Goal: Task Accomplishment & Management: Use online tool/utility

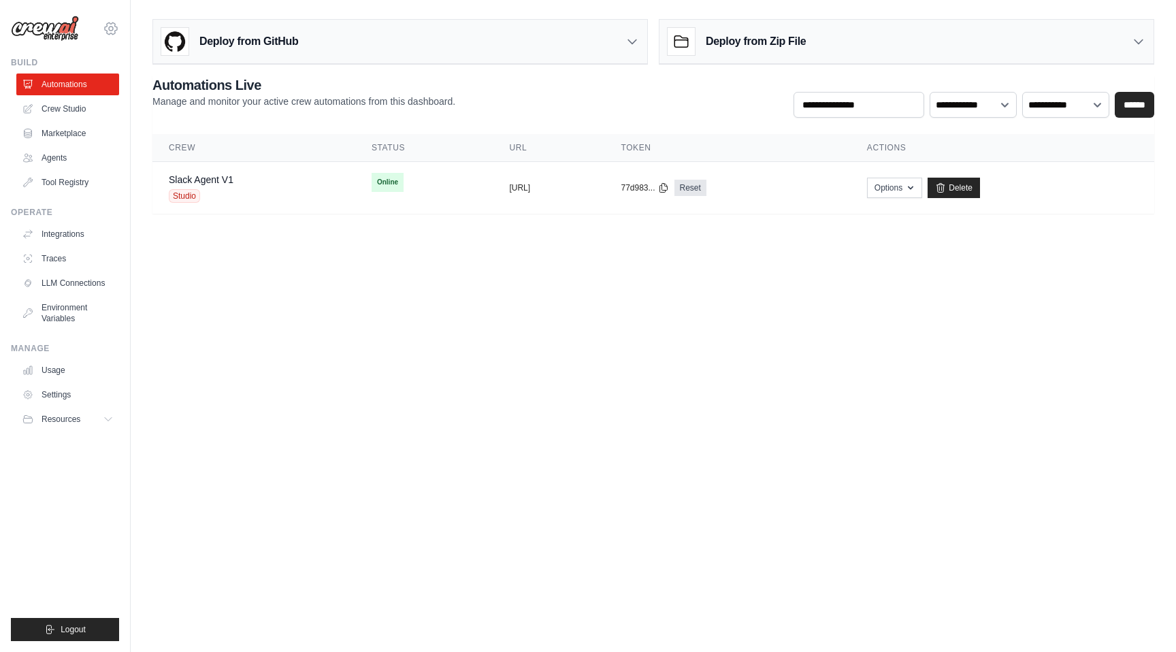
click at [114, 35] on icon at bounding box center [111, 28] width 16 height 16
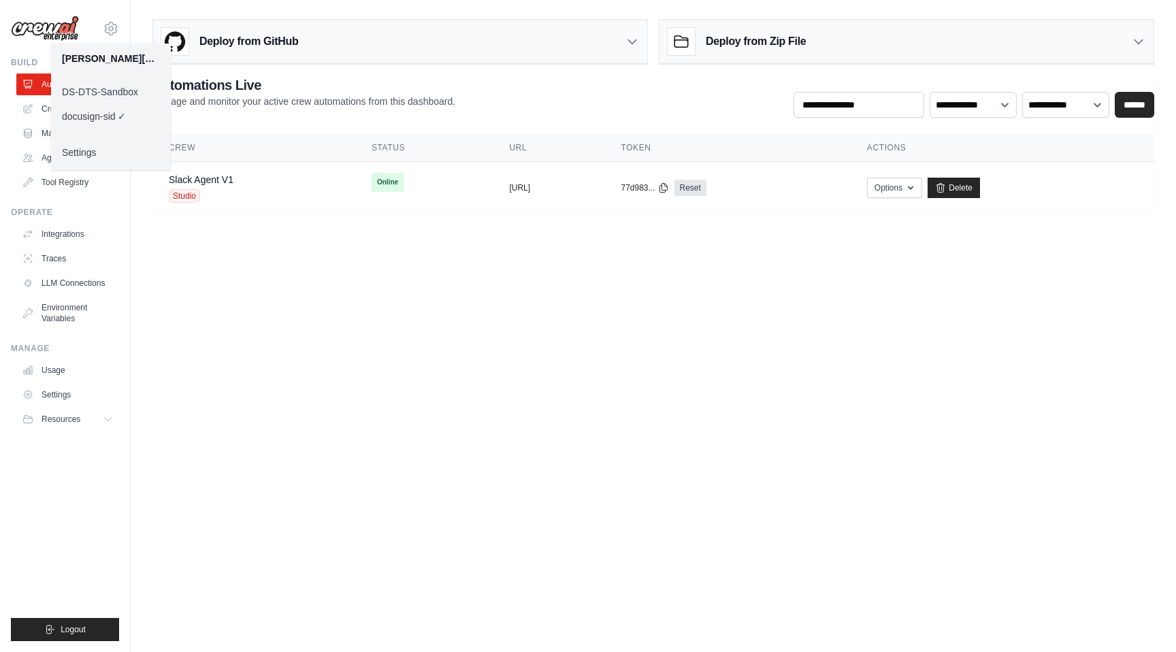
click at [94, 151] on link "Settings" at bounding box center [111, 152] width 120 height 25
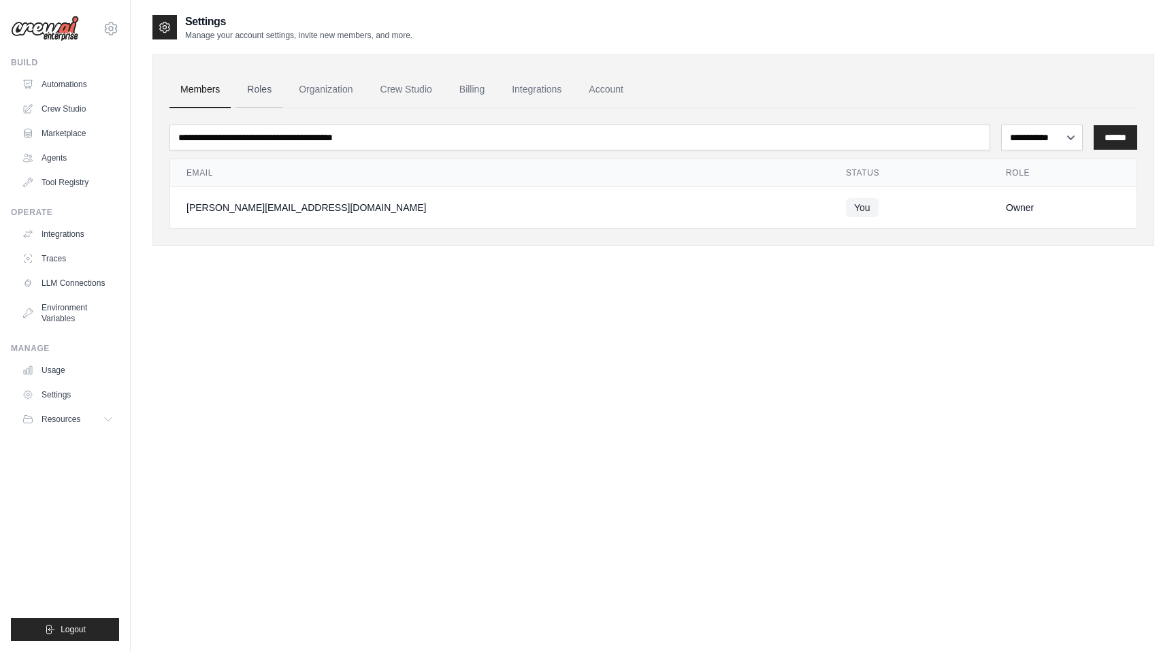
click at [272, 94] on link "Roles" at bounding box center [259, 89] width 46 height 37
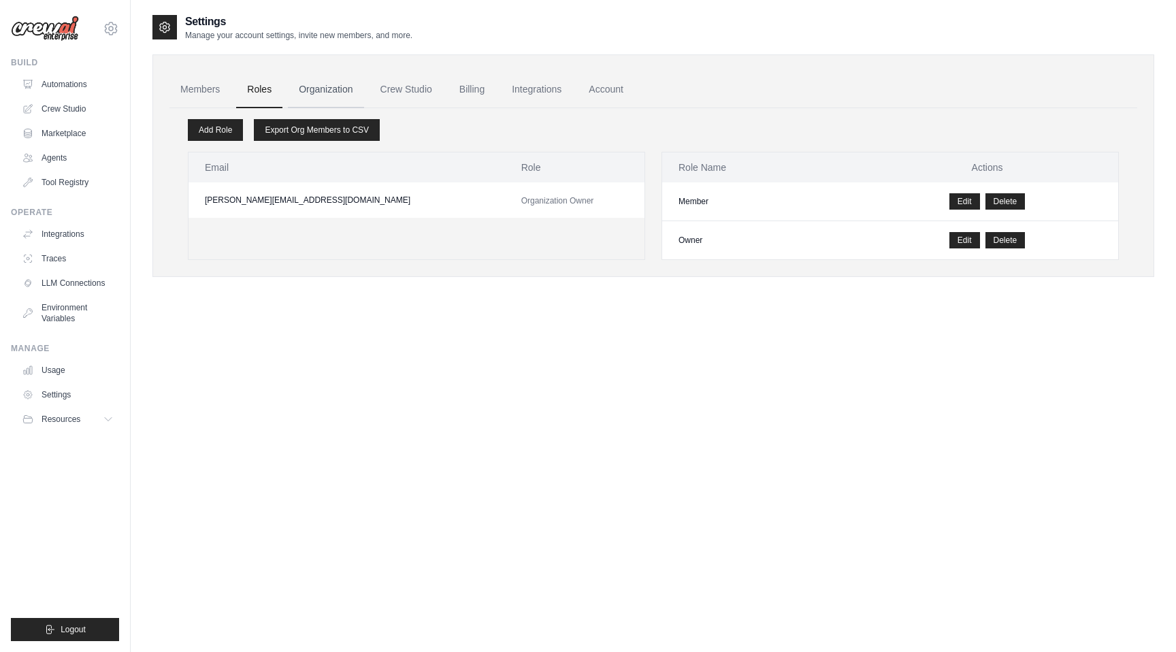
click at [317, 93] on link "Organization" at bounding box center [326, 89] width 76 height 37
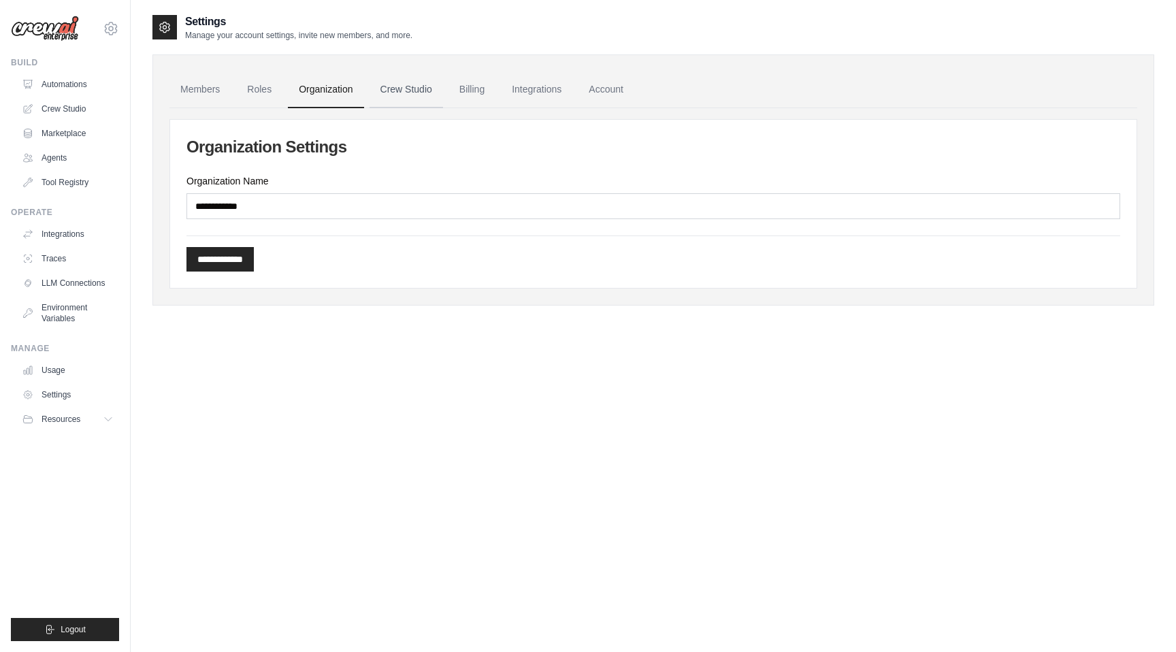
click at [414, 95] on link "Crew Studio" at bounding box center [407, 89] width 74 height 37
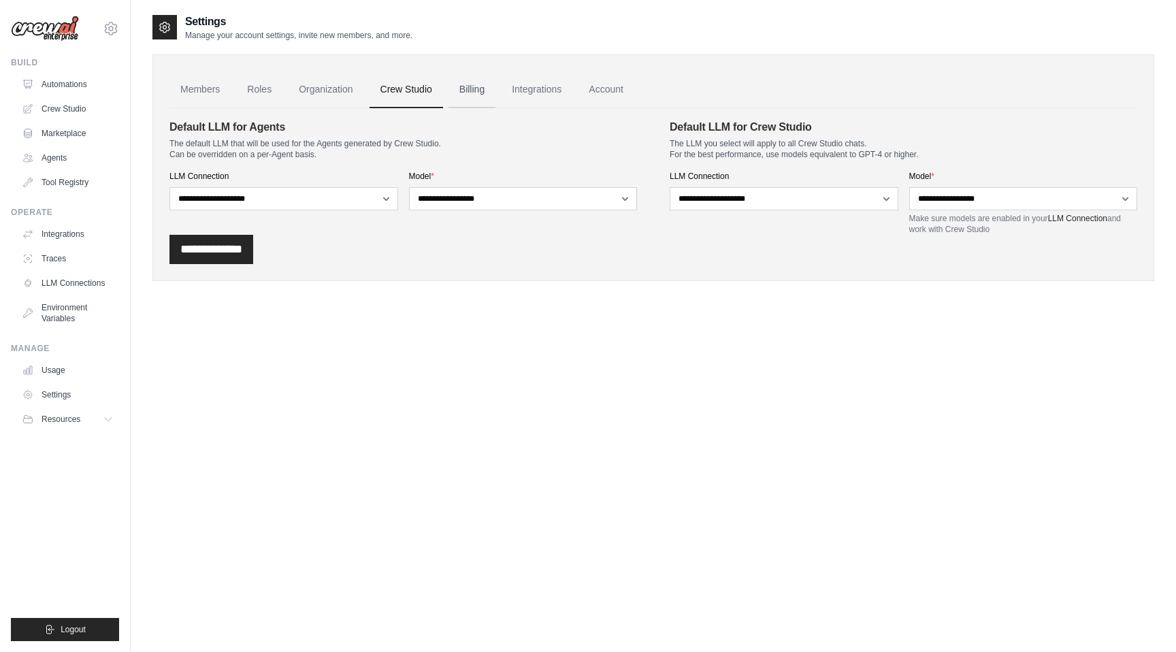
click at [473, 91] on link "Billing" at bounding box center [472, 89] width 47 height 37
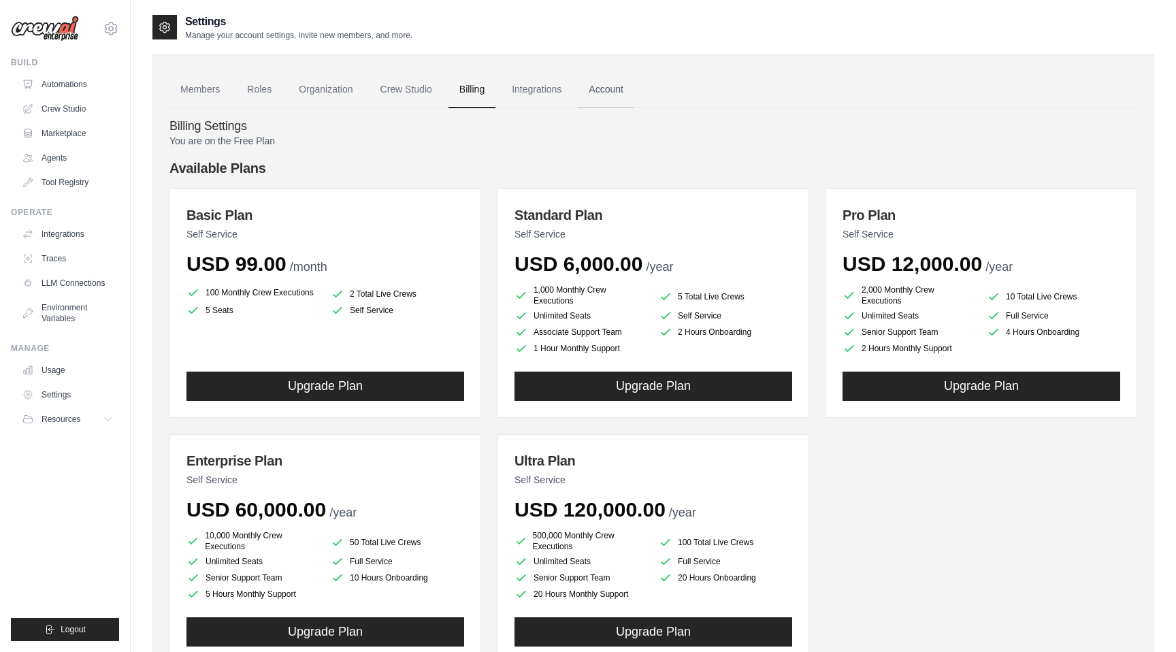
click at [604, 93] on link "Account" at bounding box center [606, 89] width 56 height 37
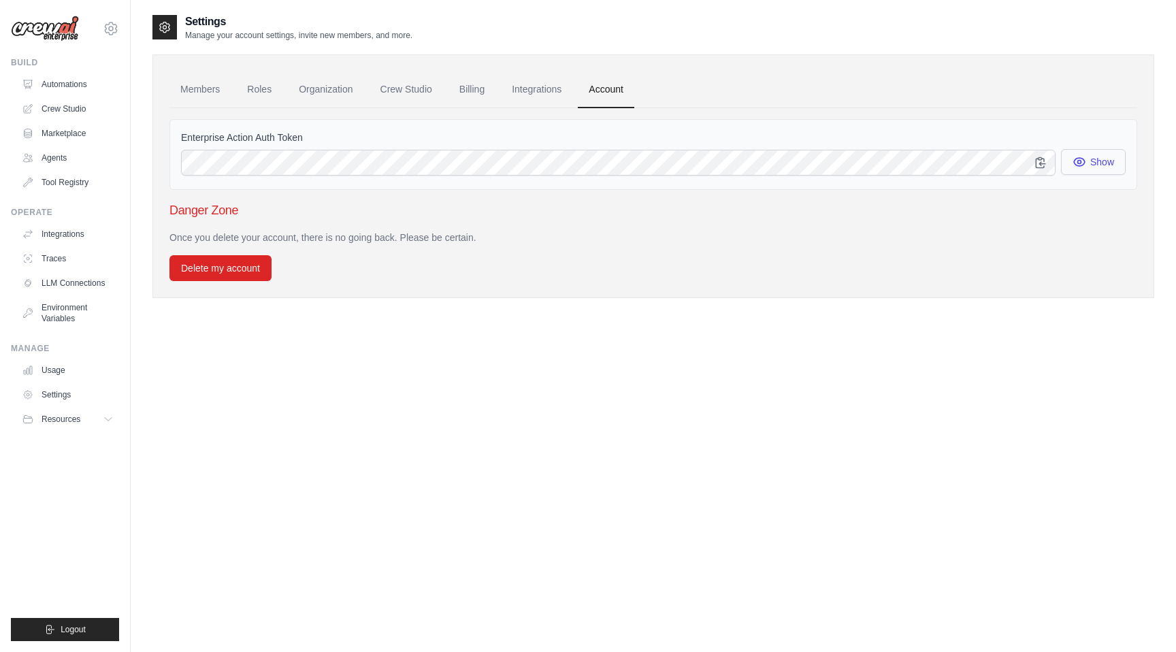
click at [1084, 164] on icon "button" at bounding box center [1080, 162] width 14 height 14
click at [1037, 163] on icon "button" at bounding box center [1041, 162] width 14 height 14
click at [61, 104] on link "Crew Studio" at bounding box center [69, 109] width 103 height 22
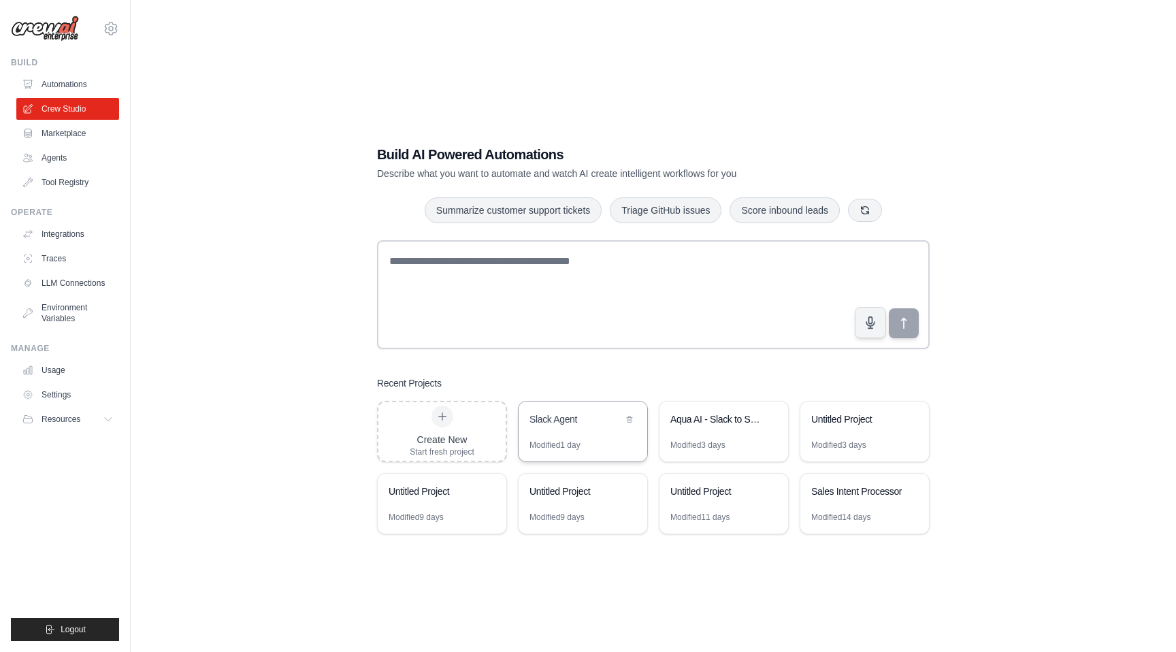
click at [570, 438] on div "Slack Agent" at bounding box center [583, 421] width 129 height 38
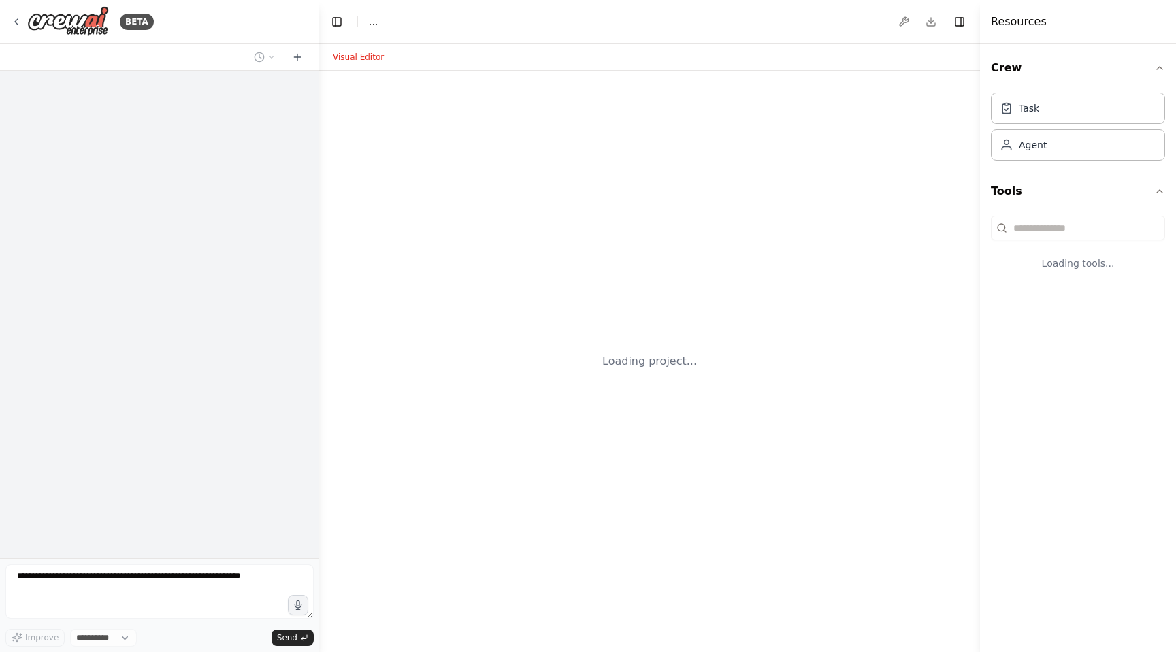
select select "****"
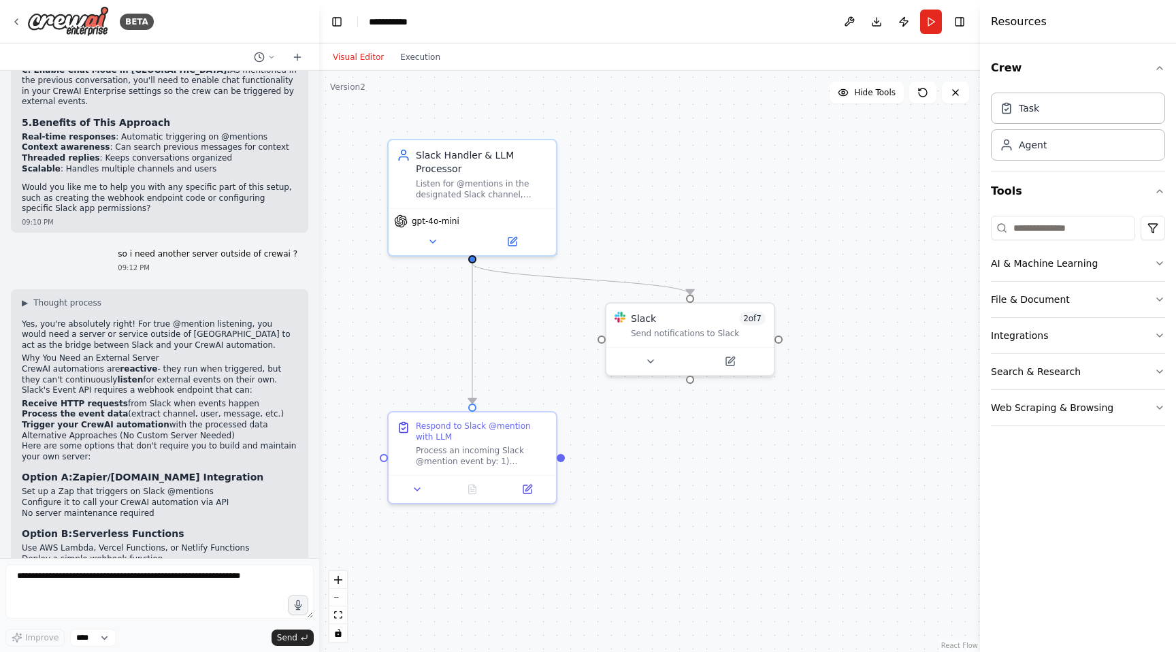
scroll to position [5932, 0]
click at [105, 580] on textarea at bounding box center [159, 591] width 308 height 54
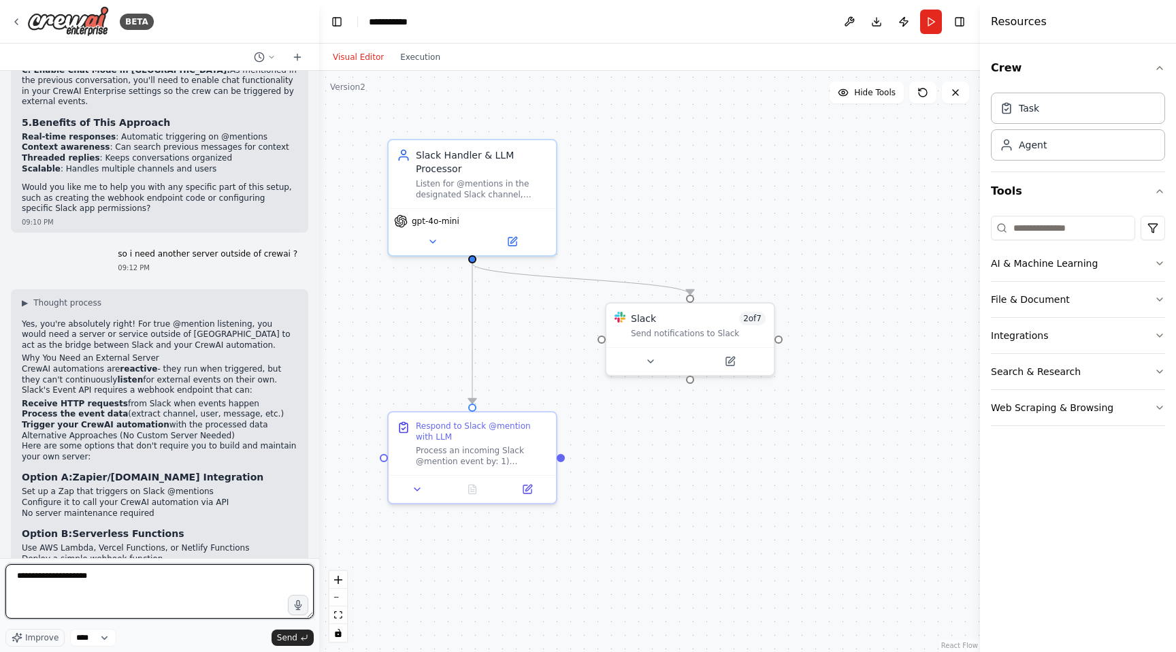
drag, startPoint x: 72, startPoint y: 580, endPoint x: 242, endPoint y: 585, distance: 169.5
click at [239, 585] on textarea "**********" at bounding box center [159, 591] width 308 height 54
paste textarea "**********"
type textarea "**********"
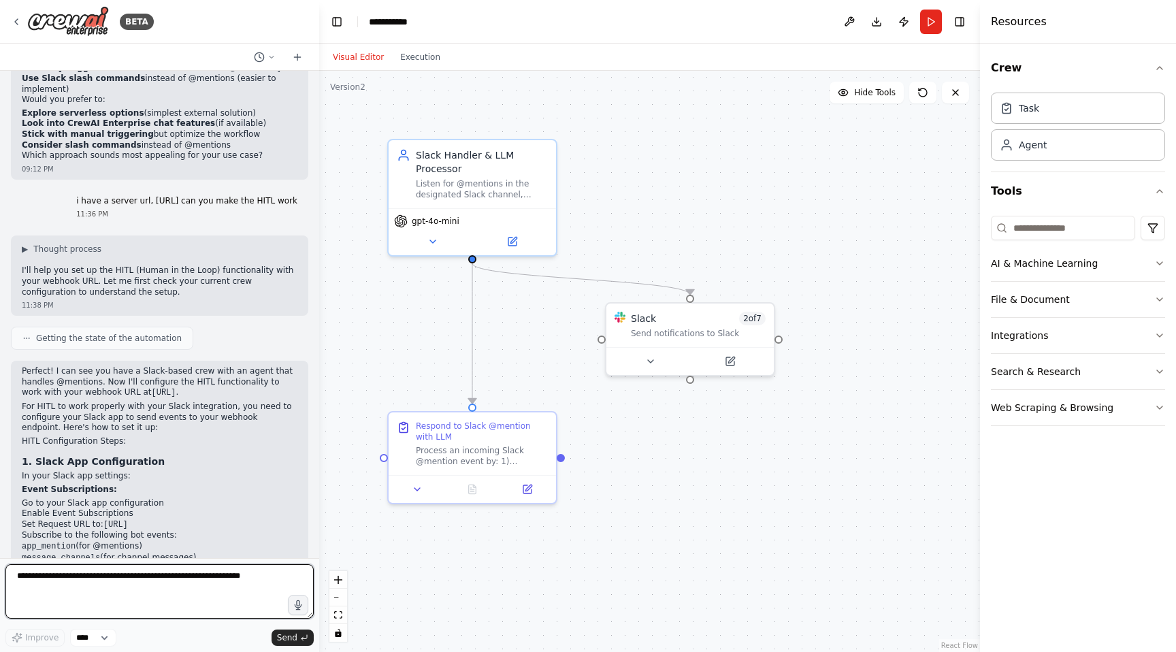
scroll to position [6535, 0]
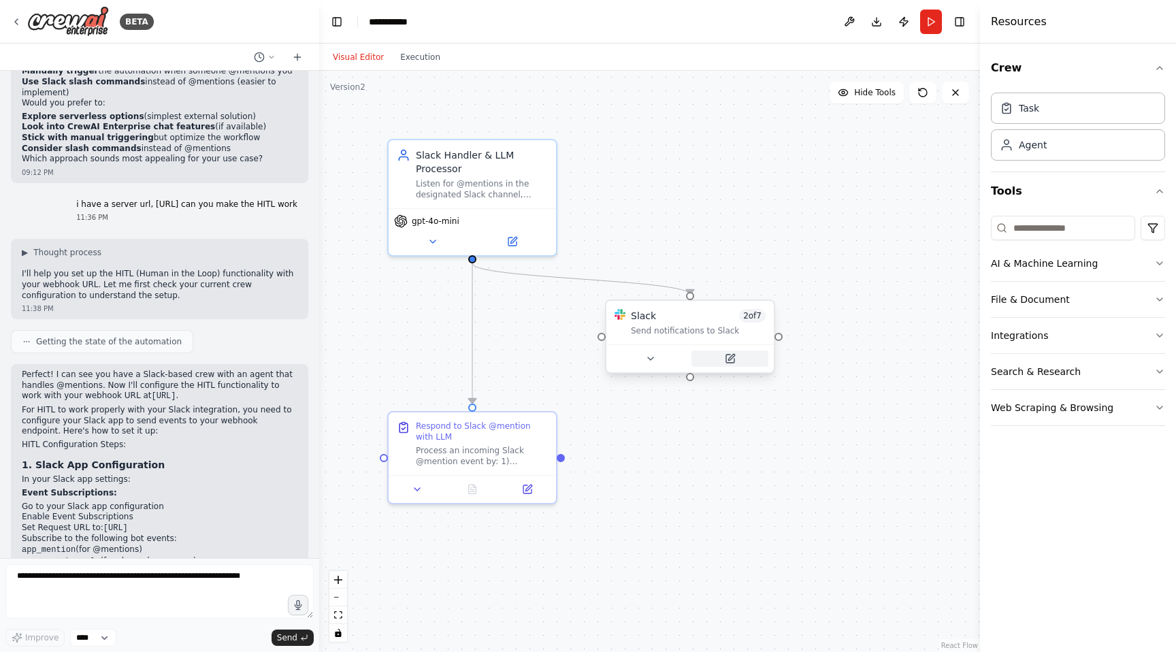
click at [725, 358] on icon at bounding box center [730, 358] width 11 height 11
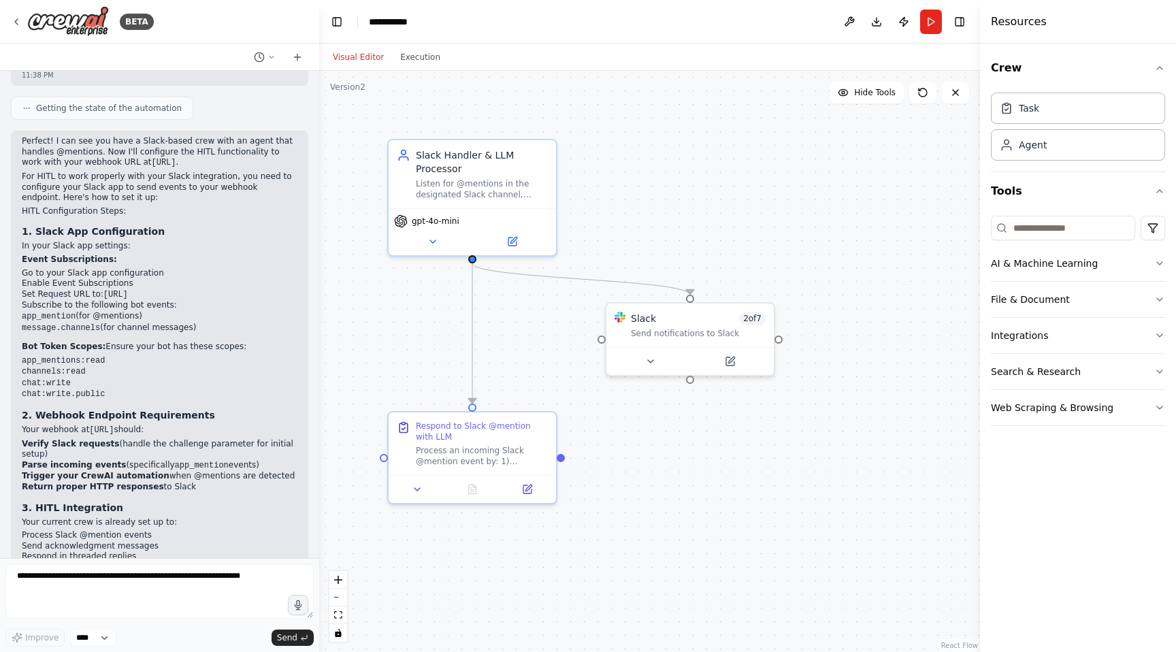
scroll to position [6769, 0]
click at [169, 605] on code "Slack Handler & LLM Processor" at bounding box center [137, 610] width 142 height 10
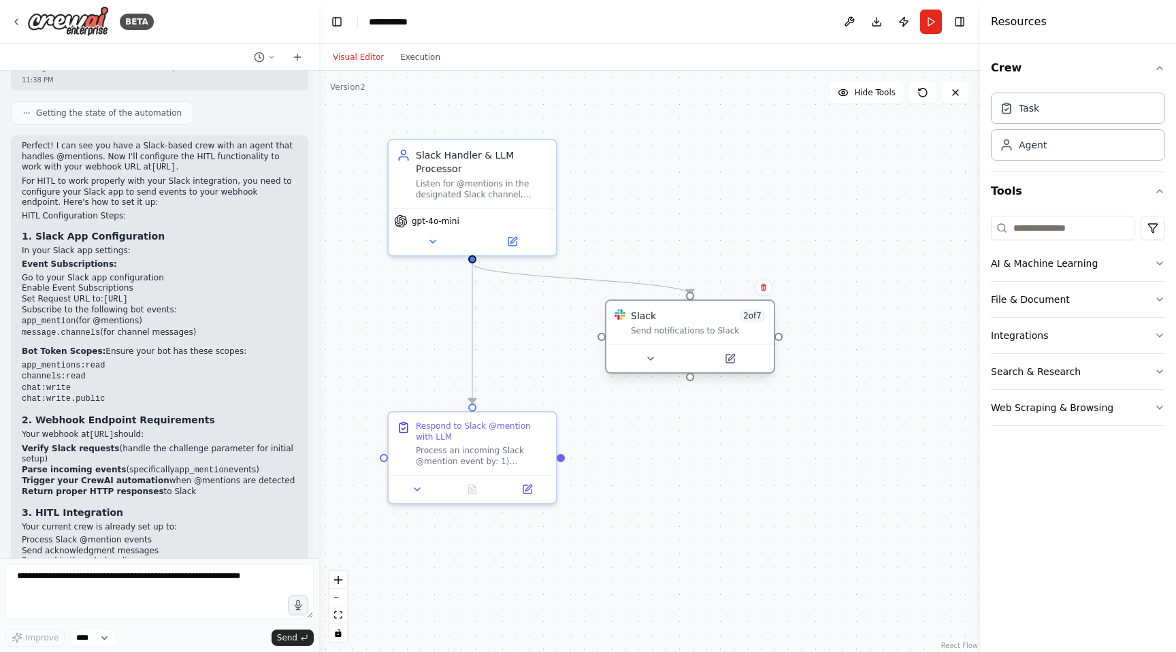
click at [668, 326] on div "Send notifications to Slack" at bounding box center [698, 330] width 135 height 11
click at [736, 359] on button at bounding box center [730, 359] width 77 height 16
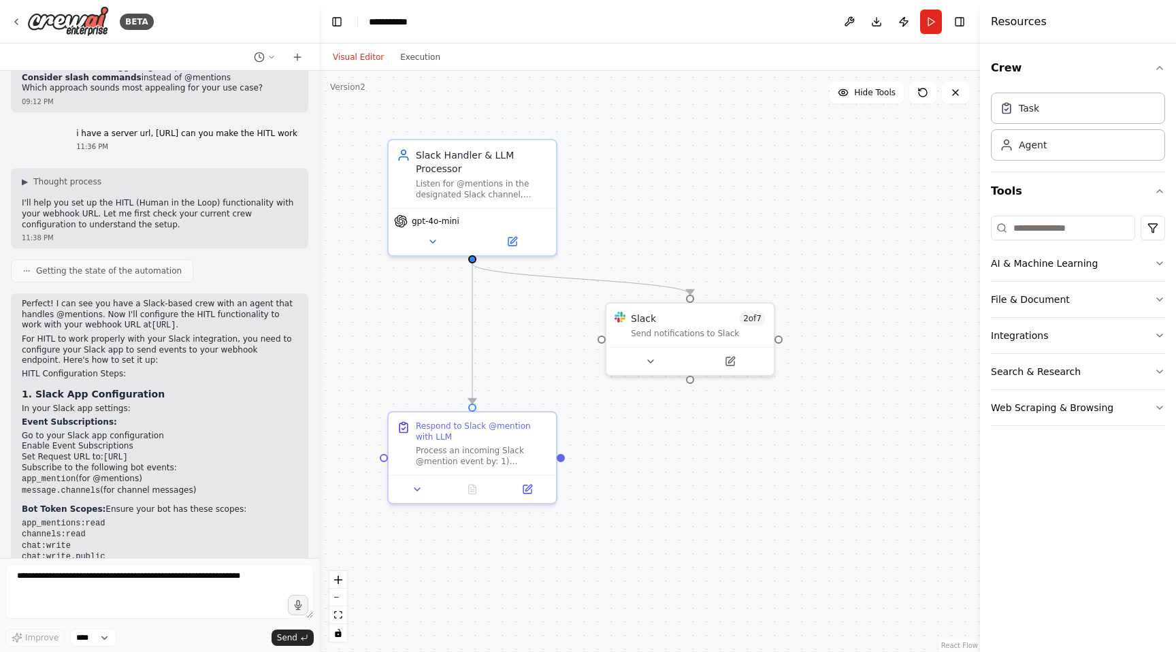
scroll to position [6604, 0]
drag, startPoint x: 20, startPoint y: 218, endPoint x: 134, endPoint y: 225, distance: 113.9
click at [134, 295] on div "Perfect! I can see you have a Slack-based crew with an agent that handles @ment…" at bounding box center [159, 619] width 297 height 649
click at [80, 453] on li "Set Request URL to: http://localhost:8000/hitl-webhook" at bounding box center [160, 459] width 276 height 12
drag, startPoint x: 22, startPoint y: 243, endPoint x: 197, endPoint y: 244, distance: 174.9
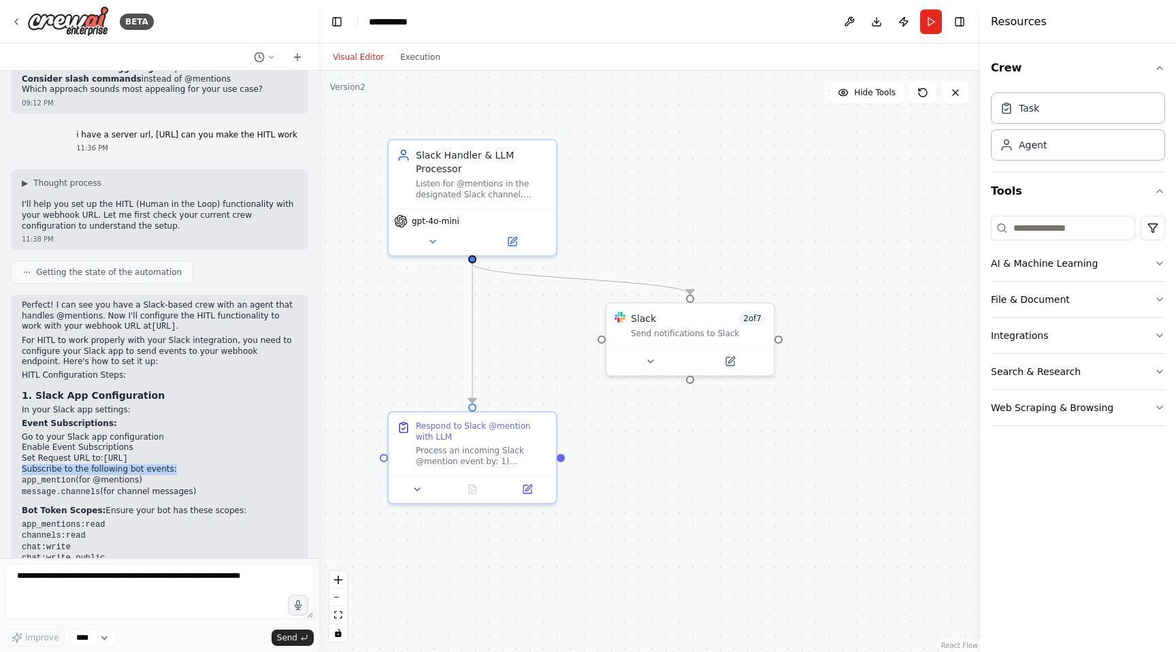
click at [197, 464] on li "Subscribe to the following bot events: app_mention (for @mentions) message.chan…" at bounding box center [160, 480] width 276 height 33
click at [147, 475] on li "app_mention (for @mentions)" at bounding box center [160, 481] width 276 height 12
click at [55, 476] on code "app_mention" at bounding box center [49, 481] width 54 height 10
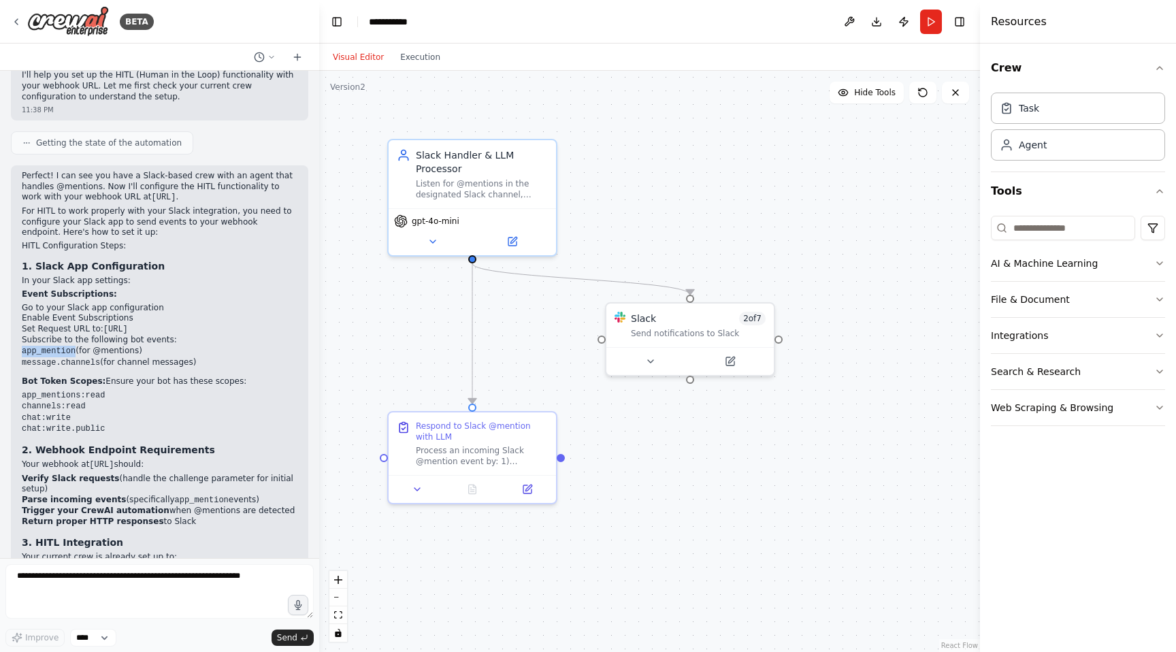
scroll to position [6769, 0]
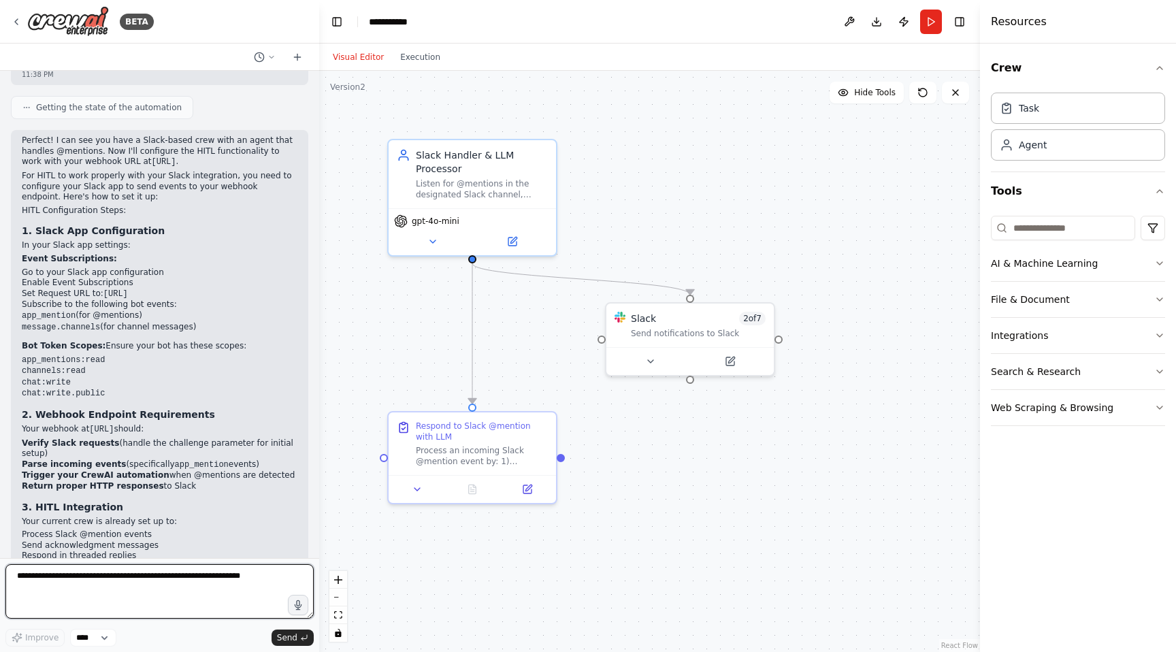
click at [152, 583] on textarea at bounding box center [159, 591] width 308 height 54
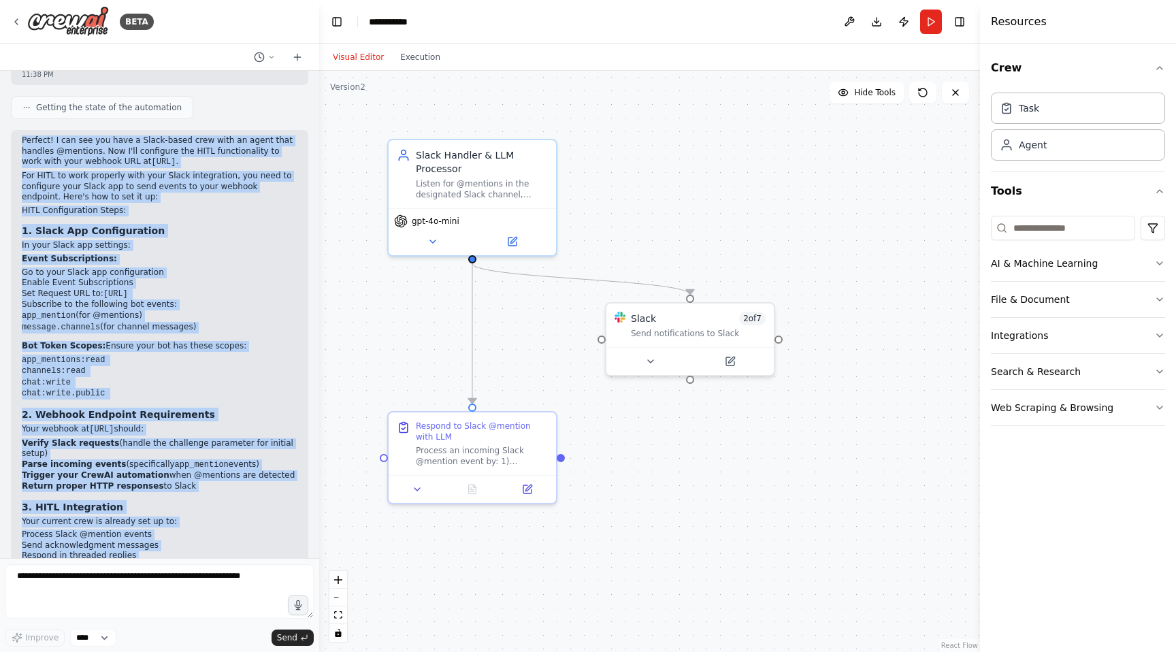
drag, startPoint x: 22, startPoint y: 265, endPoint x: 219, endPoint y: 521, distance: 323.3
click at [219, 521] on div "Perfect! I can see you have a Slack-based crew with an agent that handles @ment…" at bounding box center [160, 447] width 276 height 625
copy div "Perfect! I can see you have a Slack-based crew with an agent that handles @ment…"
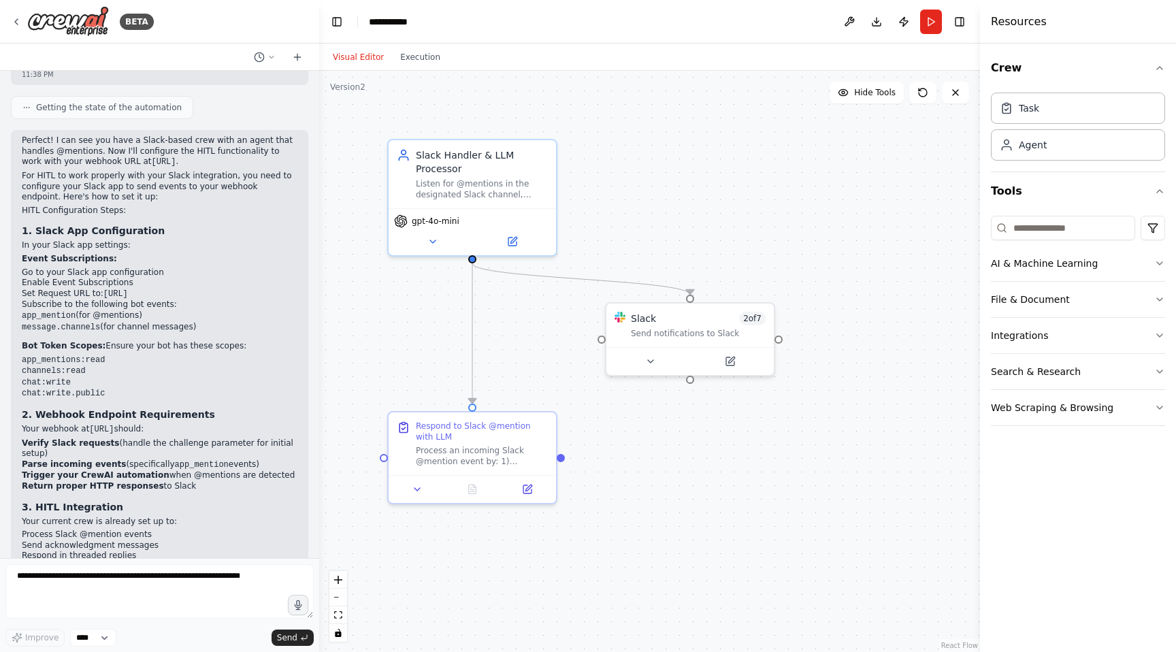
click at [124, 481] on strong "Return proper HTTP responses" at bounding box center [93, 486] width 142 height 10
click at [14, 24] on icon at bounding box center [16, 21] width 11 height 11
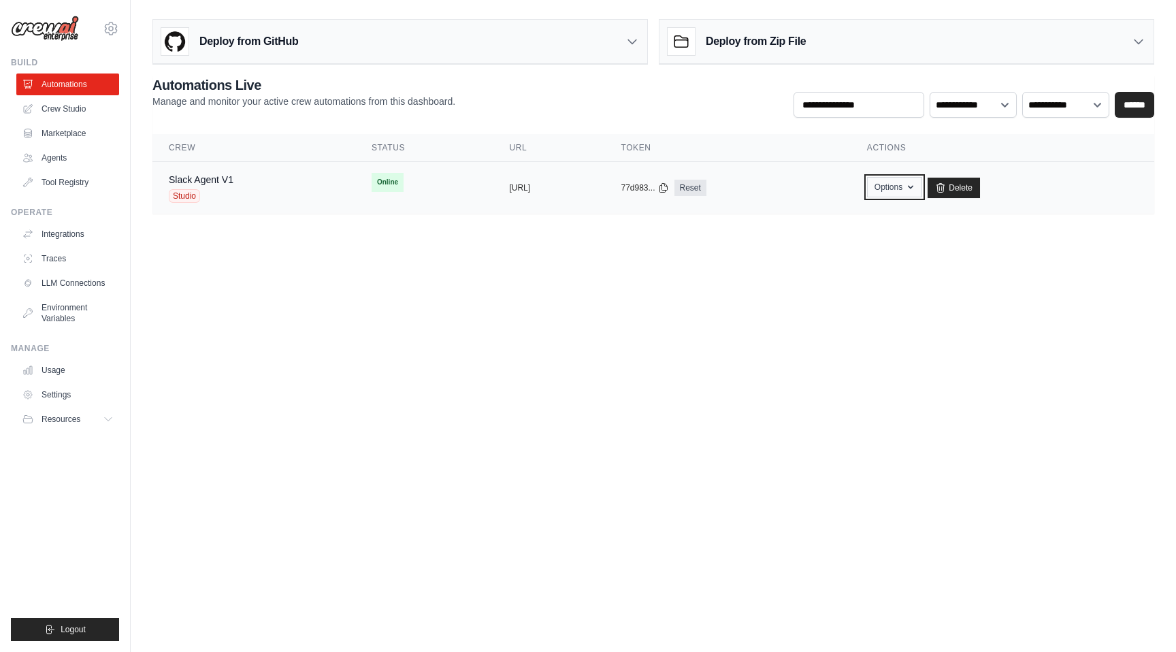
click at [922, 186] on button "Options" at bounding box center [894, 187] width 55 height 20
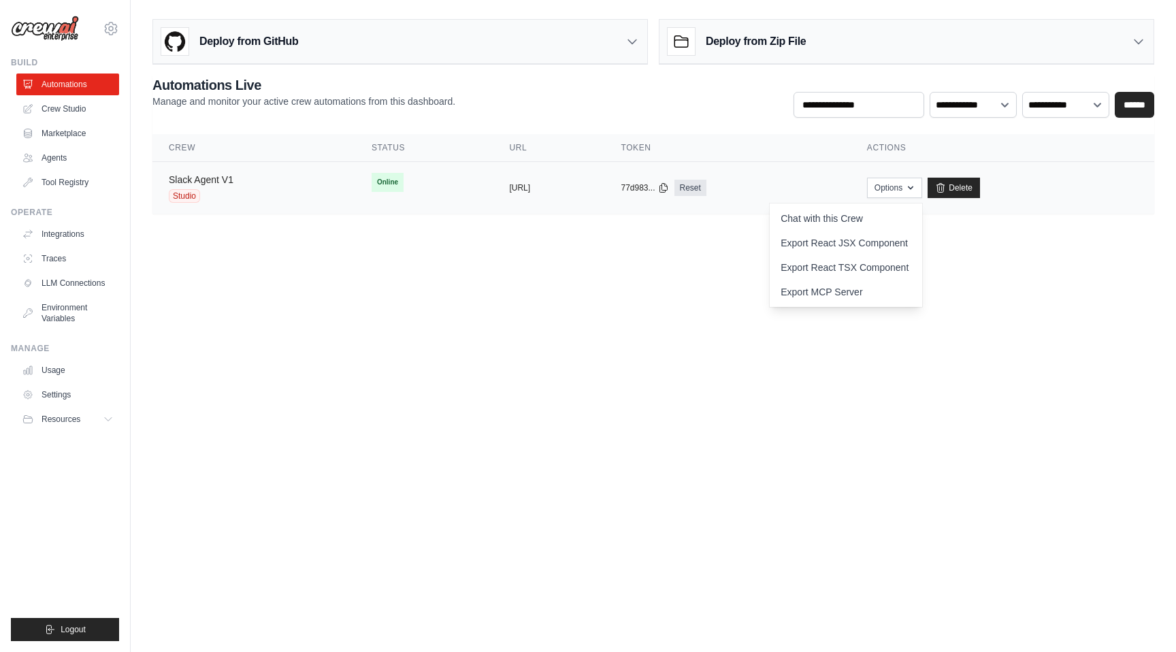
click at [209, 184] on link "Slack Agent V1" at bounding box center [201, 179] width 65 height 11
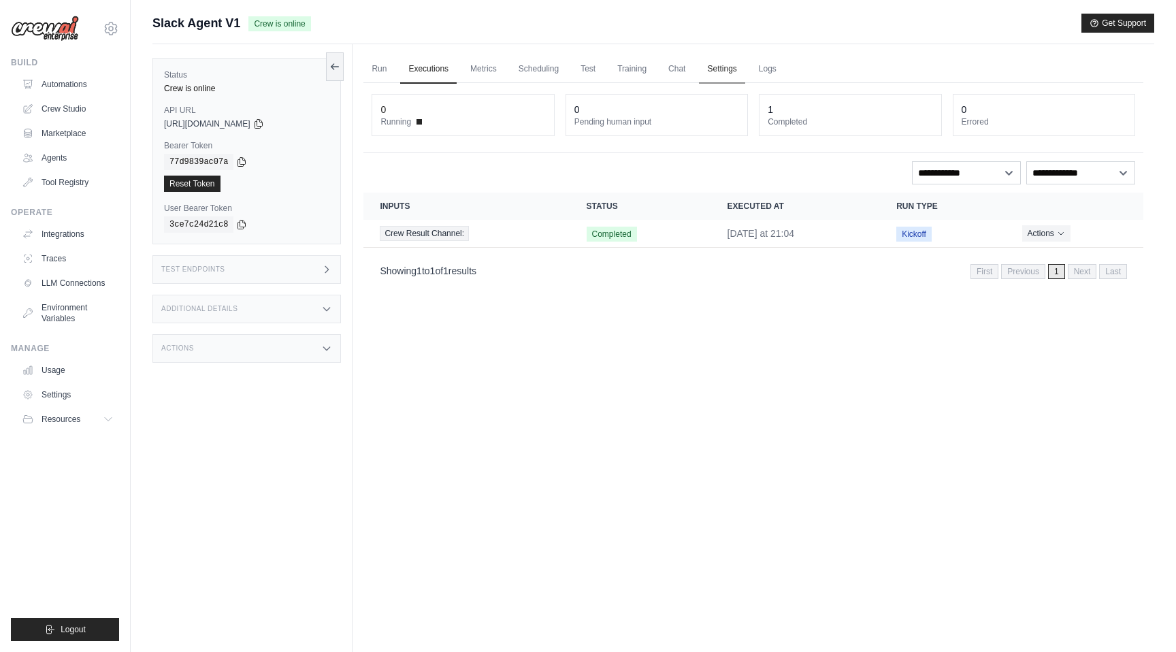
click at [711, 70] on link "Settings" at bounding box center [722, 69] width 46 height 29
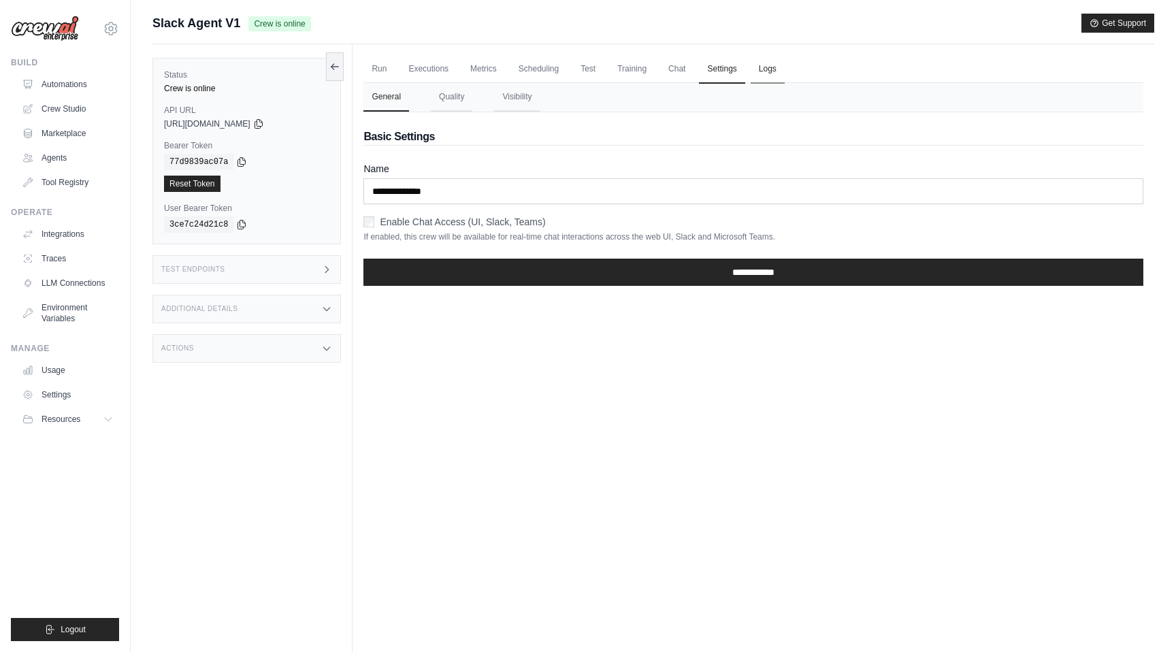
click at [766, 60] on link "Logs" at bounding box center [768, 69] width 34 height 29
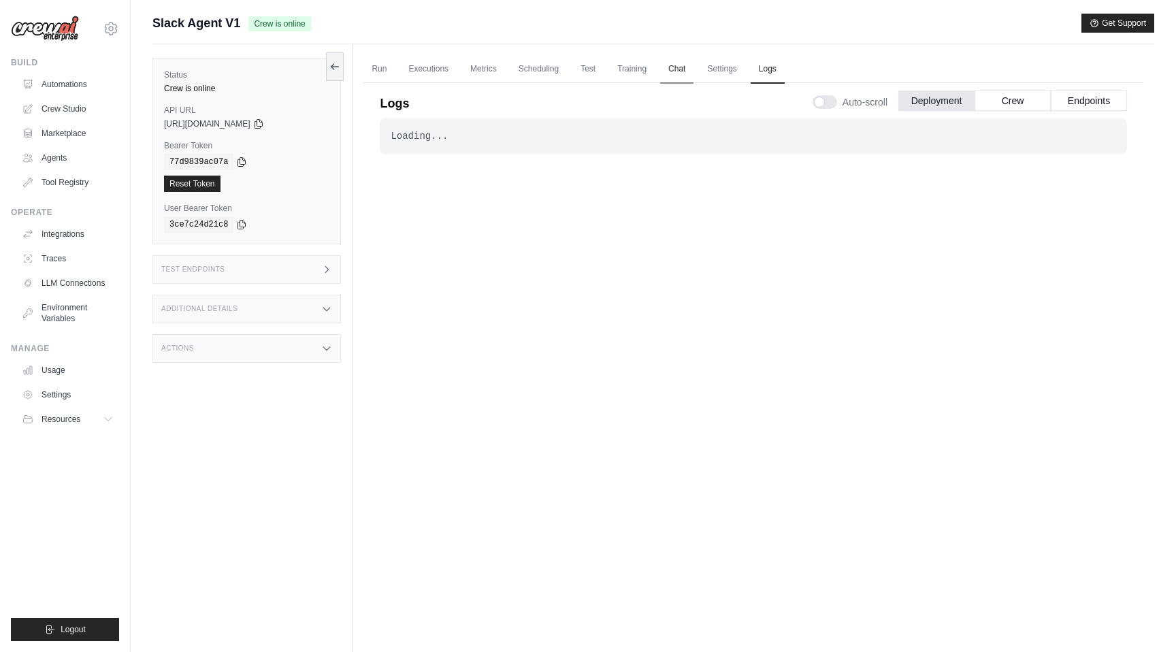
click at [672, 64] on link "Chat" at bounding box center [676, 69] width 33 height 29
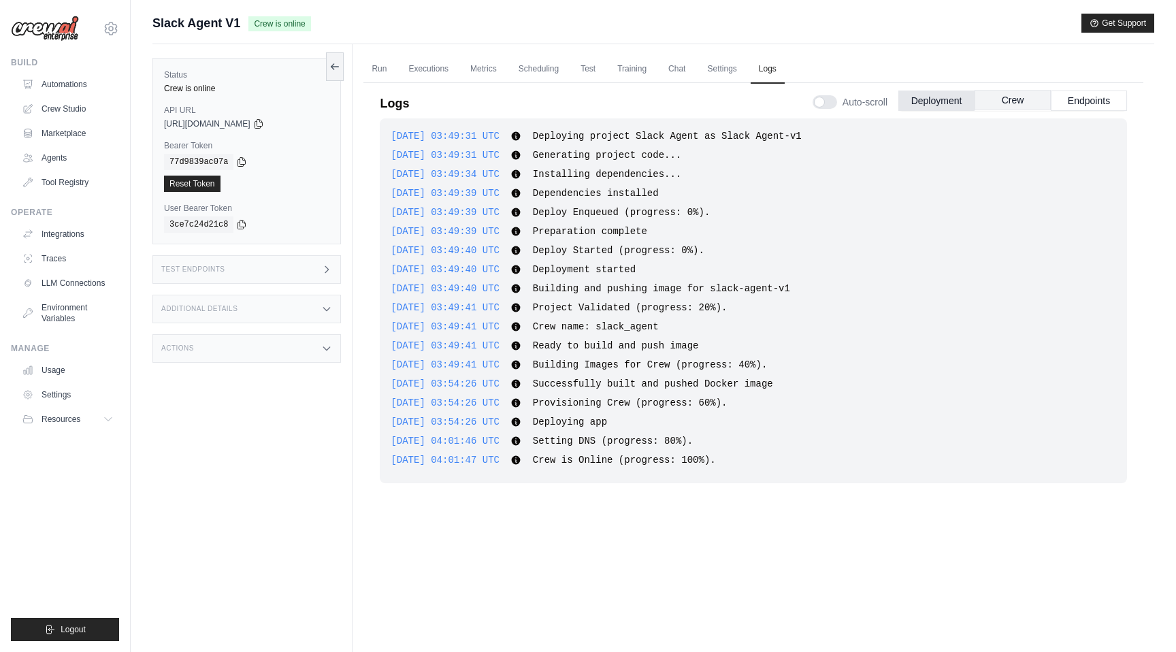
click at [1032, 109] on button "Crew" at bounding box center [1013, 100] width 76 height 20
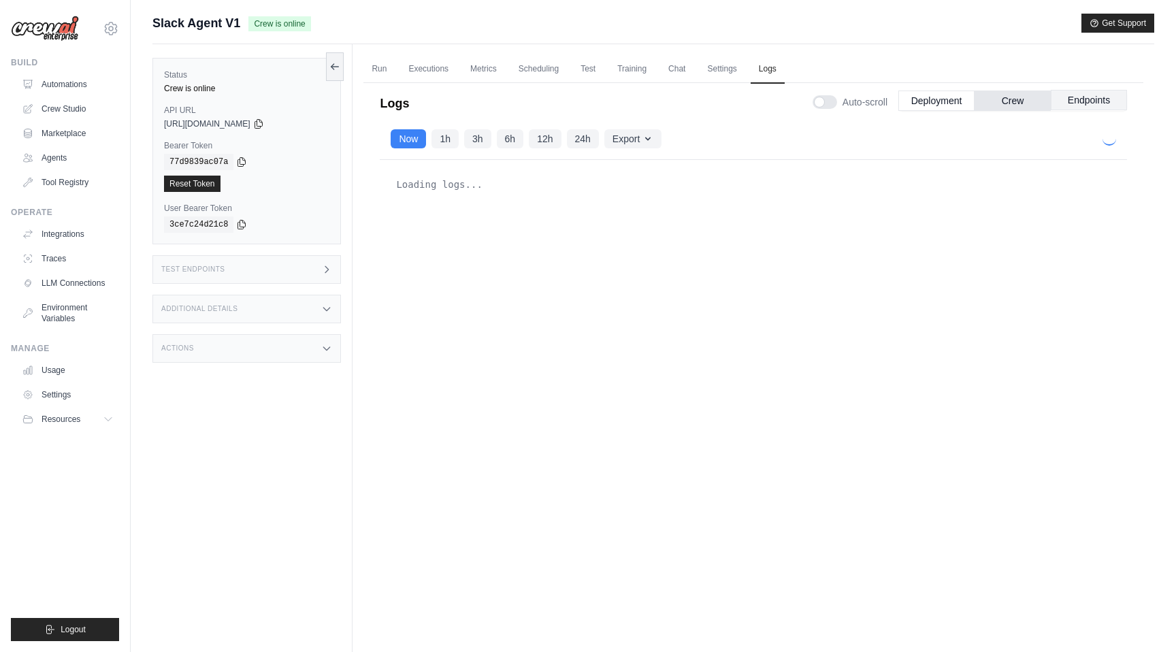
click at [1072, 99] on button "Endpoints" at bounding box center [1089, 100] width 76 height 20
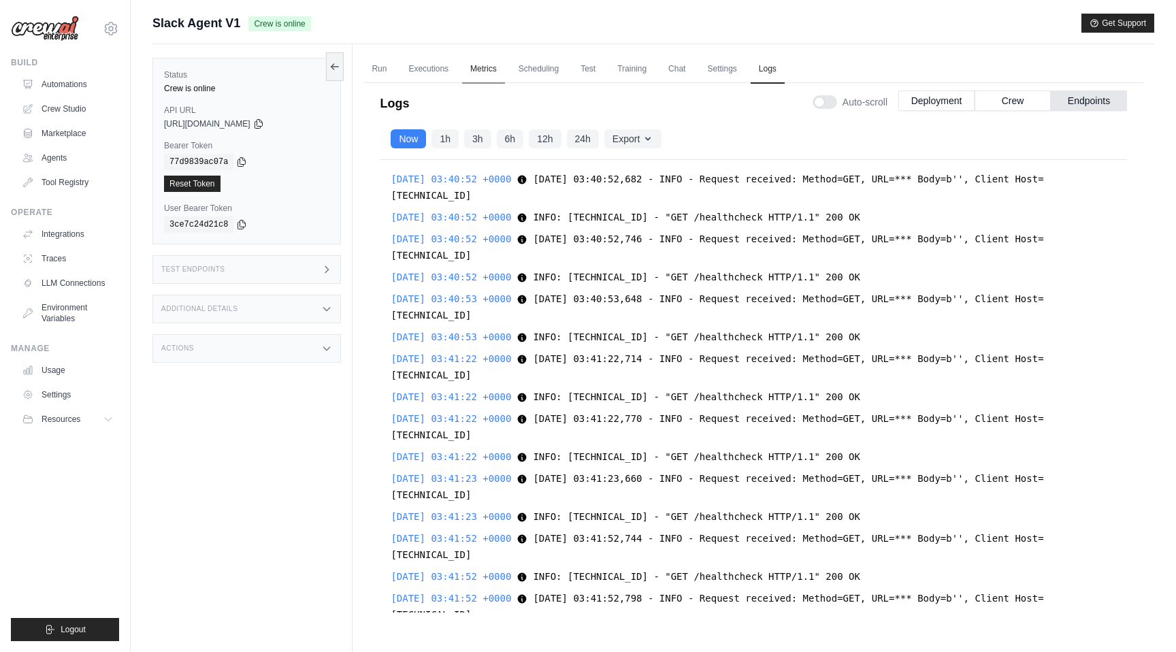
scroll to position [14543, 0]
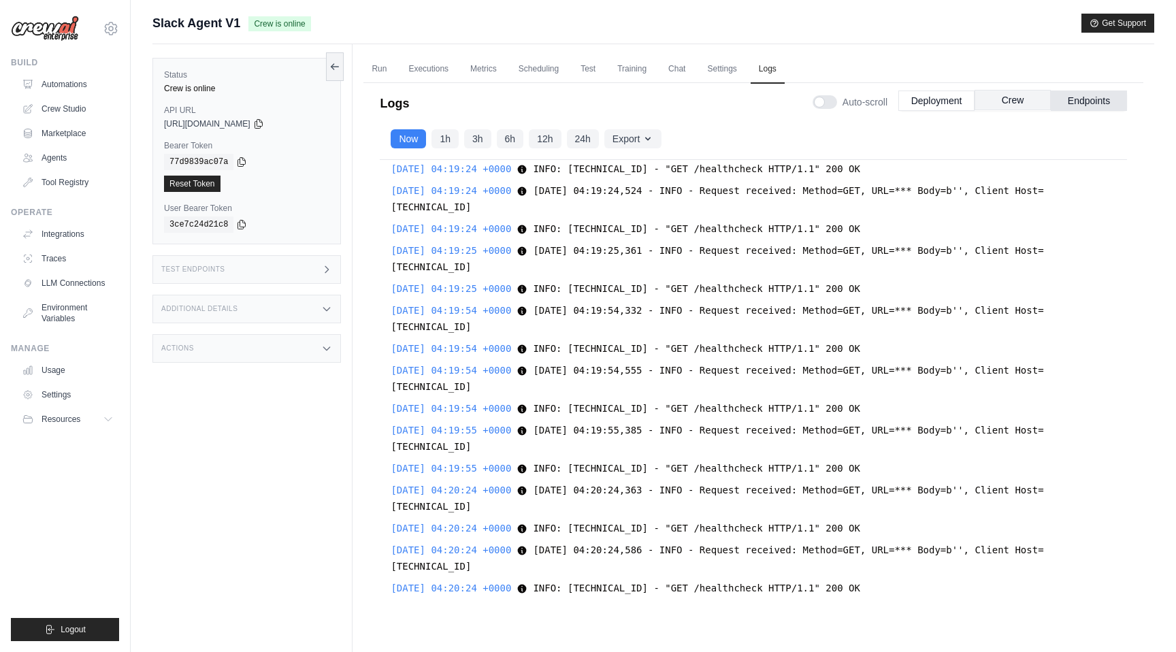
click at [1084, 103] on button "Endpoints" at bounding box center [1089, 101] width 76 height 20
click at [1022, 103] on button "Crew" at bounding box center [1013, 100] width 76 height 20
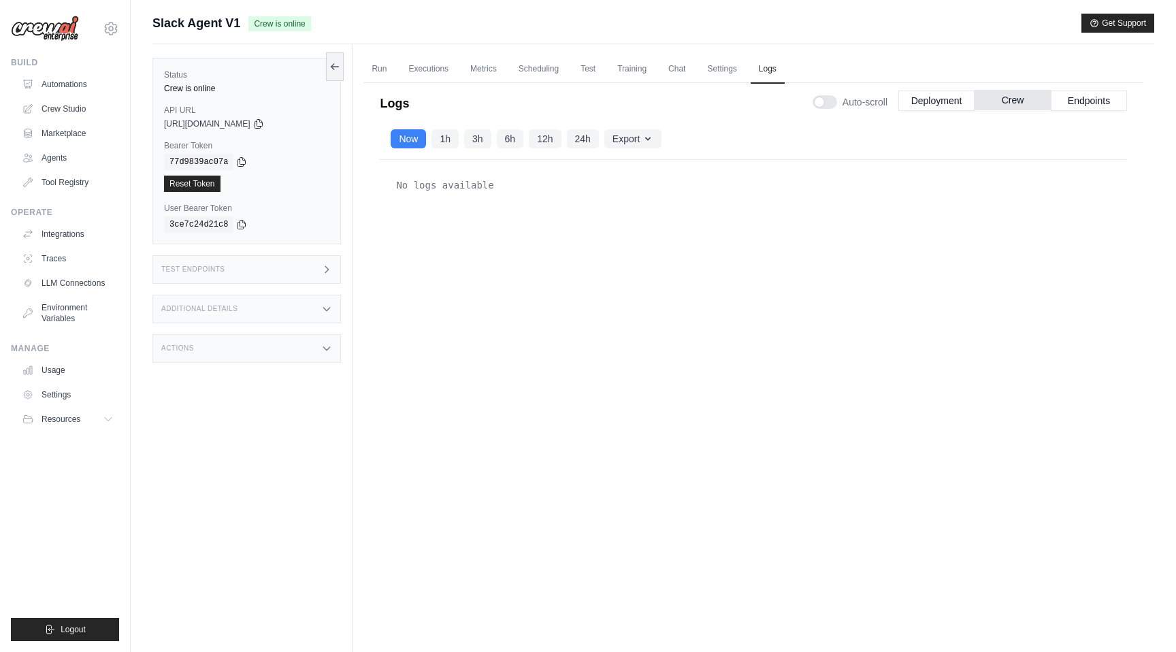
scroll to position [0, 0]
click at [1072, 105] on button "Endpoints" at bounding box center [1089, 101] width 76 height 20
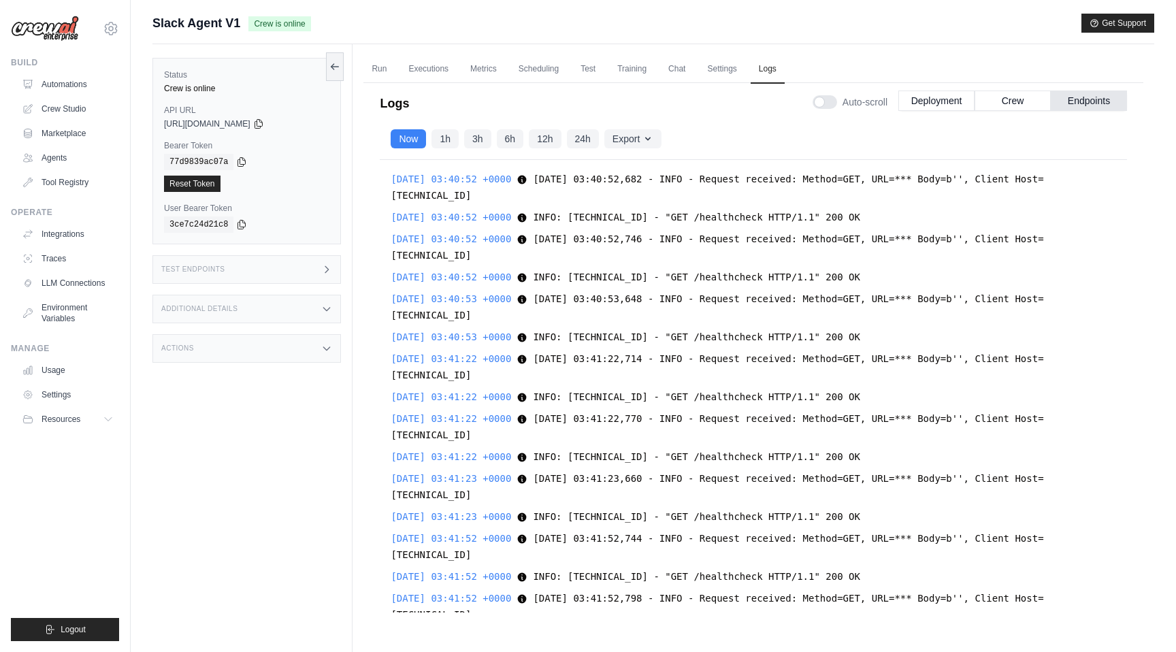
scroll to position [29837, 0]
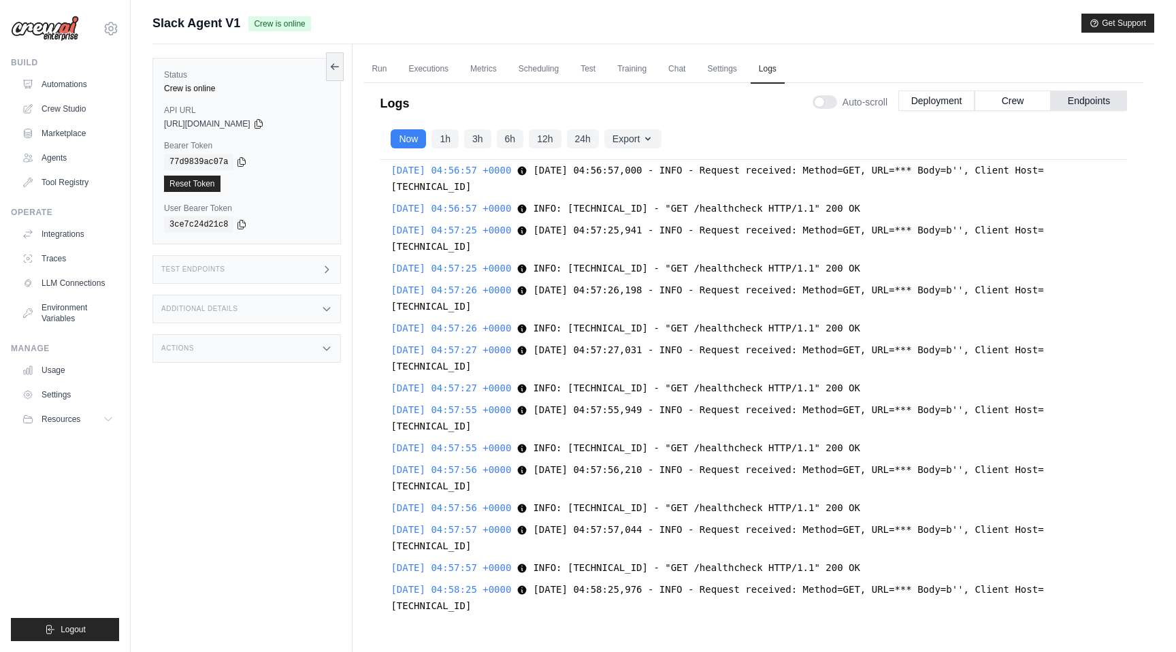
click at [905, 101] on button "Deployment" at bounding box center [936, 101] width 76 height 20
click at [928, 103] on button "Deployment" at bounding box center [936, 101] width 76 height 20
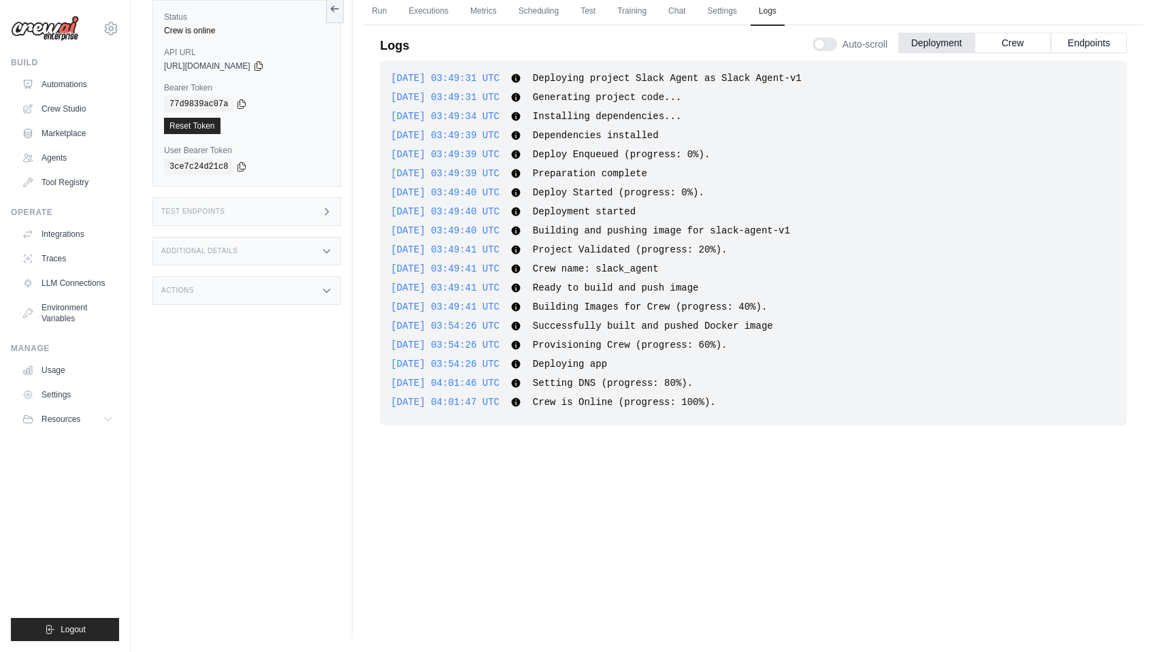
scroll to position [0, 0]
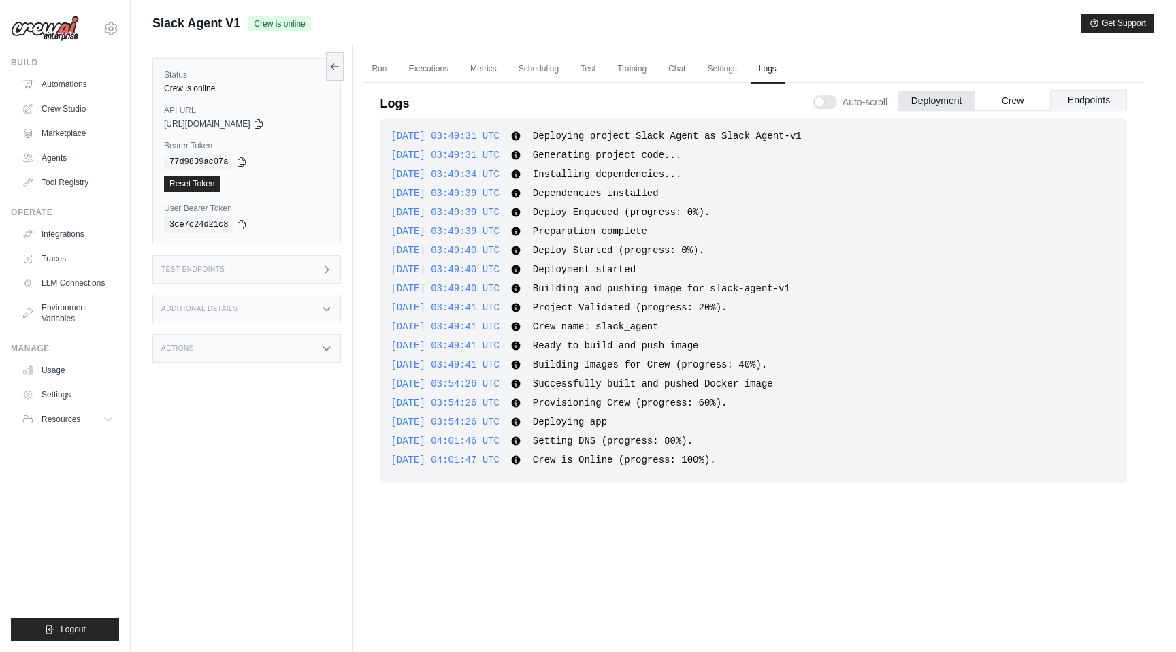
click at [1084, 103] on button "Endpoints" at bounding box center [1089, 100] width 76 height 20
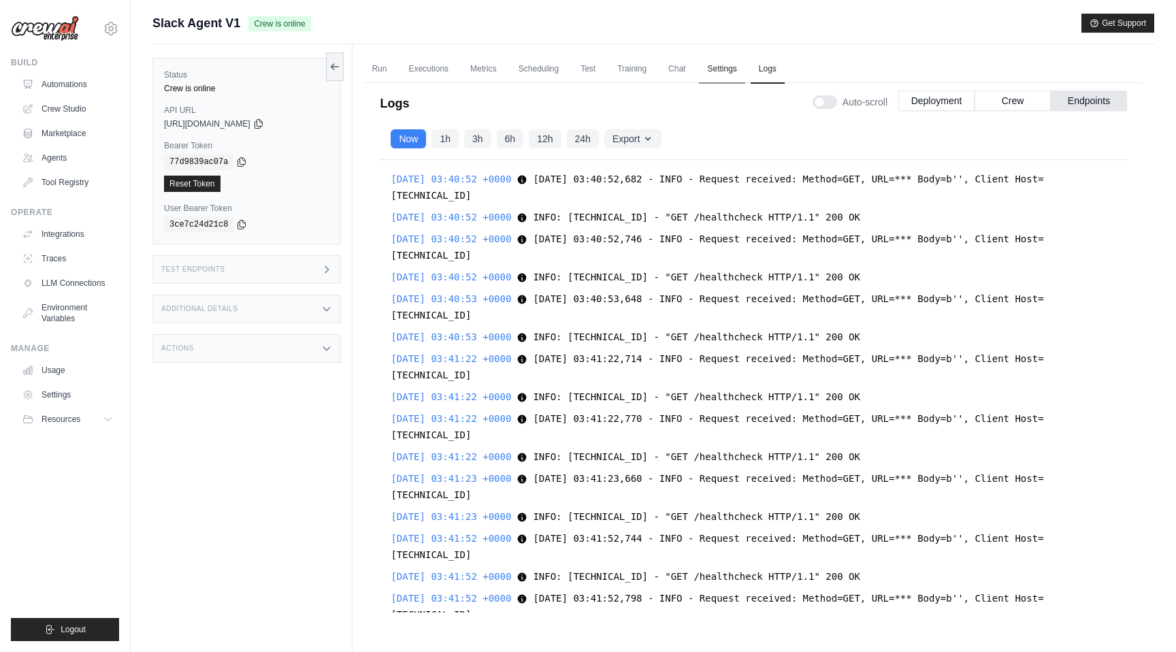
click at [719, 69] on link "Settings" at bounding box center [722, 69] width 46 height 29
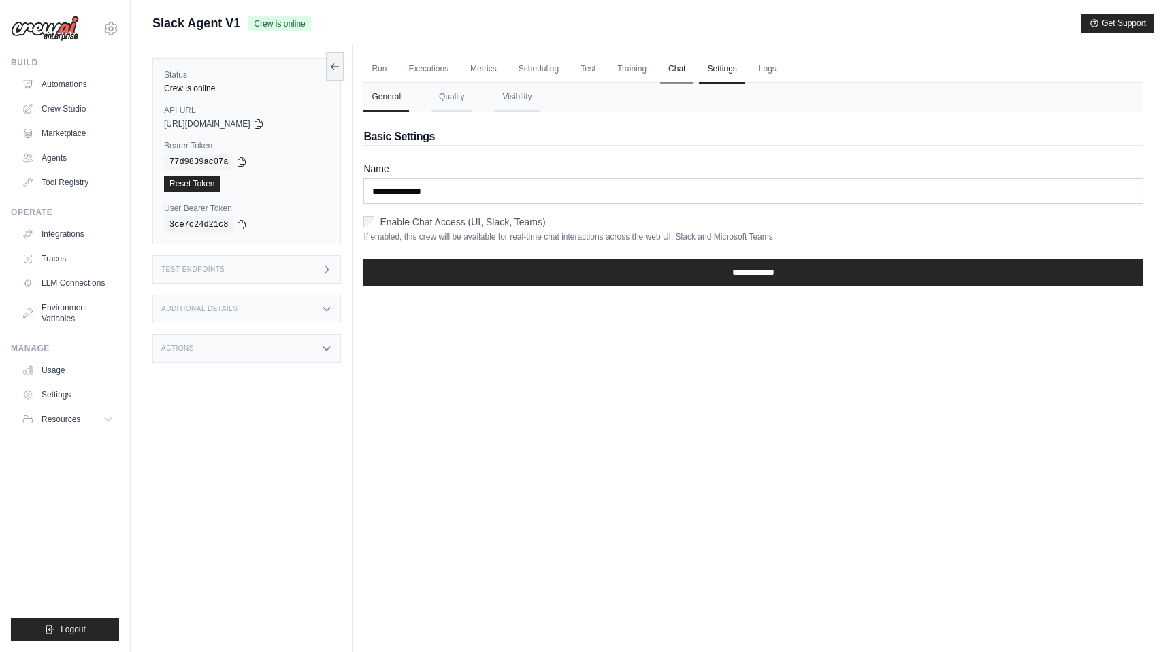
click at [672, 71] on link "Chat" at bounding box center [676, 69] width 33 height 29
click at [640, 65] on link "Training" at bounding box center [632, 69] width 46 height 29
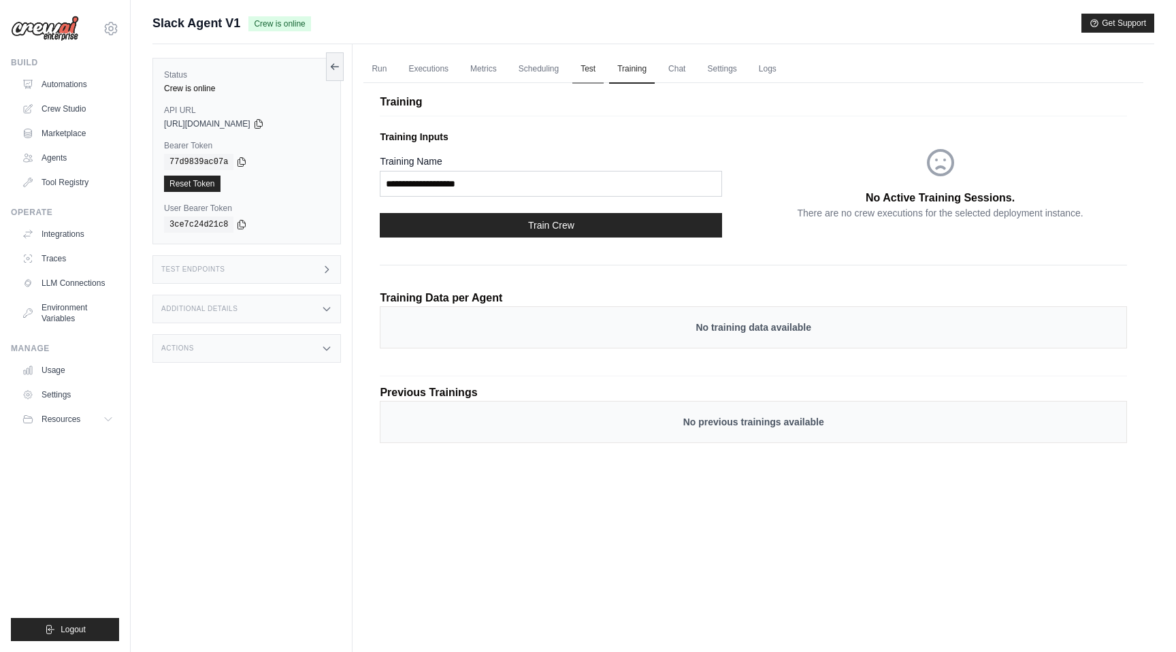
click at [580, 70] on link "Test" at bounding box center [587, 69] width 31 height 29
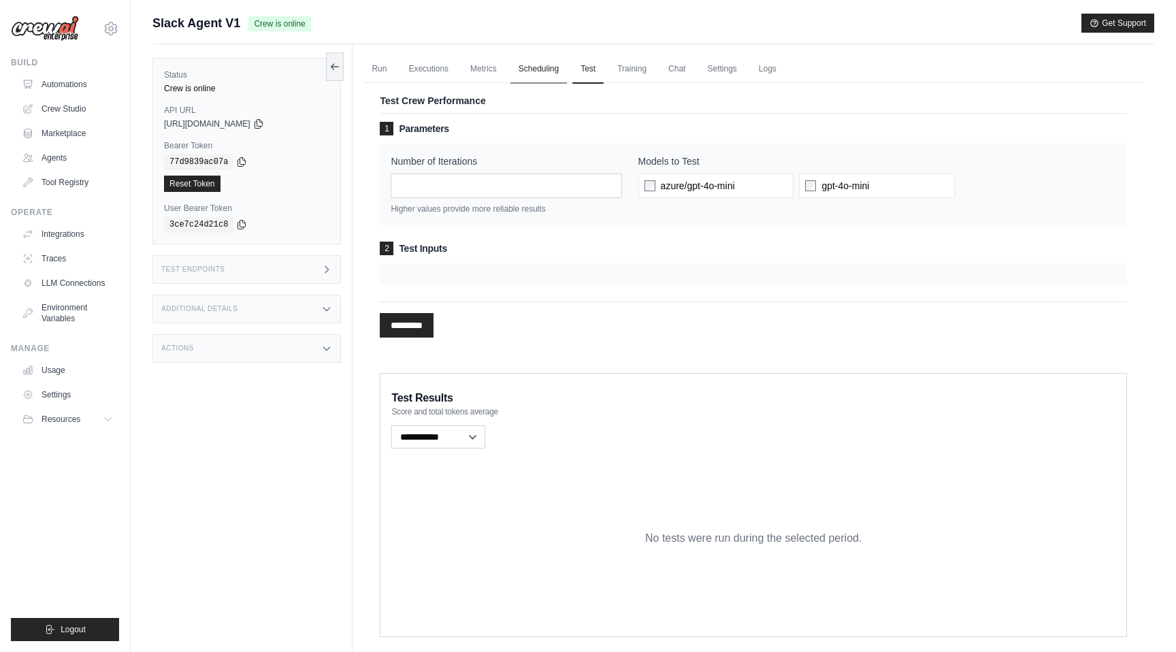
click at [560, 70] on link "Scheduling" at bounding box center [538, 69] width 56 height 29
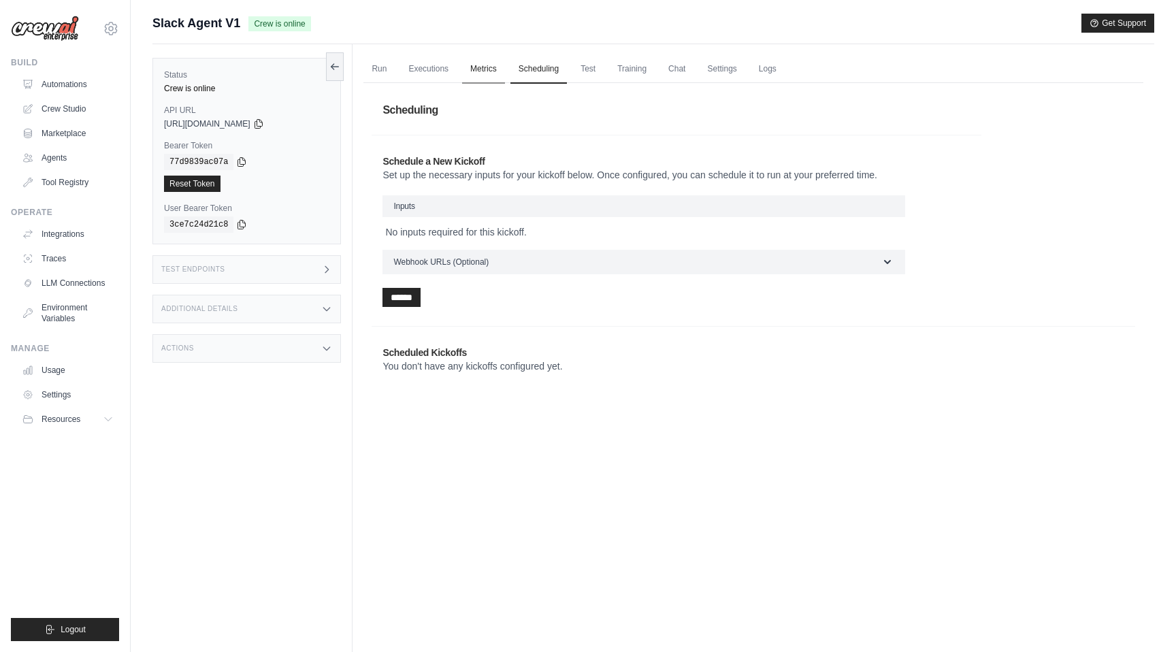
click at [485, 77] on link "Metrics" at bounding box center [483, 69] width 43 height 29
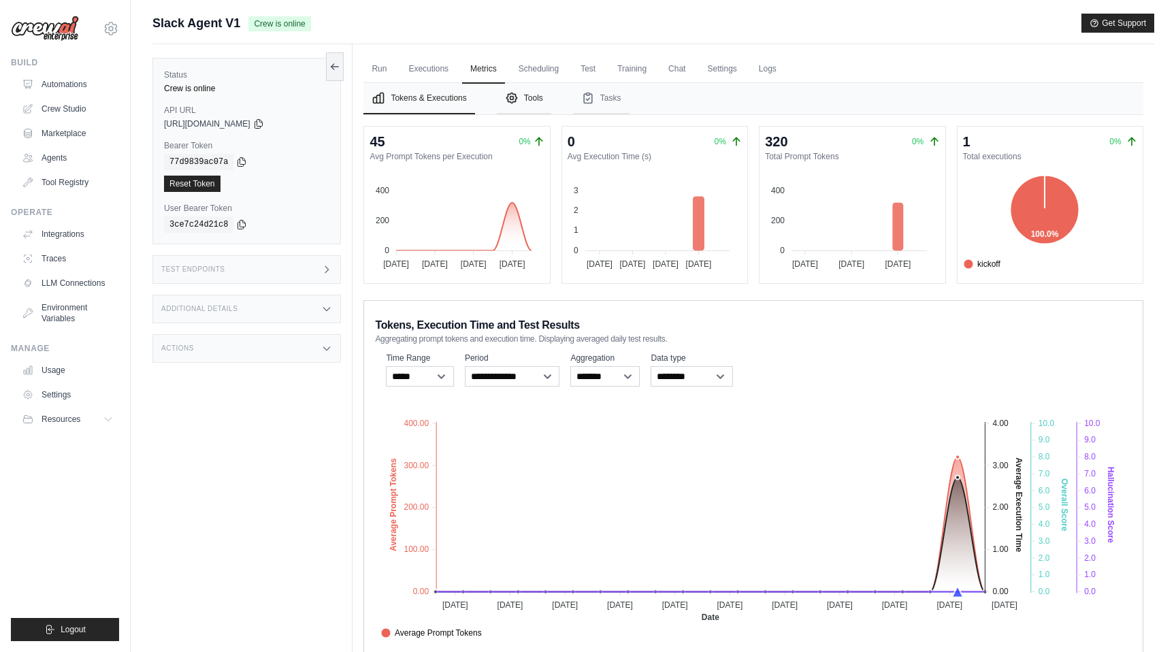
click at [523, 109] on button "Tools" at bounding box center [524, 98] width 54 height 31
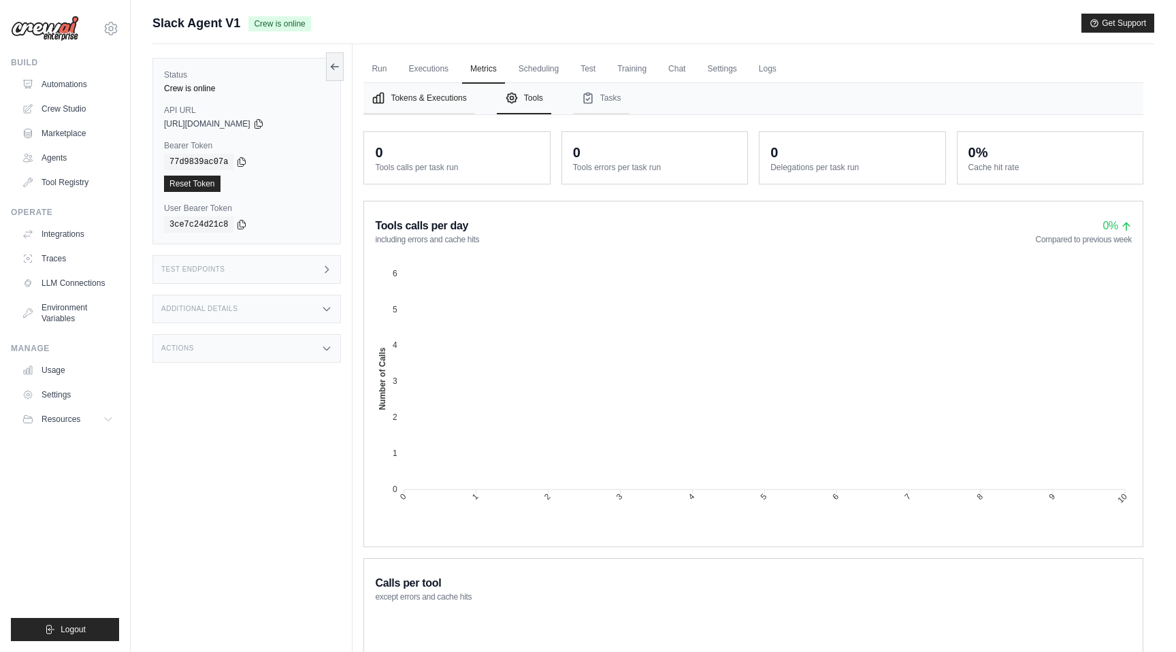
click at [446, 103] on button "Tokens & Executions" at bounding box center [418, 98] width 111 height 31
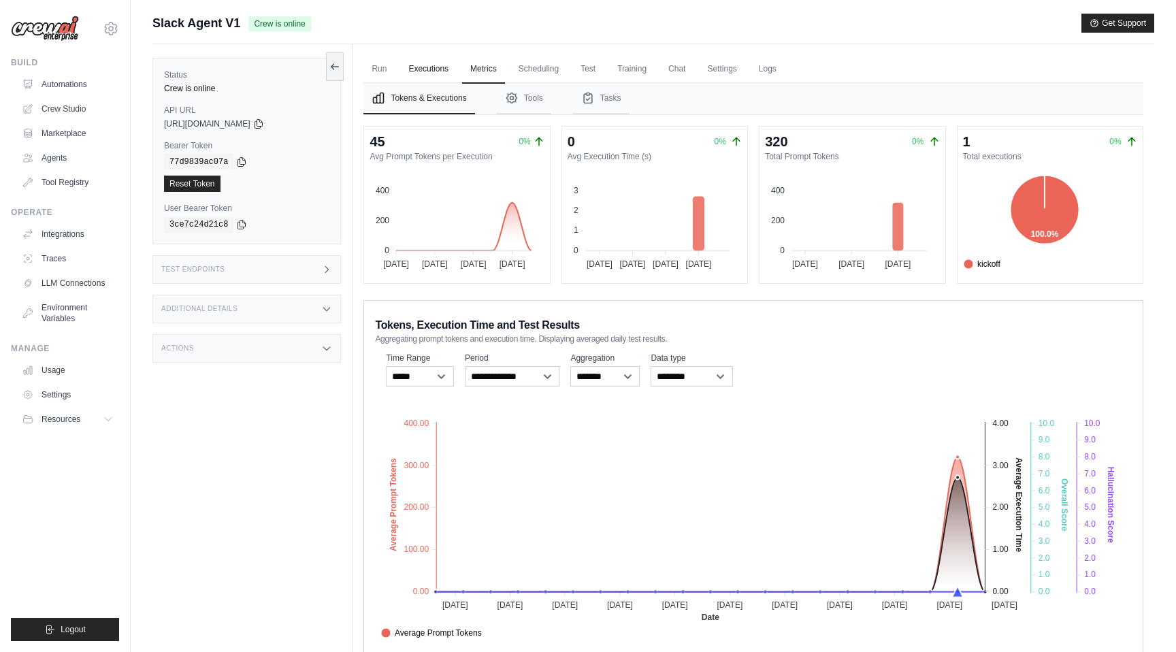
click at [435, 78] on link "Executions" at bounding box center [428, 69] width 56 height 29
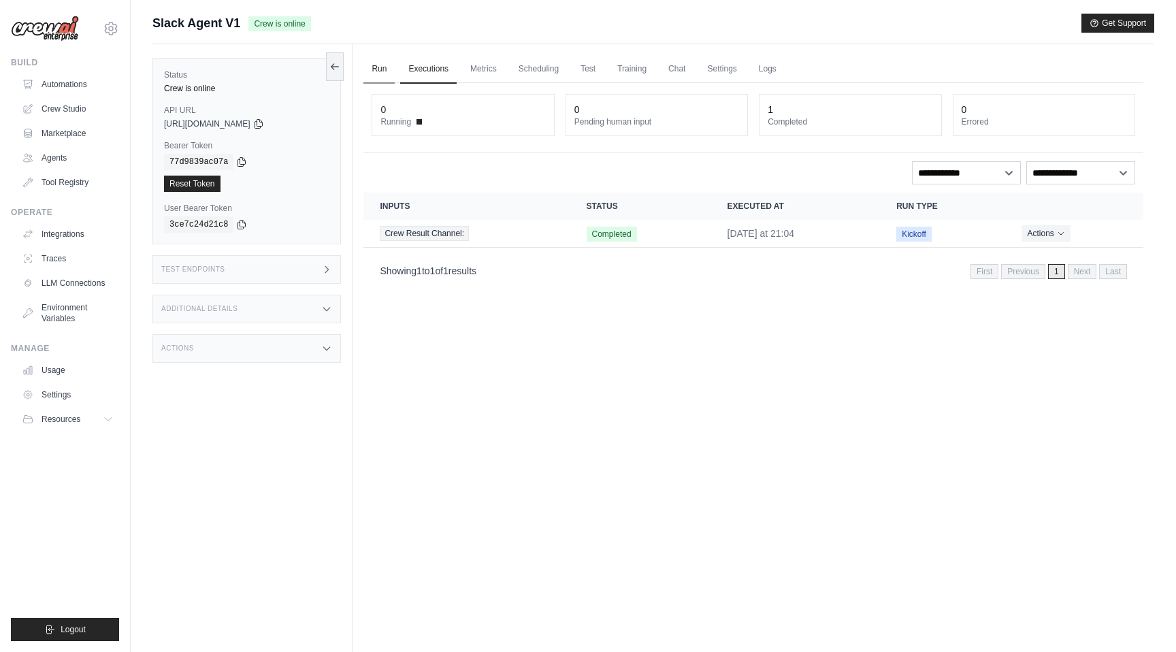
click at [387, 76] on link "Run" at bounding box center [378, 69] width 31 height 29
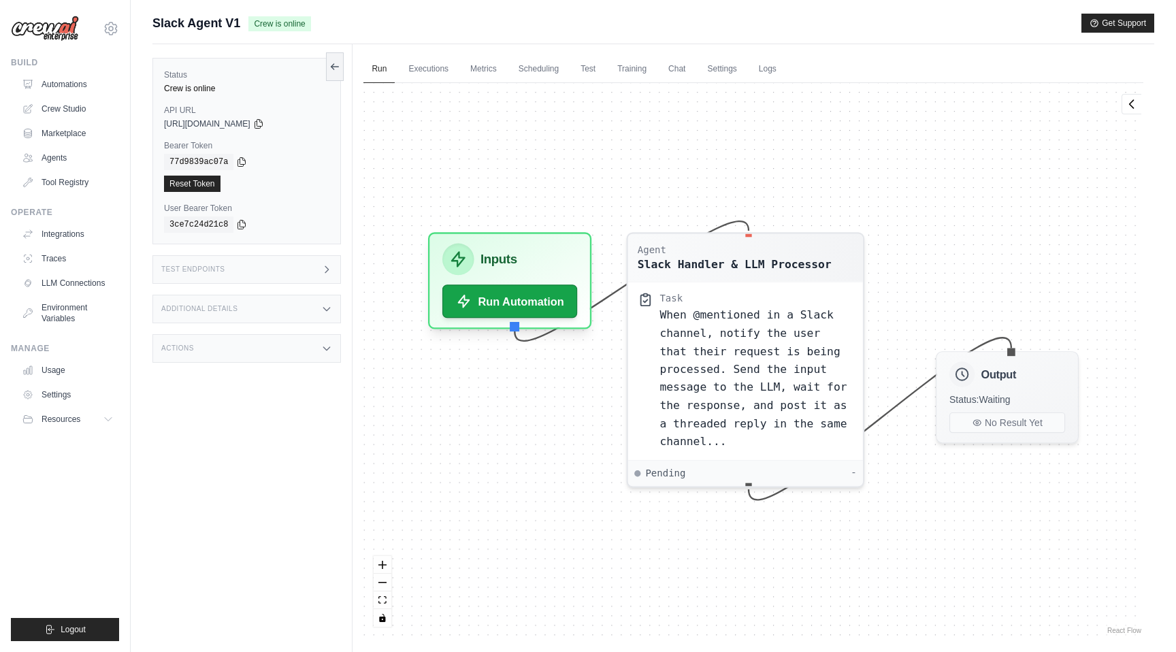
click at [314, 305] on div "Additional Details" at bounding box center [246, 309] width 189 height 29
click at [282, 438] on div "Actions" at bounding box center [246, 429] width 189 height 29
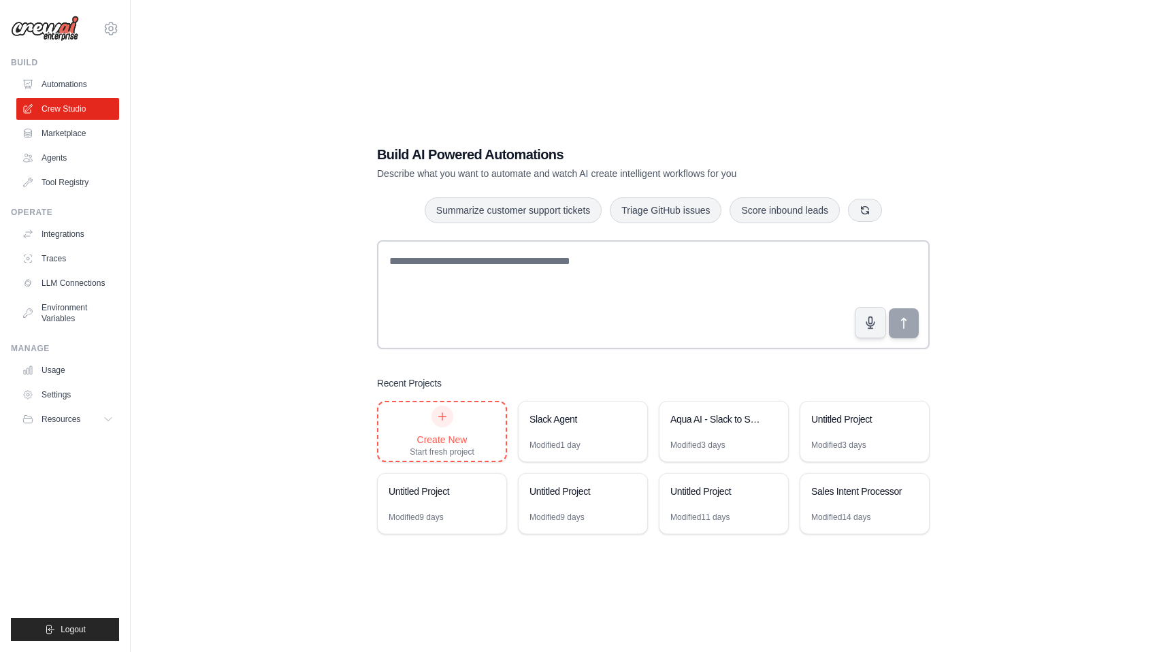
click at [453, 423] on div "Create New Start fresh project" at bounding box center [442, 432] width 65 height 52
click at [61, 157] on link "Agents" at bounding box center [69, 158] width 103 height 22
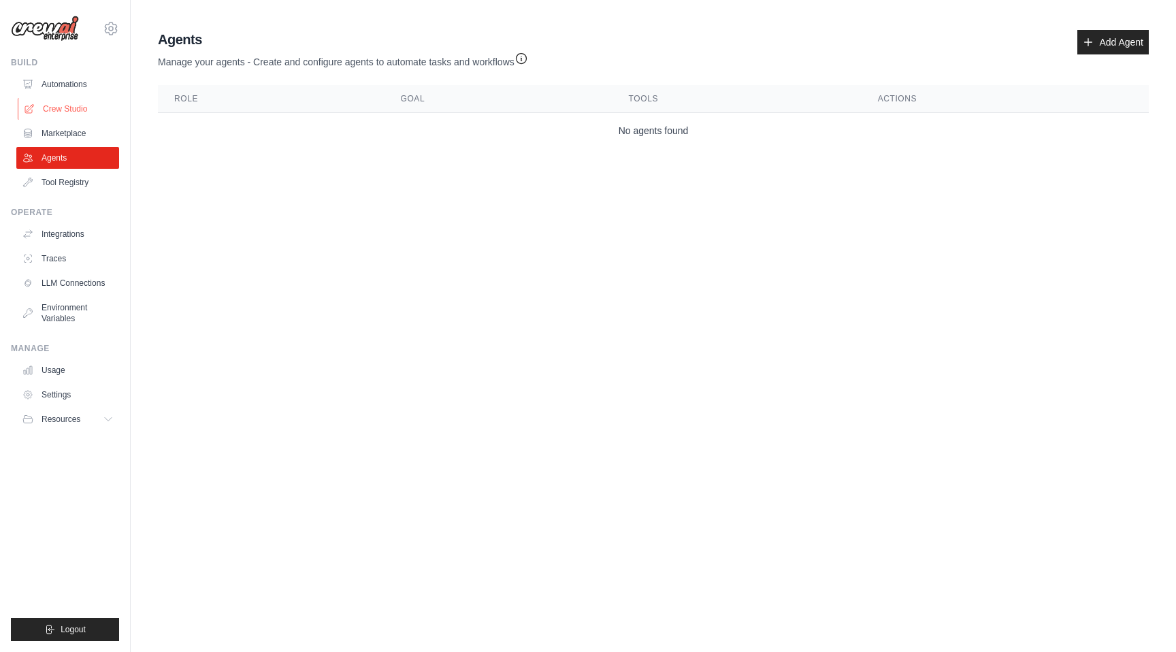
click at [65, 118] on link "Crew Studio" at bounding box center [69, 109] width 103 height 22
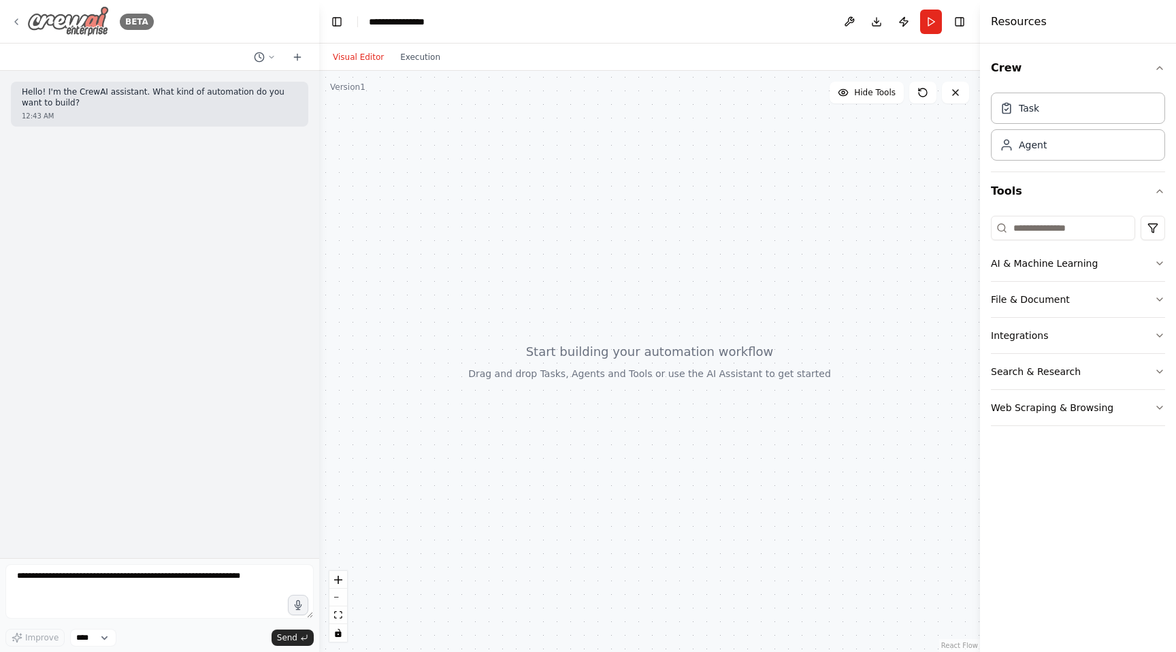
click at [16, 17] on icon at bounding box center [16, 21] width 11 height 11
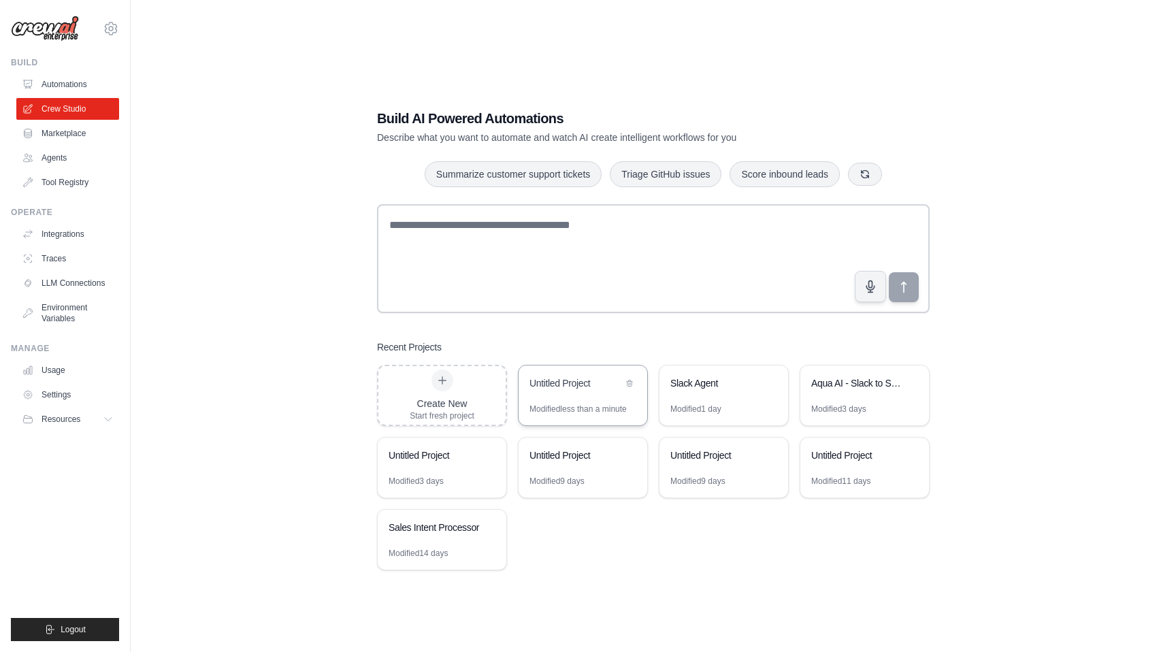
click at [570, 402] on div "Untitled Project" at bounding box center [583, 384] width 129 height 38
click at [51, 89] on link "Automations" at bounding box center [69, 85] width 103 height 22
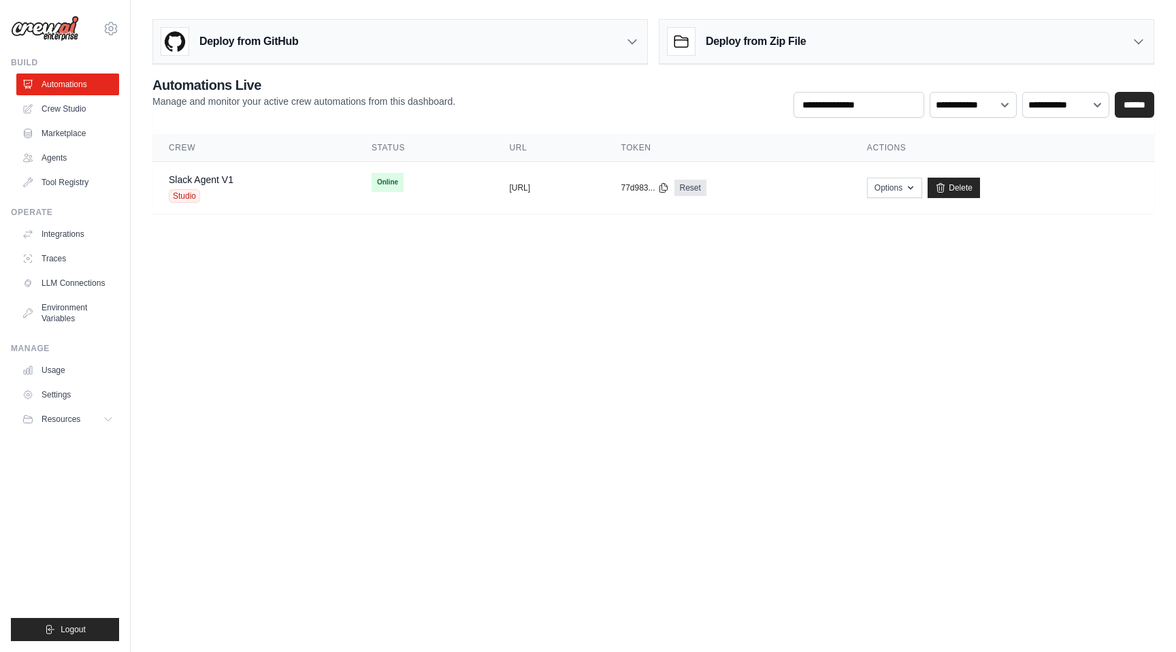
click at [715, 39] on h3 "Deploy from Zip File" at bounding box center [756, 41] width 100 height 16
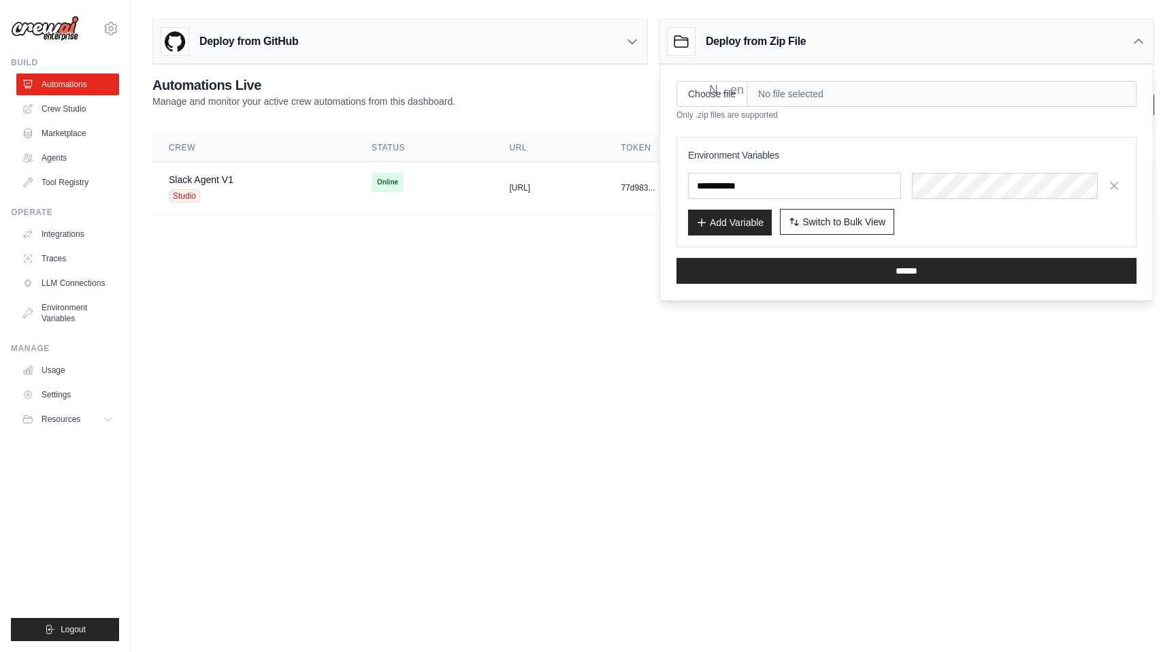
click at [790, 221] on icon "button" at bounding box center [794, 221] width 11 height 11
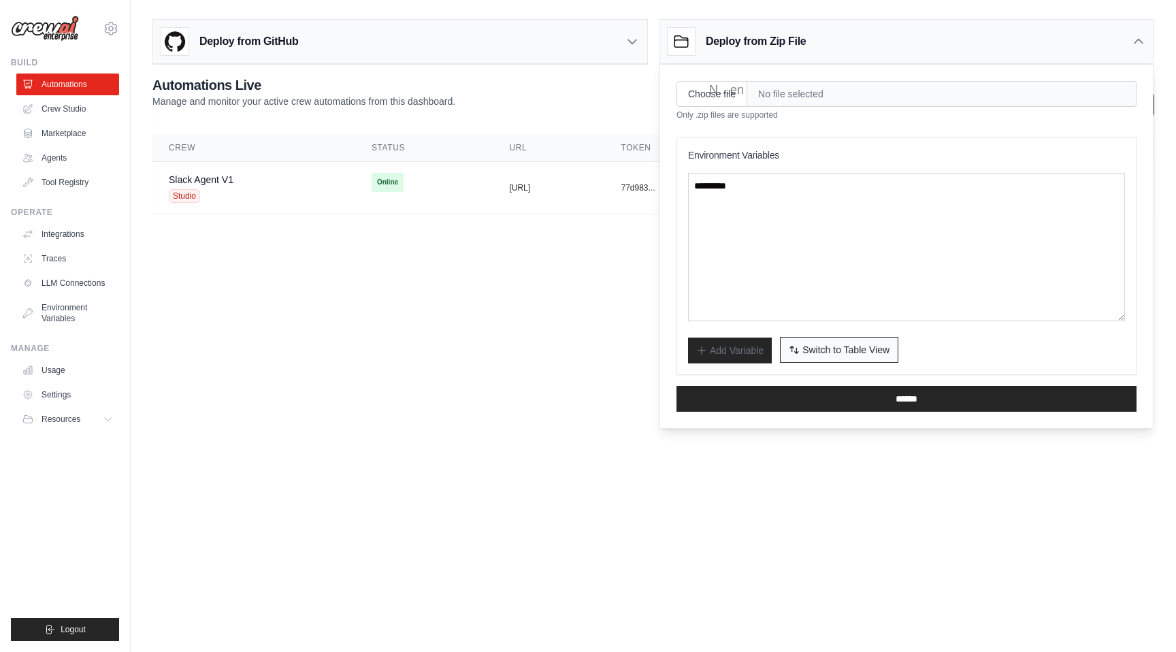
click at [795, 347] on icon "button" at bounding box center [794, 349] width 11 height 11
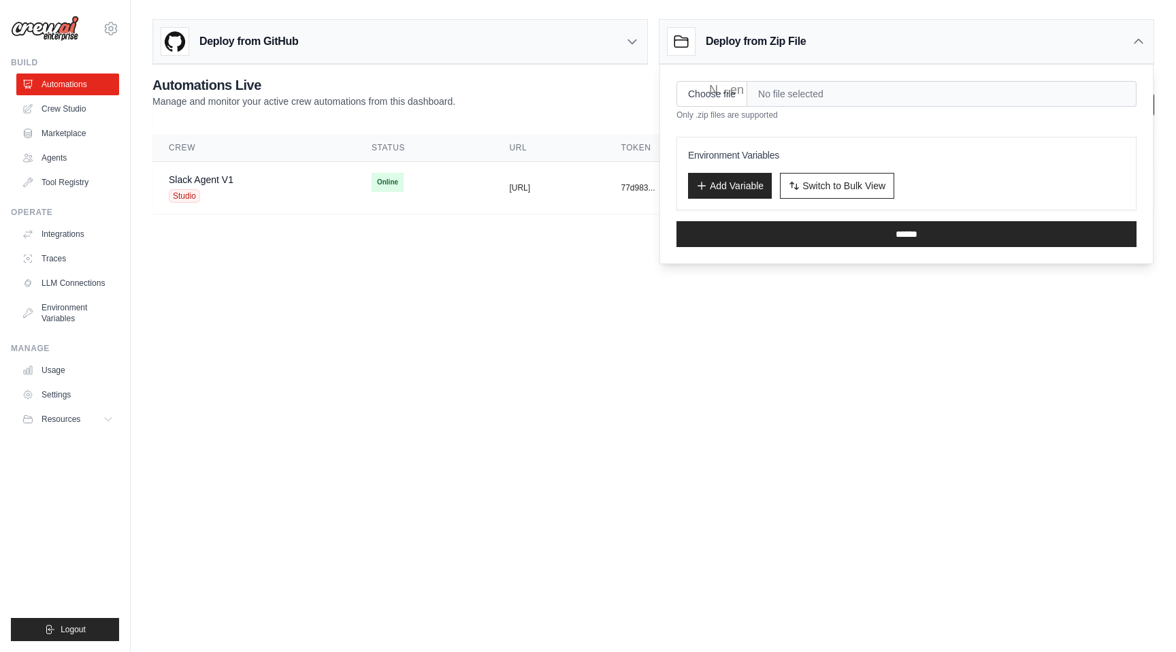
click at [506, 101] on div "**********" at bounding box center [653, 97] width 1002 height 42
click at [501, 203] on td "copied https://slack-agent-v1-2fa2f91d-897" at bounding box center [549, 188] width 112 height 52
click at [519, 270] on body "sidhant.agarwal@docusign.com DS-DTS-Sandbox docusign-sid ✓ Settings Build Autom…" at bounding box center [588, 326] width 1176 height 652
click at [1138, 41] on icon at bounding box center [1139, 42] width 14 height 14
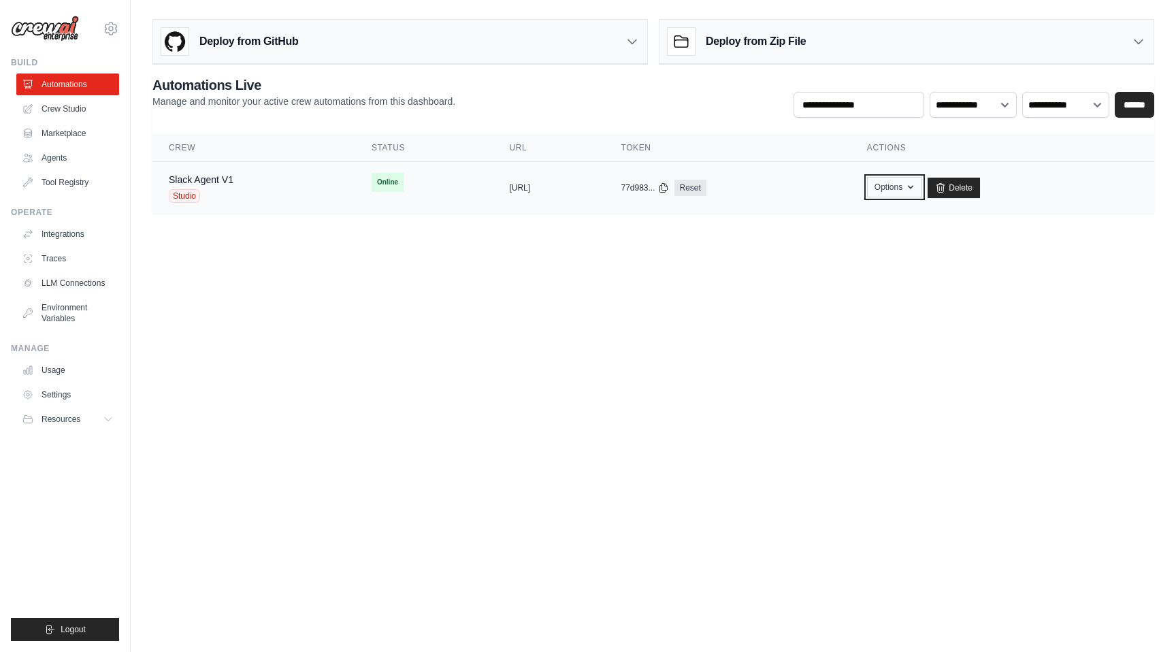
click at [922, 186] on button "Options" at bounding box center [894, 187] width 55 height 20
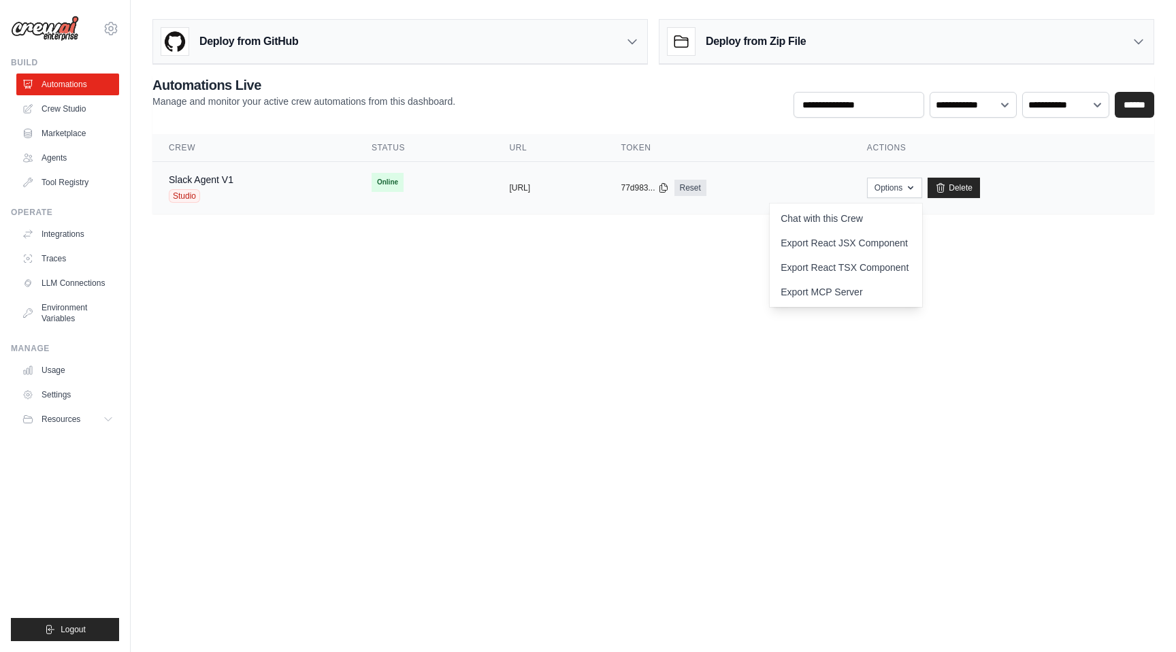
click at [268, 174] on div "Slack Agent V1 Studio" at bounding box center [254, 188] width 170 height 30
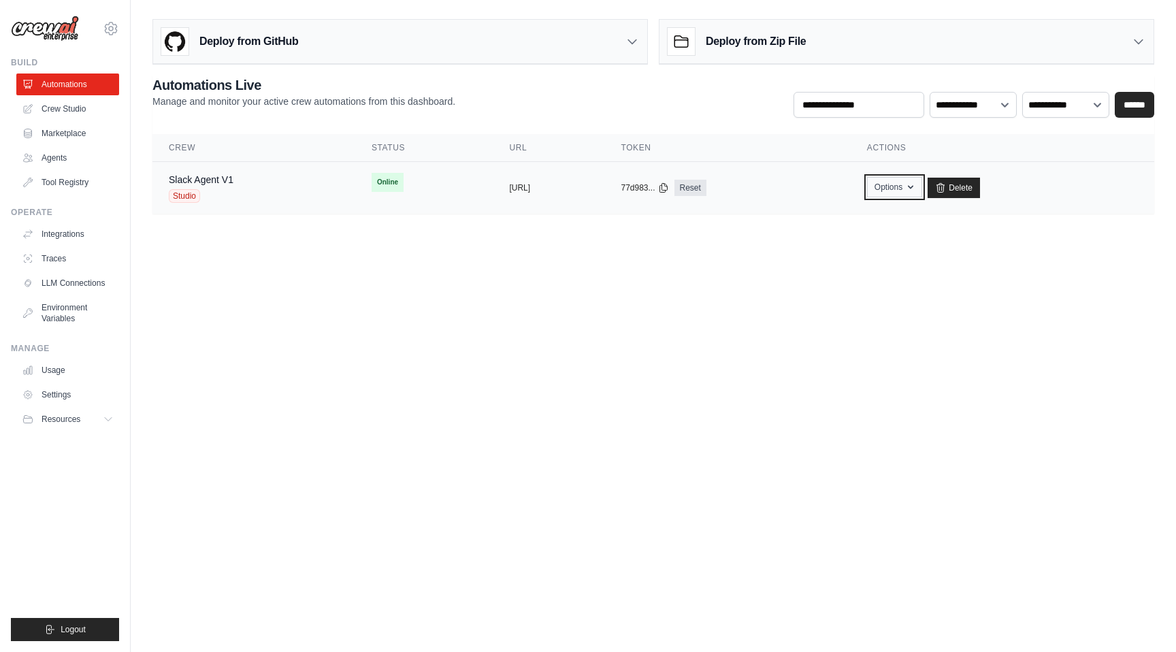
click at [916, 189] on icon "button" at bounding box center [910, 187] width 11 height 11
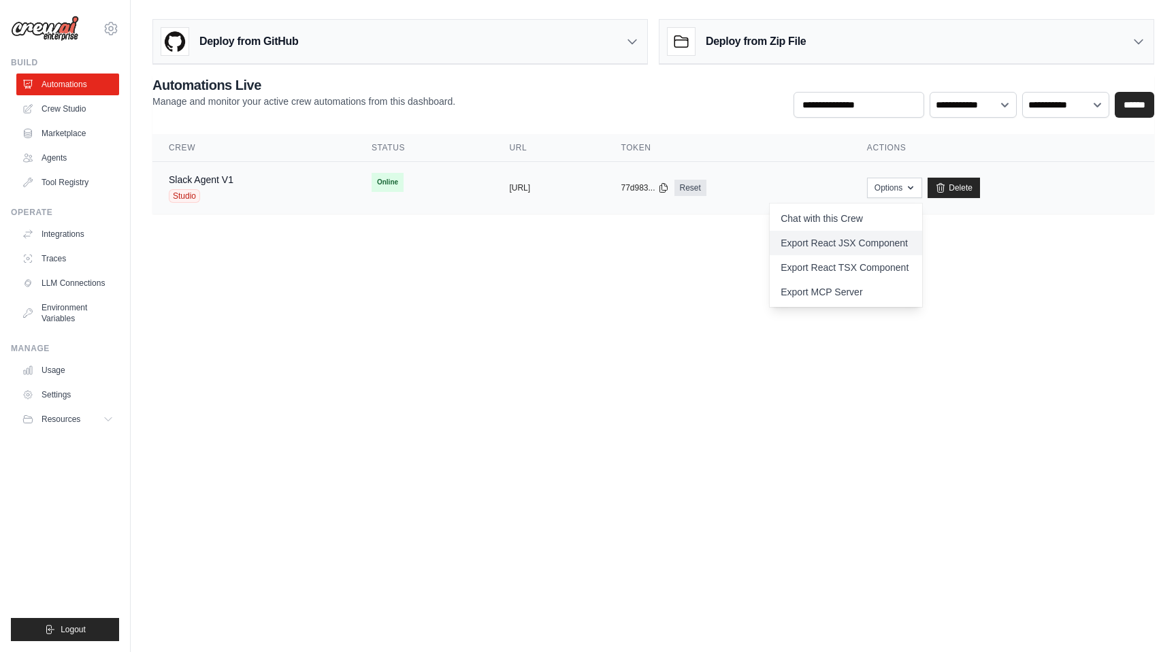
click at [893, 244] on link "Export React JSX Component" at bounding box center [846, 243] width 152 height 25
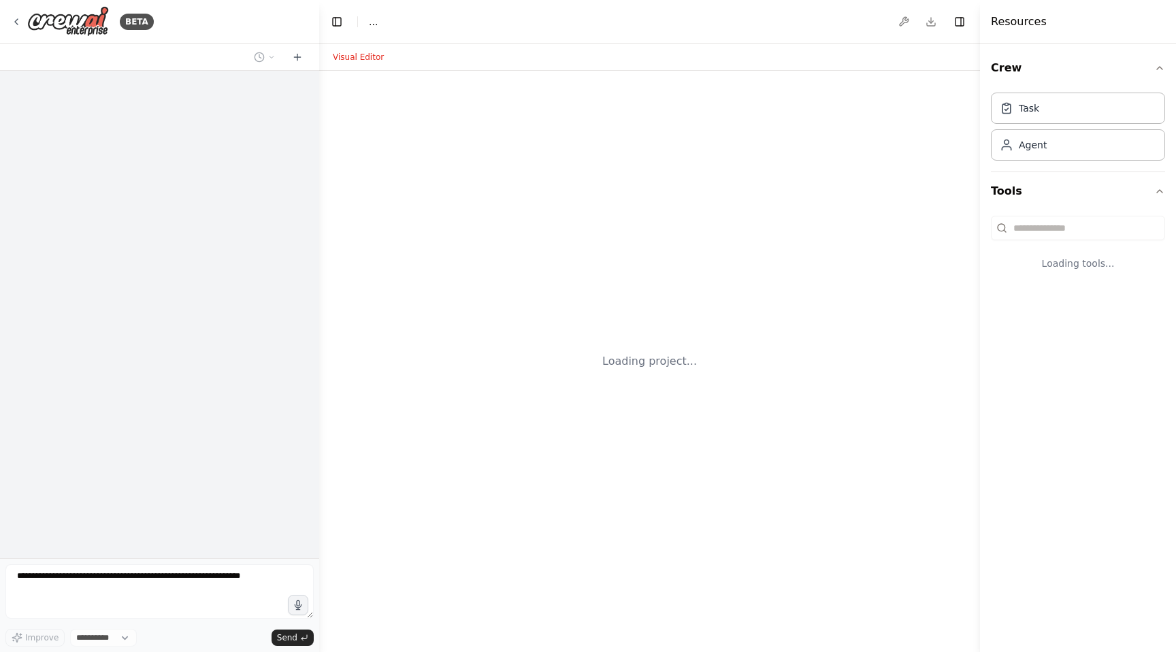
select select "****"
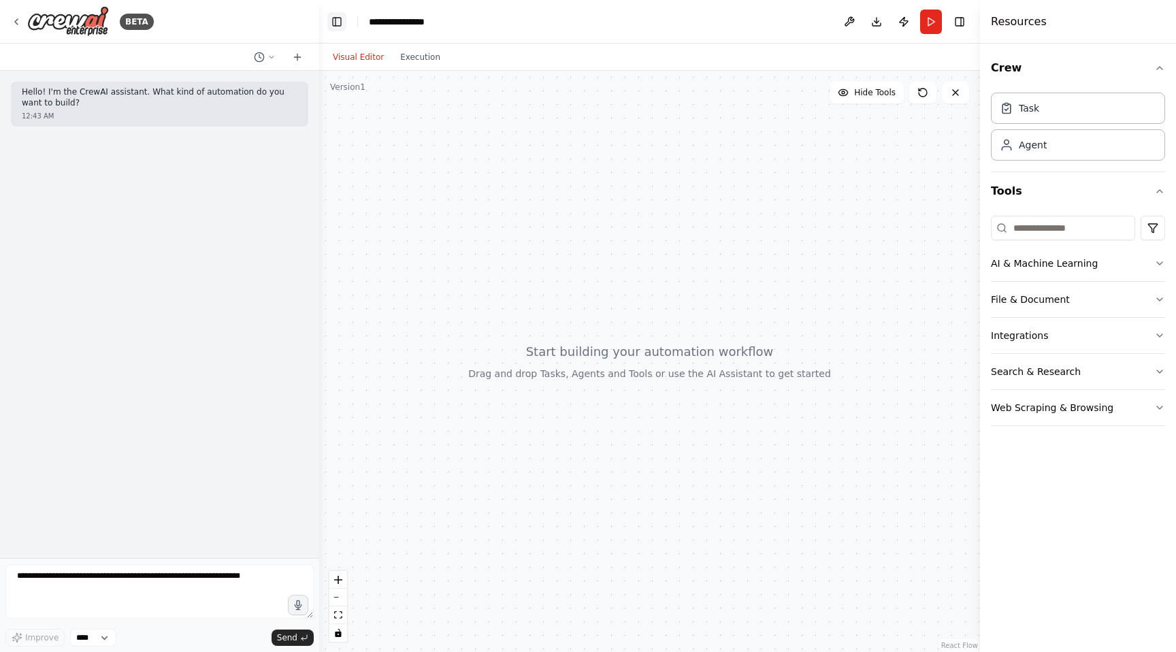
click at [336, 24] on button "Toggle Left Sidebar" at bounding box center [336, 21] width 19 height 19
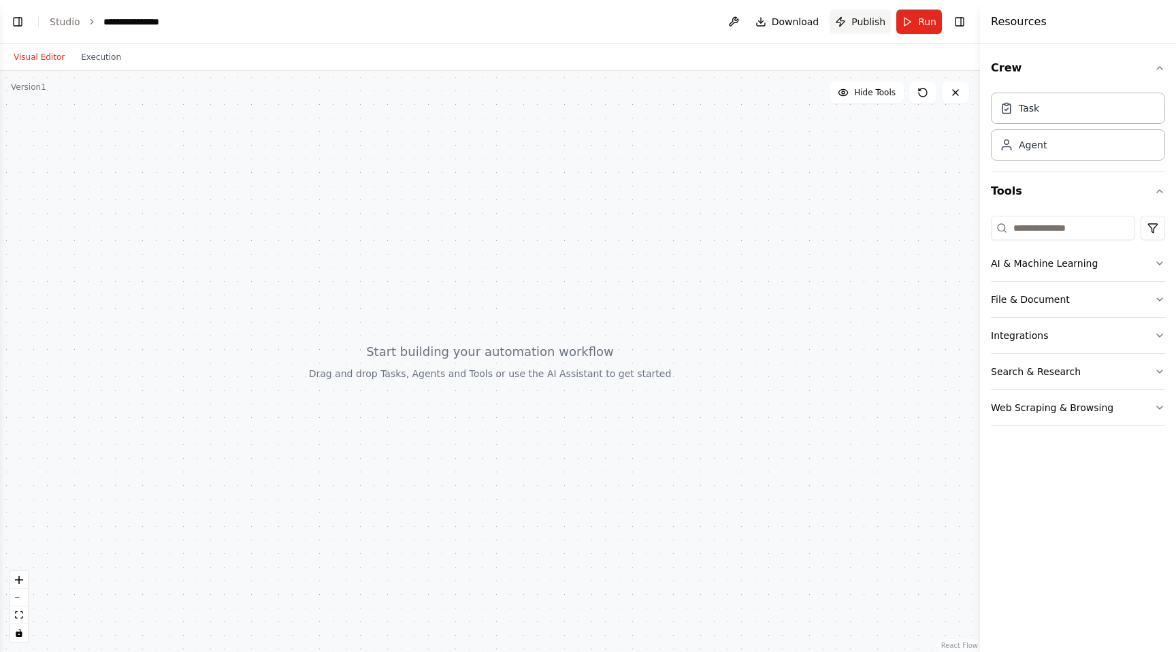
click at [858, 24] on span "Publish" at bounding box center [868, 22] width 34 height 14
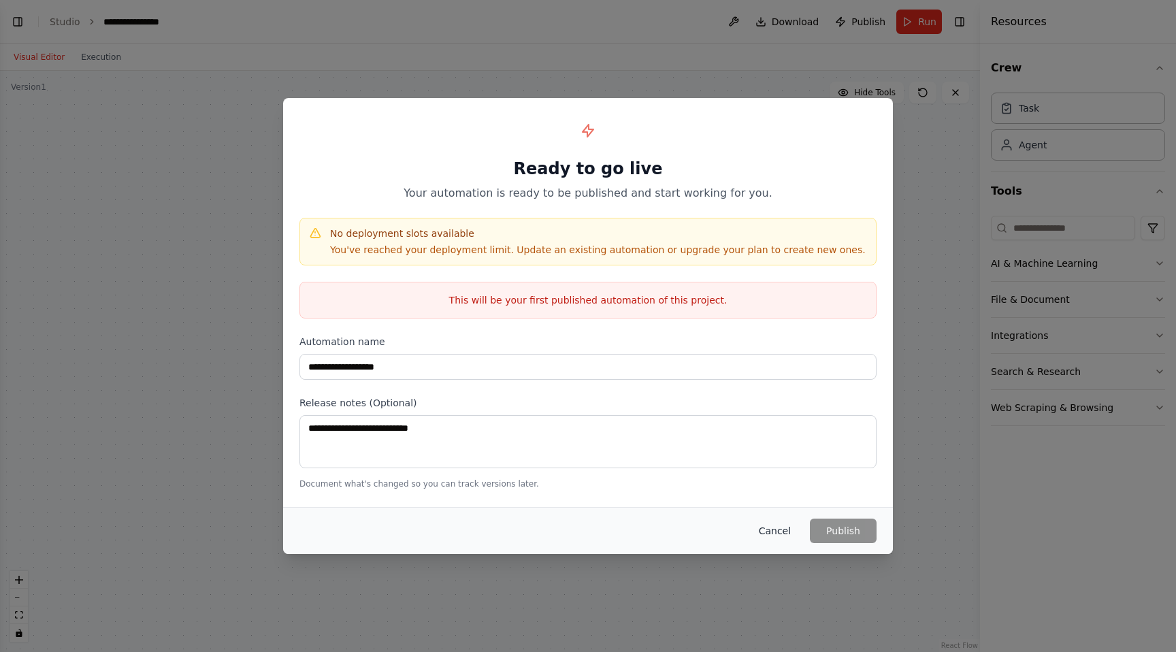
click at [787, 522] on button "Cancel" at bounding box center [775, 531] width 54 height 25
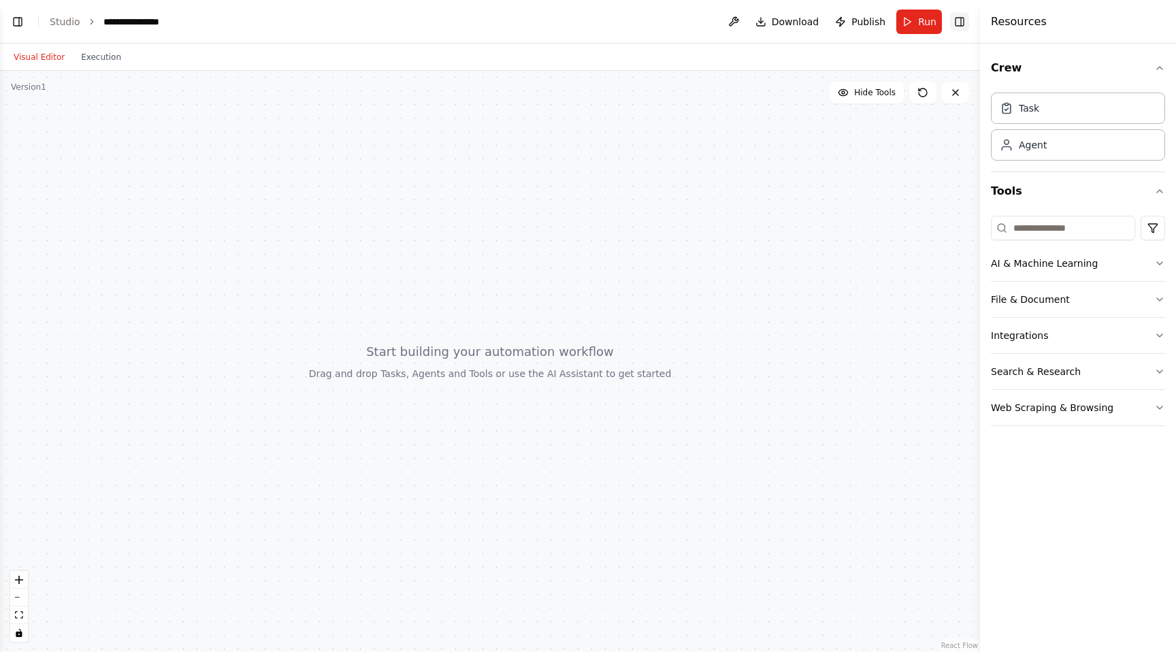
click at [960, 24] on button "Toggle Right Sidebar" at bounding box center [959, 21] width 19 height 19
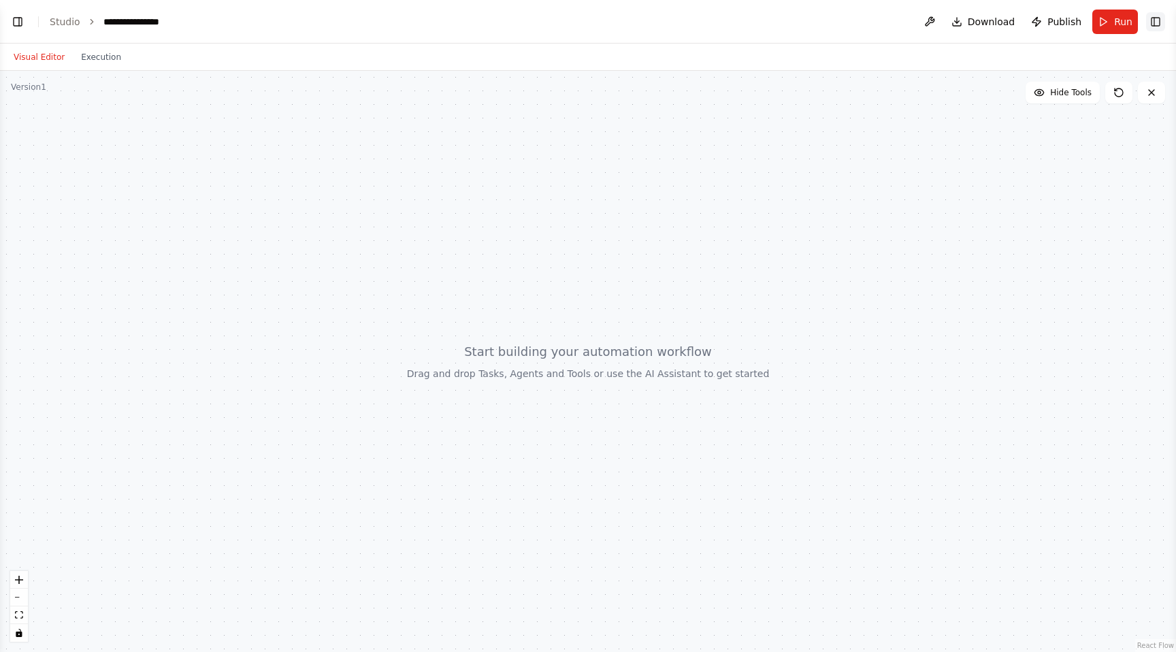
click at [1162, 24] on button "Toggle Right Sidebar" at bounding box center [1155, 21] width 19 height 19
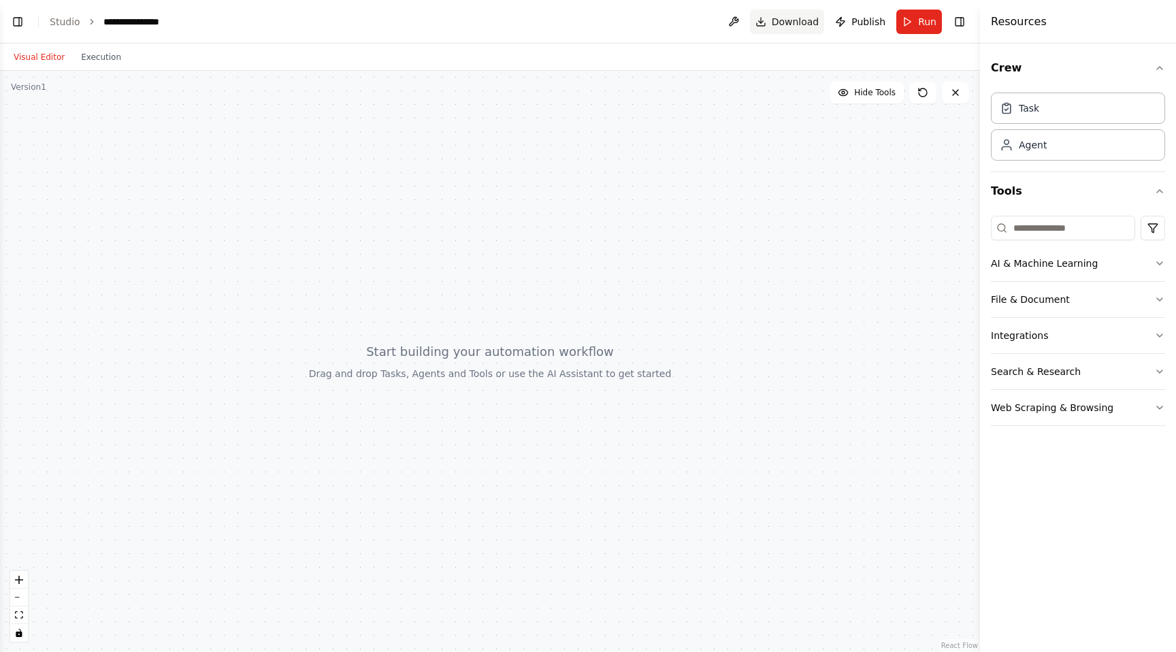
click at [770, 24] on button "Download" at bounding box center [787, 22] width 75 height 25
click at [734, 25] on button at bounding box center [734, 22] width 22 height 25
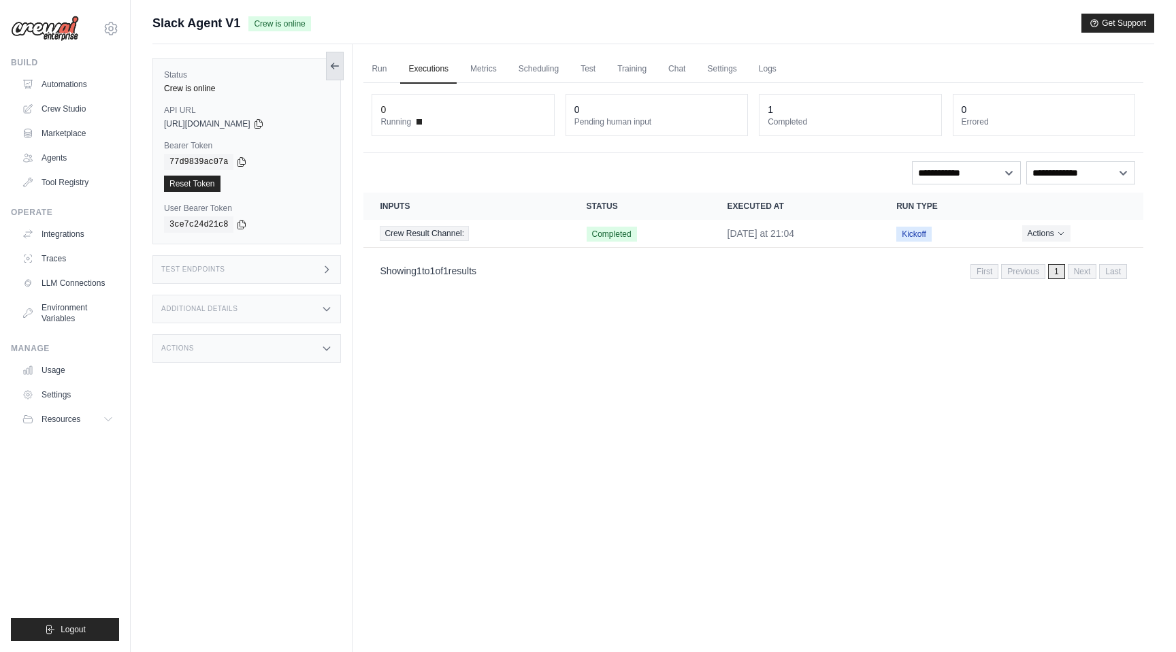
click at [329, 68] on icon at bounding box center [334, 66] width 11 height 11
click at [756, 63] on link "Logs" at bounding box center [768, 69] width 34 height 29
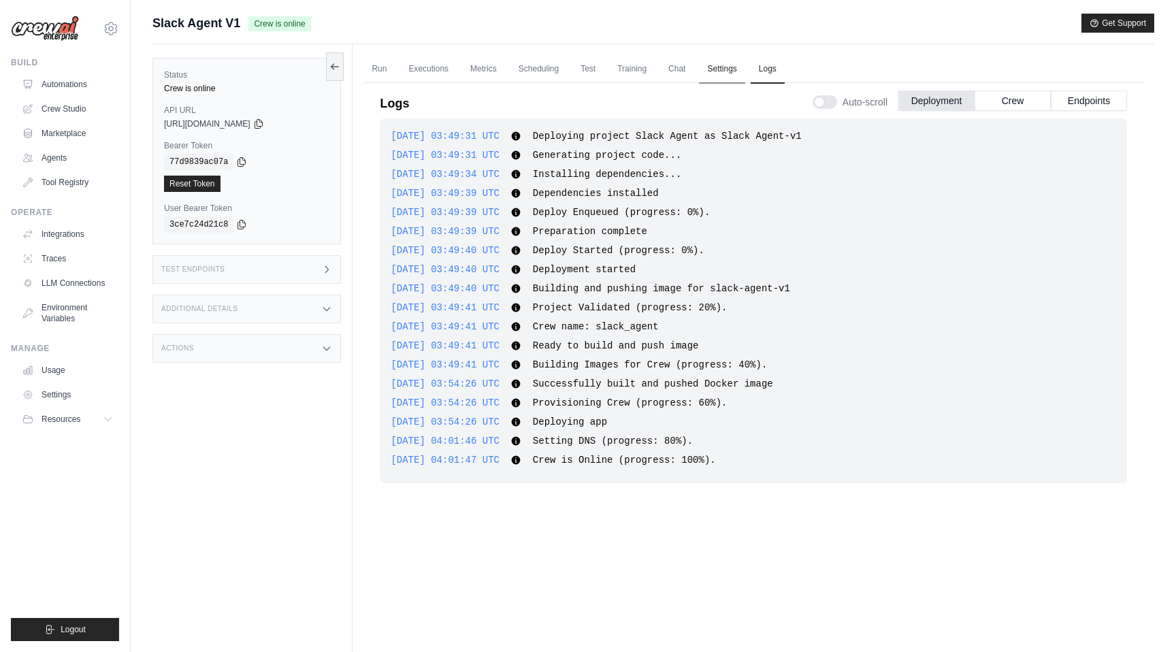
click at [722, 71] on link "Settings" at bounding box center [722, 69] width 46 height 29
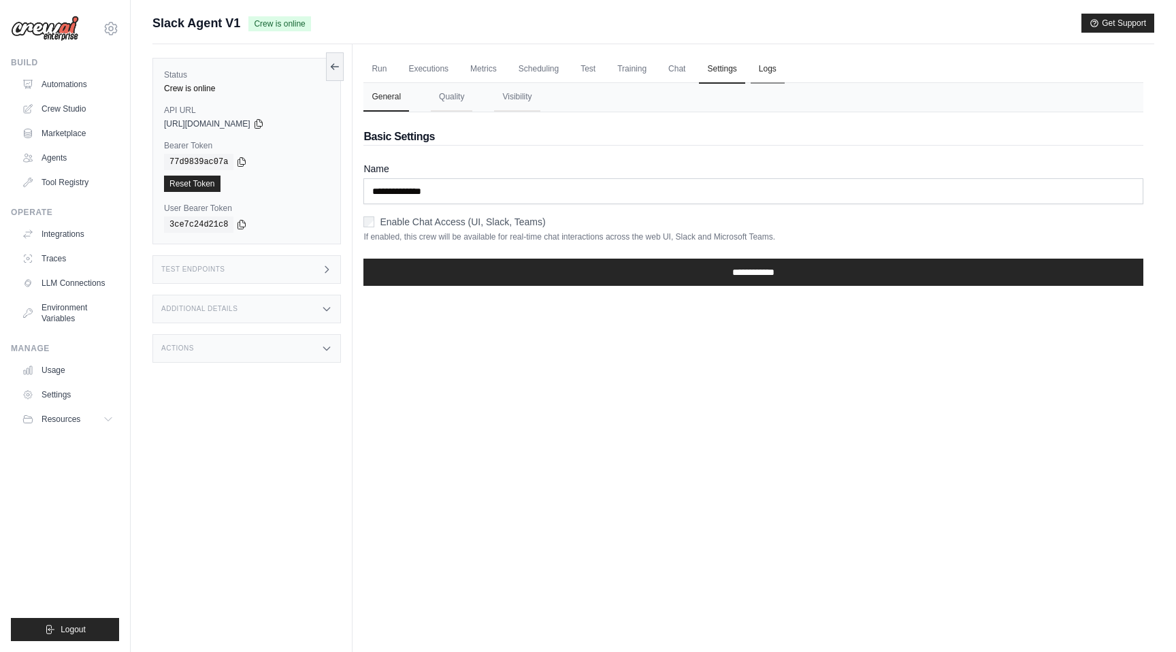
click at [762, 65] on link "Logs" at bounding box center [768, 69] width 34 height 29
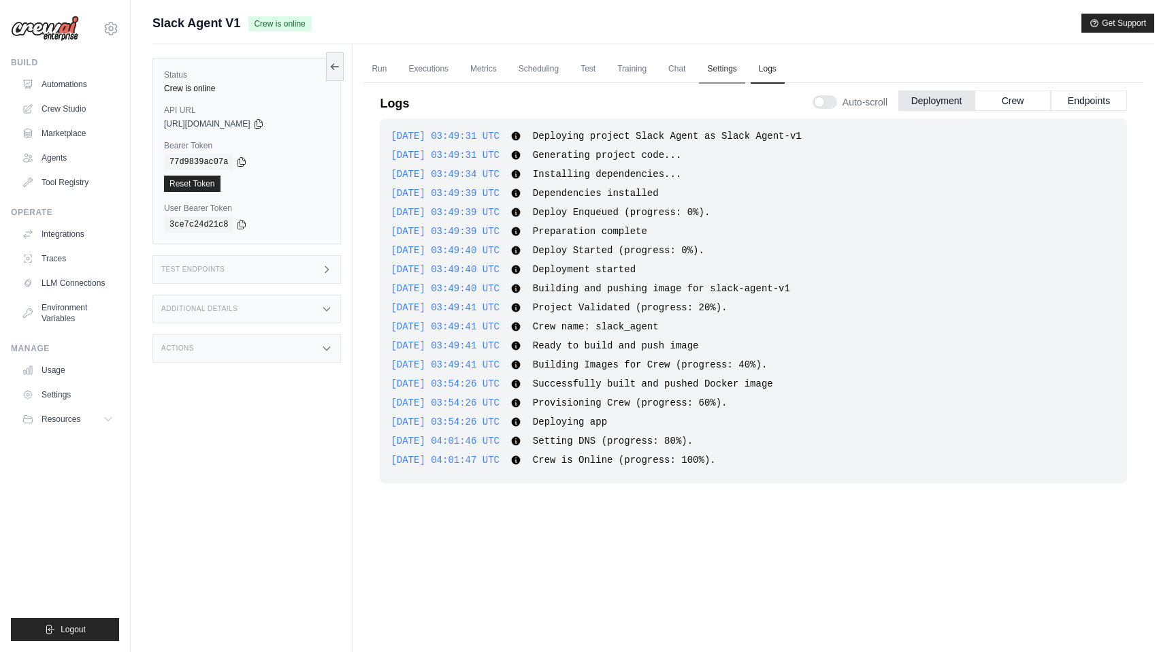
click at [724, 72] on link "Settings" at bounding box center [722, 69] width 46 height 29
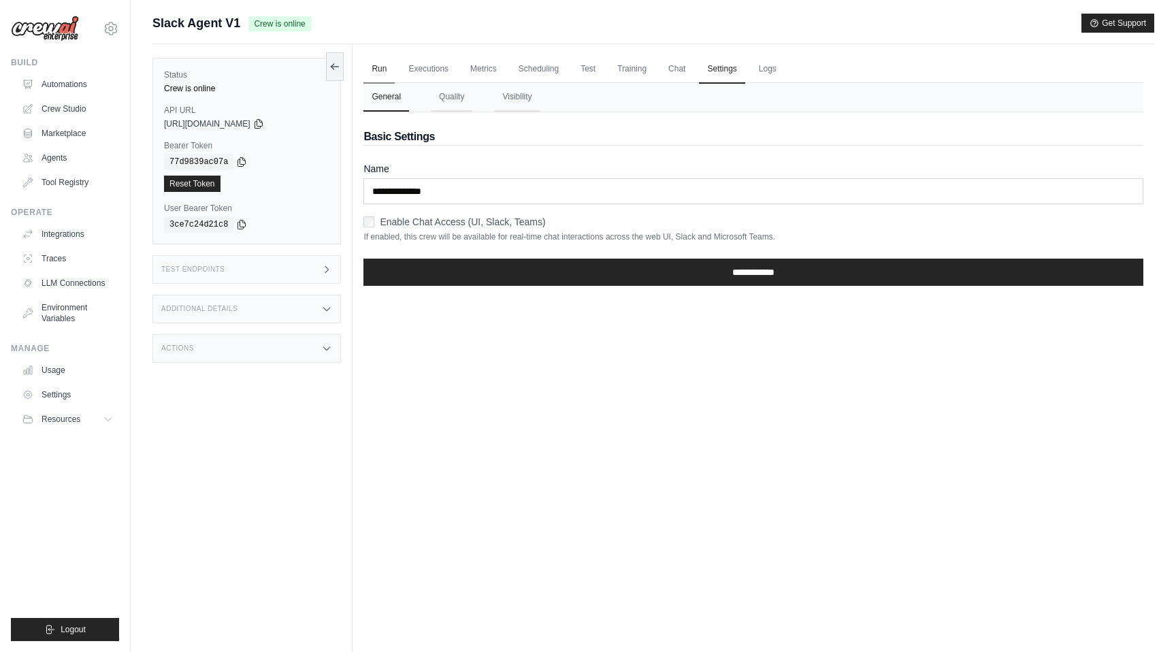
click at [379, 67] on link "Run" at bounding box center [378, 69] width 31 height 29
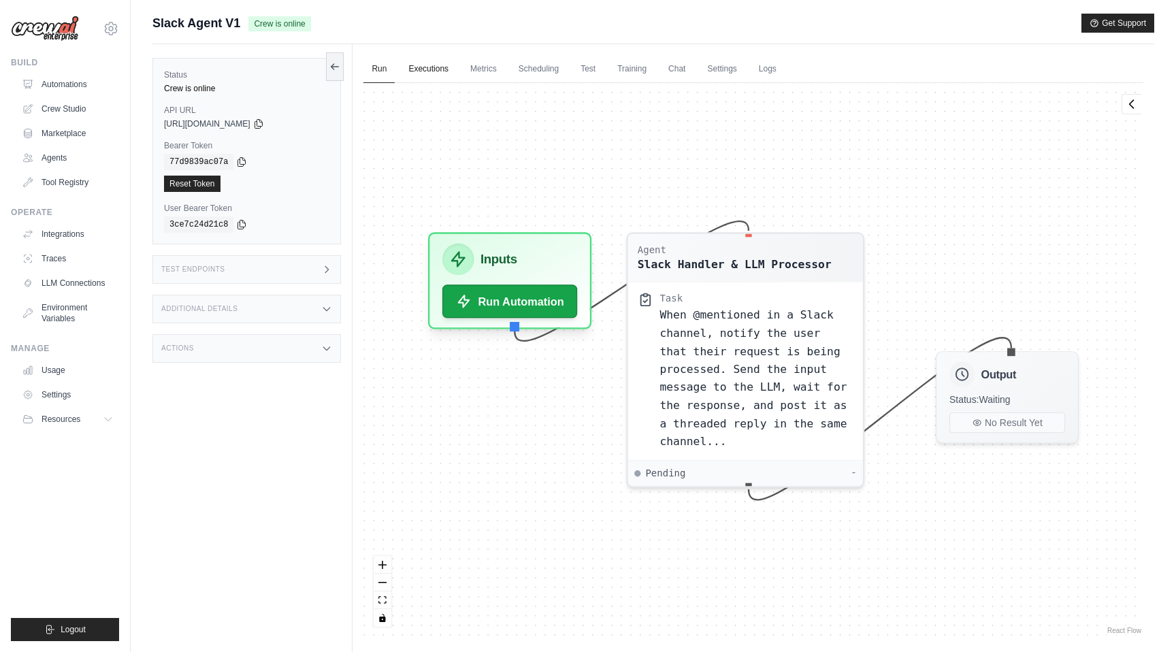
click at [429, 67] on link "Executions" at bounding box center [428, 69] width 56 height 29
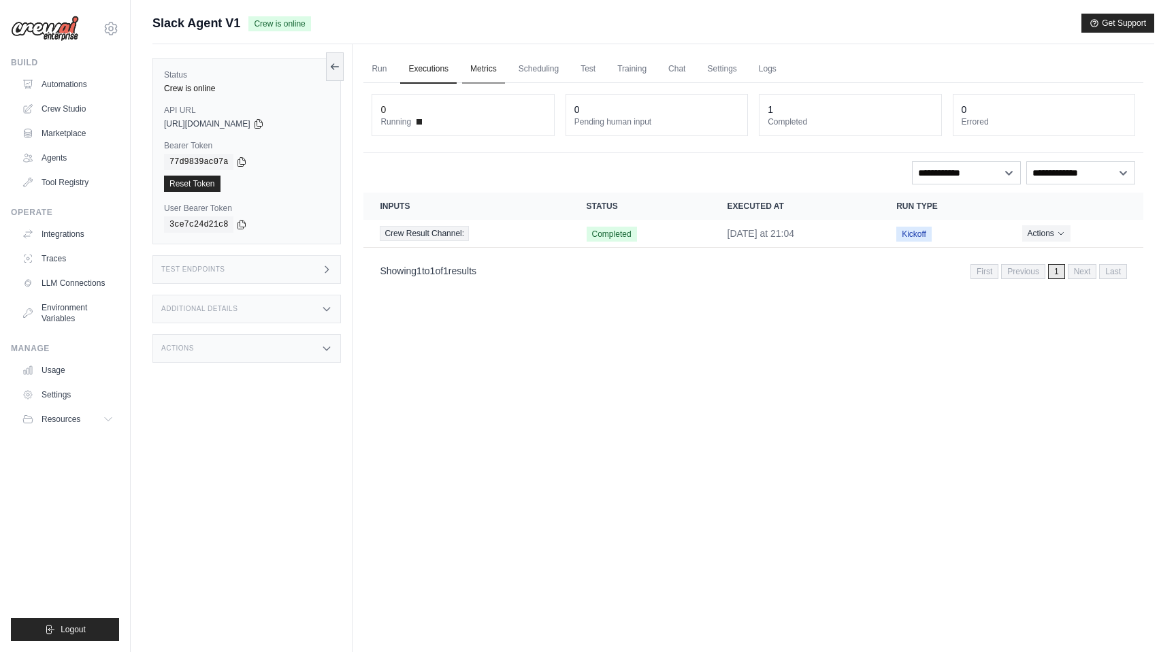
click at [493, 67] on link "Metrics" at bounding box center [483, 69] width 43 height 29
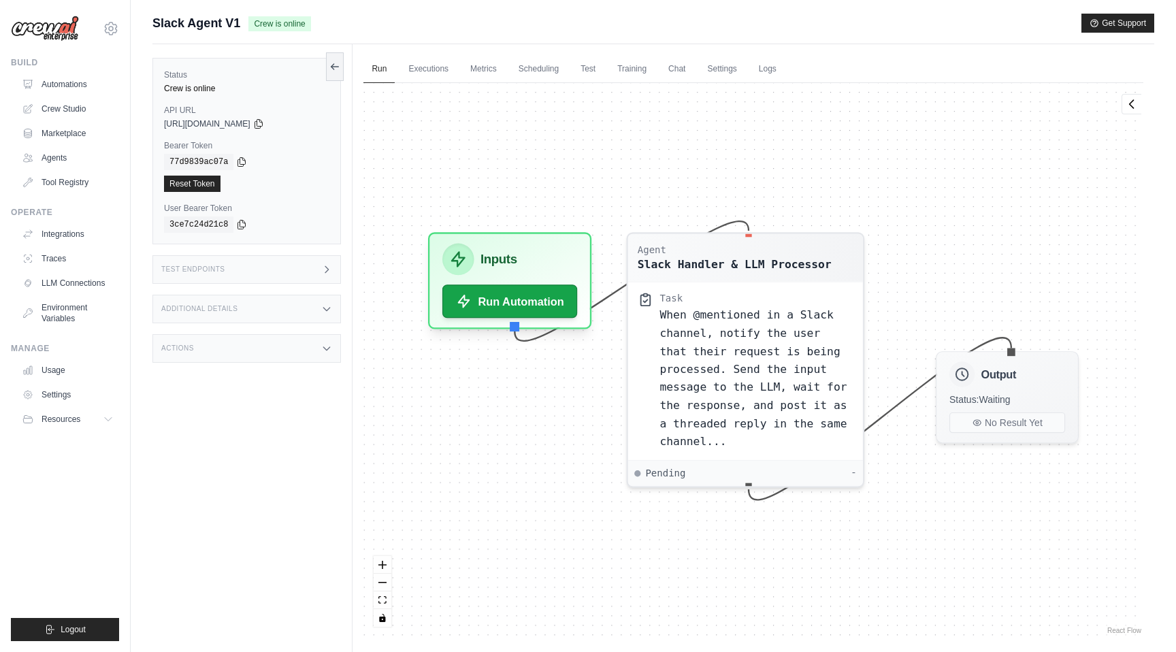
scroll to position [58, 0]
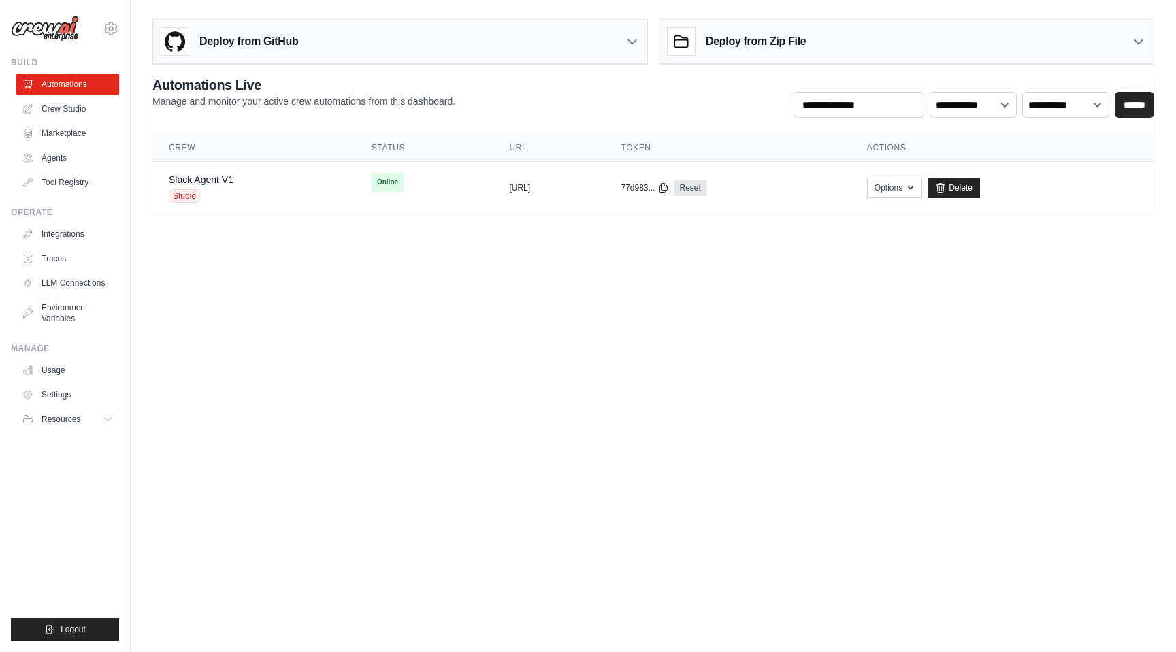
click at [734, 44] on h3 "Deploy from Zip File" at bounding box center [756, 41] width 100 height 16
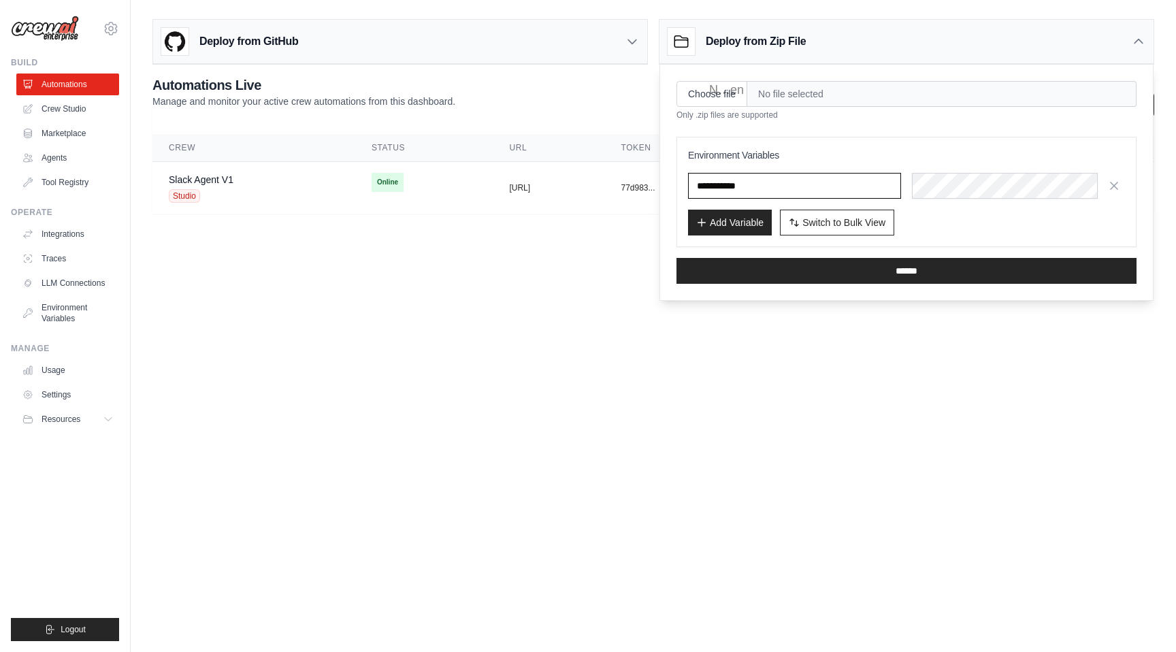
click at [757, 182] on input "text" at bounding box center [794, 186] width 213 height 26
paste input "**********"
type input "**********"
click at [709, 95] on input "Choose file" at bounding box center [712, 94] width 71 height 26
type input "**********"
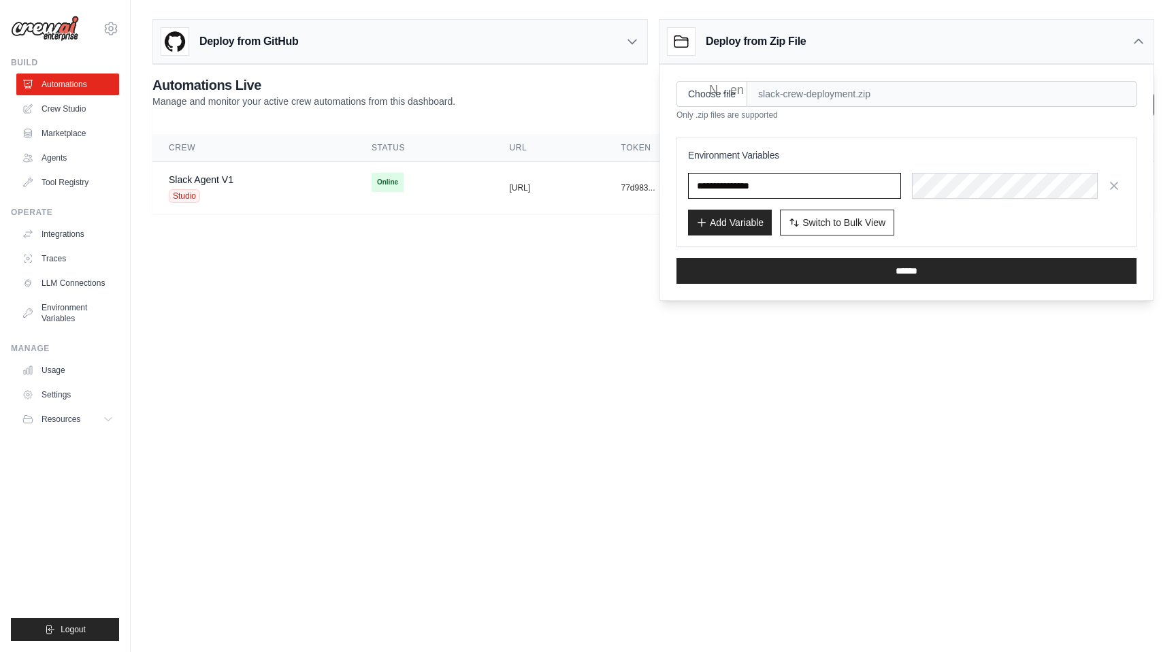
click at [747, 185] on input "**********" at bounding box center [794, 186] width 213 height 26
paste input "******"
click at [741, 184] on input "**********" at bounding box center [794, 186] width 213 height 26
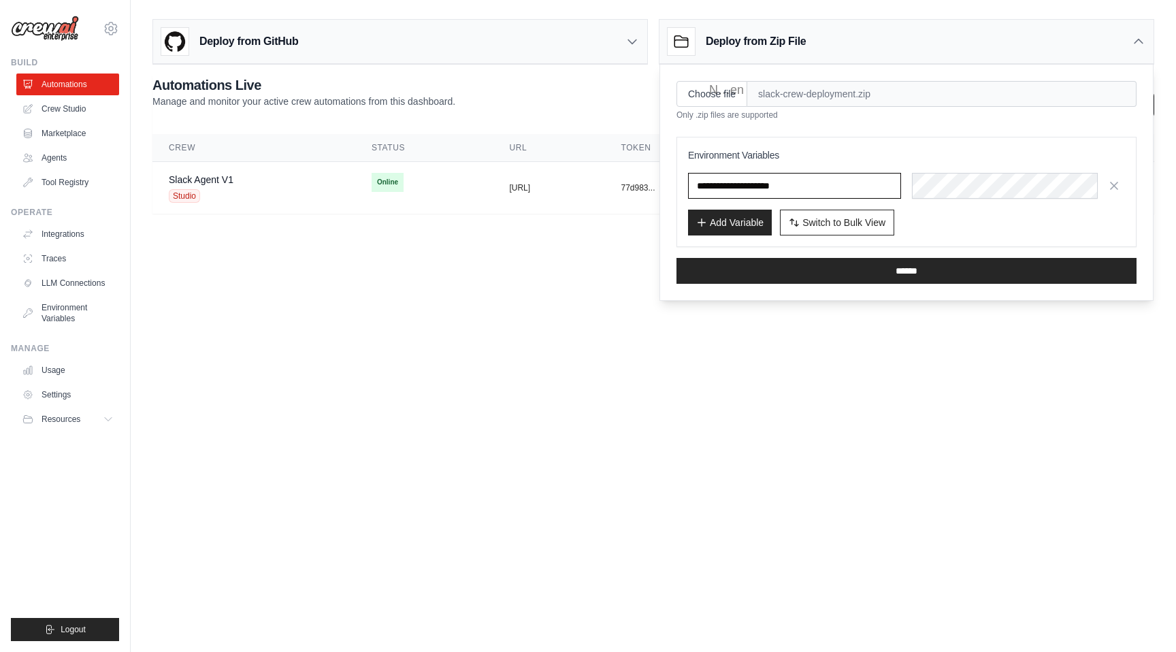
paste input "text"
type input "**********"
click at [805, 222] on span "Switch to Bulk View" at bounding box center [843, 222] width 83 height 14
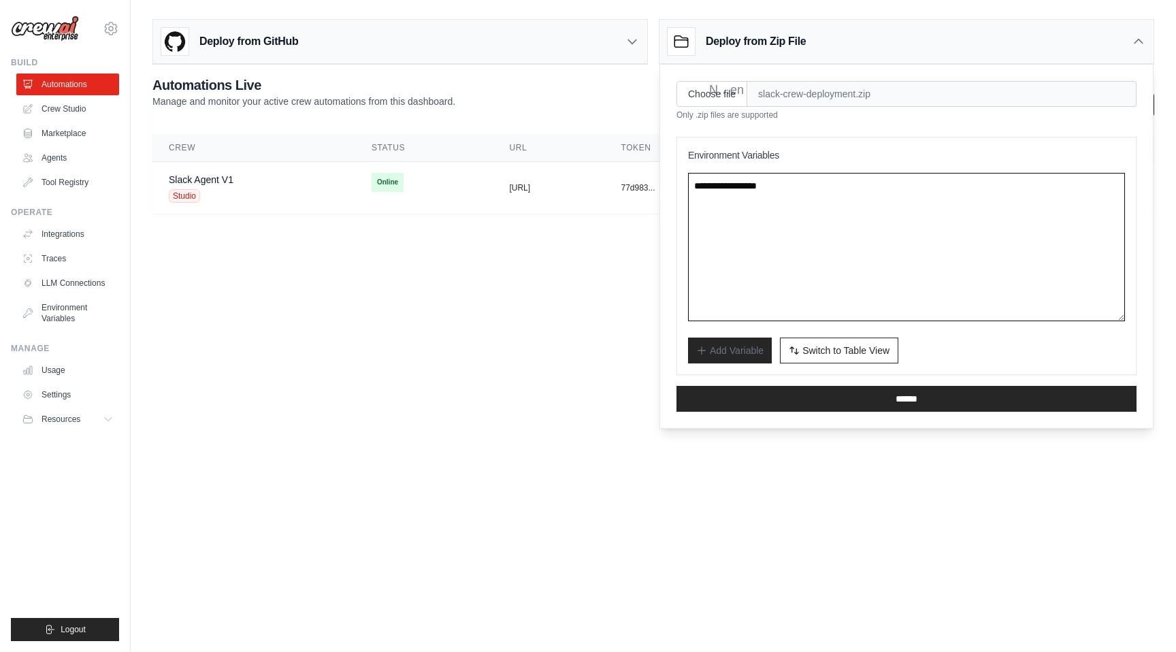
click at [794, 194] on textarea "**********" at bounding box center [906, 247] width 437 height 148
paste textarea "**********"
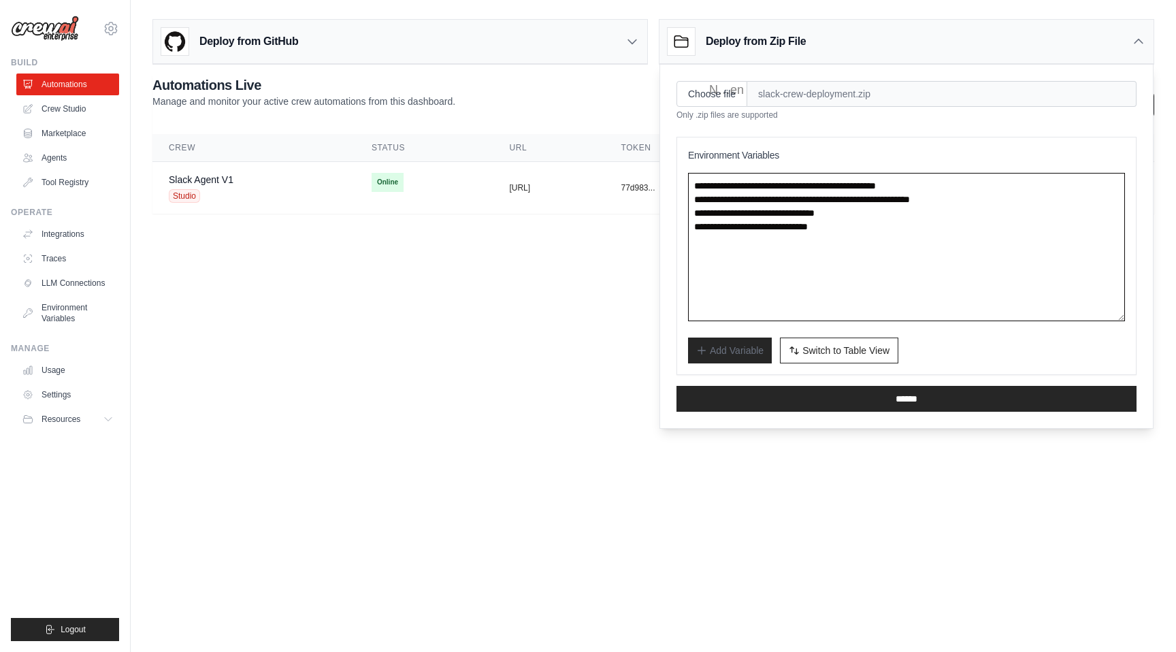
click at [858, 187] on textarea "**********" at bounding box center [906, 247] width 437 height 148
click at [900, 232] on textarea "**********" at bounding box center [906, 247] width 437 height 148
paste textarea "**********"
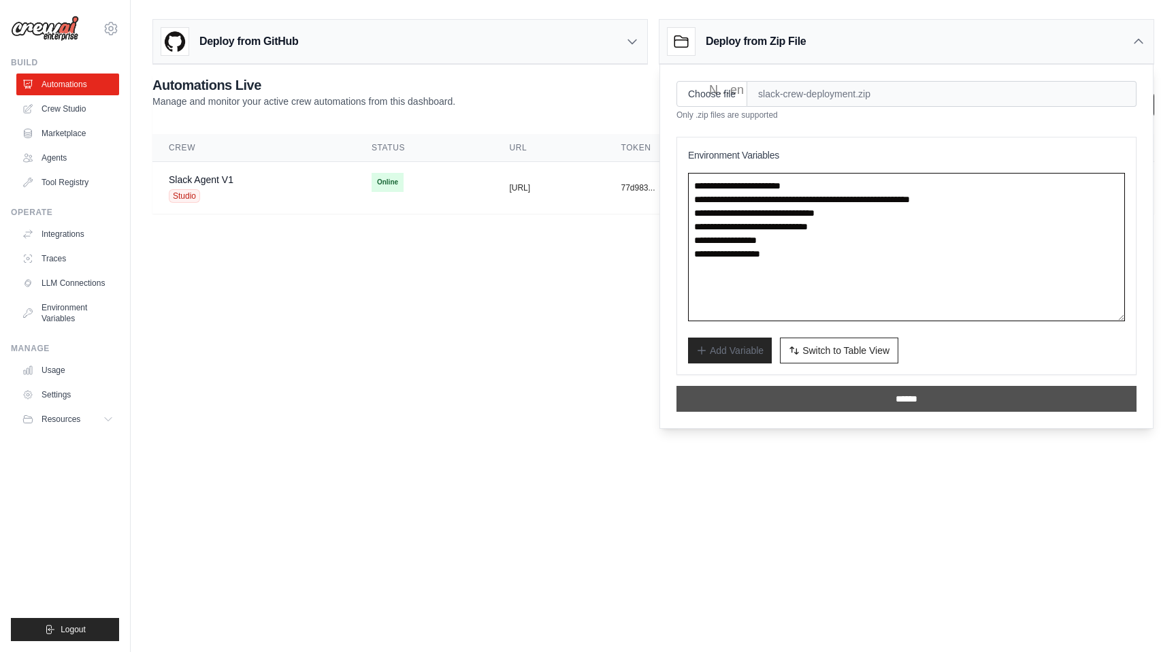
type textarea "**********"
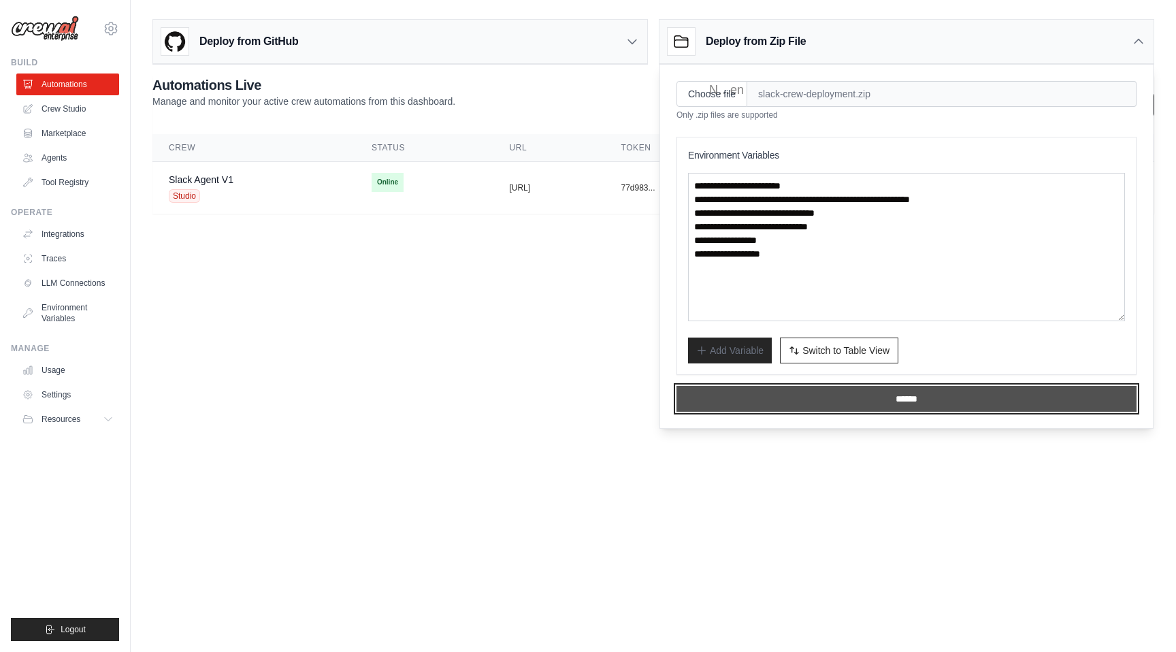
click at [892, 393] on input "******" at bounding box center [907, 399] width 460 height 26
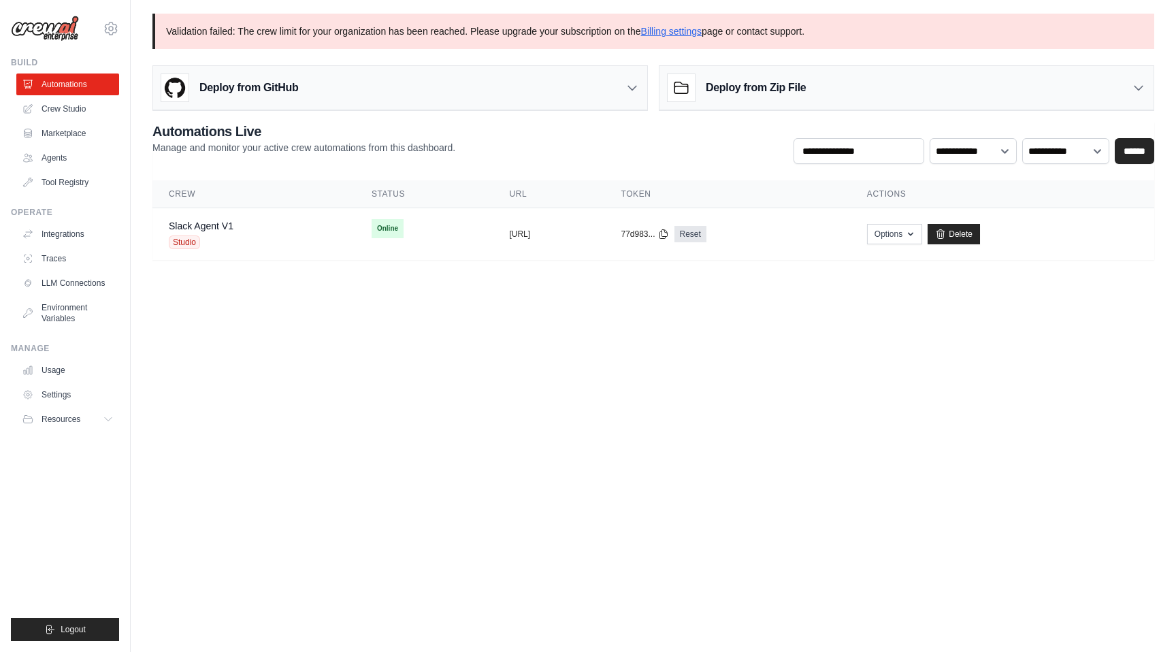
drag, startPoint x: 246, startPoint y: 31, endPoint x: 541, endPoint y: 44, distance: 295.0
click at [541, 44] on p "Validation failed: The crew limit for your organization has been reached. Pleas…" at bounding box center [653, 31] width 1002 height 35
click at [547, 37] on p "Validation failed: The crew limit for your organization has been reached. Pleas…" at bounding box center [653, 31] width 1002 height 35
click at [980, 235] on link "Delete" at bounding box center [954, 234] width 52 height 20
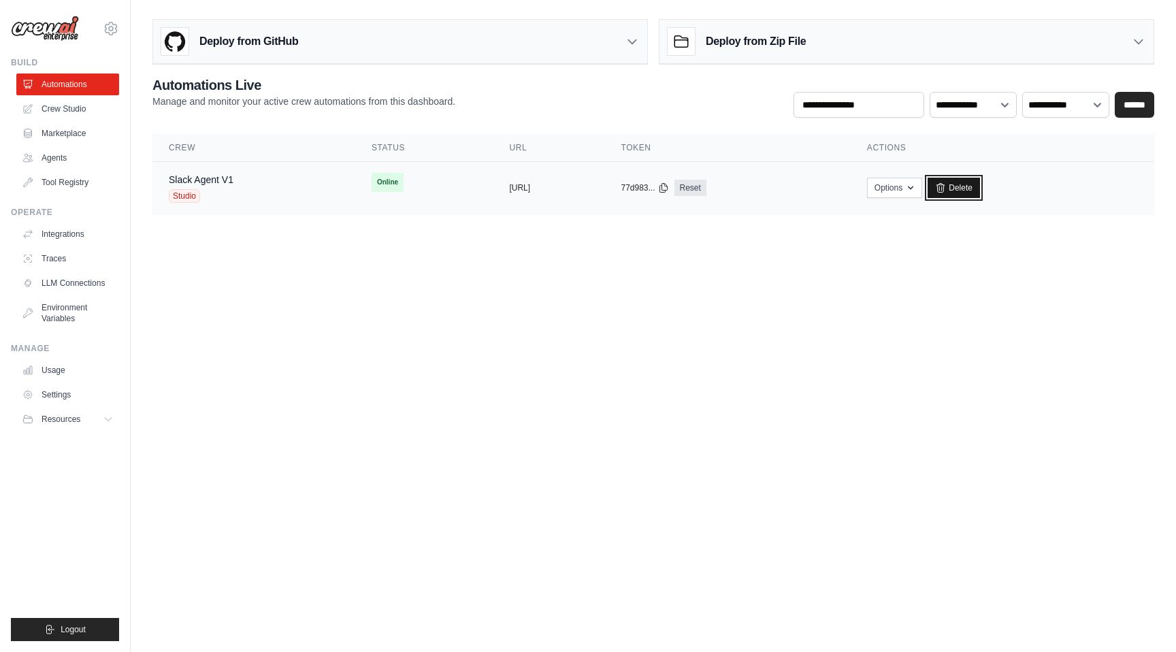
click at [945, 186] on icon at bounding box center [940, 187] width 7 height 9
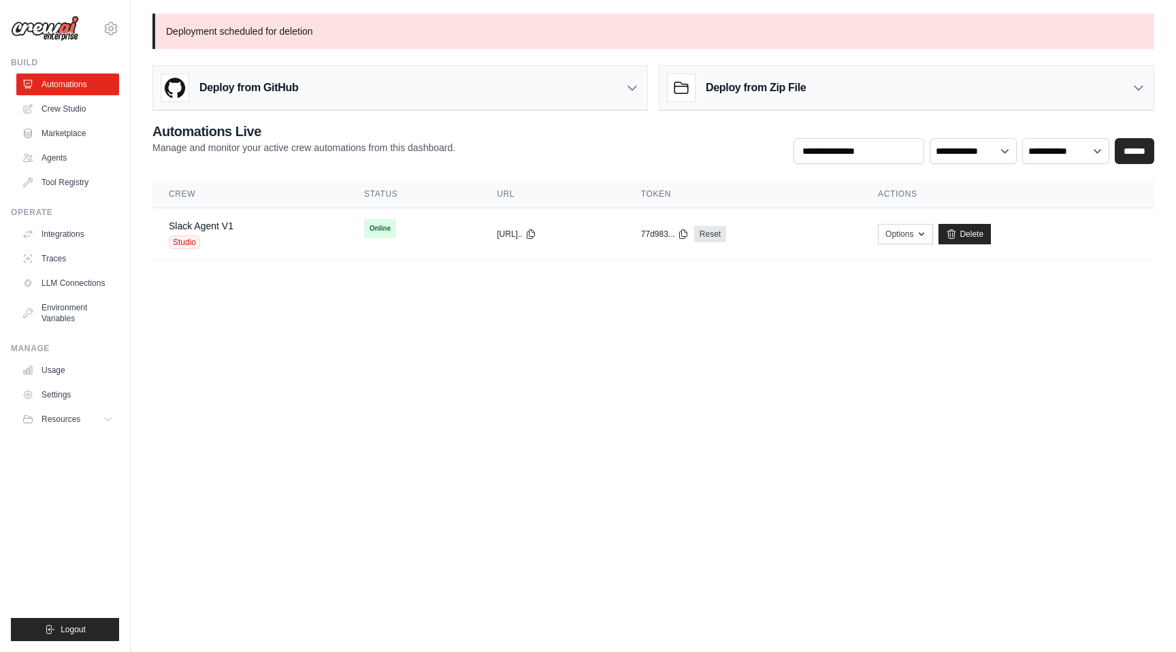
click at [694, 146] on div "**********" at bounding box center [653, 143] width 1002 height 42
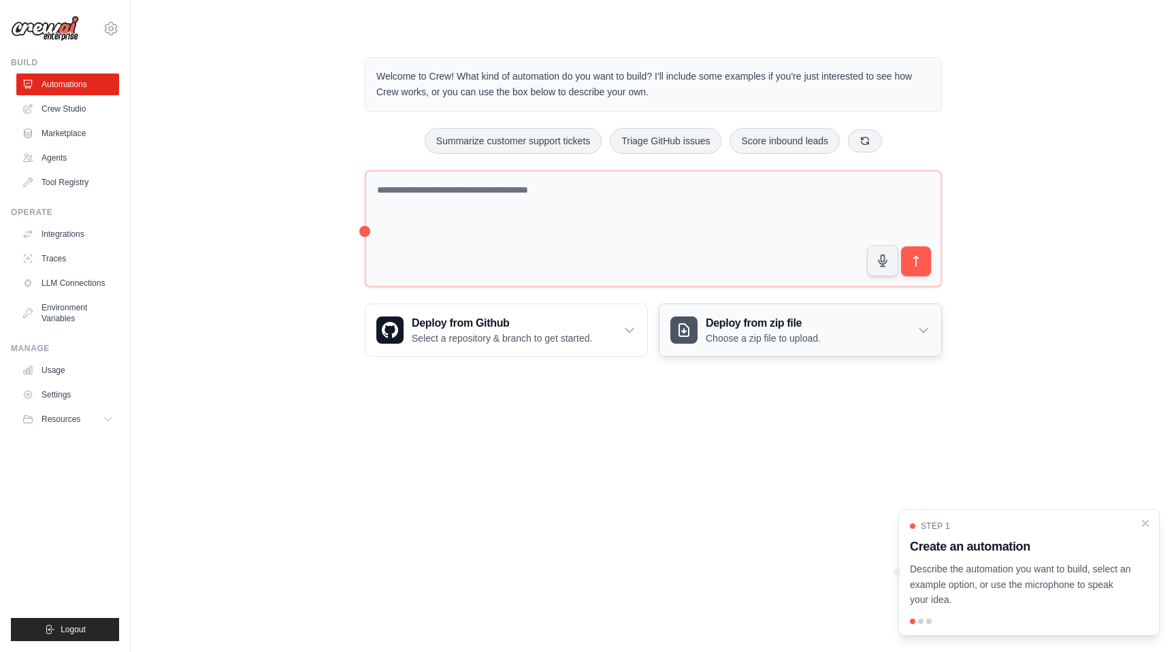
click at [716, 340] on p "Choose a zip file to upload." at bounding box center [763, 338] width 115 height 14
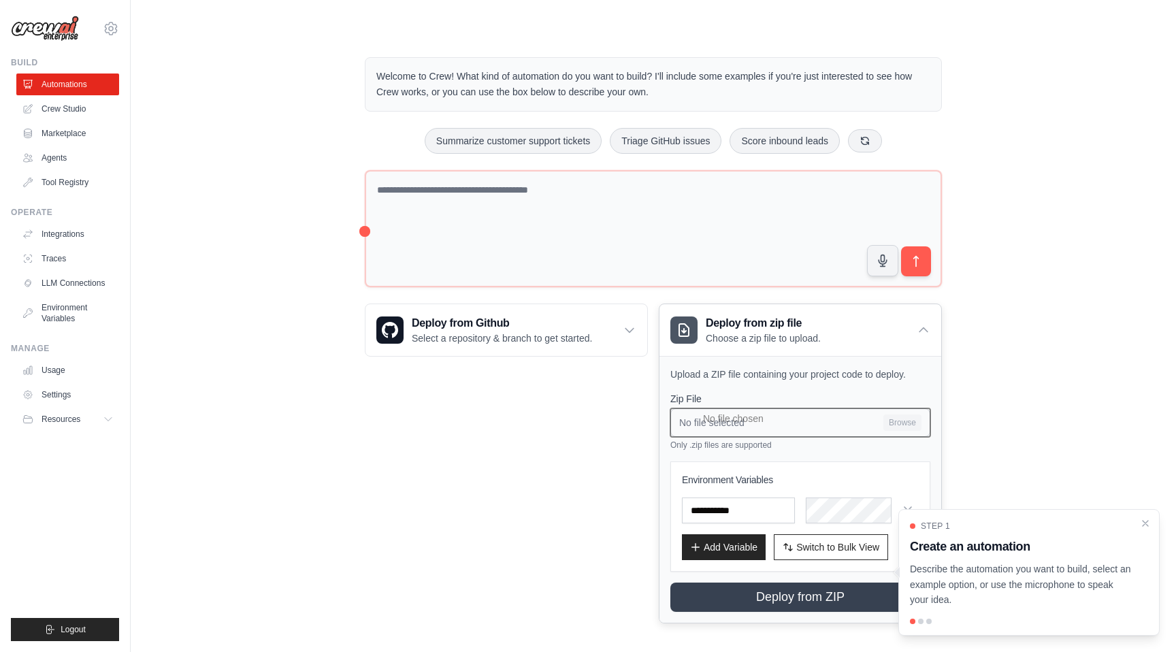
click at [896, 426] on input "No file selected Browse" at bounding box center [800, 422] width 260 height 29
type input "**********"
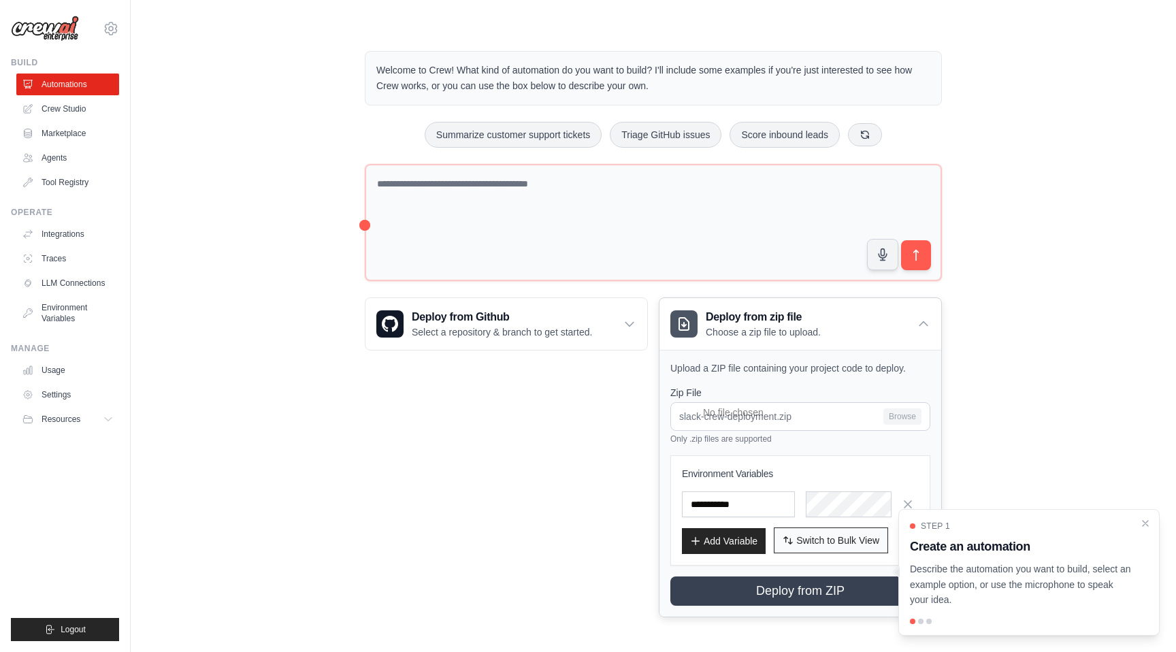
click at [802, 547] on button "Switch to Bulk View Switch to Table View" at bounding box center [831, 540] width 114 height 26
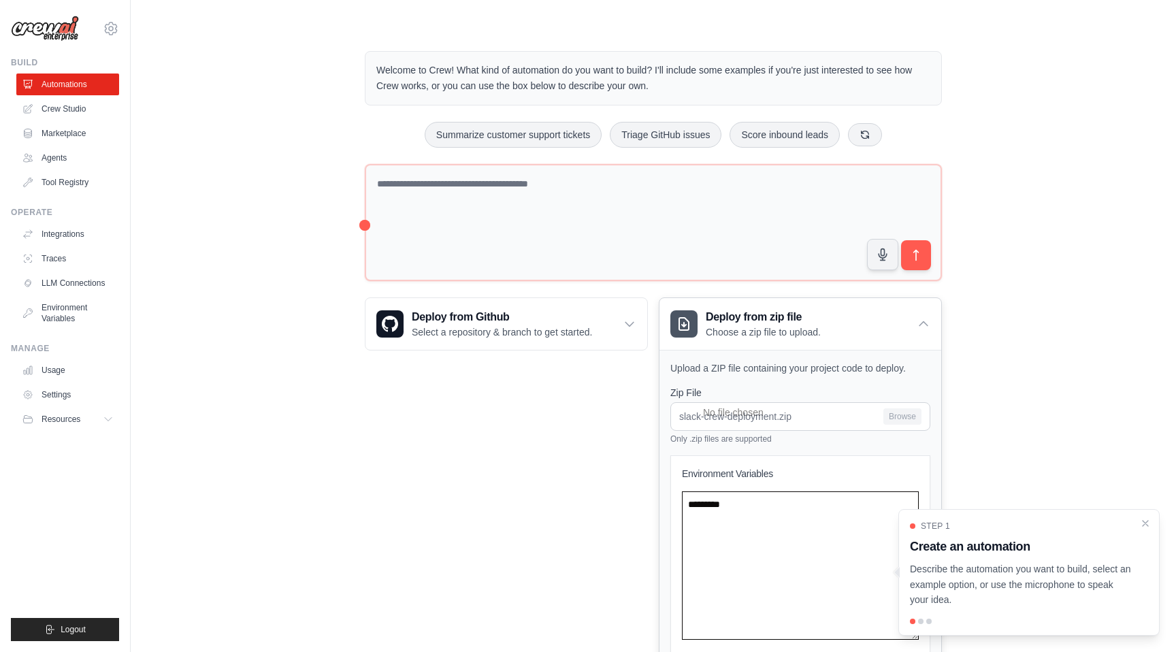
click at [797, 540] on textarea at bounding box center [800, 565] width 237 height 148
paste textarea "**********"
click at [798, 510] on textarea "**********" at bounding box center [800, 565] width 237 height 148
click at [829, 506] on textarea "**********" at bounding box center [800, 565] width 237 height 148
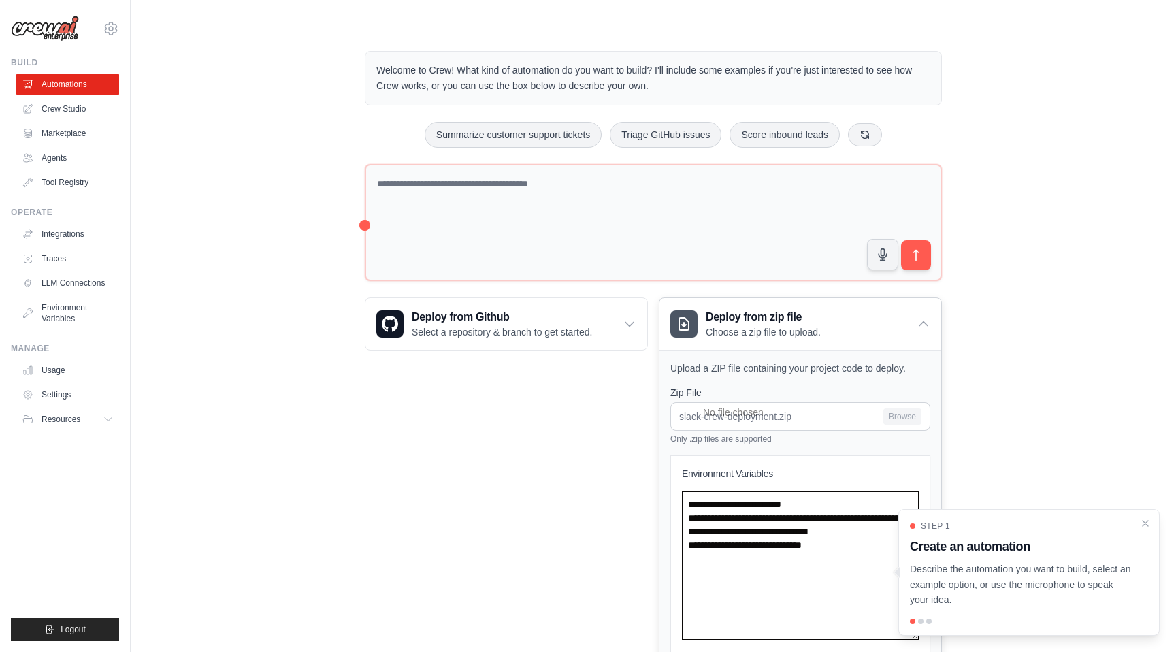
click at [881, 557] on textarea "**********" at bounding box center [800, 565] width 237 height 148
paste textarea "**********"
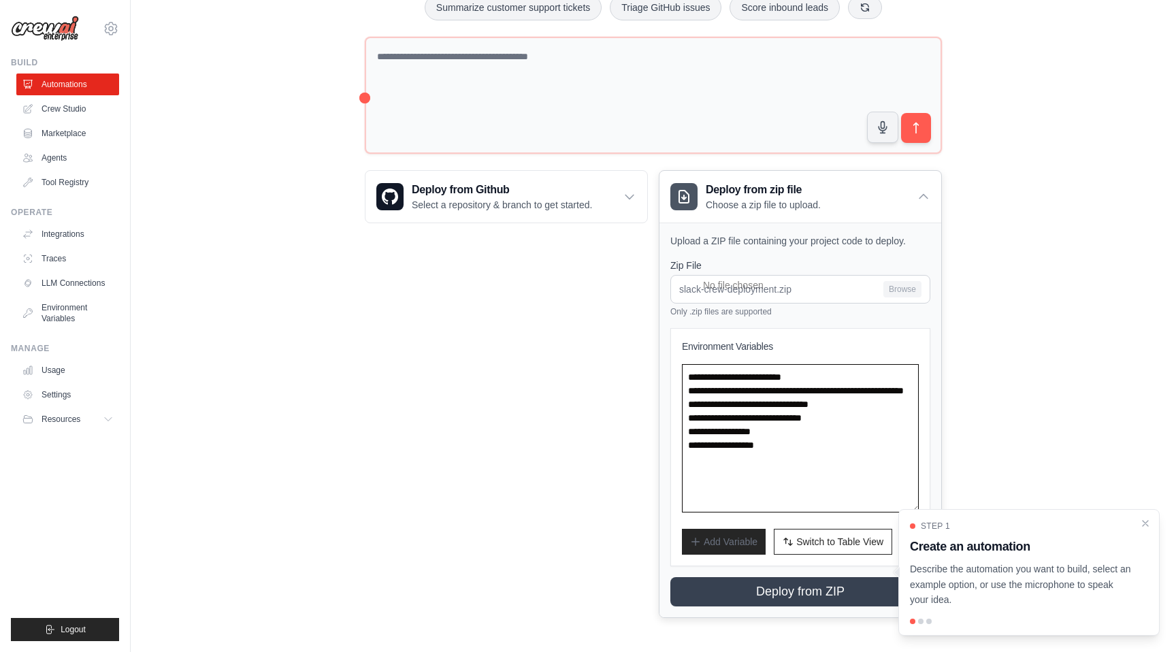
scroll to position [134, 0]
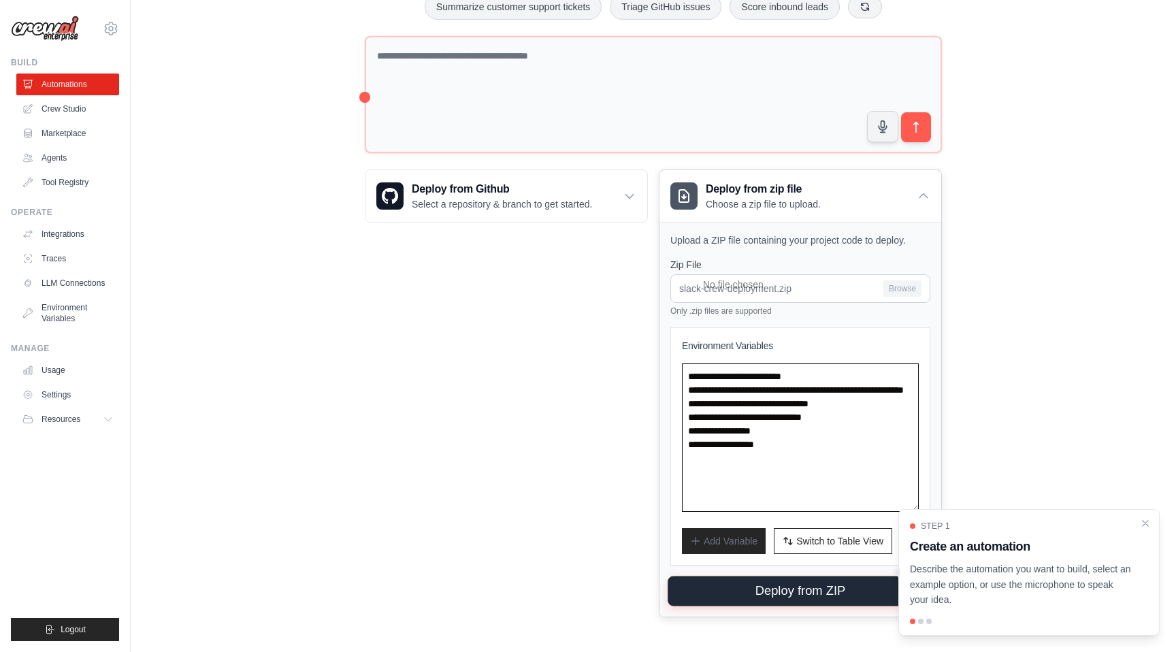
type textarea "**********"
click at [790, 594] on button "Deploy from ZIP" at bounding box center [800, 591] width 265 height 30
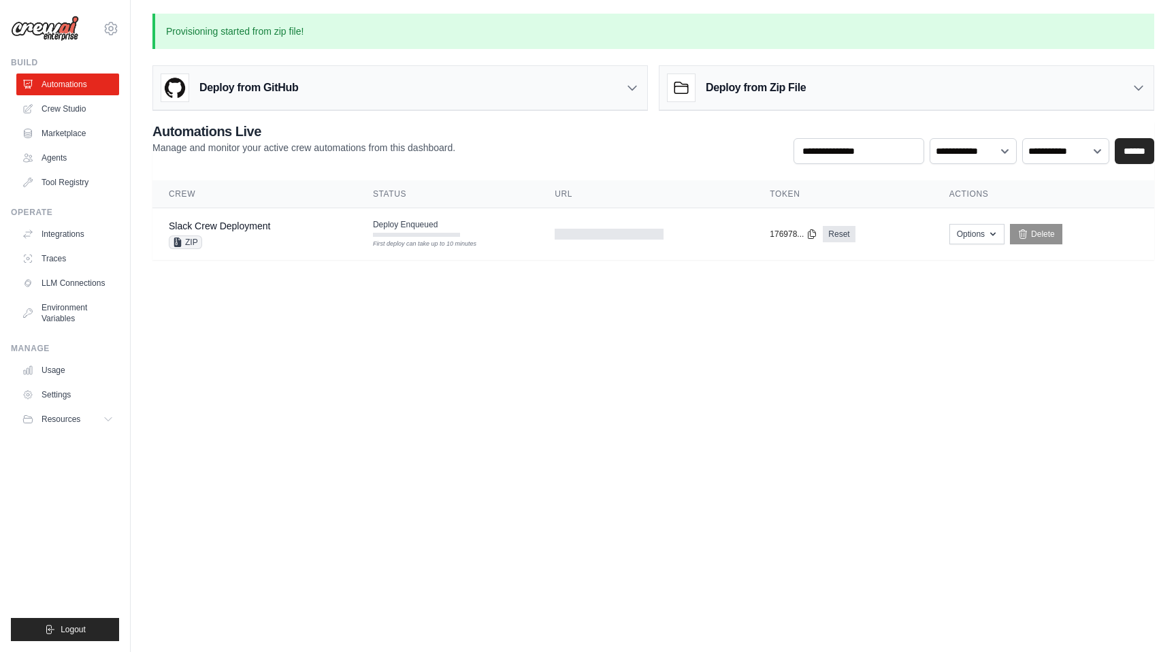
scroll to position [0, 0]
click at [210, 225] on link "Slack Crew Deployment" at bounding box center [219, 226] width 101 height 11
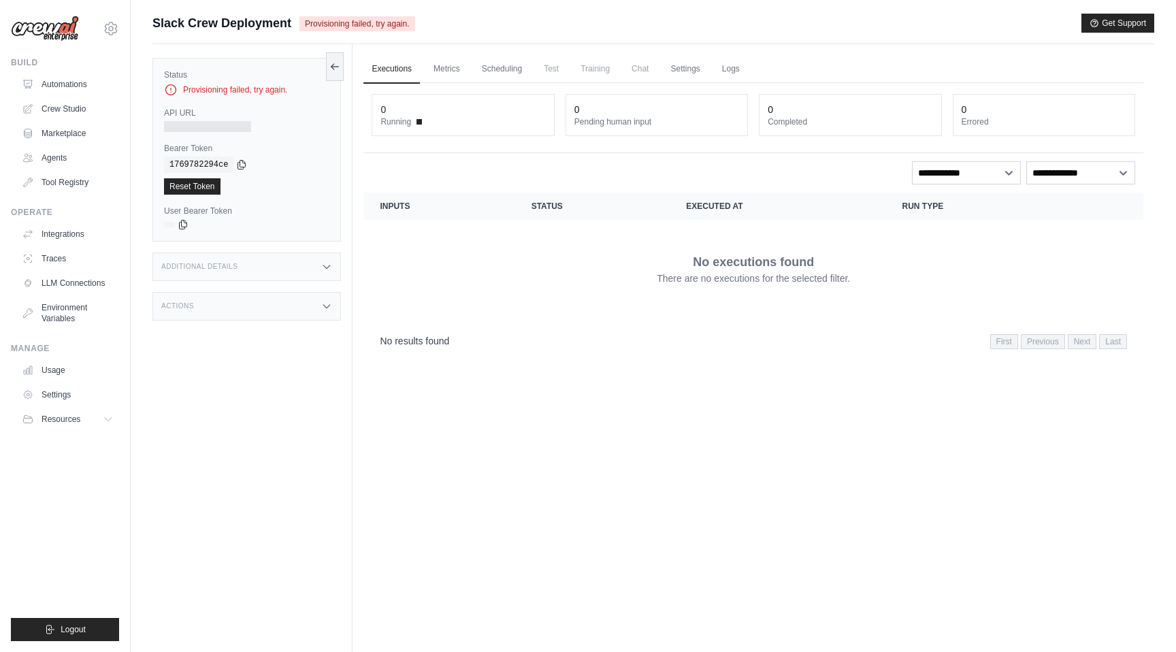
click at [243, 90] on div "Provisioning failed, try again." at bounding box center [246, 90] width 165 height 14
click at [334, 75] on button at bounding box center [335, 66] width 18 height 29
click at [257, 89] on div "Provisioning failed, try again." at bounding box center [246, 90] width 165 height 14
click at [459, 62] on link "Metrics" at bounding box center [446, 69] width 43 height 29
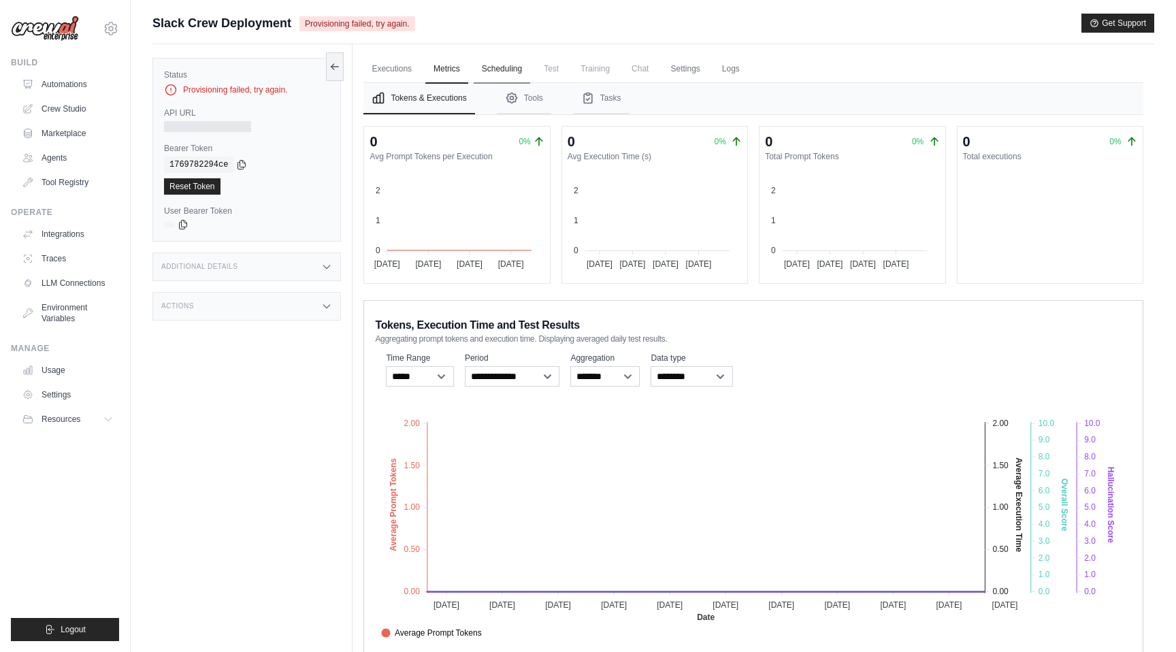
click at [510, 70] on link "Scheduling" at bounding box center [502, 69] width 56 height 29
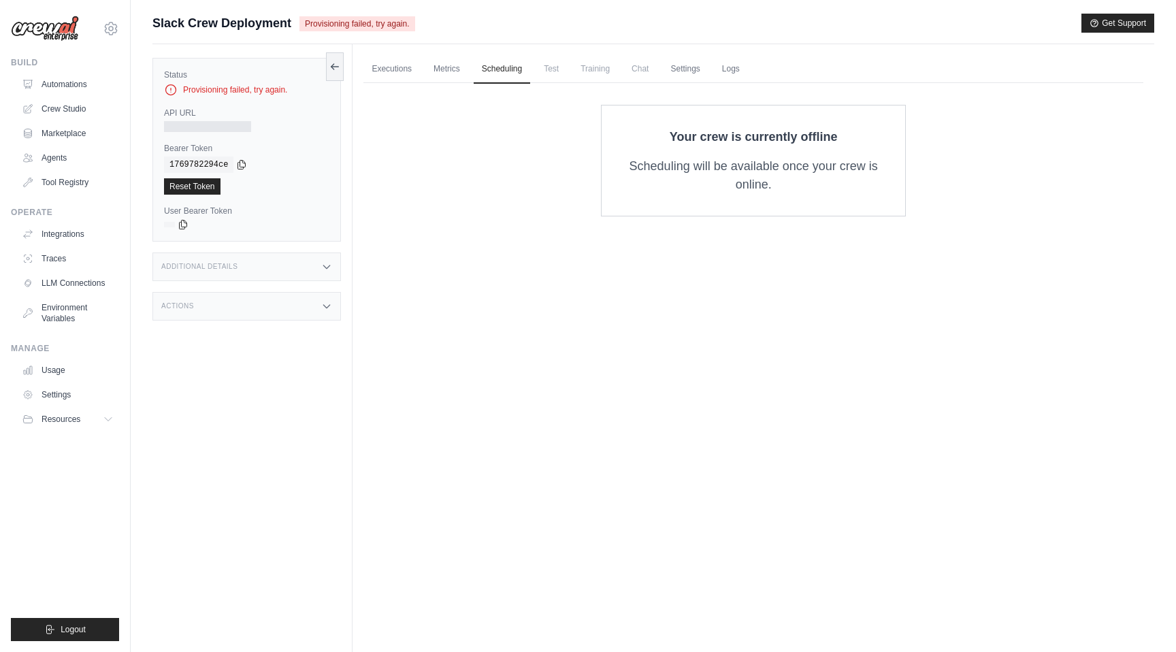
click at [561, 70] on span "Test" at bounding box center [551, 68] width 31 height 27
click at [684, 67] on link "Settings" at bounding box center [685, 69] width 46 height 29
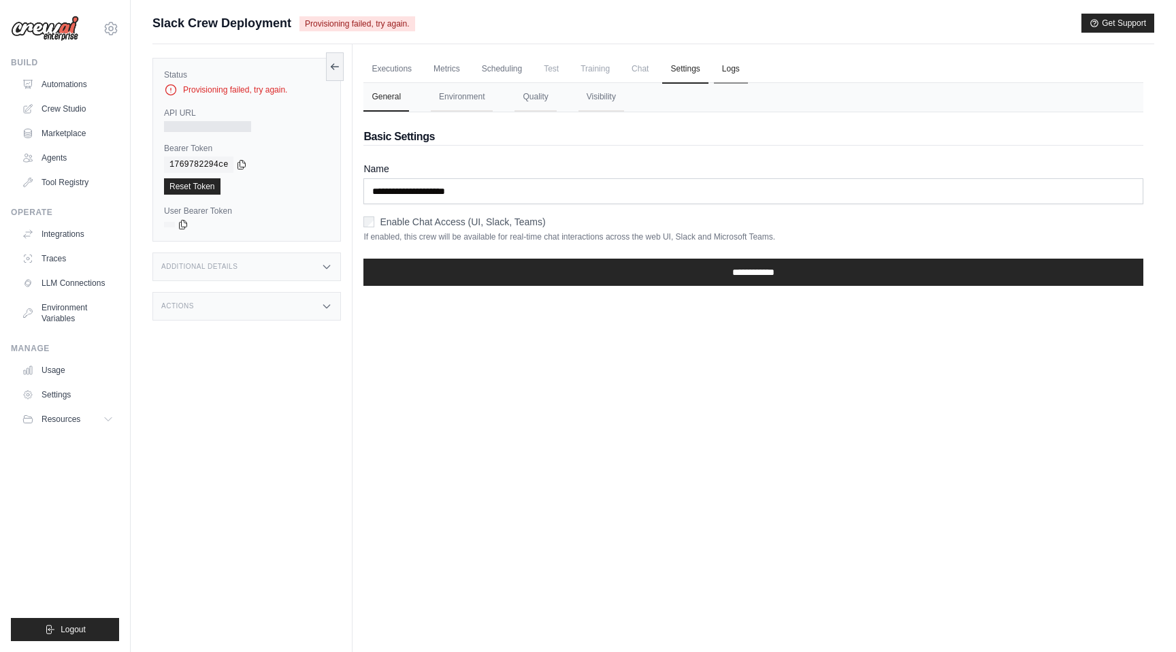
click at [732, 68] on link "Logs" at bounding box center [731, 69] width 34 height 29
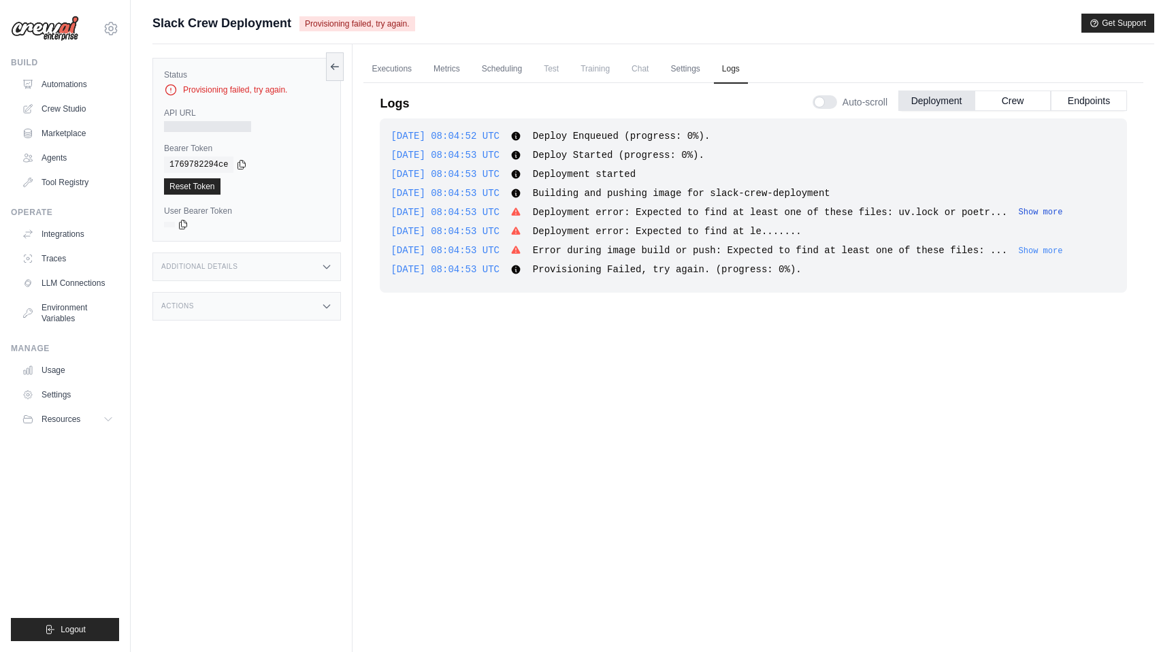
click at [1063, 216] on button "Show more" at bounding box center [1041, 212] width 44 height 11
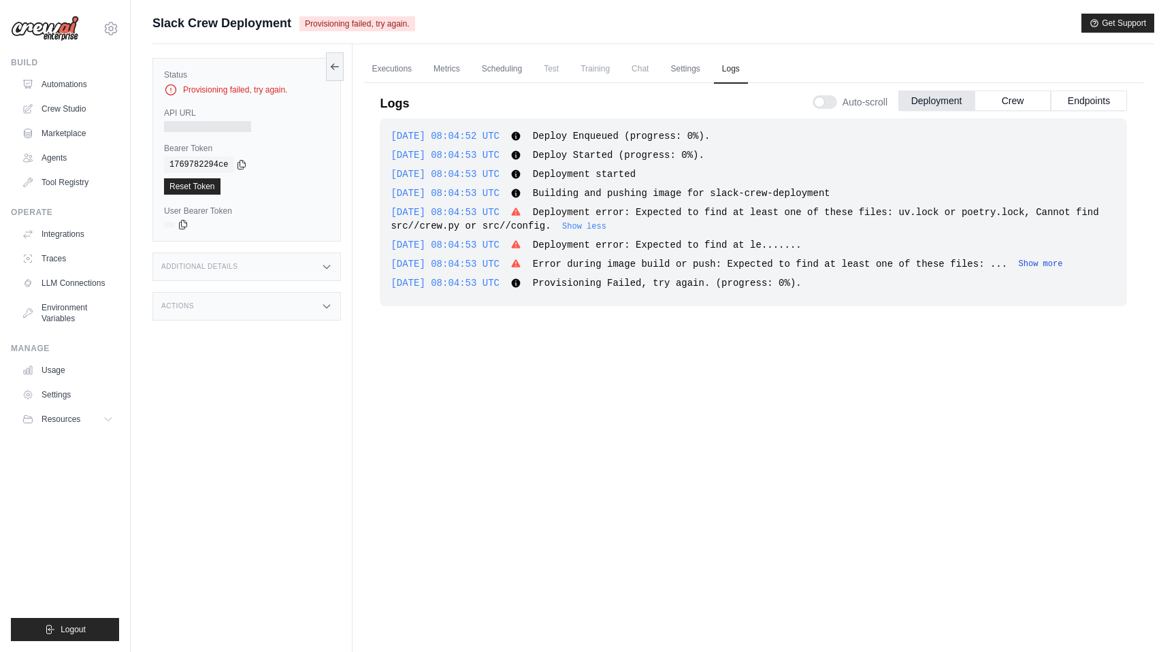
click at [1063, 263] on button "Show more" at bounding box center [1041, 264] width 44 height 11
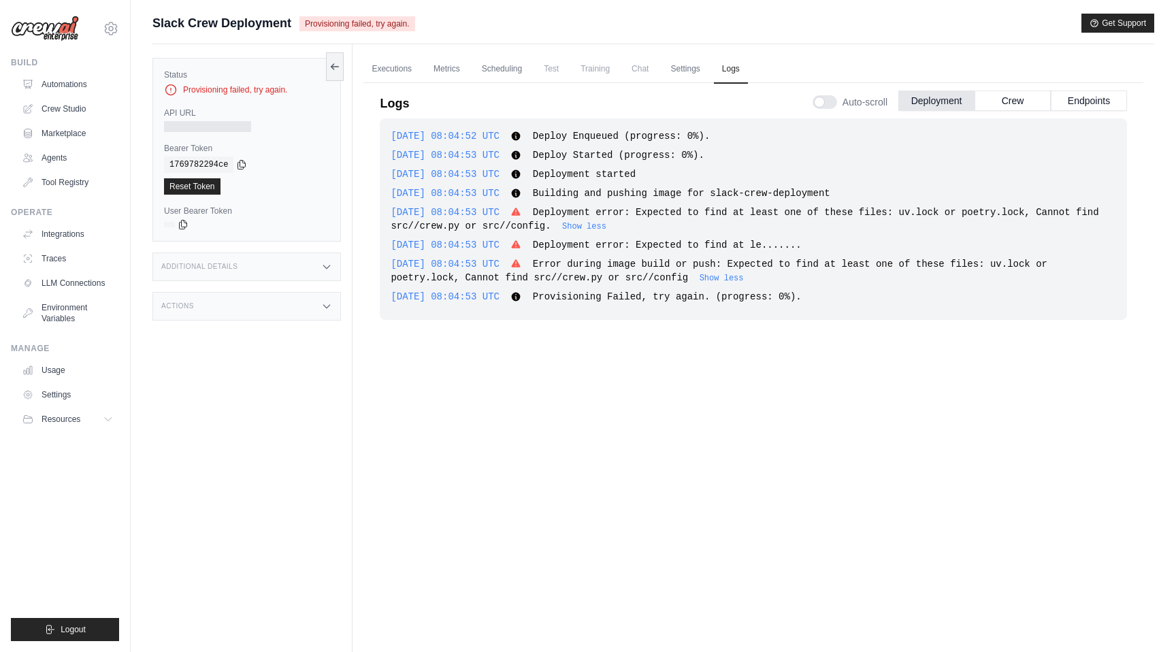
drag, startPoint x: 766, startPoint y: 278, endPoint x: 555, endPoint y: 212, distance: 221.7
click at [555, 212] on div "[DATE] 08:04:52 UTC Deploy Enqueued (progress: 0%). Show more Show less [DATE] …" at bounding box center [753, 218] width 747 height 201
copy div "Deployment error: Expected to find at least one of these files: uv.lock or poet…"
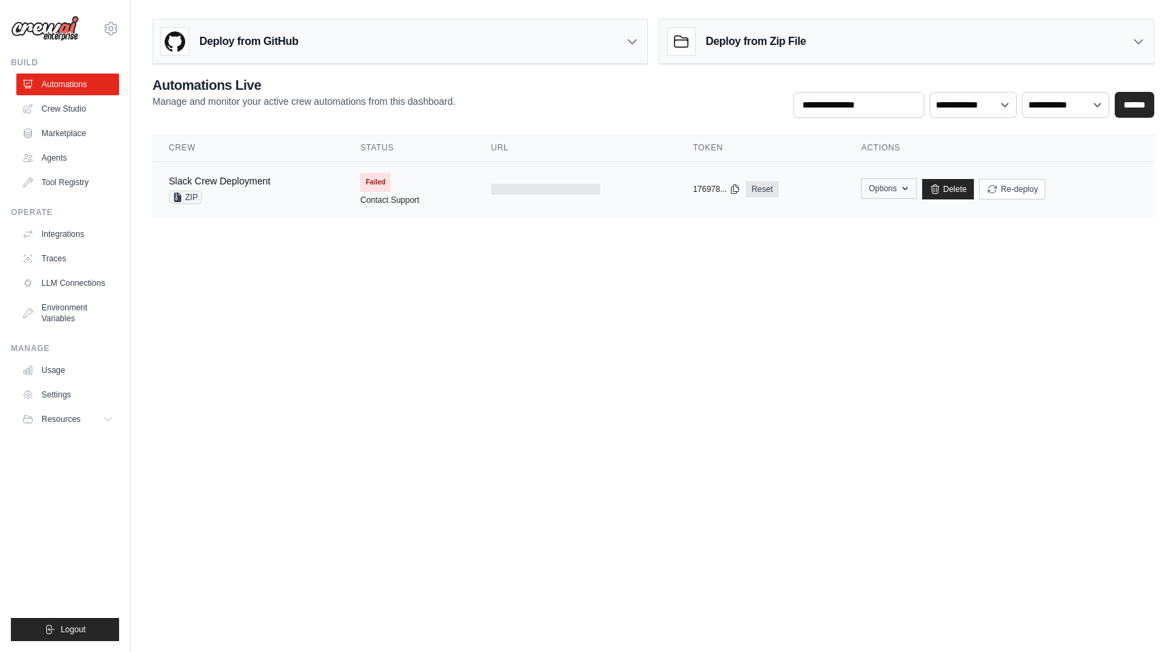
click at [897, 189] on button "Options" at bounding box center [888, 188] width 55 height 20
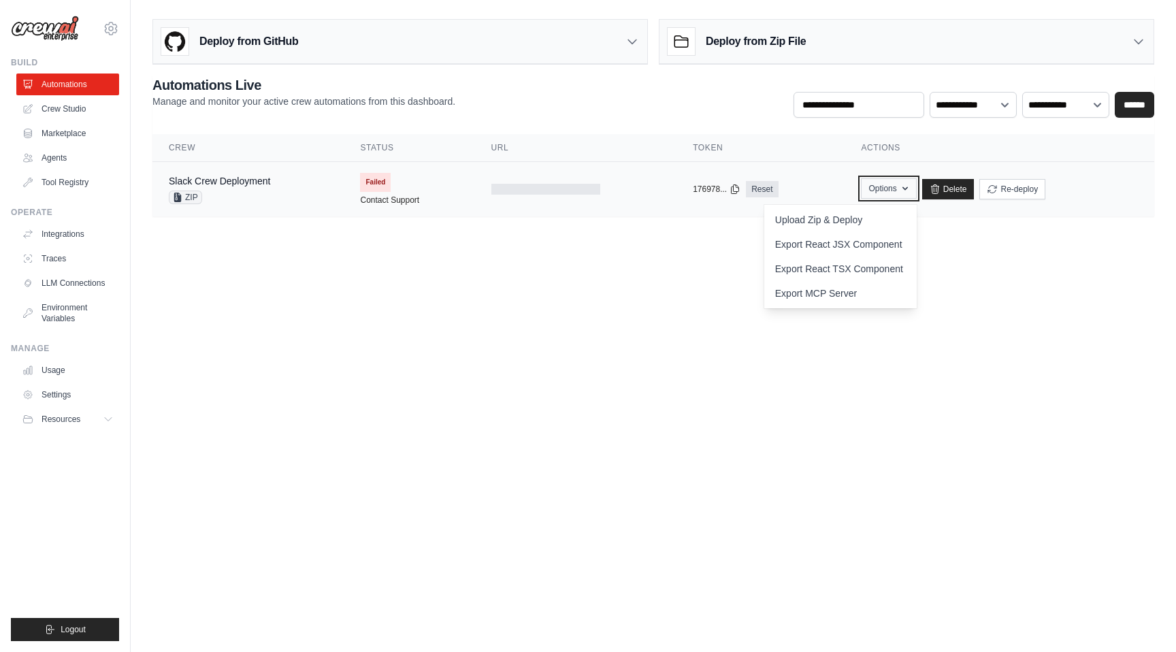
click at [897, 189] on button "Options" at bounding box center [888, 188] width 55 height 20
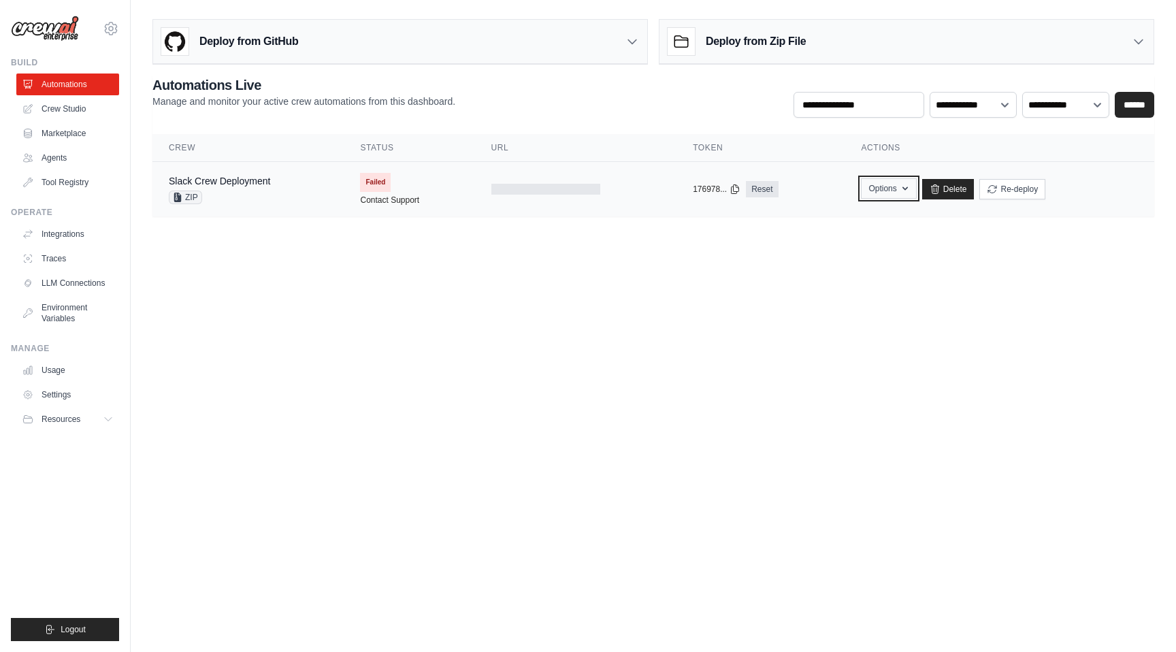
click at [897, 189] on button "Options" at bounding box center [888, 188] width 55 height 20
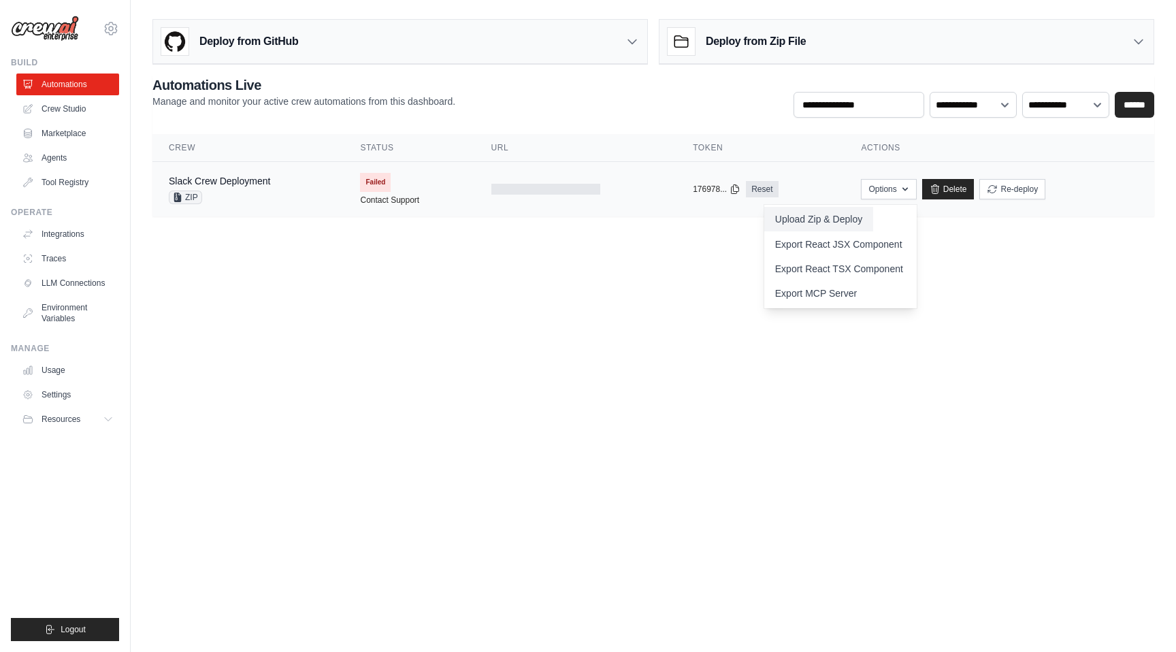
click at [855, 219] on button "Upload Zip & Deploy" at bounding box center [818, 219] width 109 height 25
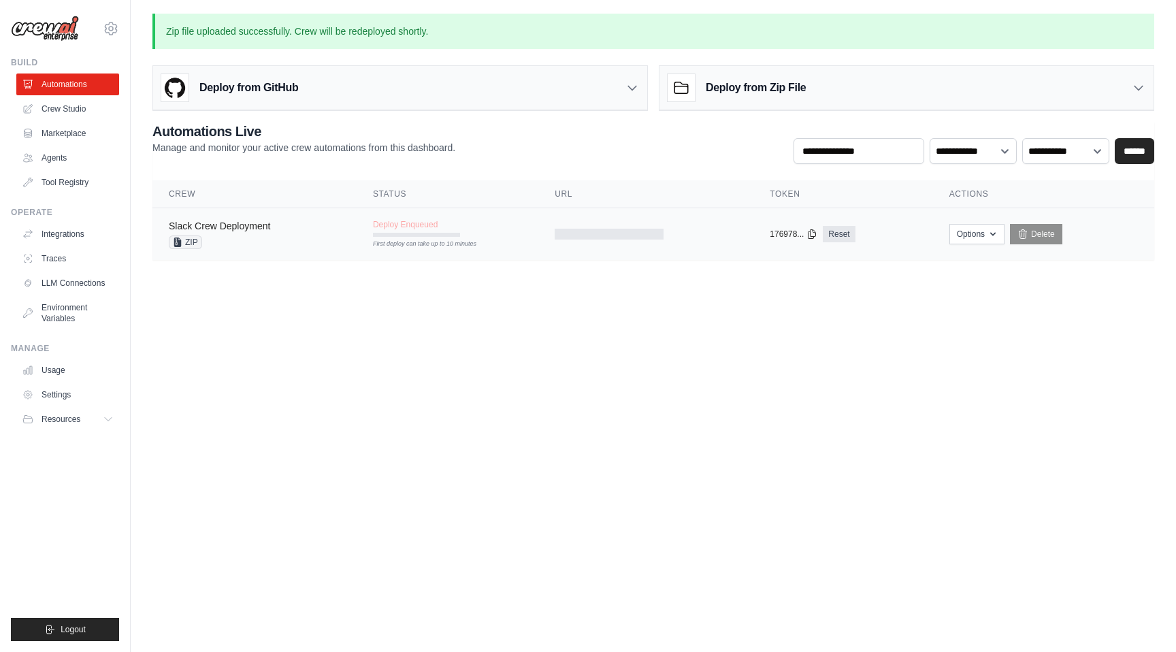
click at [218, 227] on link "Slack Crew Deployment" at bounding box center [219, 226] width 101 height 11
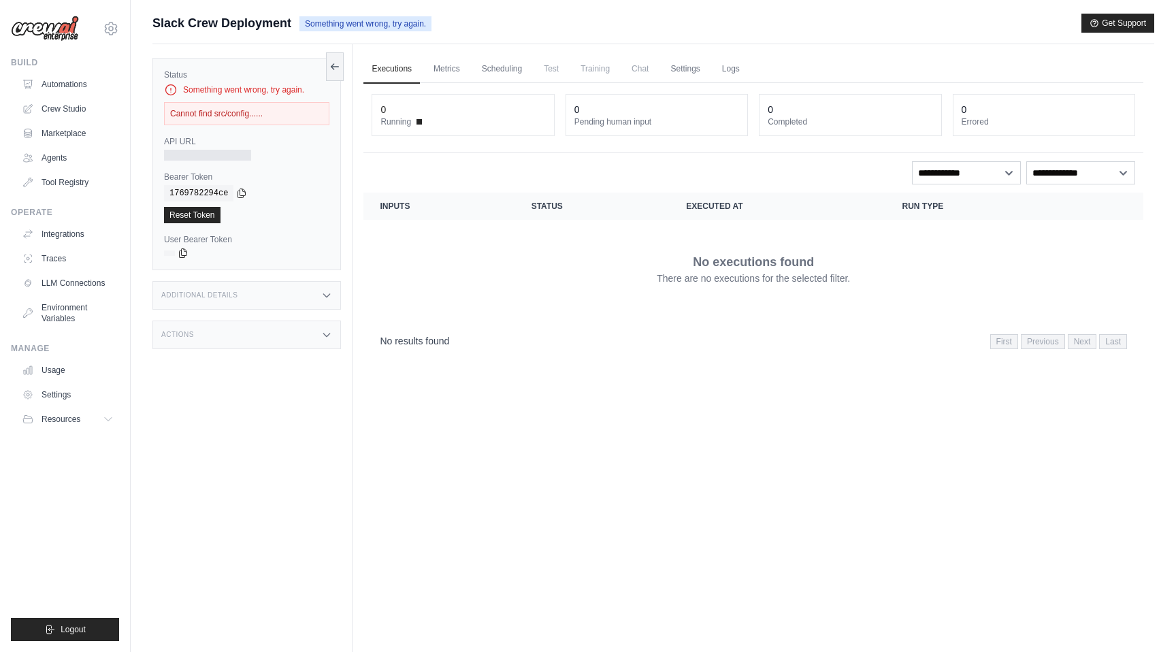
click at [251, 116] on div "Cannot find src/config......" at bounding box center [246, 113] width 165 height 23
click at [682, 70] on link "Settings" at bounding box center [685, 69] width 46 height 29
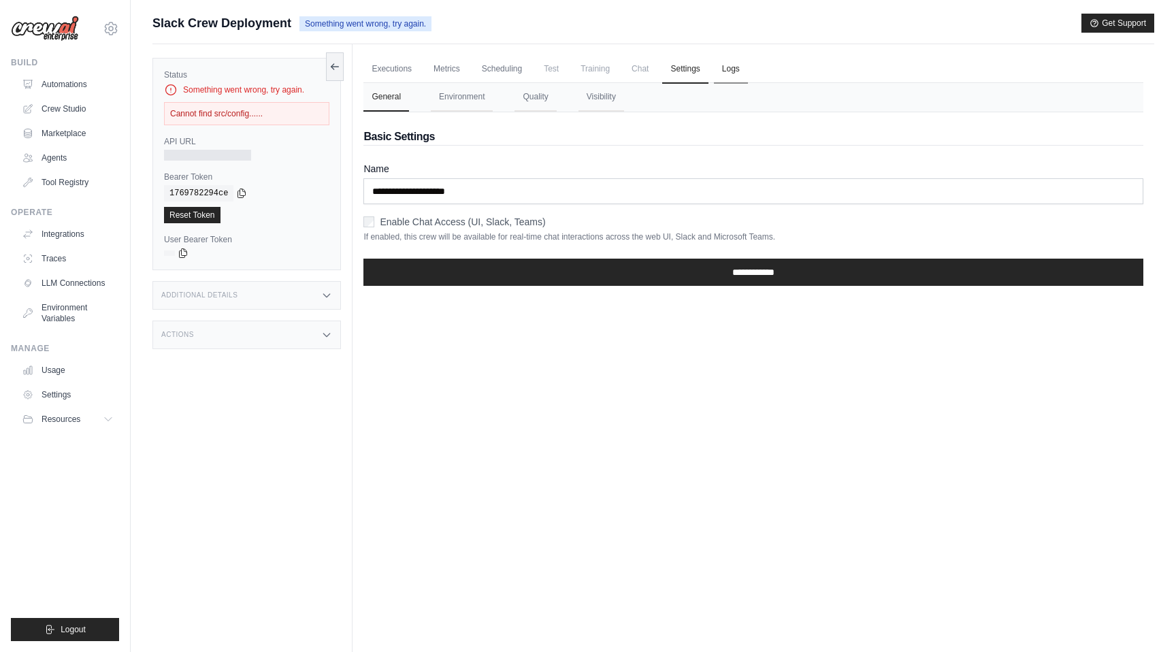
click at [737, 73] on link "Logs" at bounding box center [731, 69] width 34 height 29
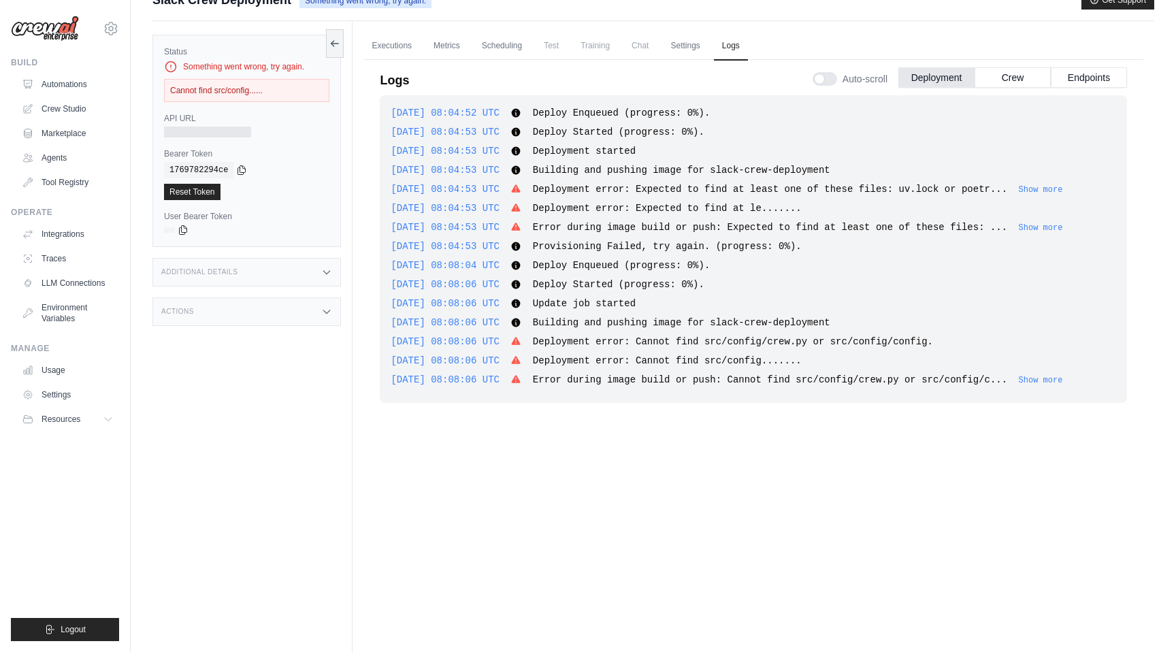
scroll to position [58, 0]
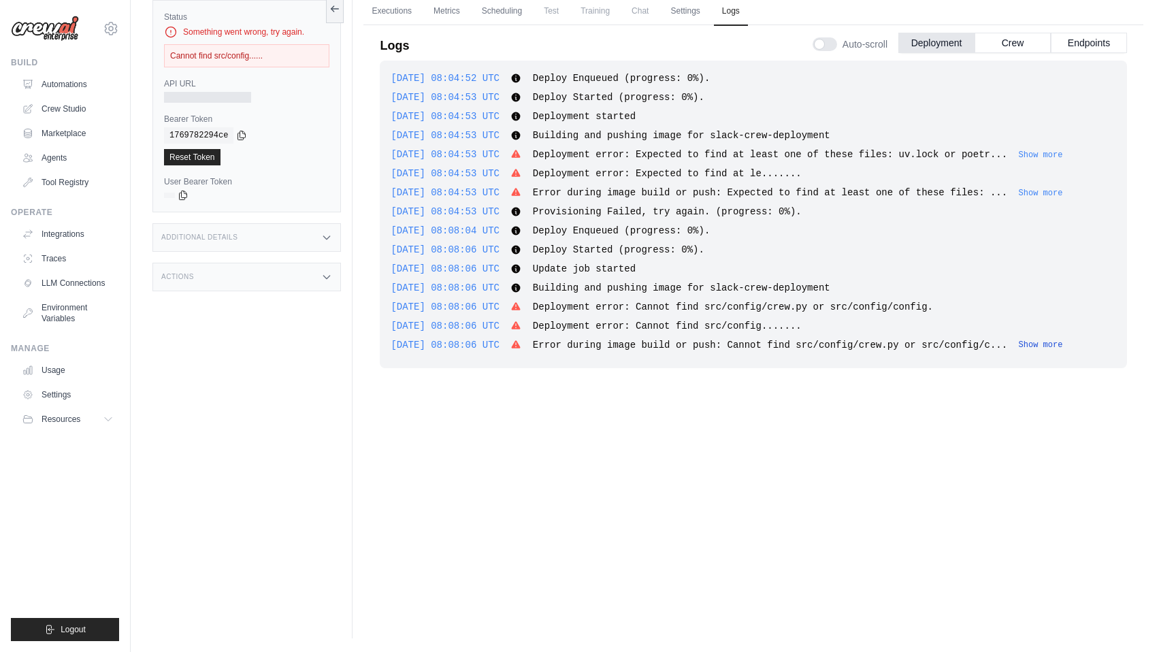
click at [1061, 344] on button "Show more" at bounding box center [1041, 345] width 44 height 11
drag, startPoint x: 507, startPoint y: 246, endPoint x: 968, endPoint y: 342, distance: 470.8
click at [969, 343] on div "[DATE] 08:04:52 UTC Deploy Enqueued (progress: 0%). Show more Show less [DATE] …" at bounding box center [753, 215] width 747 height 308
click at [1044, 342] on span "Error during image build or push: Cannot find src/config/crew.py or src/config/…" at bounding box center [803, 345] width 541 height 11
copy div "UTC Deploy Started (progress: 0%). Show more Show less [DATE] 08:08:06 UTC Upda…"
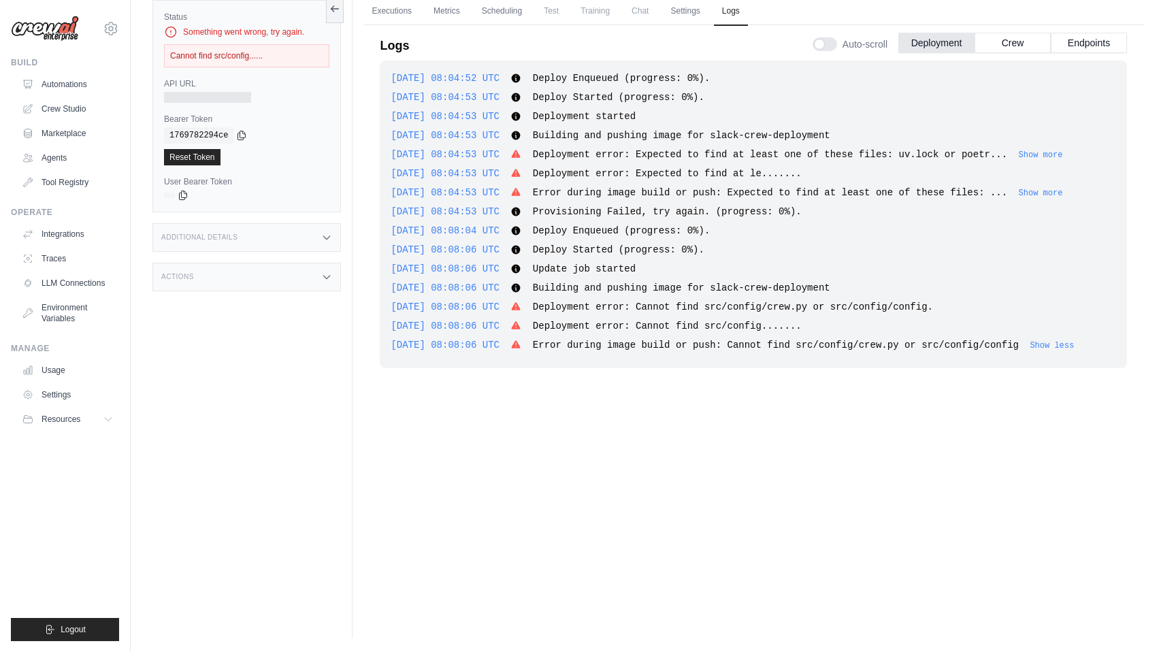
scroll to position [0, 0]
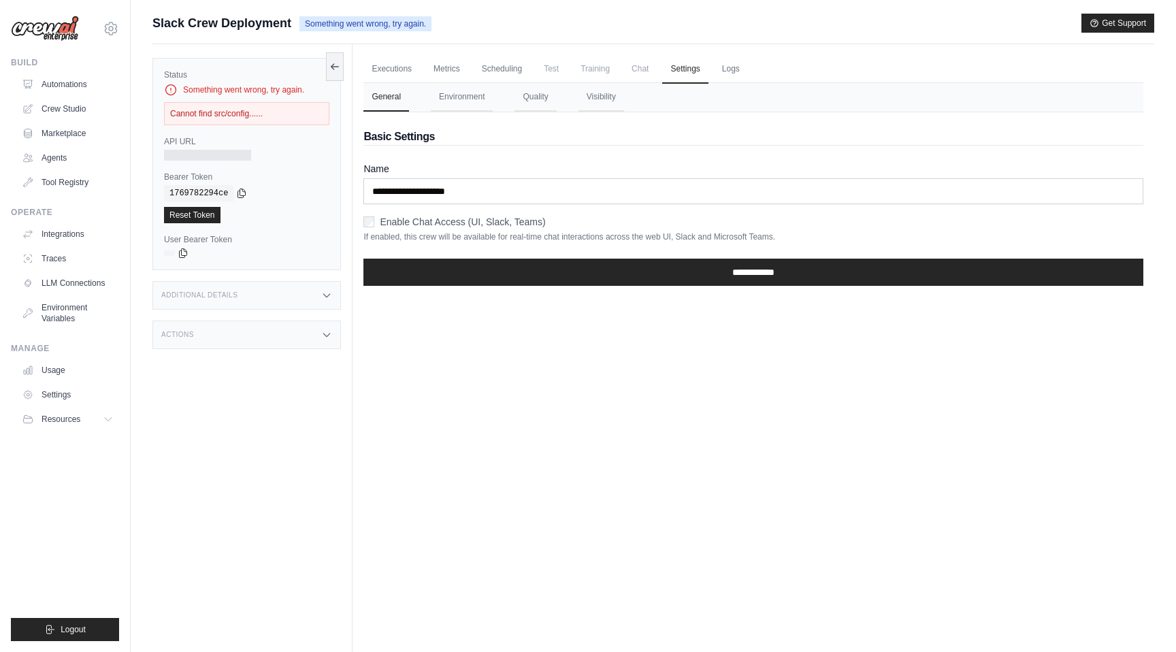
scroll to position [58, 0]
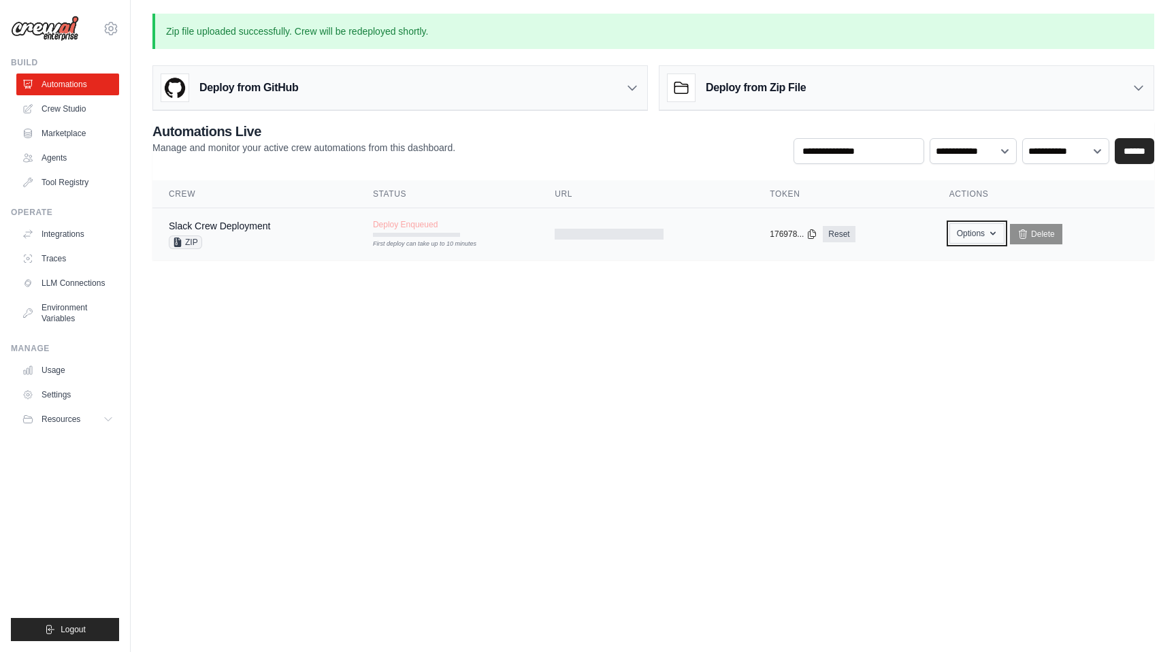
click at [967, 238] on button "Options" at bounding box center [976, 233] width 55 height 20
click at [927, 266] on button "Upload Zip & Deploy" at bounding box center [906, 264] width 109 height 25
click at [238, 227] on link "Slack Crew Deployment" at bounding box center [219, 226] width 101 height 11
click at [263, 229] on link "Slack Crew Deployment" at bounding box center [219, 226] width 101 height 11
click at [256, 228] on link "Slack Crew Deployment" at bounding box center [219, 226] width 101 height 11
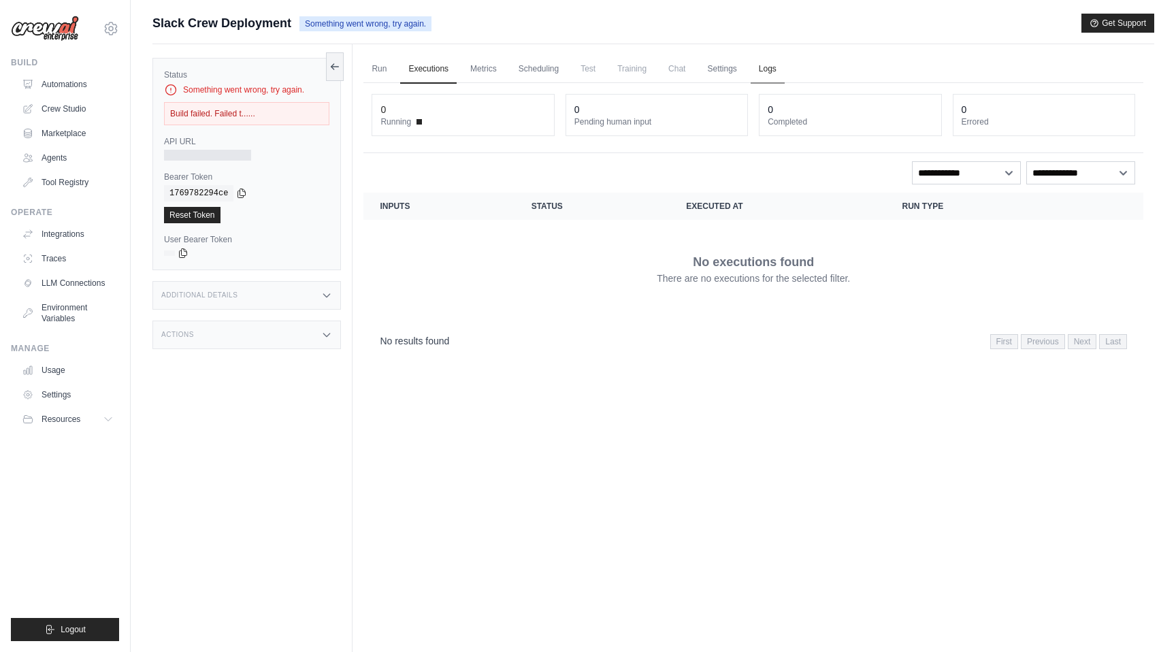
click at [763, 69] on link "Logs" at bounding box center [768, 69] width 34 height 29
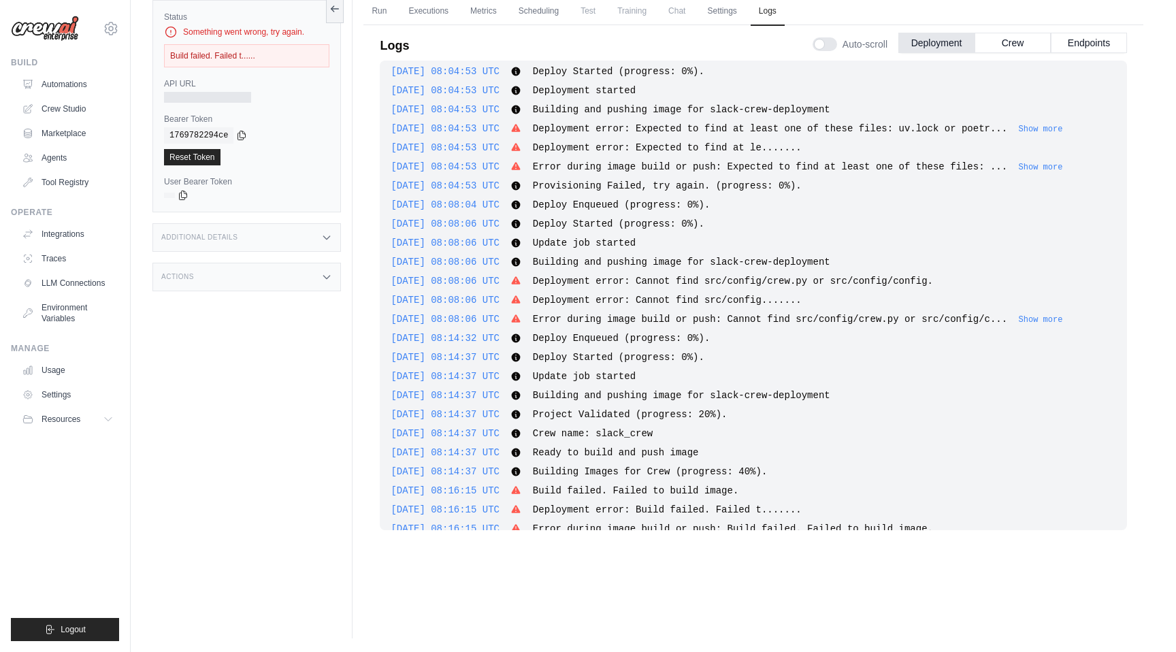
scroll to position [48, 0]
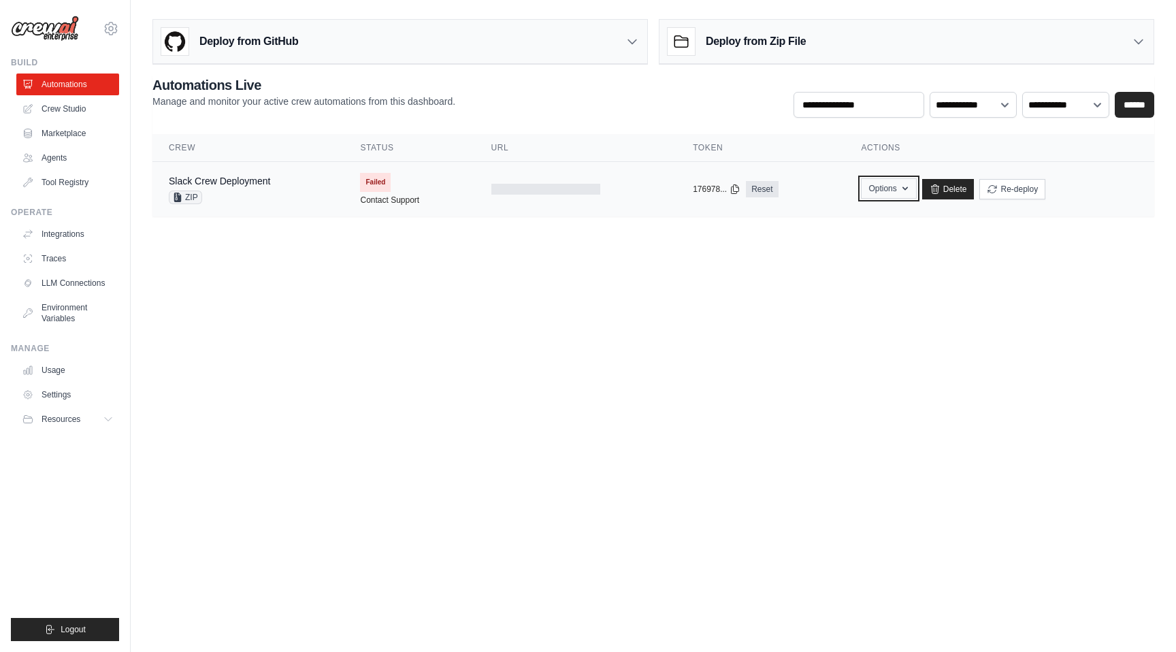
click at [886, 189] on button "Options" at bounding box center [888, 188] width 55 height 20
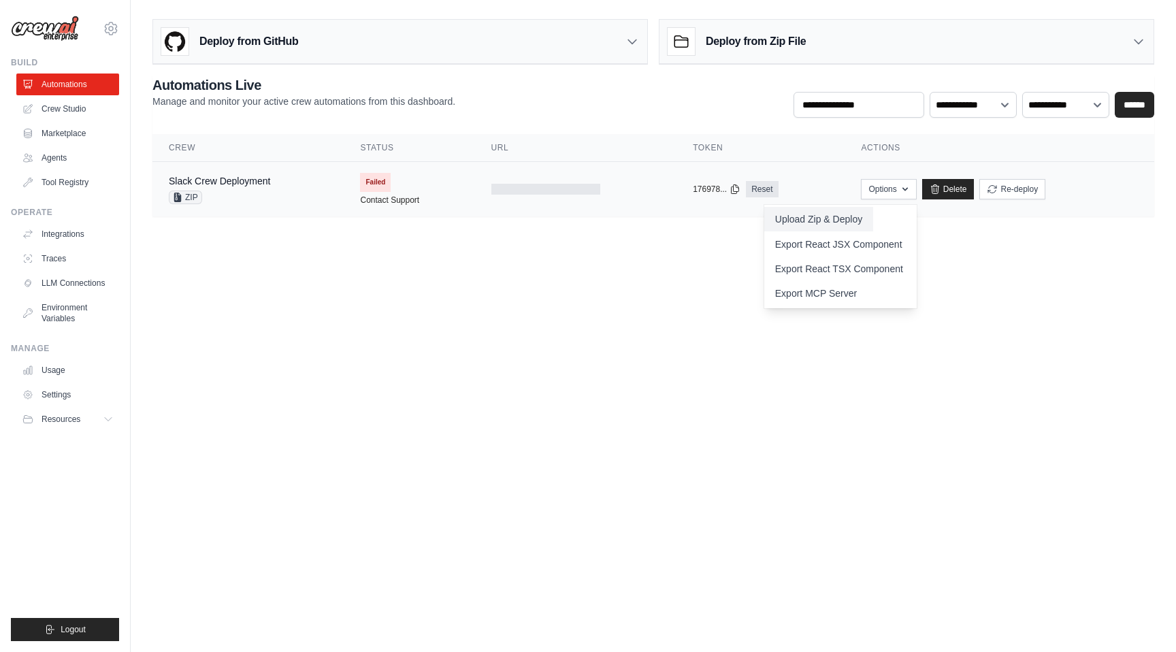
click at [841, 217] on button "Upload Zip & Deploy" at bounding box center [818, 219] width 109 height 25
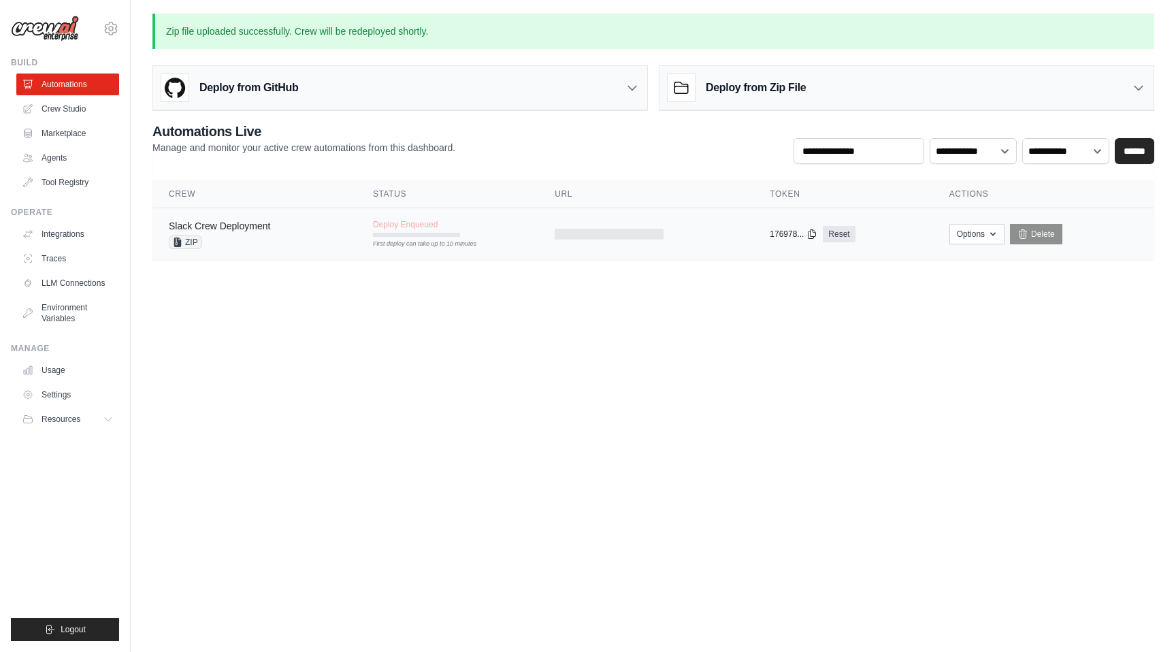
click at [231, 229] on link "Slack Crew Deployment" at bounding box center [219, 226] width 101 height 11
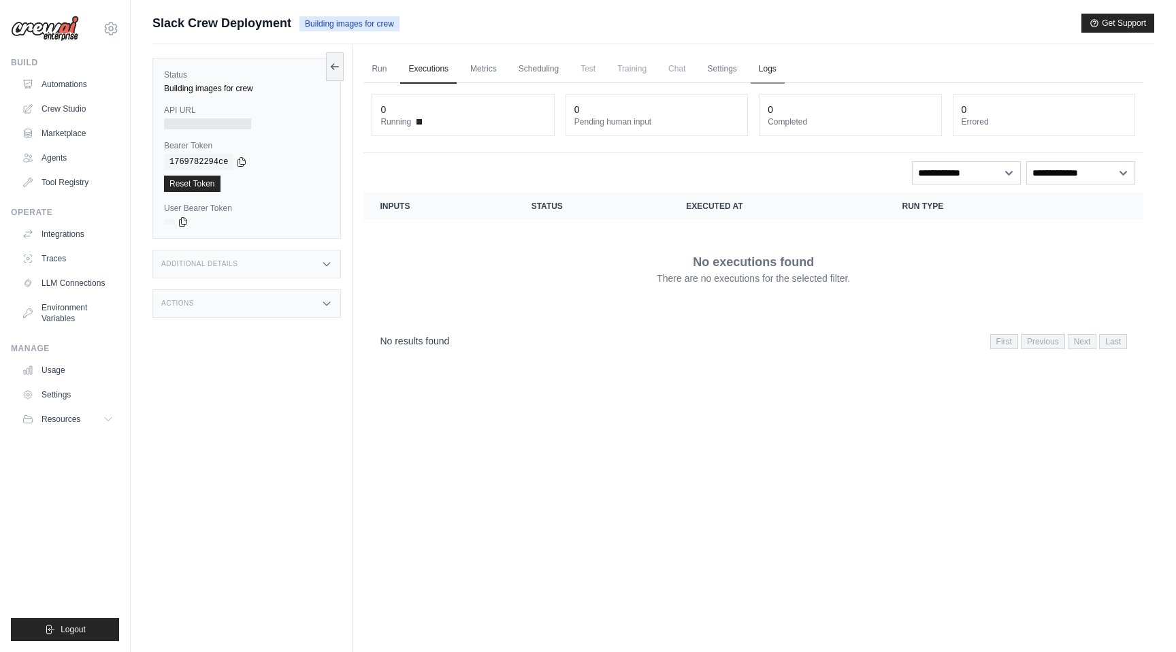
click at [772, 71] on link "Logs" at bounding box center [768, 69] width 34 height 29
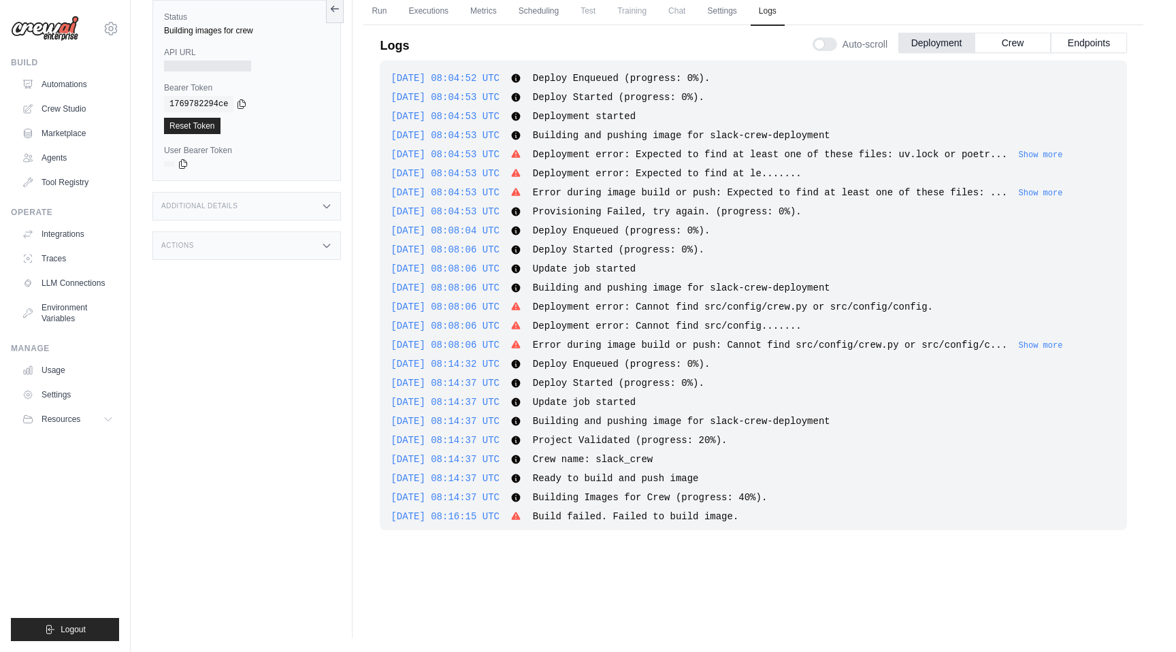
scroll to position [423, 0]
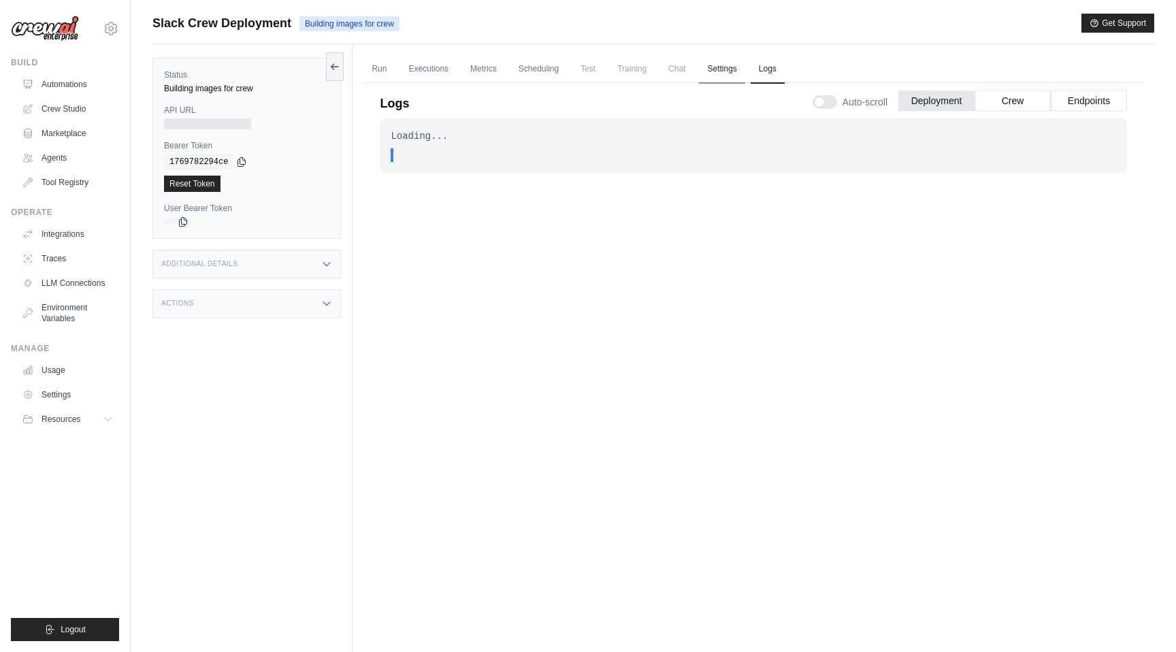
click at [722, 65] on link "Settings" at bounding box center [722, 69] width 46 height 29
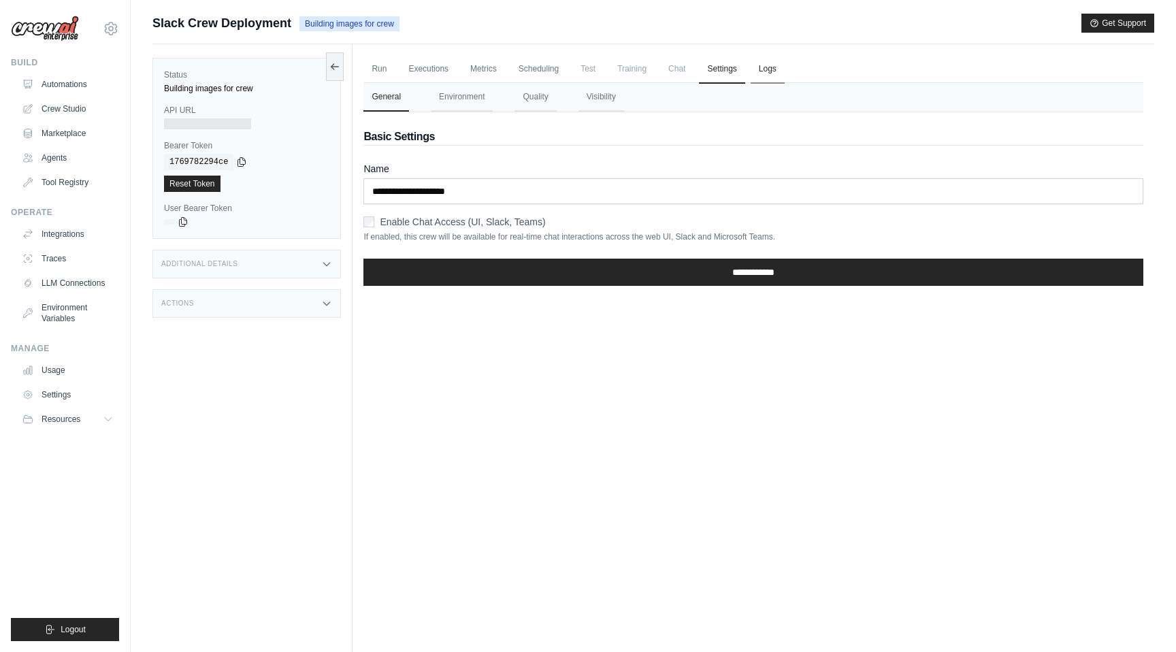
click at [773, 71] on link "Logs" at bounding box center [768, 69] width 34 height 29
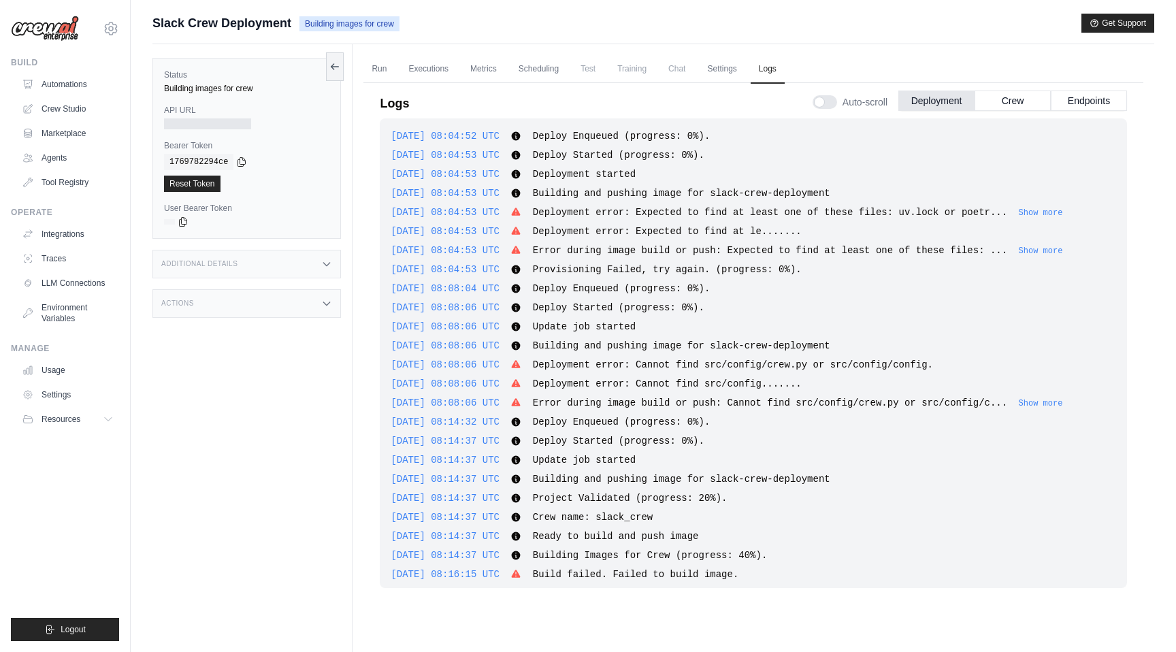
scroll to position [423, 0]
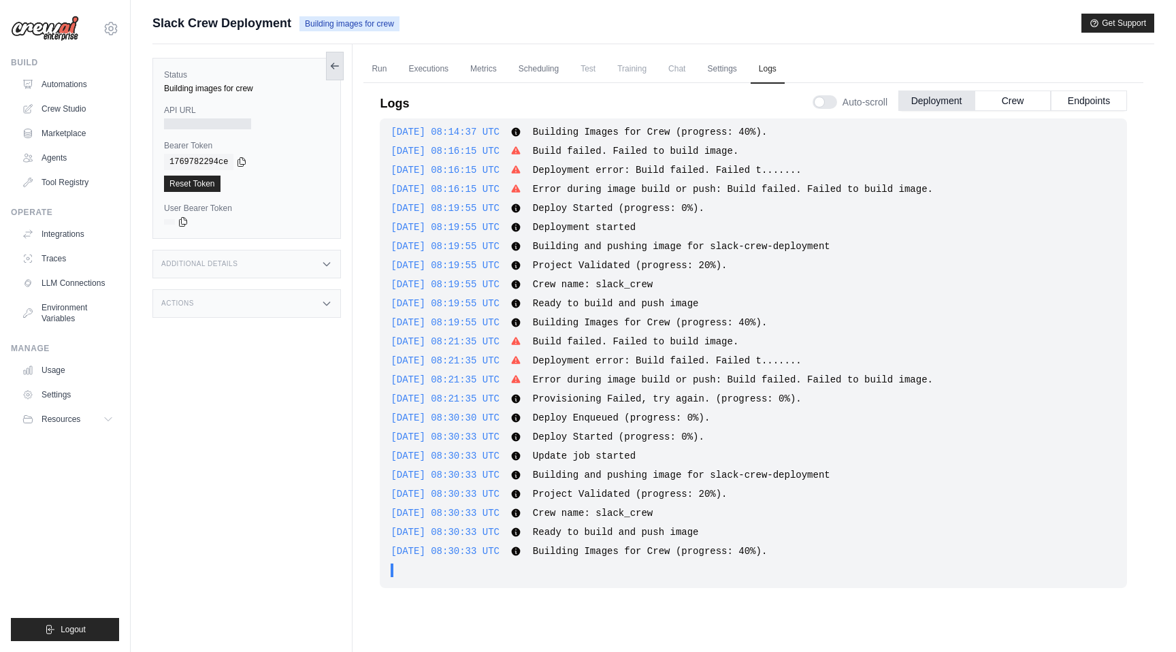
click at [342, 74] on button at bounding box center [335, 66] width 18 height 29
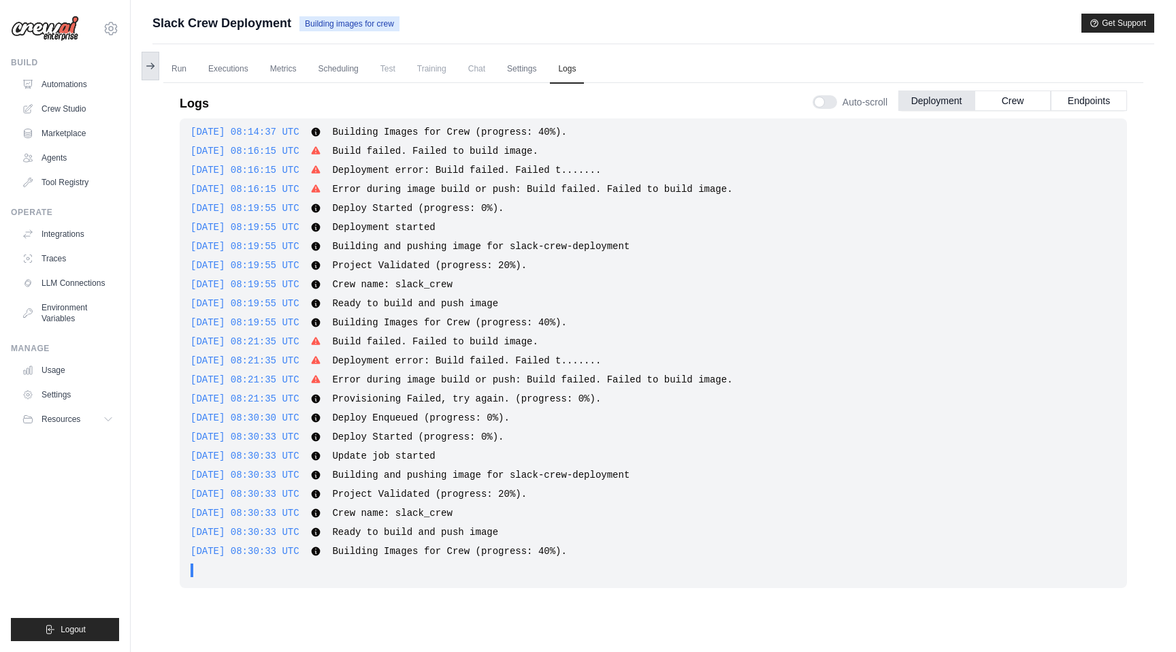
click at [153, 64] on icon at bounding box center [150, 66] width 11 height 11
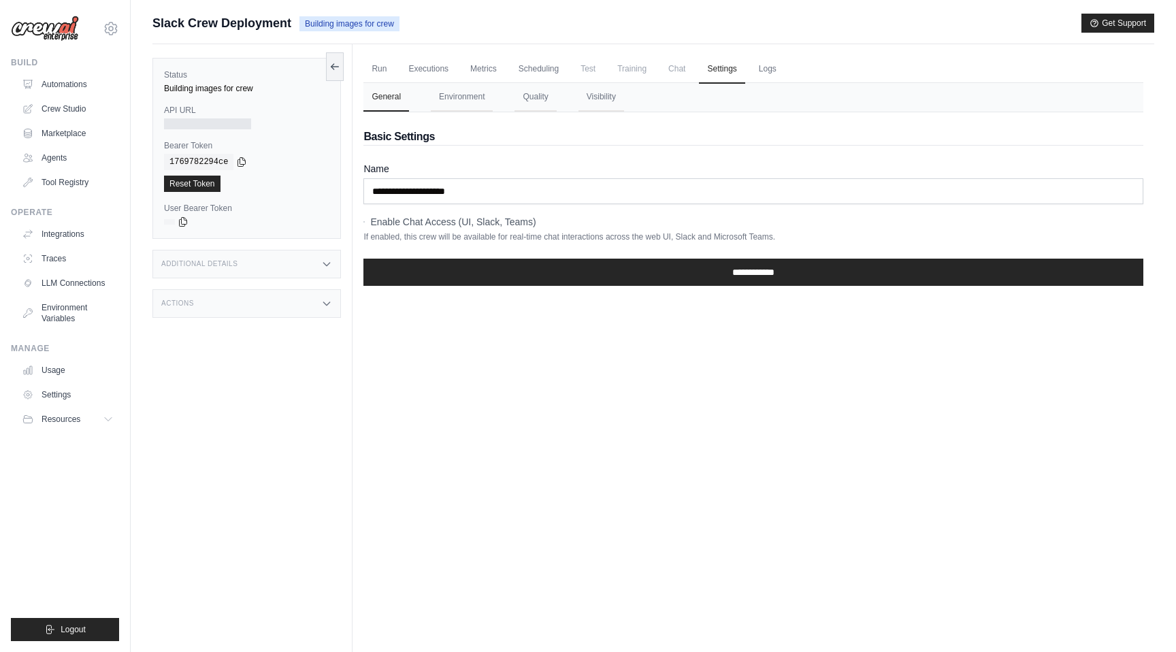
scroll to position [58, 0]
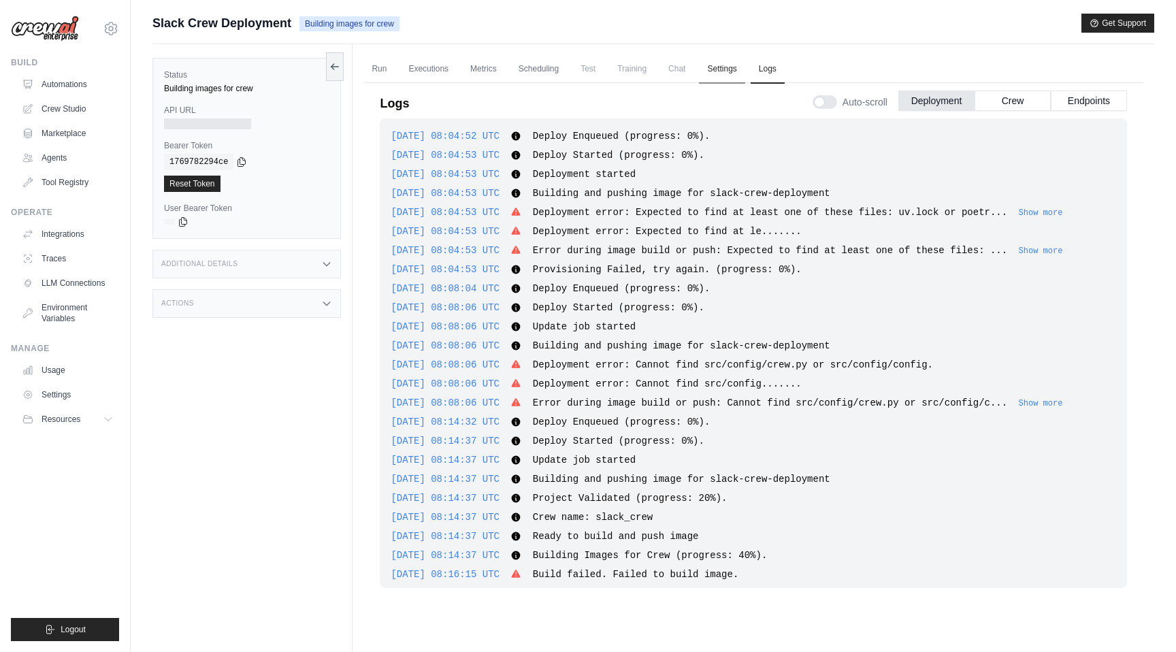
click at [721, 69] on link "Settings" at bounding box center [722, 69] width 46 height 29
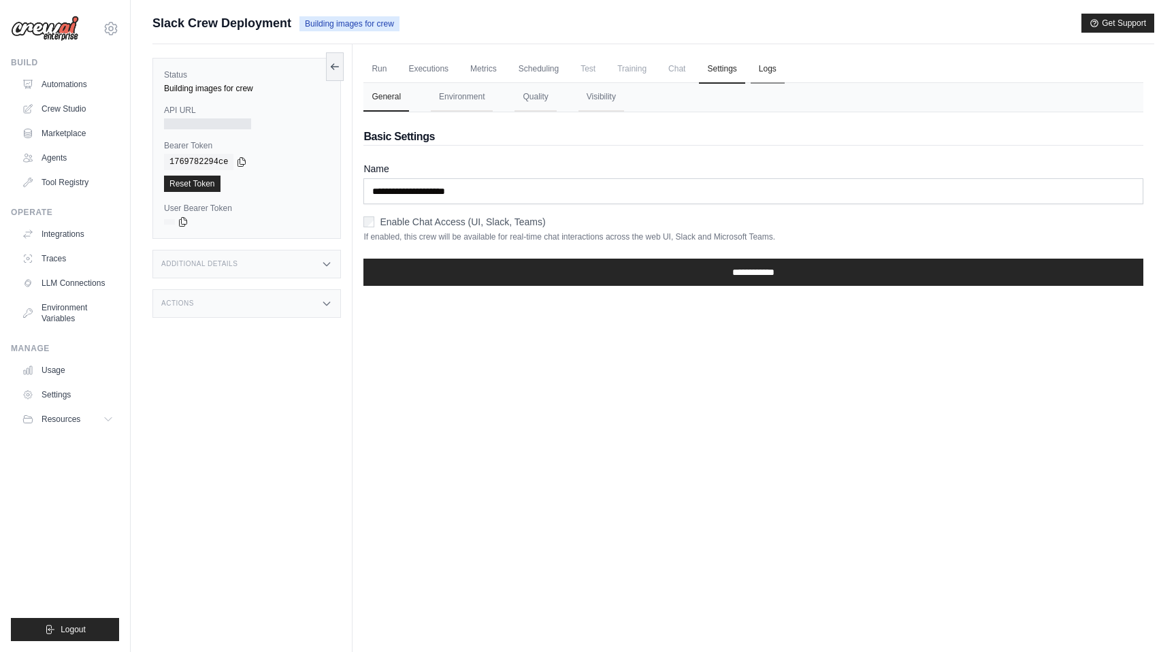
click at [763, 74] on link "Logs" at bounding box center [768, 69] width 34 height 29
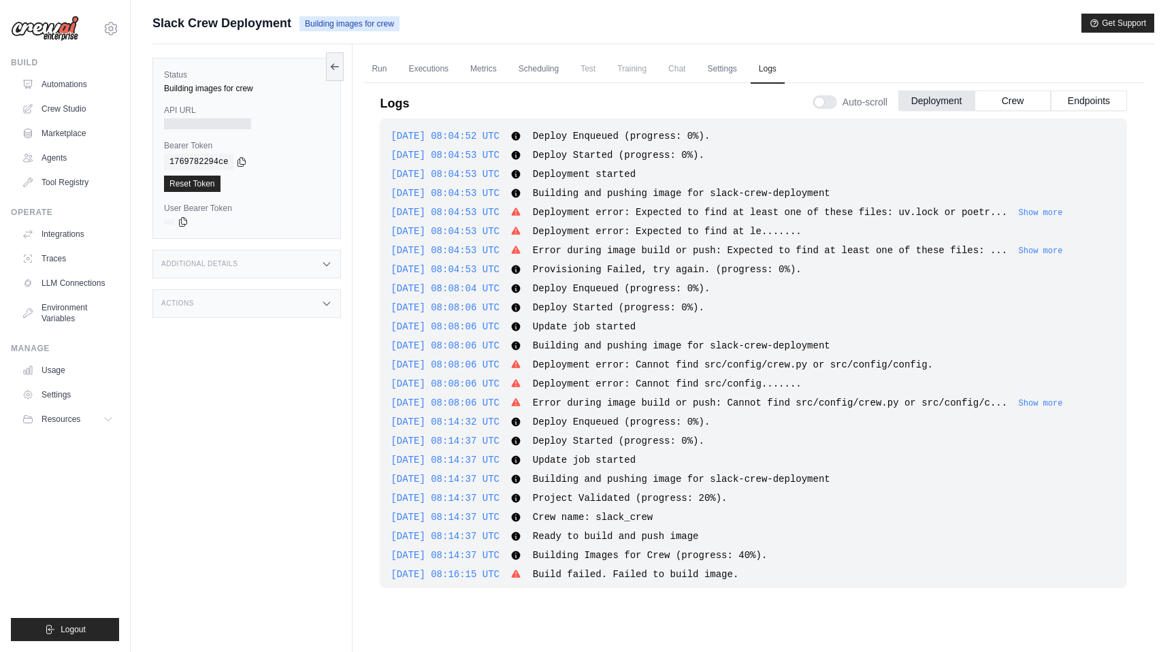
scroll to position [423, 0]
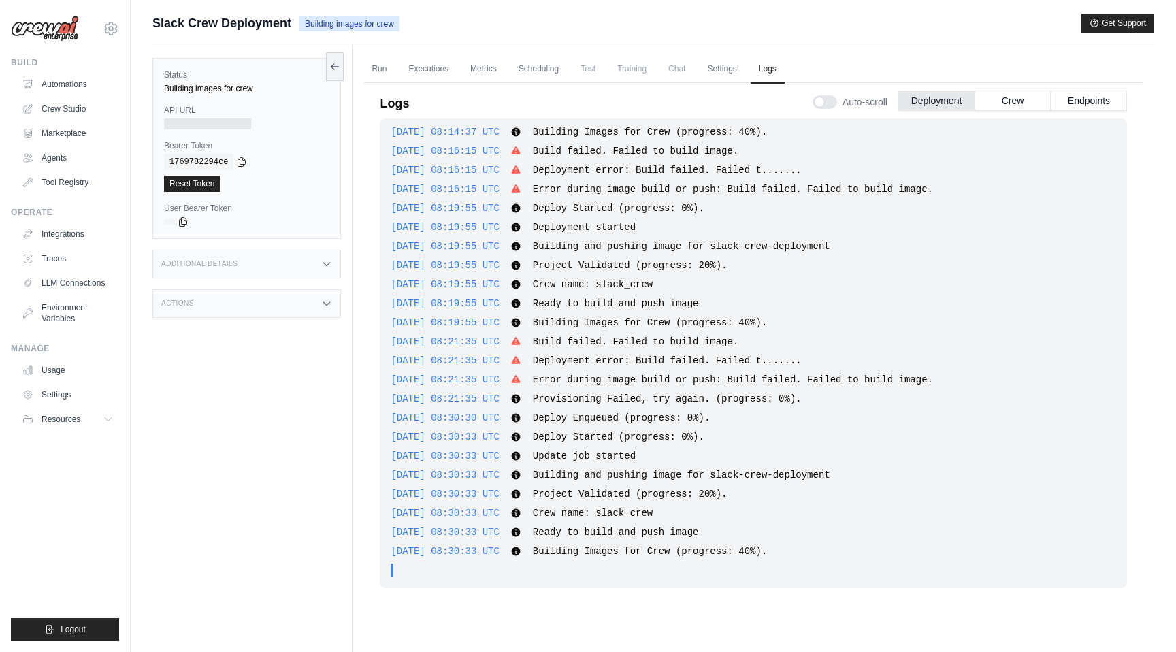
scroll to position [58, 0]
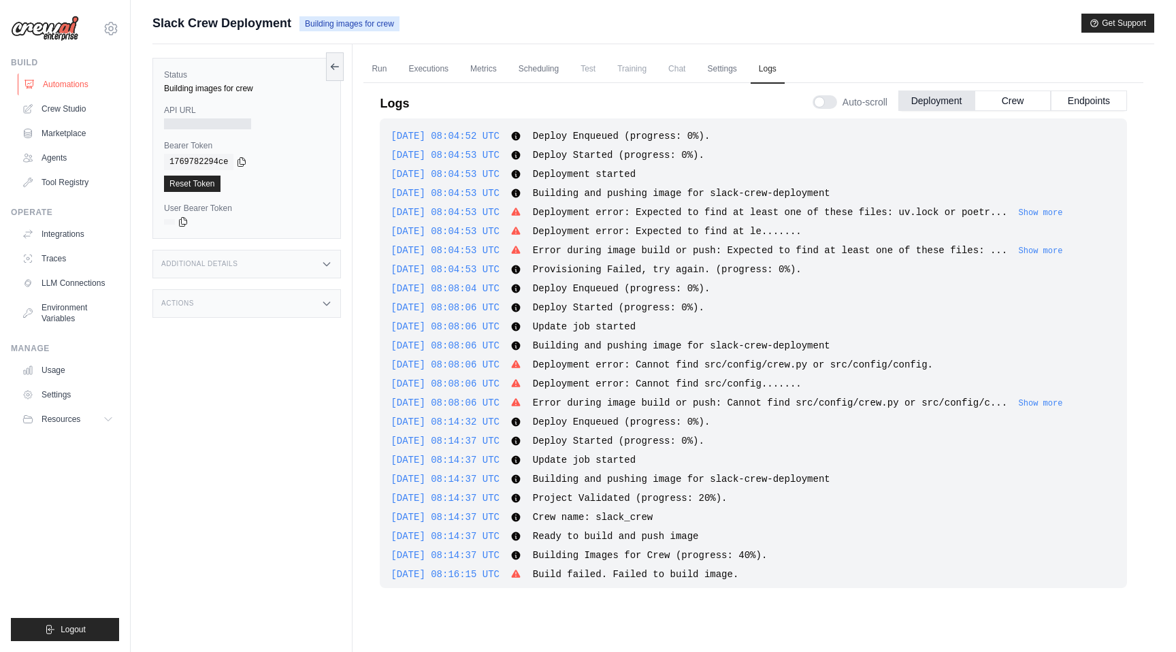
click at [61, 80] on link "Automations" at bounding box center [69, 85] width 103 height 22
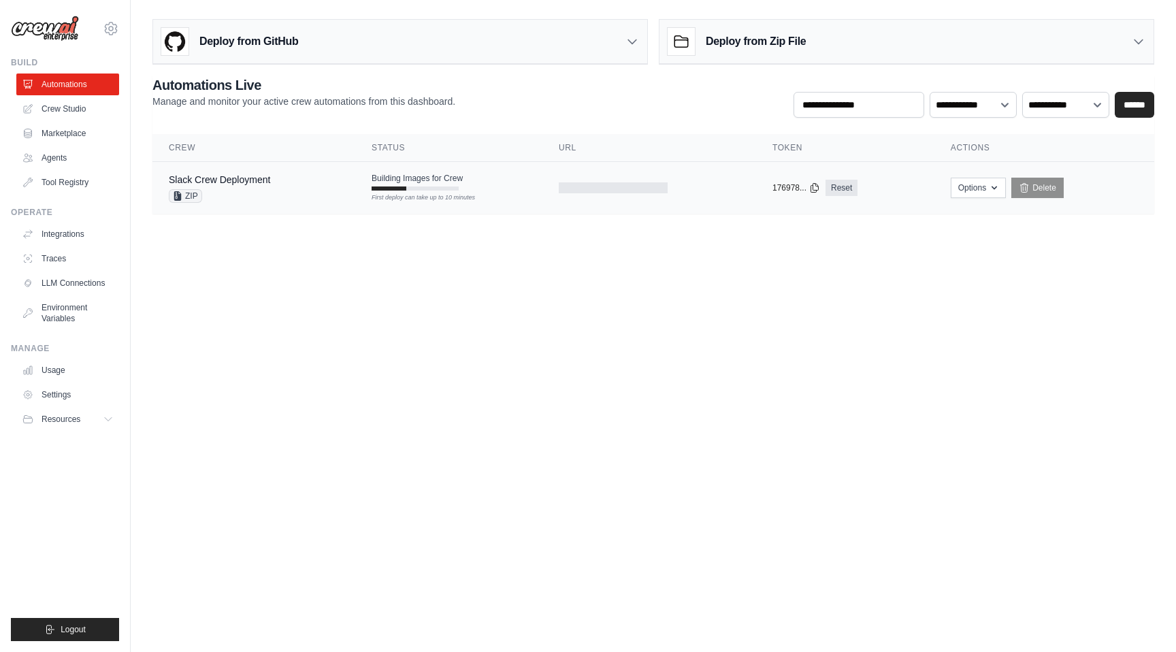
click at [397, 183] on span "Building Images for Crew" at bounding box center [417, 178] width 91 height 11
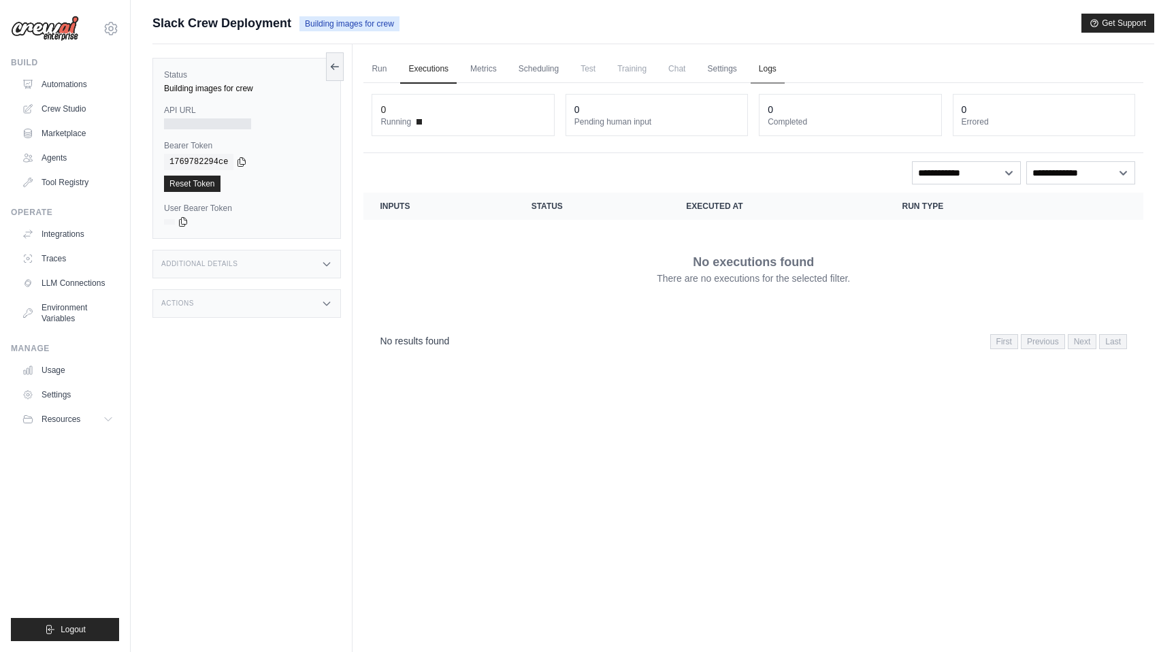
click at [762, 71] on link "Logs" at bounding box center [768, 69] width 34 height 29
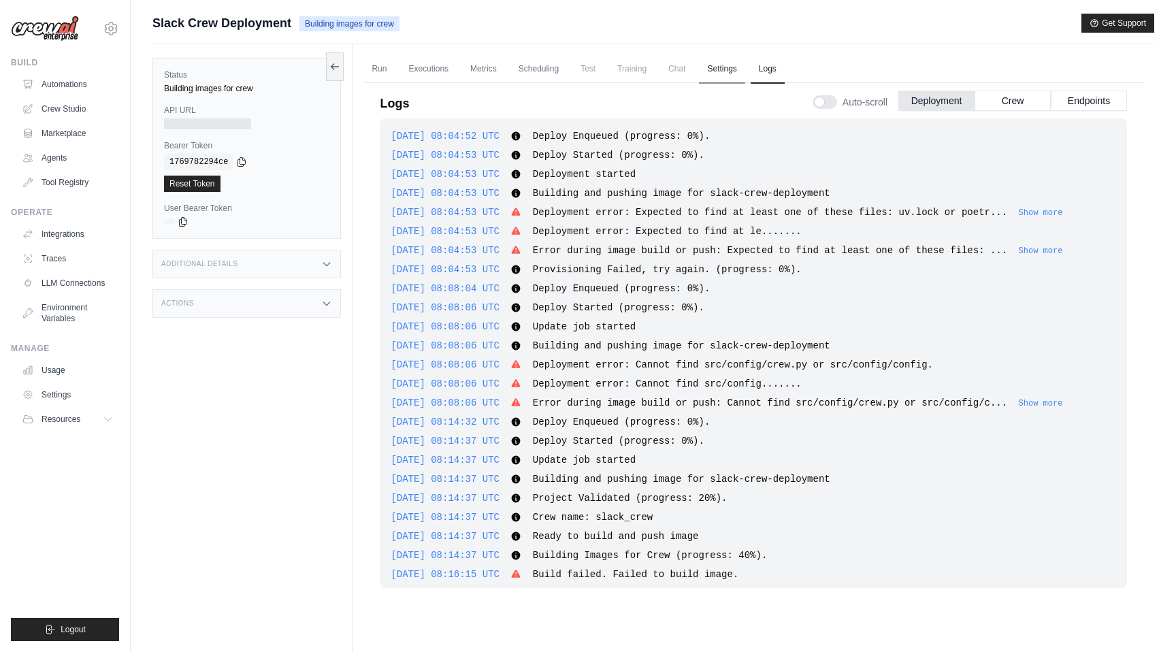
click at [719, 74] on link "Settings" at bounding box center [722, 69] width 46 height 29
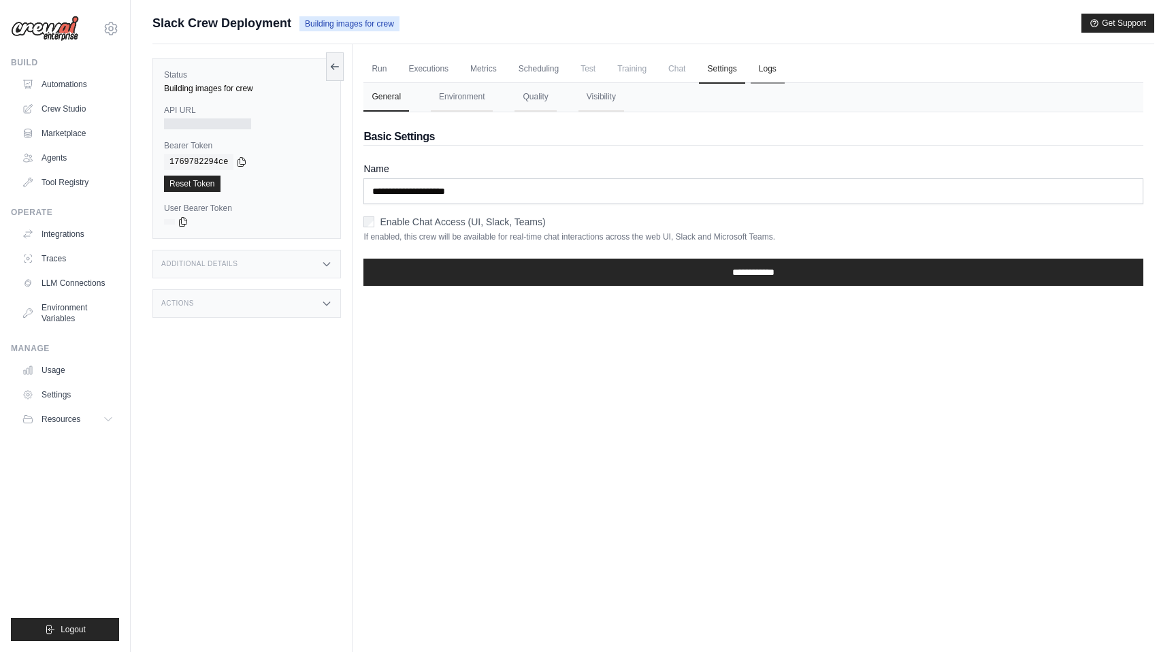
click at [780, 79] on link "Logs" at bounding box center [768, 69] width 34 height 29
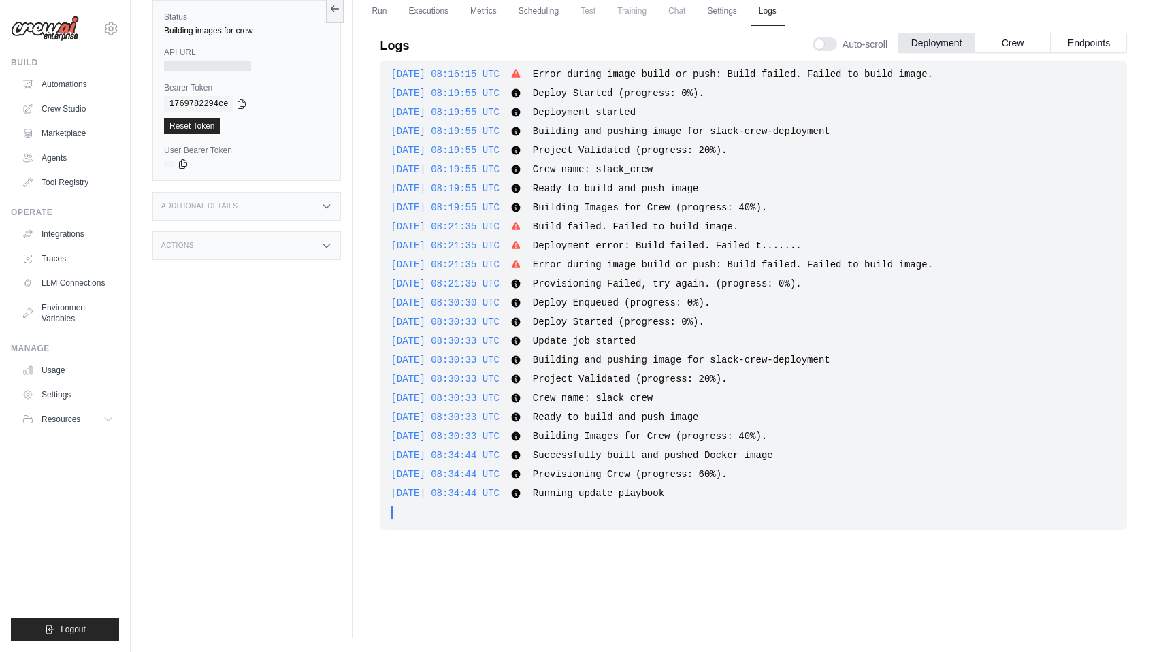
scroll to position [467, 0]
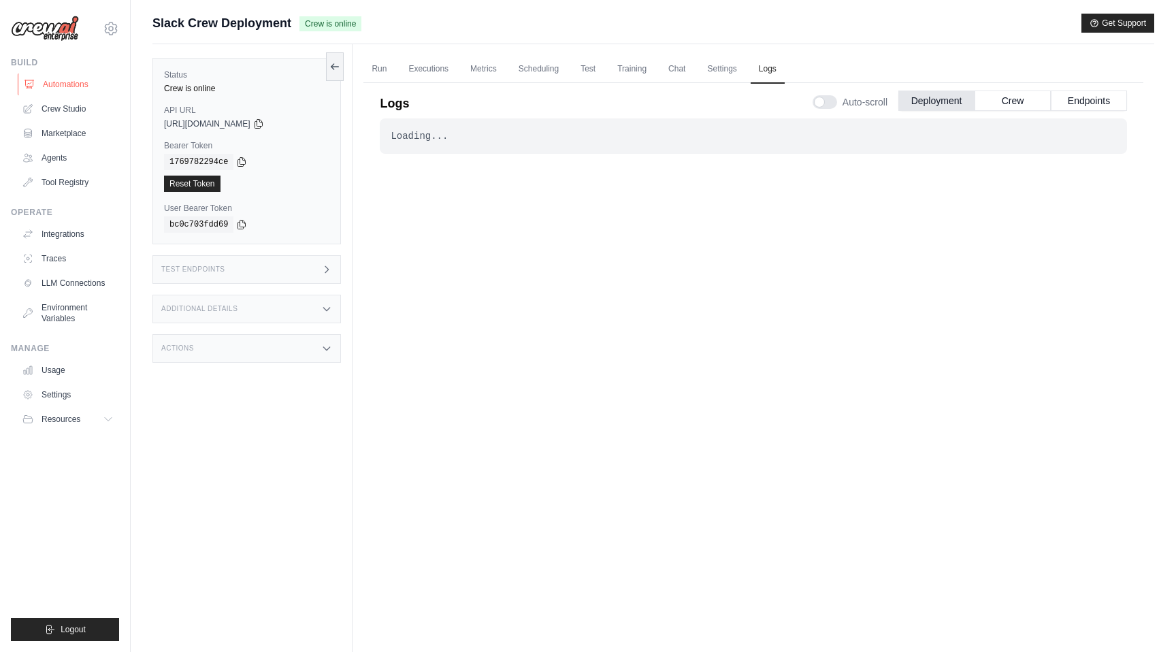
click at [66, 85] on link "Automations" at bounding box center [69, 85] width 103 height 22
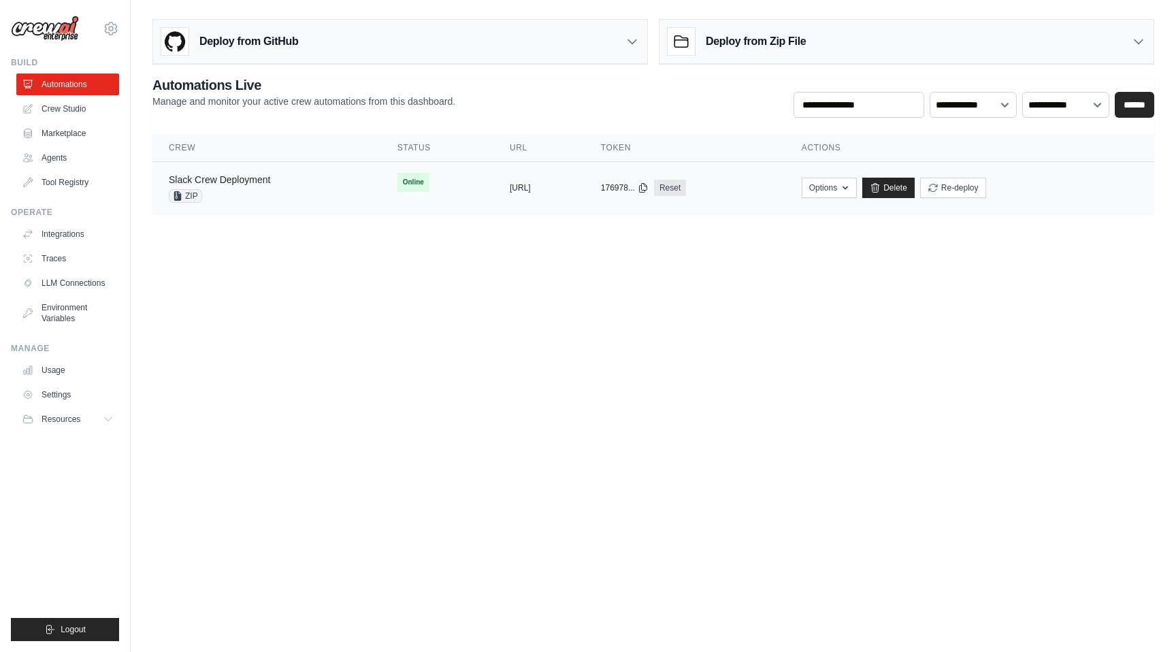
click at [234, 181] on link "Slack Crew Deployment" at bounding box center [219, 179] width 101 height 11
click at [84, 86] on link "Automations" at bounding box center [69, 85] width 103 height 22
click at [857, 184] on button "Options" at bounding box center [829, 187] width 55 height 20
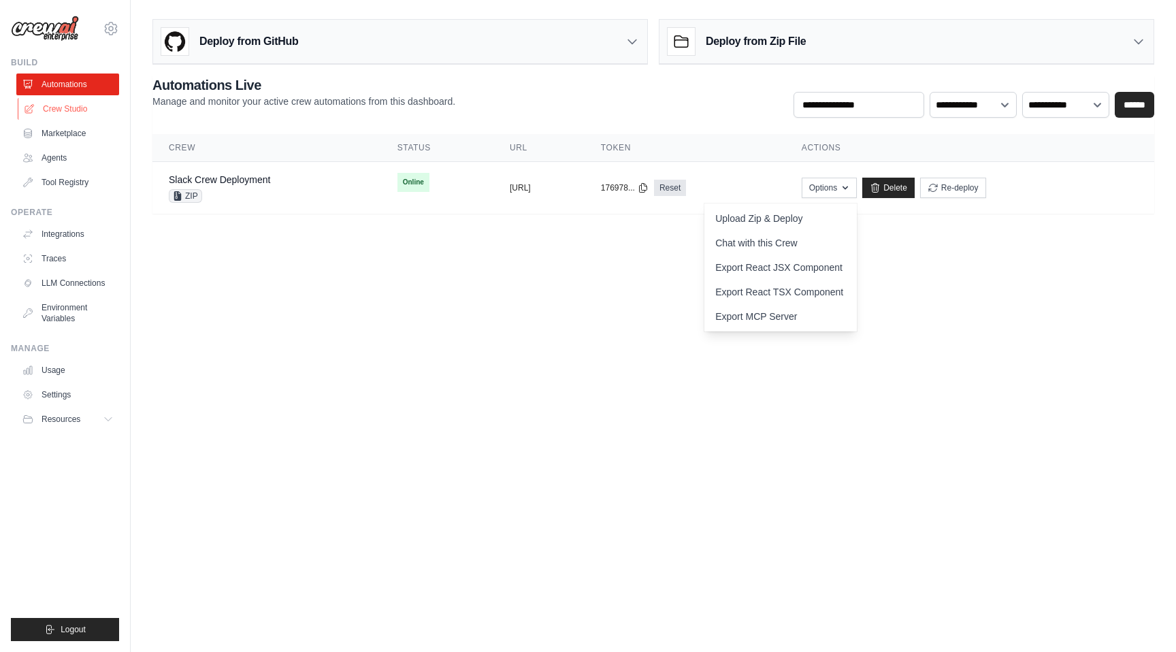
click at [64, 112] on link "Crew Studio" at bounding box center [69, 109] width 103 height 22
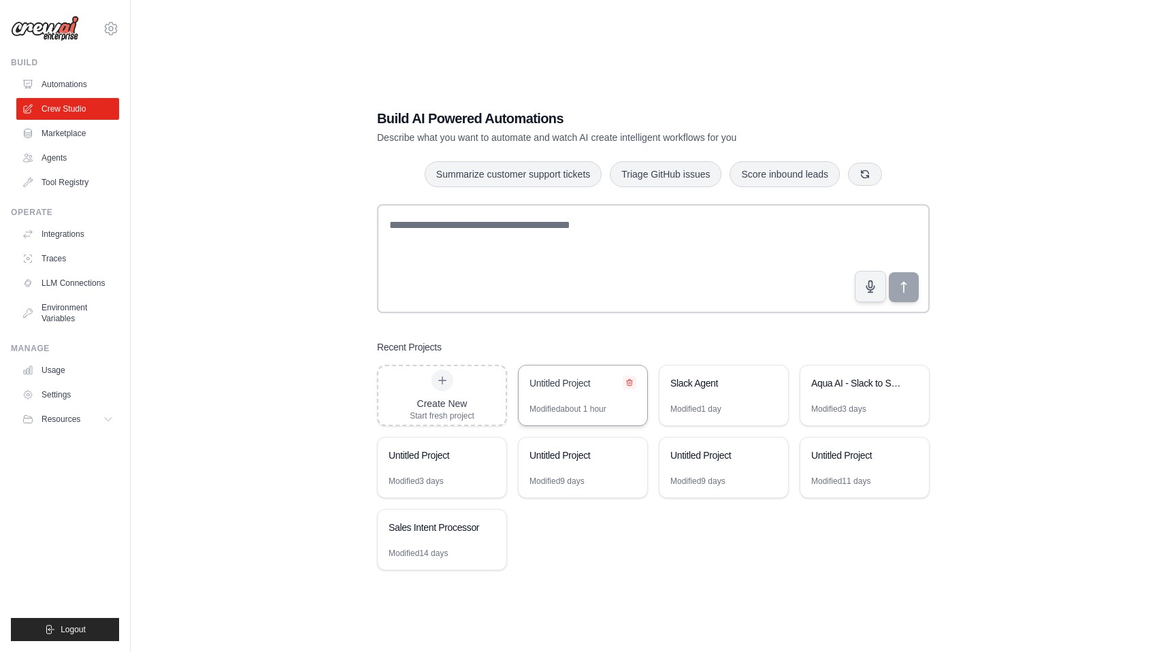
click at [630, 384] on icon at bounding box center [629, 382] width 8 height 8
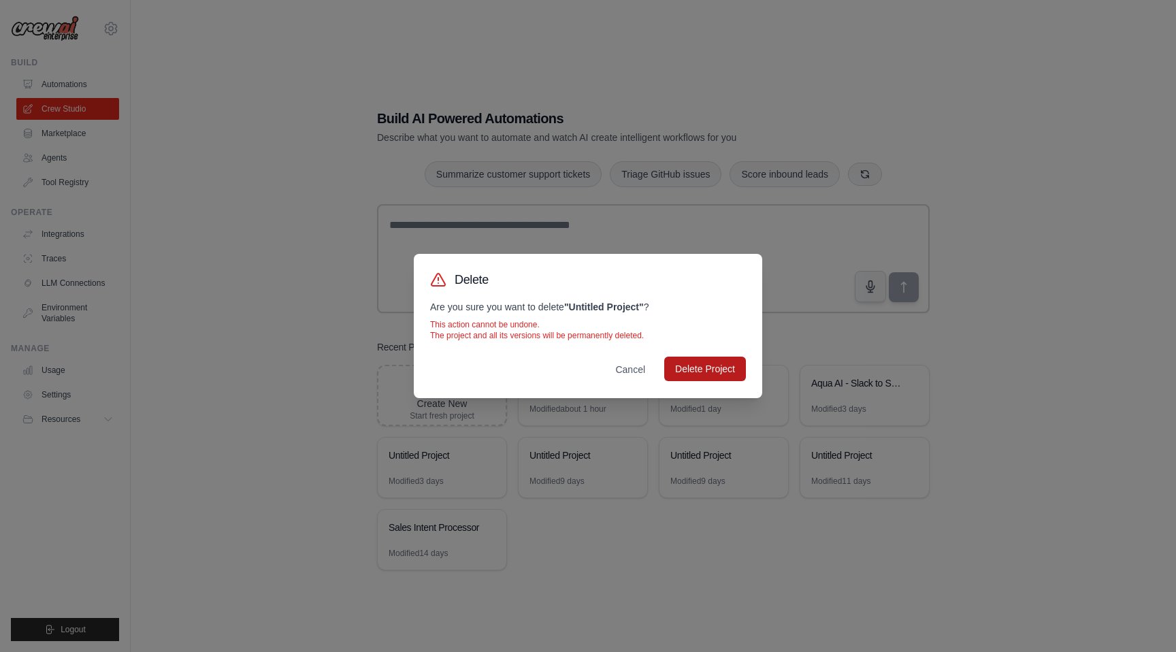
click at [691, 365] on button "Delete Project" at bounding box center [705, 369] width 82 height 25
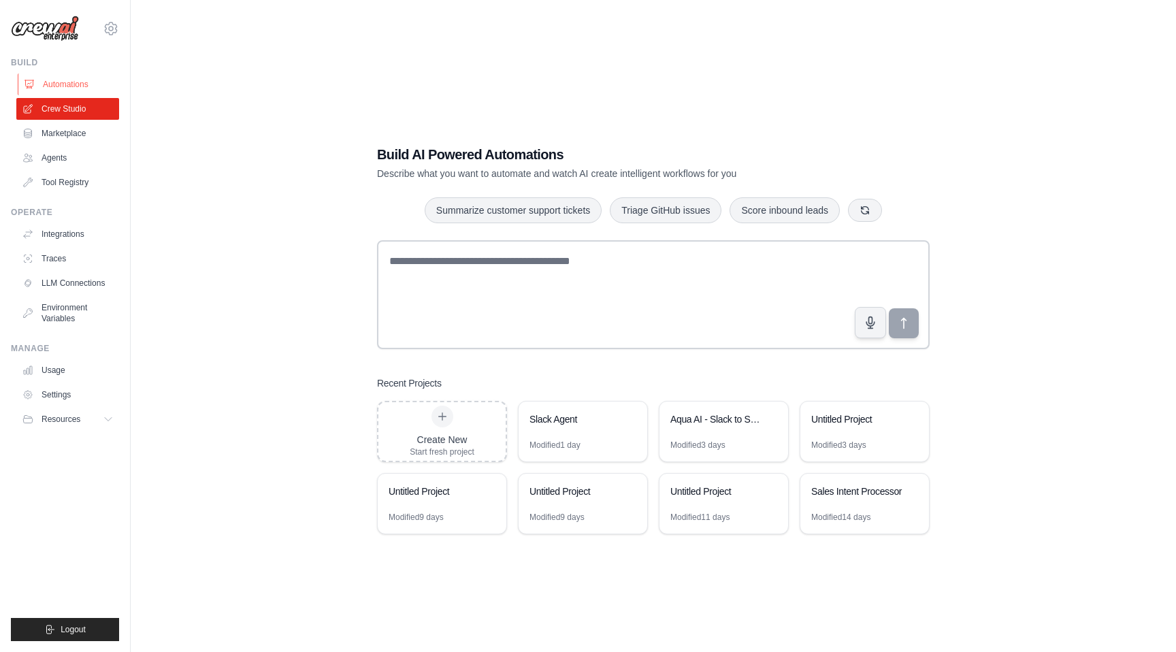
click at [69, 89] on link "Automations" at bounding box center [69, 85] width 103 height 22
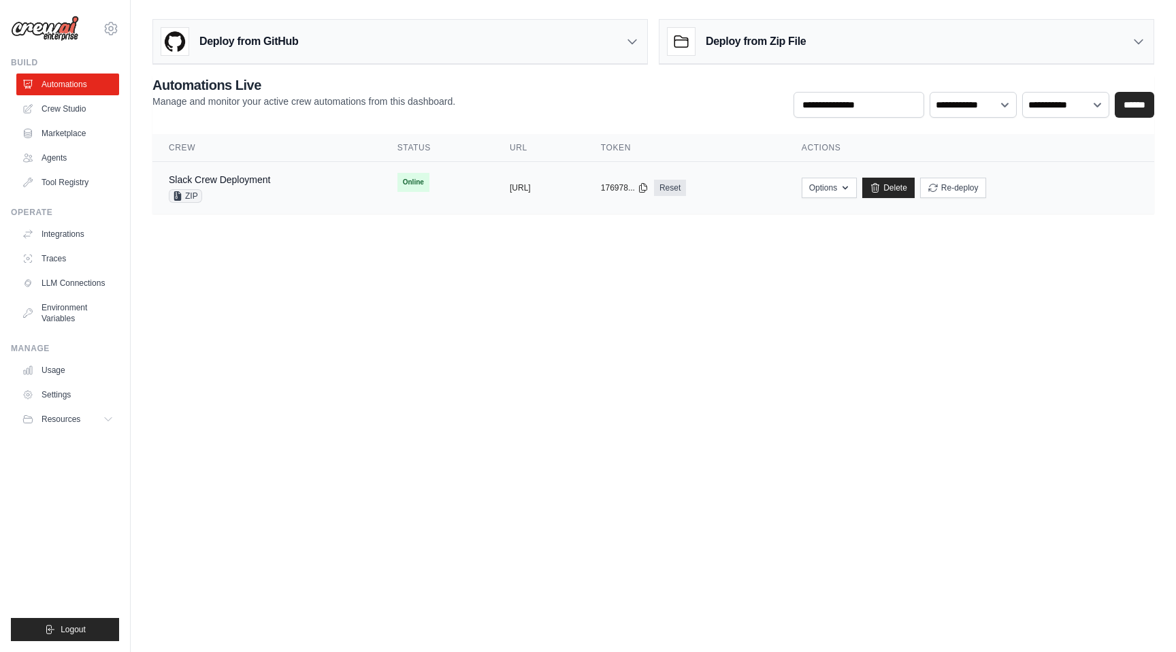
click at [218, 185] on div "Slack Crew Deployment" at bounding box center [219, 180] width 101 height 14
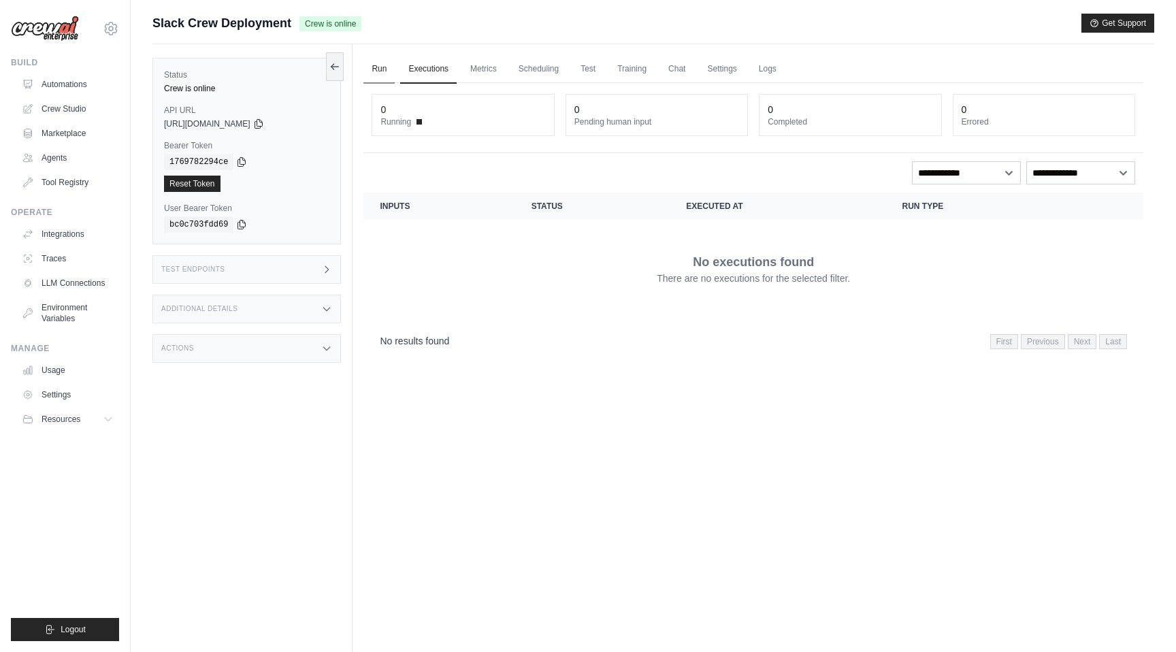
click at [381, 71] on link "Run" at bounding box center [378, 69] width 31 height 29
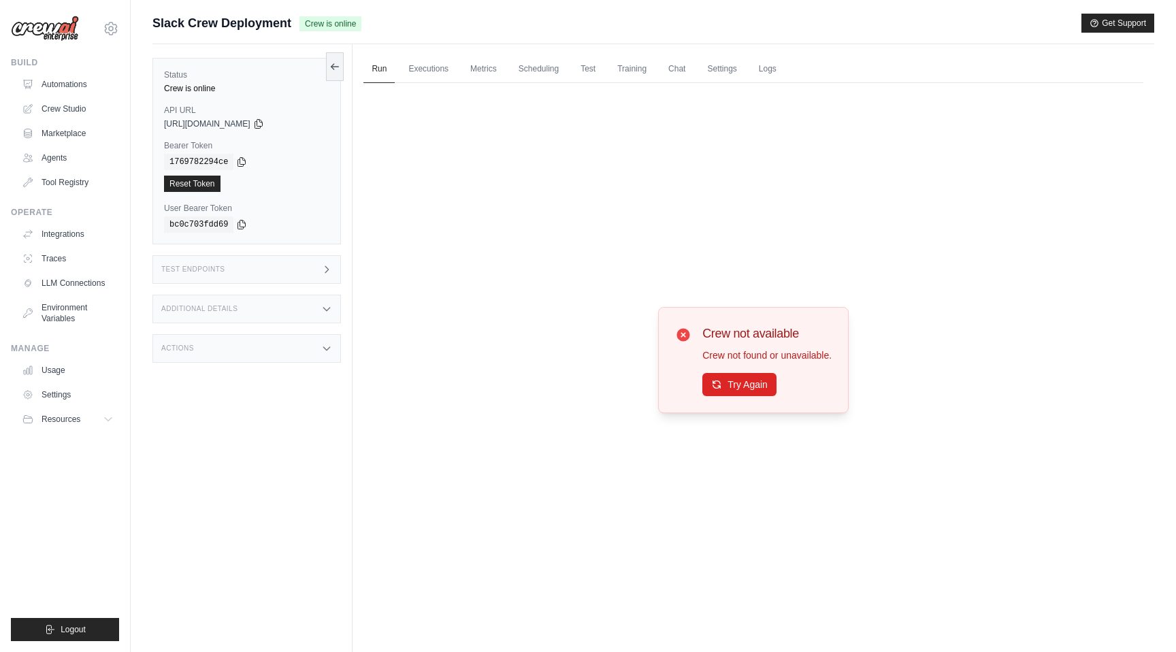
click at [739, 398] on div "Crew not available Crew not found or unavailable. Try Again" at bounding box center [753, 360] width 191 height 106
click at [737, 387] on button "Try Again" at bounding box center [739, 383] width 74 height 23
click at [737, 387] on button "Try Again" at bounding box center [739, 384] width 74 height 23
click at [32, 88] on icon at bounding box center [29, 84] width 11 height 11
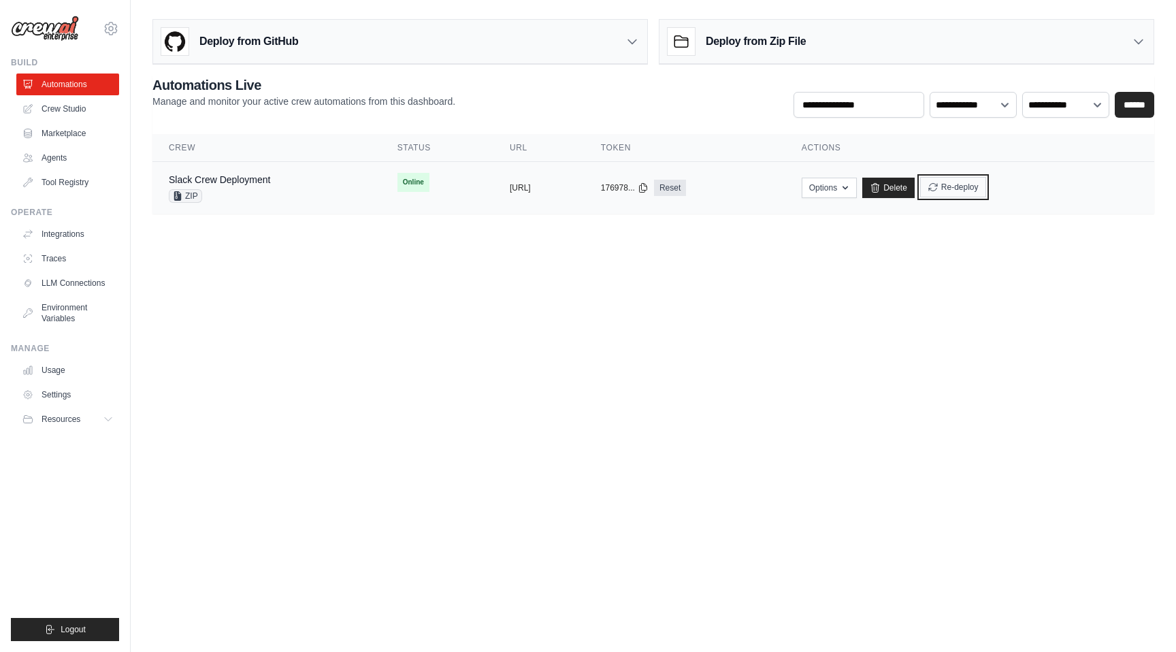
click at [986, 189] on button "Re-deploy" at bounding box center [953, 187] width 66 height 20
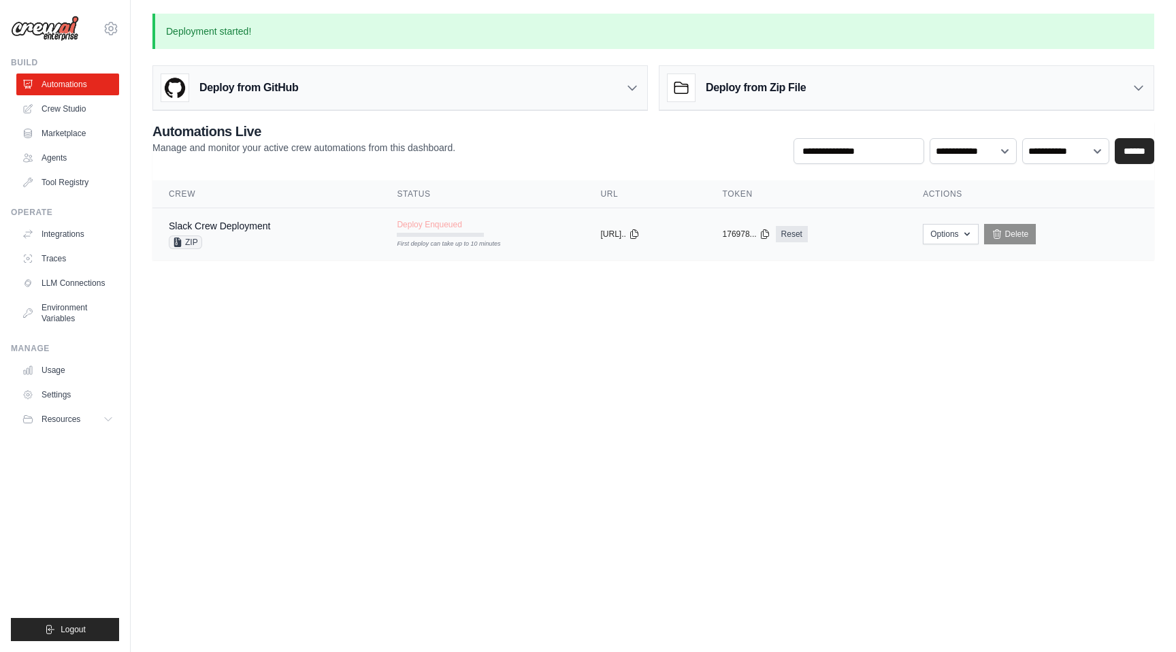
click at [497, 237] on td "Deploy Enqueued First deploy can take up to 10 minutes" at bounding box center [482, 227] width 204 height 39
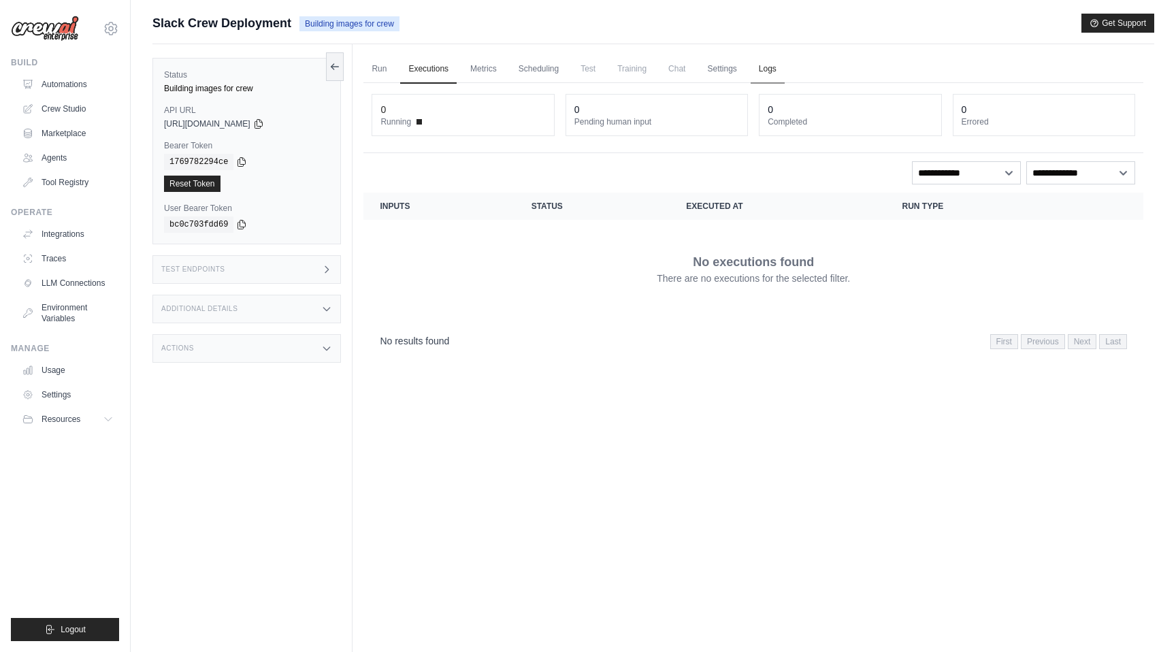
click at [774, 71] on link "Logs" at bounding box center [768, 69] width 34 height 29
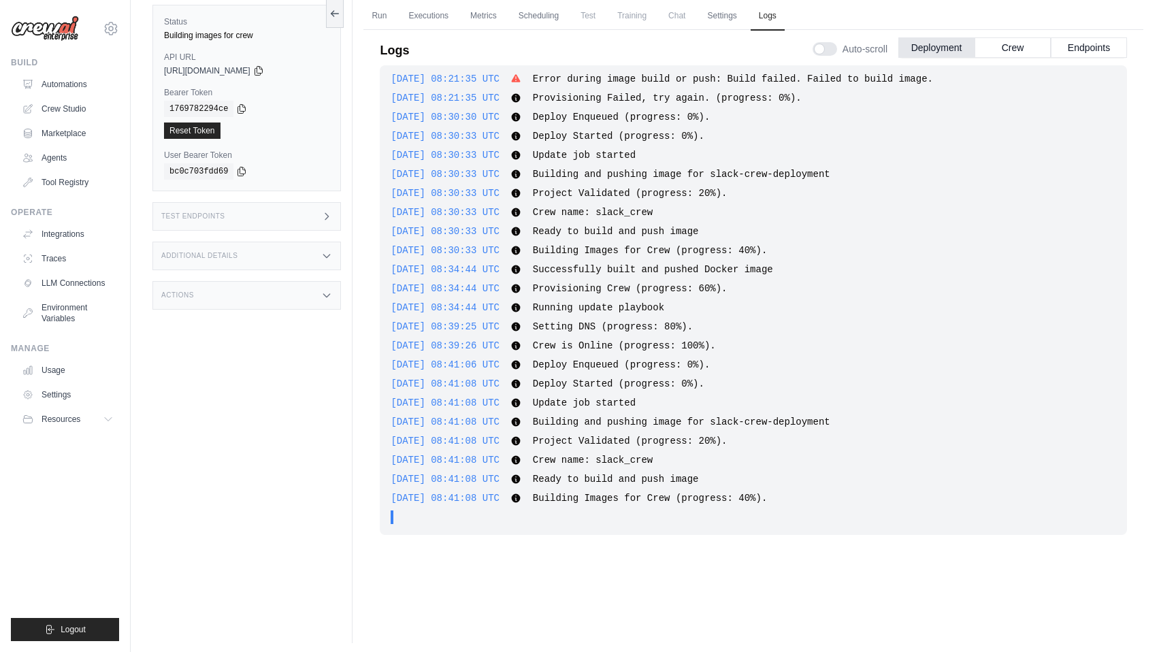
scroll to position [58, 0]
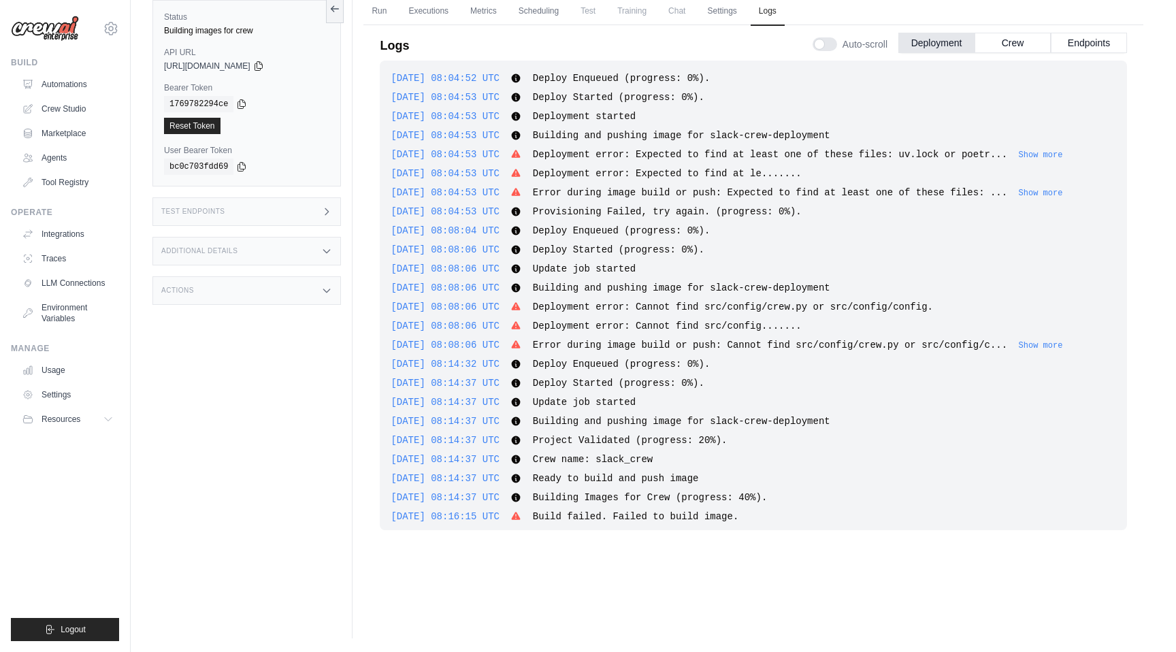
scroll to position [671, 0]
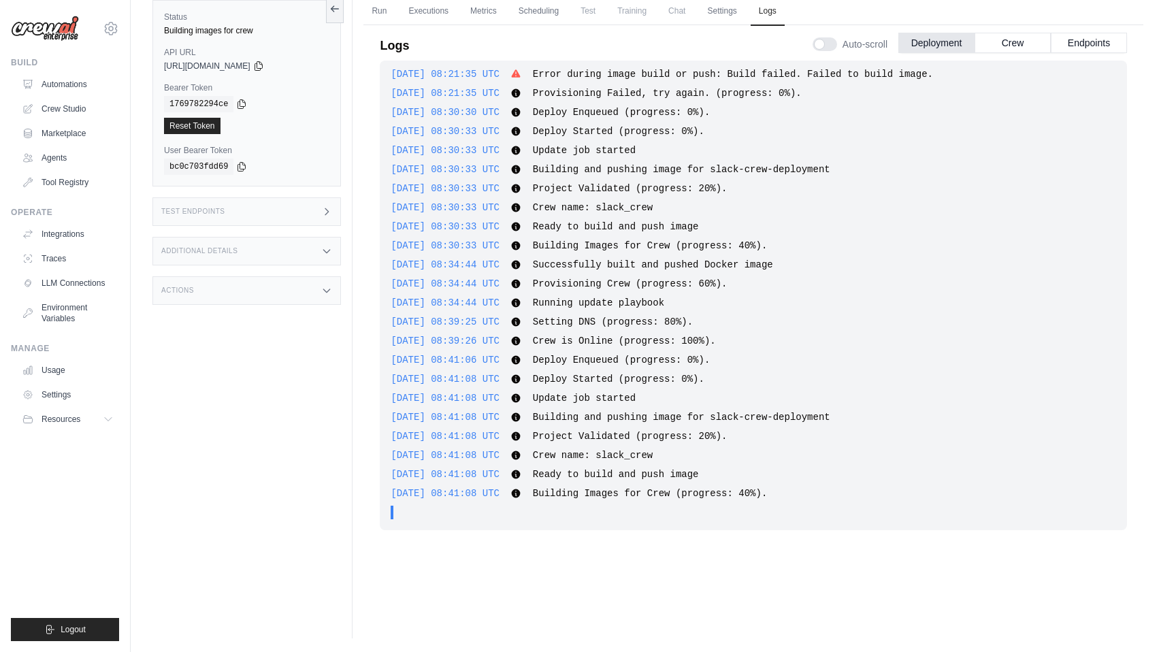
drag, startPoint x: 462, startPoint y: 378, endPoint x: 522, endPoint y: 376, distance: 59.9
click at [500, 376] on span "[DATE] 08:41:08 UTC" at bounding box center [445, 379] width 109 height 11
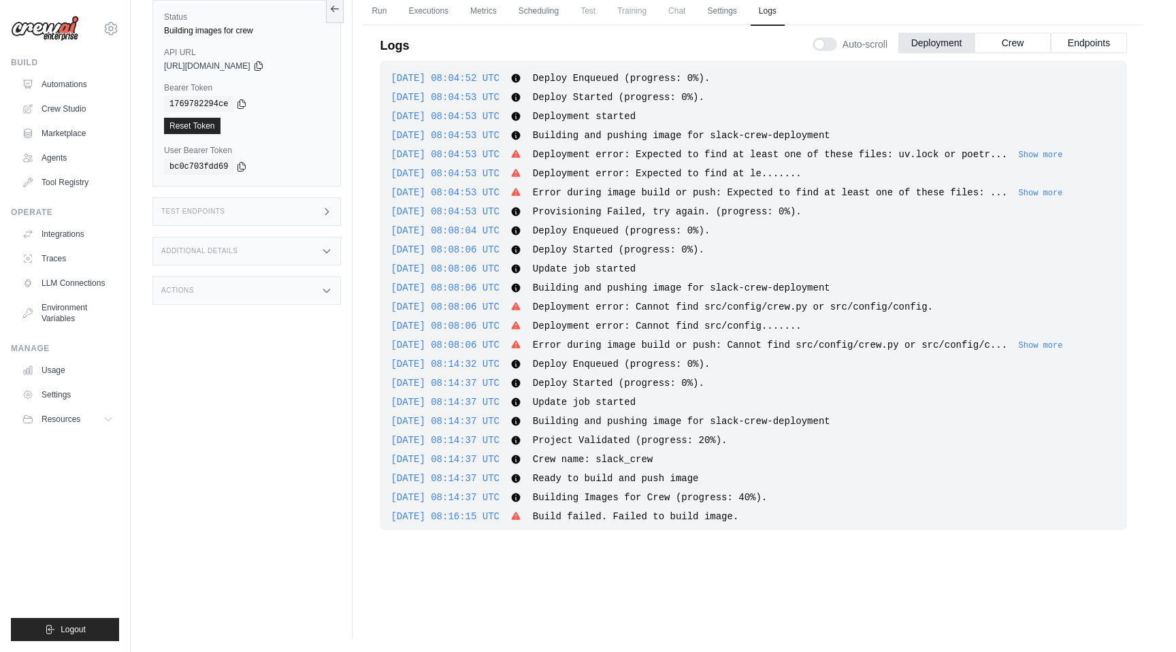
scroll to position [728, 0]
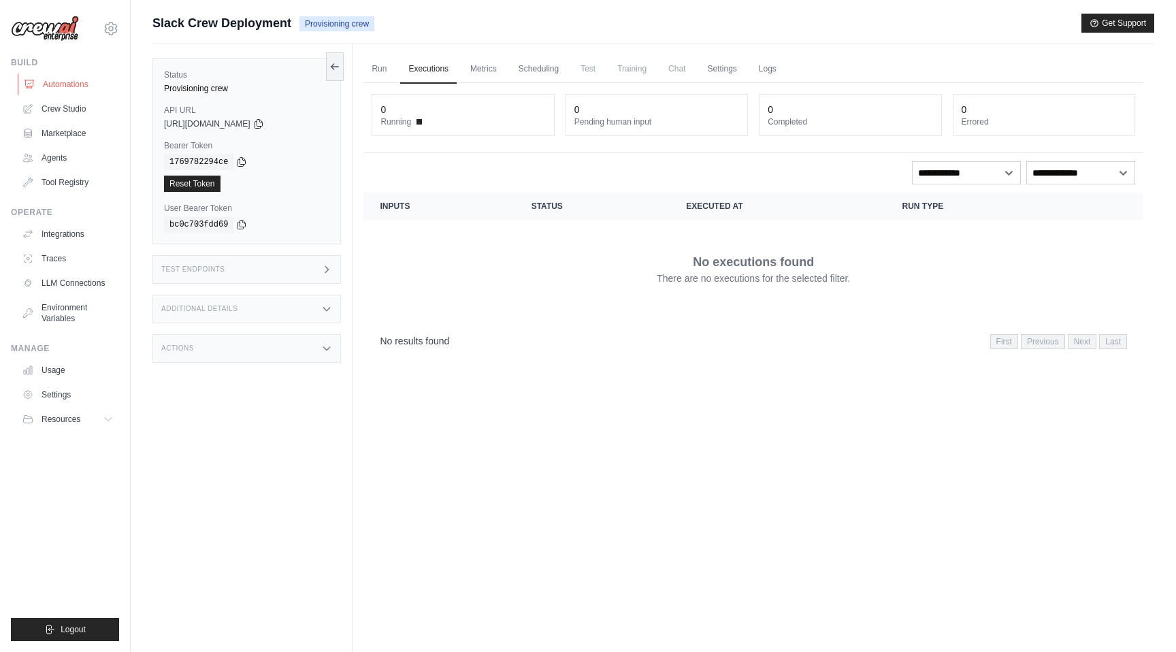
click at [67, 91] on link "Automations" at bounding box center [69, 85] width 103 height 22
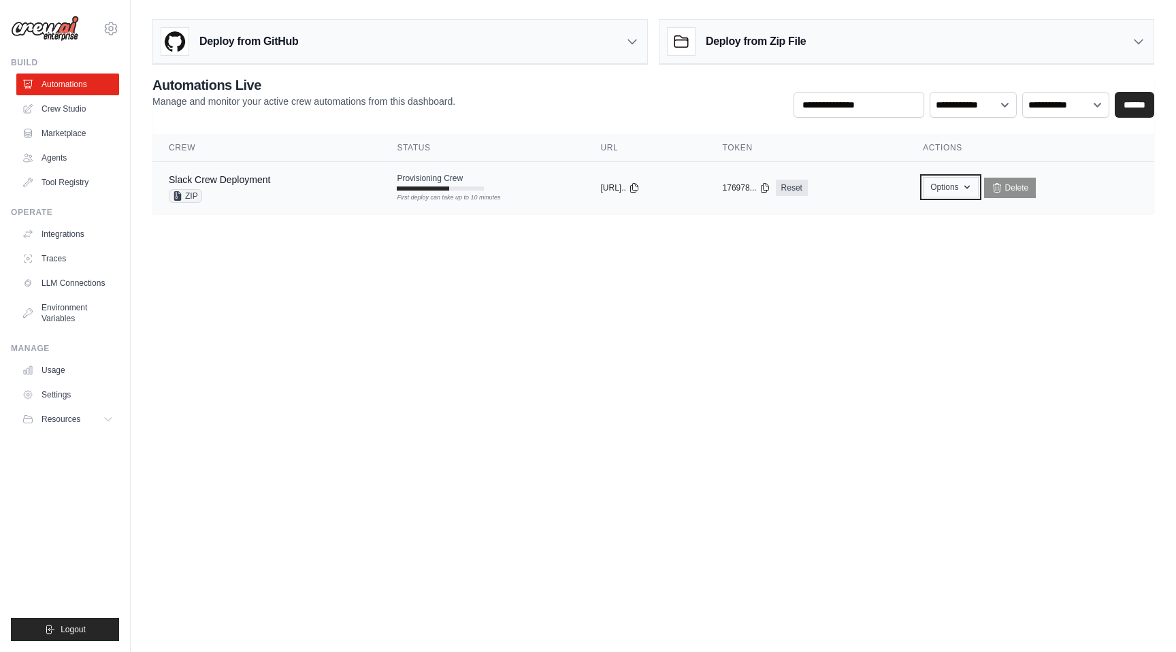
click at [972, 185] on button "Options" at bounding box center [950, 187] width 55 height 20
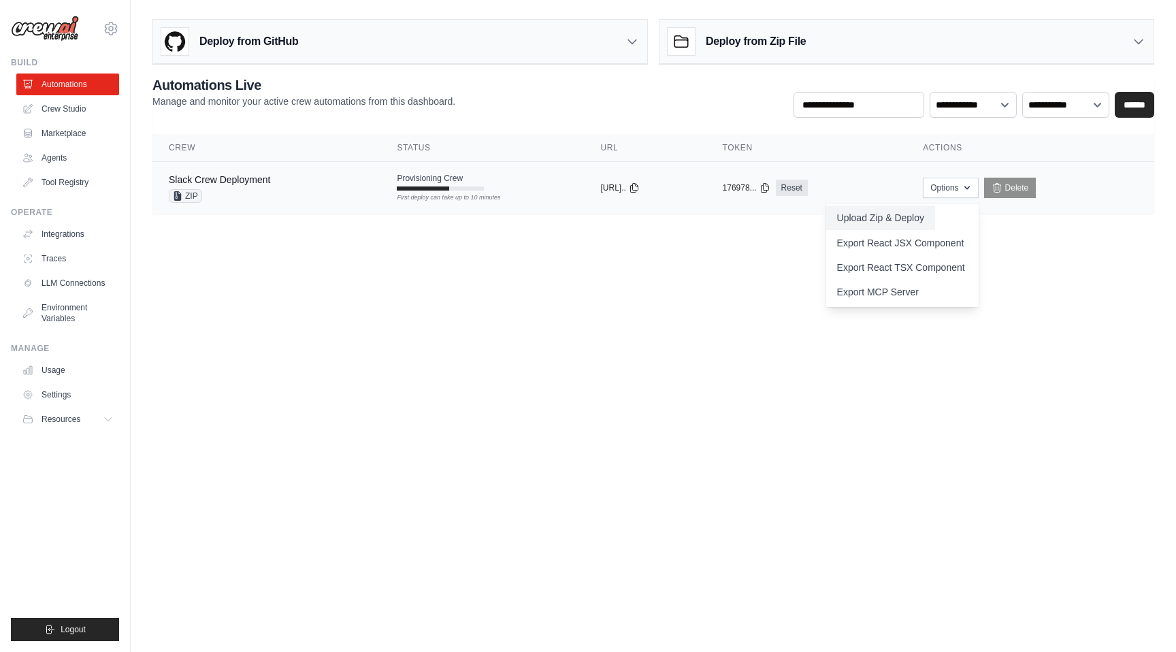
click at [916, 221] on button "Upload Zip & Deploy" at bounding box center [880, 218] width 109 height 25
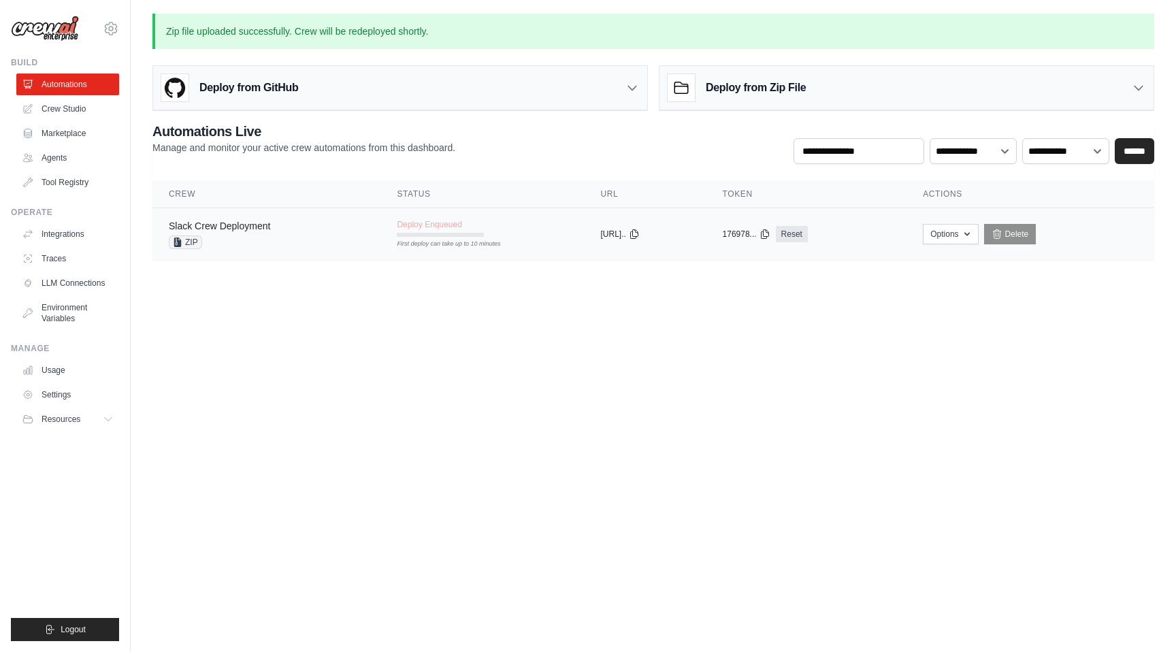
click at [219, 225] on link "Slack Crew Deployment" at bounding box center [219, 226] width 101 height 11
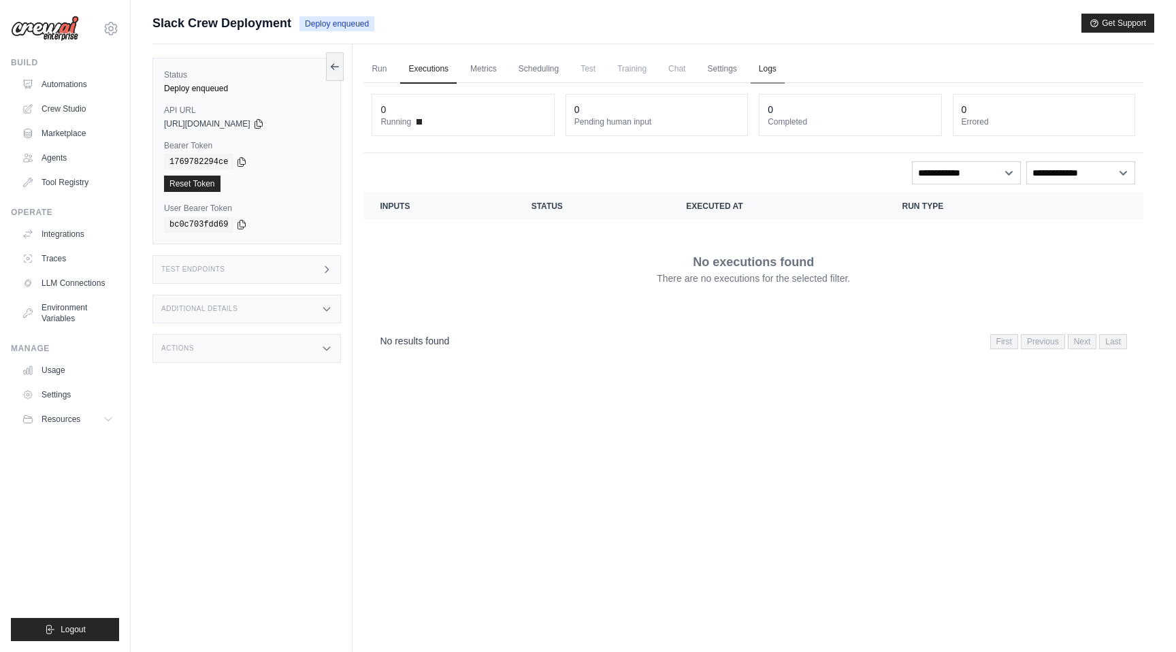
click at [770, 73] on link "Logs" at bounding box center [768, 69] width 34 height 29
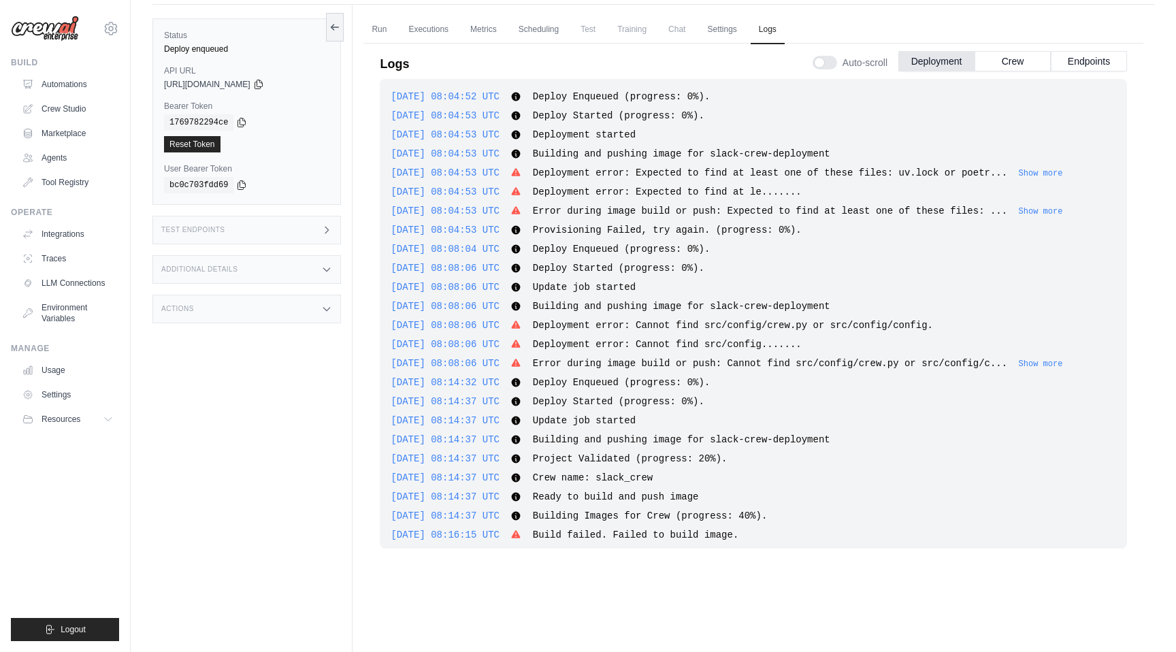
scroll to position [919, 0]
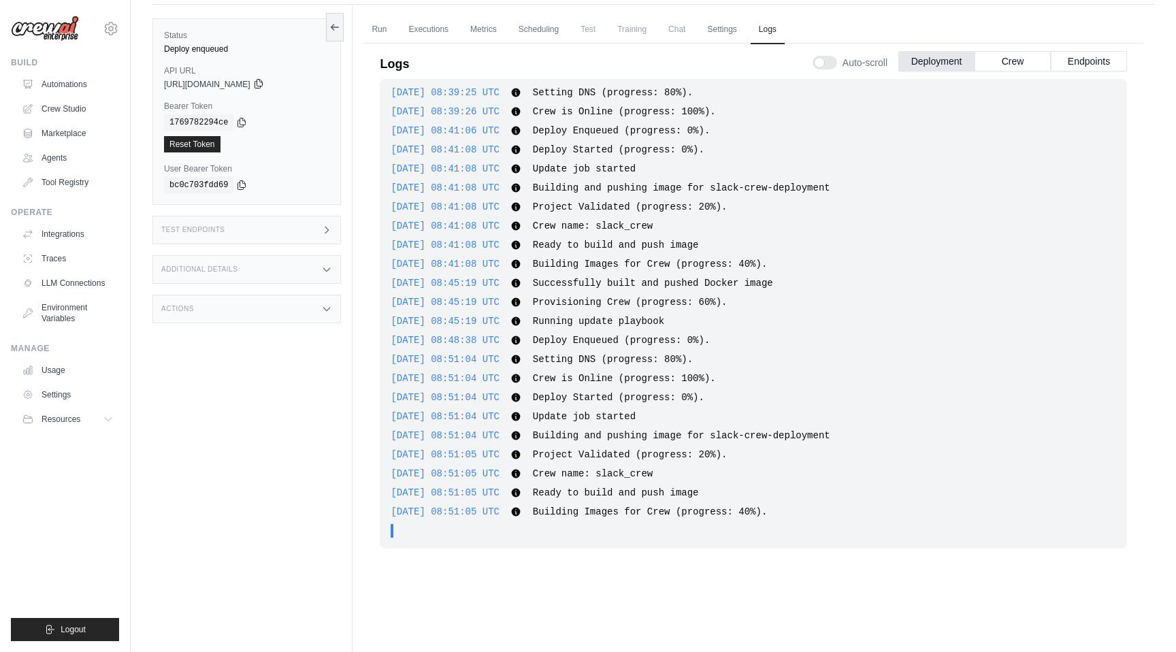
click at [262, 84] on icon at bounding box center [258, 84] width 7 height 9
click at [264, 84] on icon at bounding box center [258, 83] width 11 height 11
click at [242, 121] on icon at bounding box center [241, 121] width 11 height 11
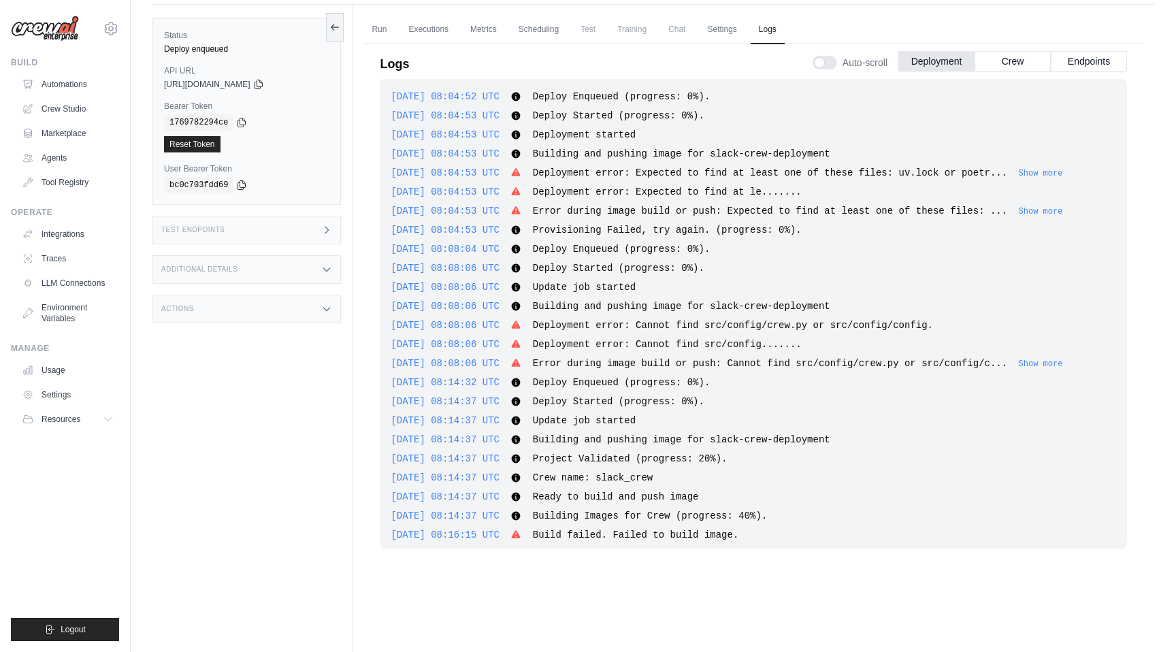
scroll to position [976, 0]
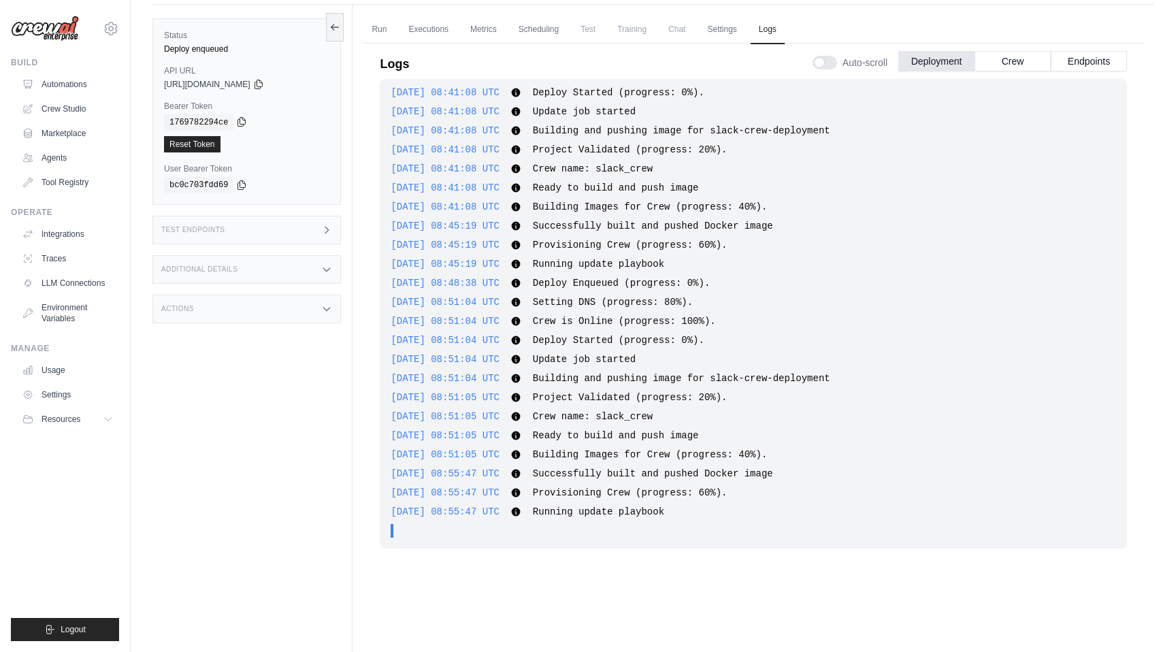
click at [240, 123] on icon at bounding box center [241, 122] width 7 height 9
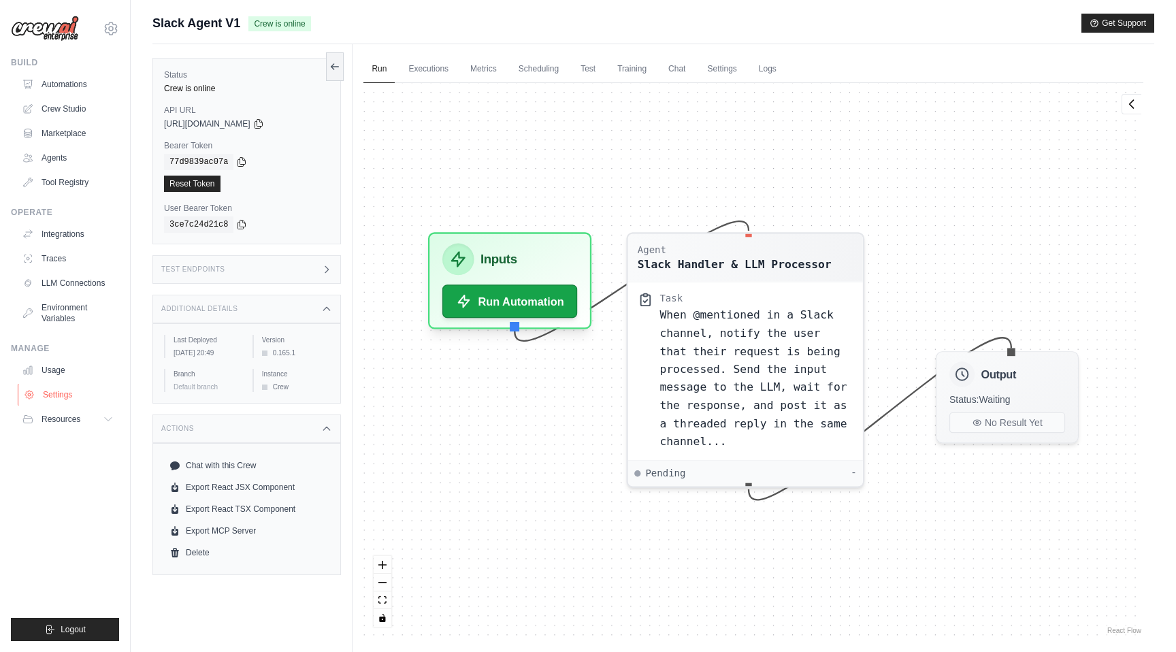
click at [69, 395] on link "Settings" at bounding box center [69, 395] width 103 height 22
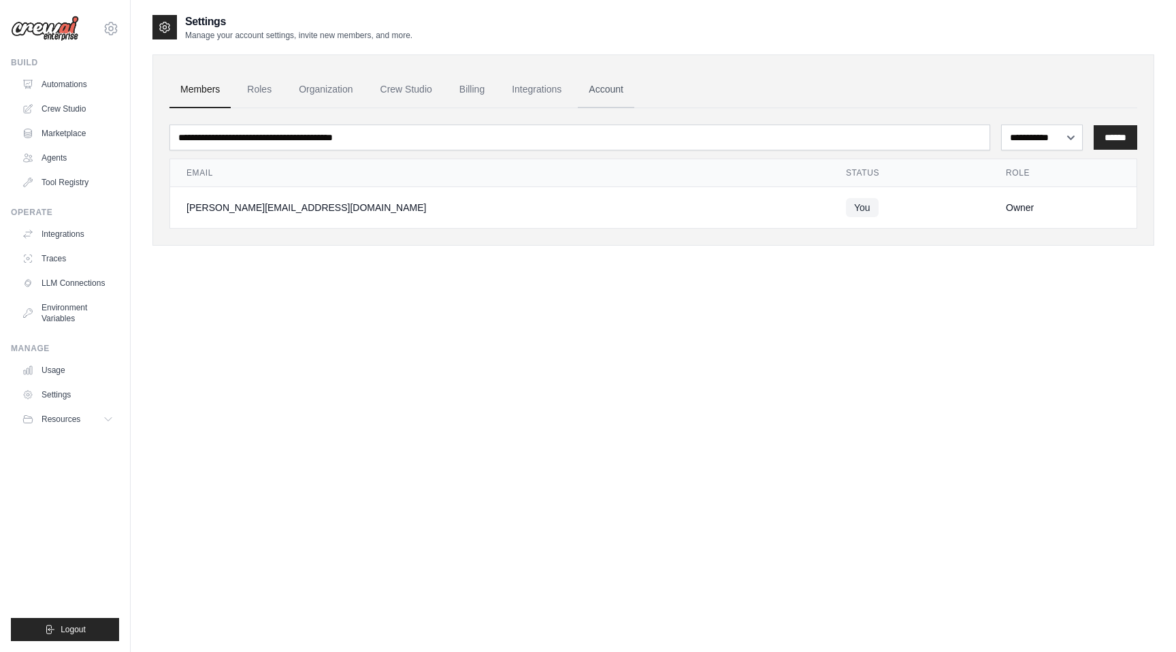
click at [608, 86] on link "Account" at bounding box center [606, 89] width 56 height 37
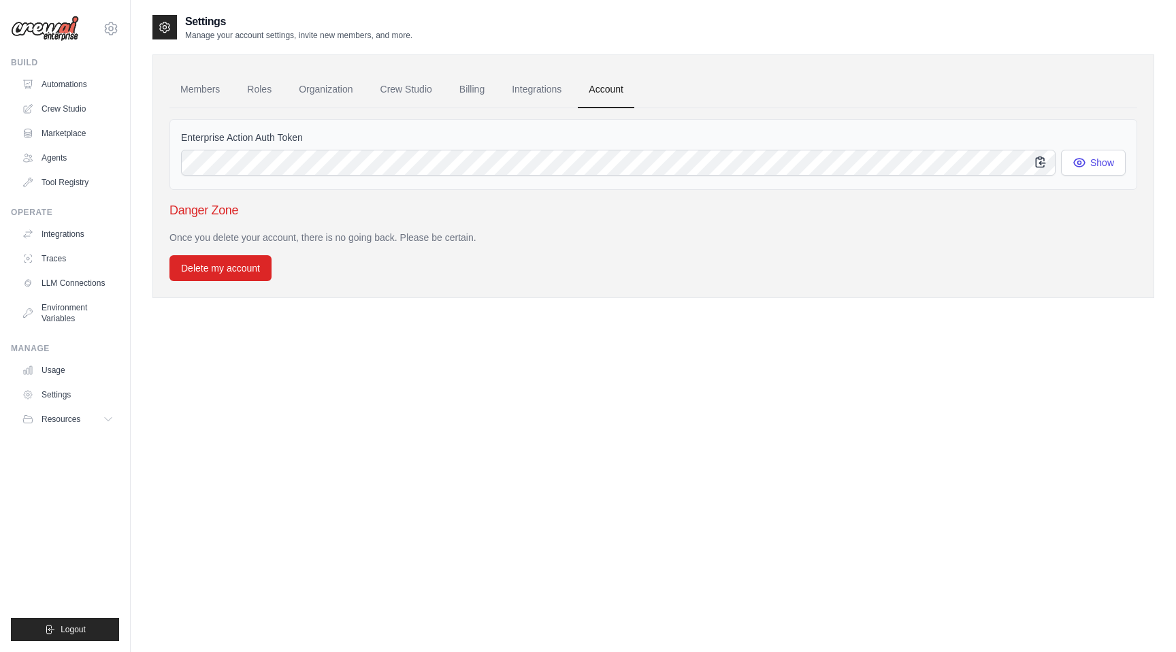
click at [1038, 165] on icon "button" at bounding box center [1041, 162] width 14 height 14
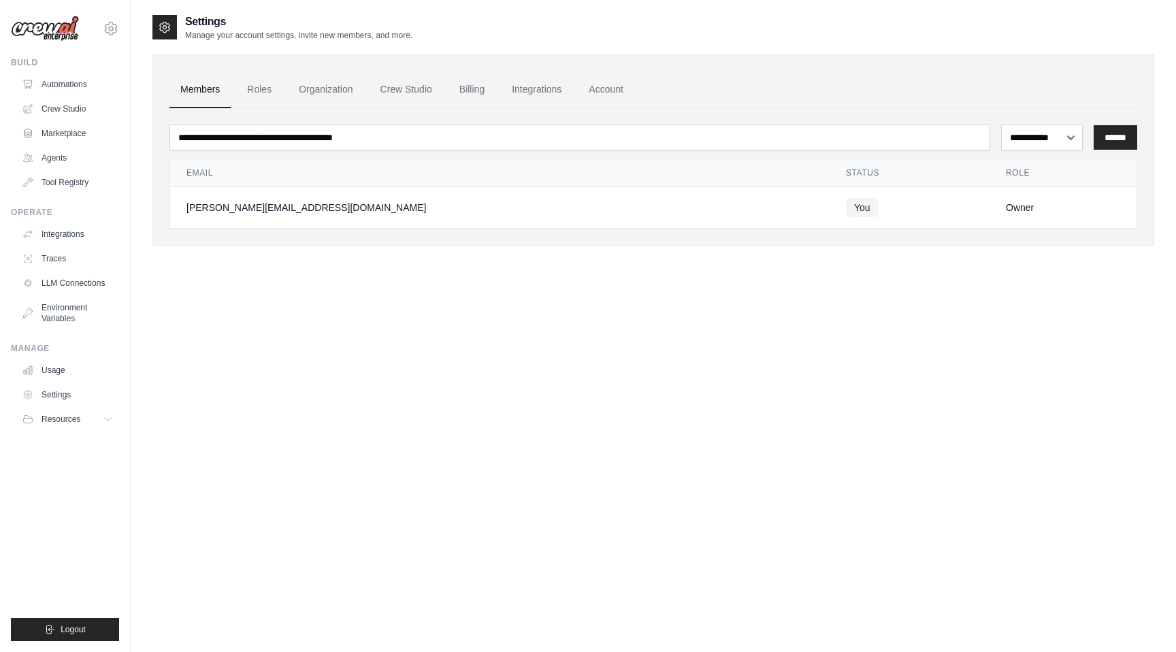
scroll to position [58, 0]
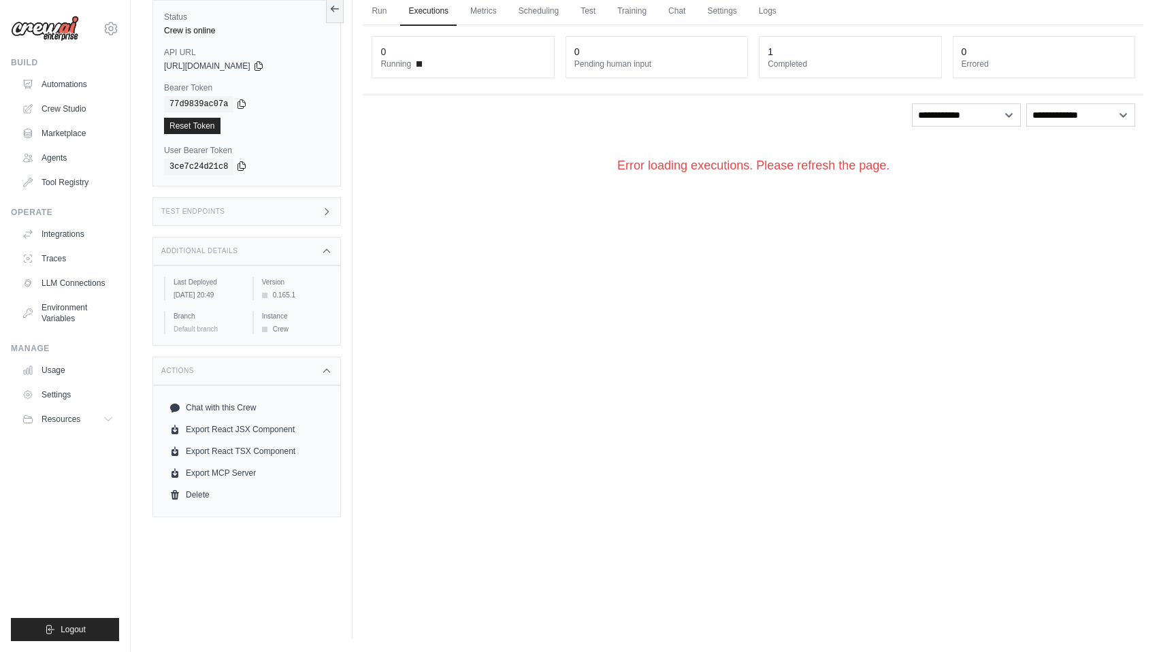
click at [241, 168] on icon at bounding box center [241, 166] width 11 height 11
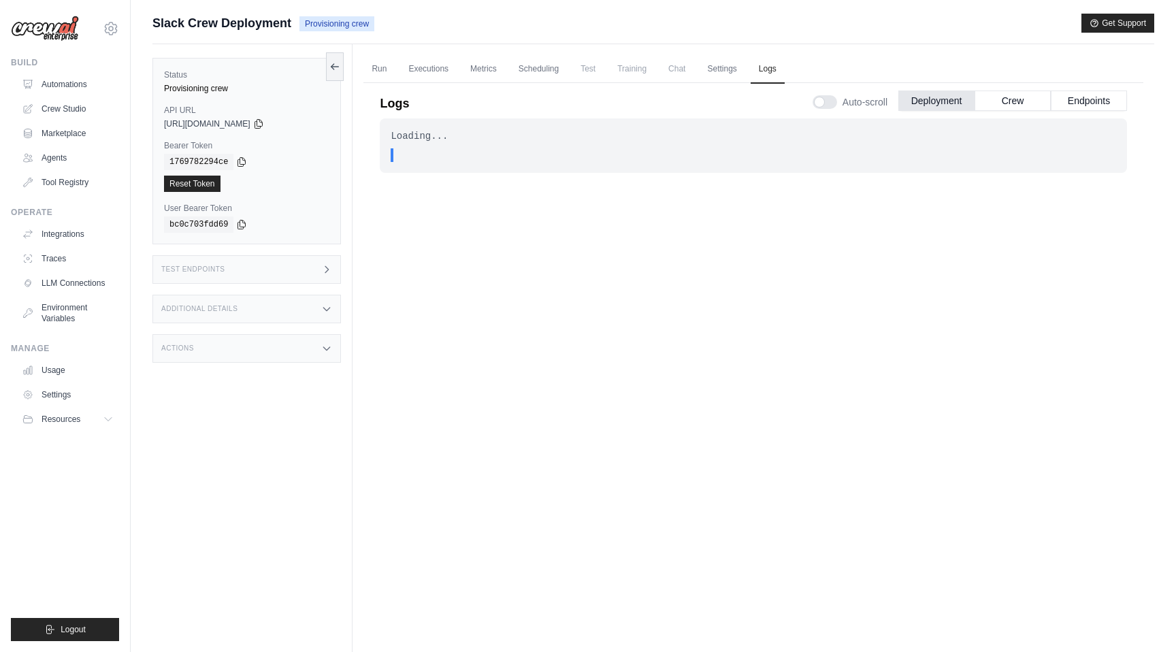
scroll to position [5, 0]
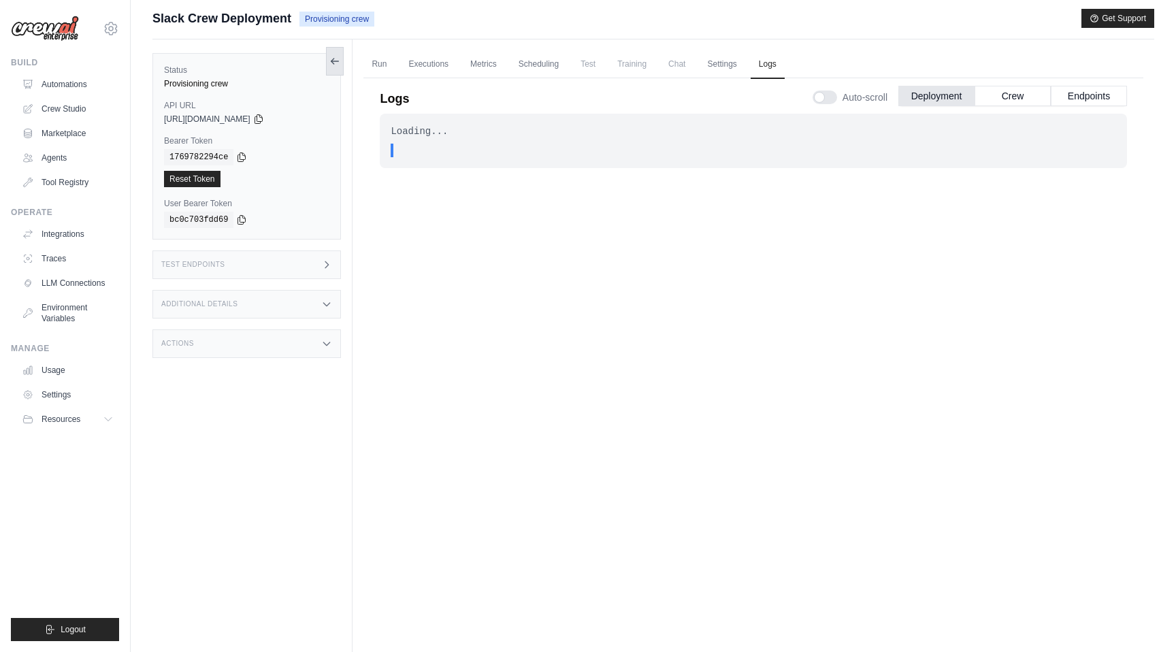
click at [333, 72] on button at bounding box center [335, 61] width 18 height 29
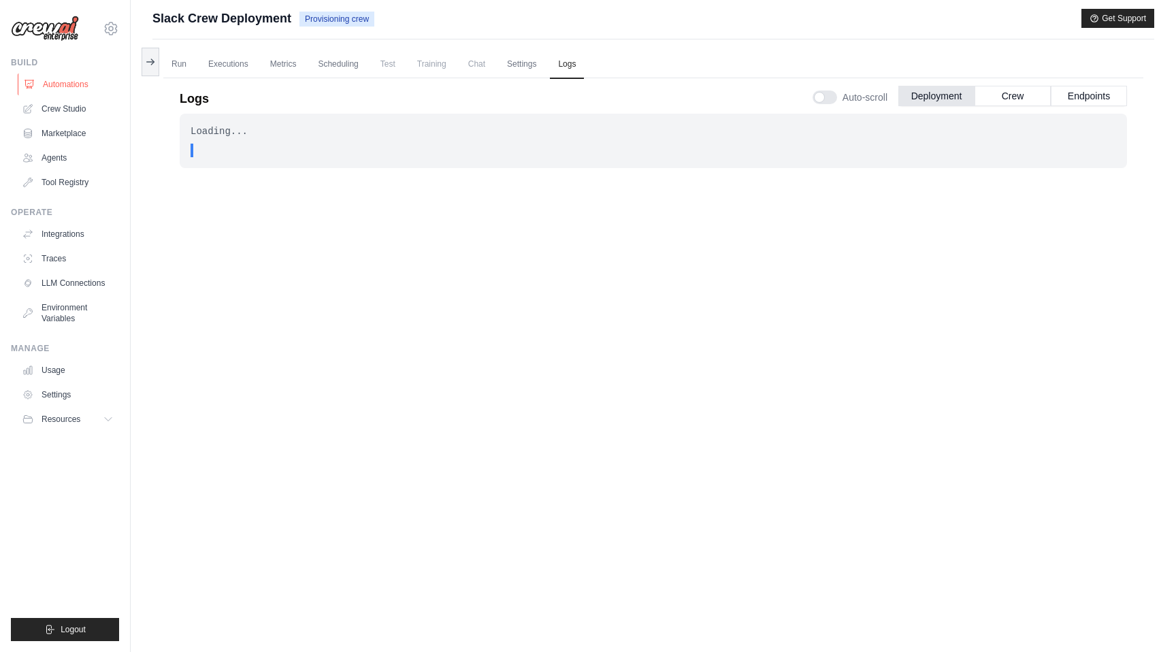
click at [67, 88] on link "Automations" at bounding box center [69, 85] width 103 height 22
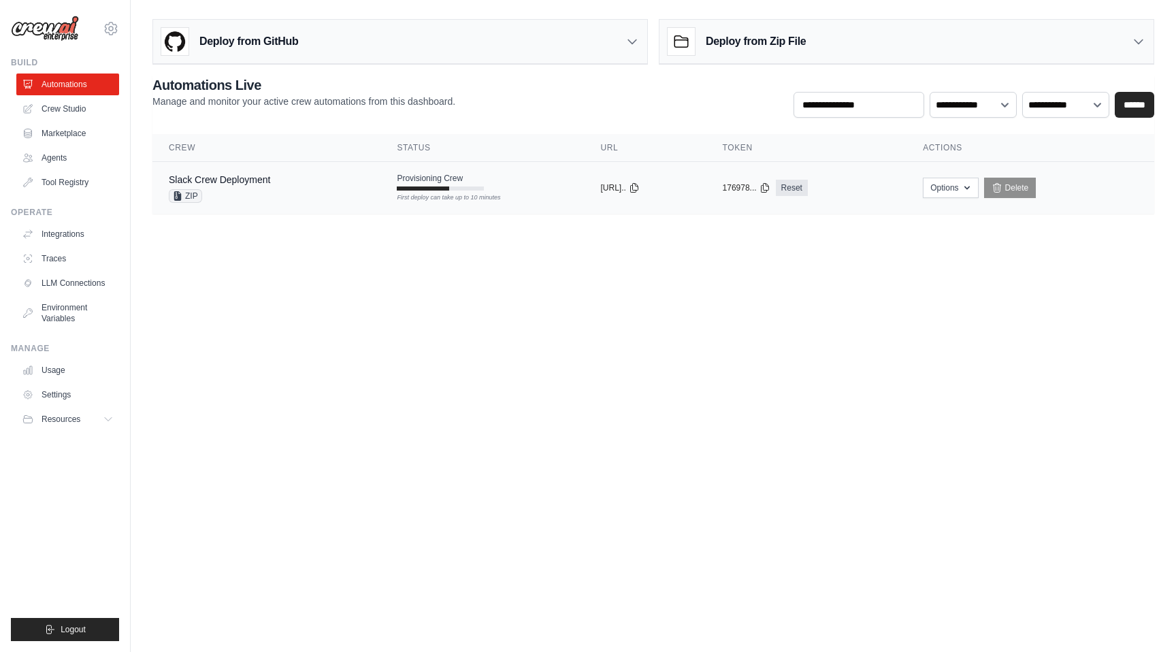
click at [280, 181] on div "Slack Crew Deployment ZIP" at bounding box center [266, 188] width 195 height 30
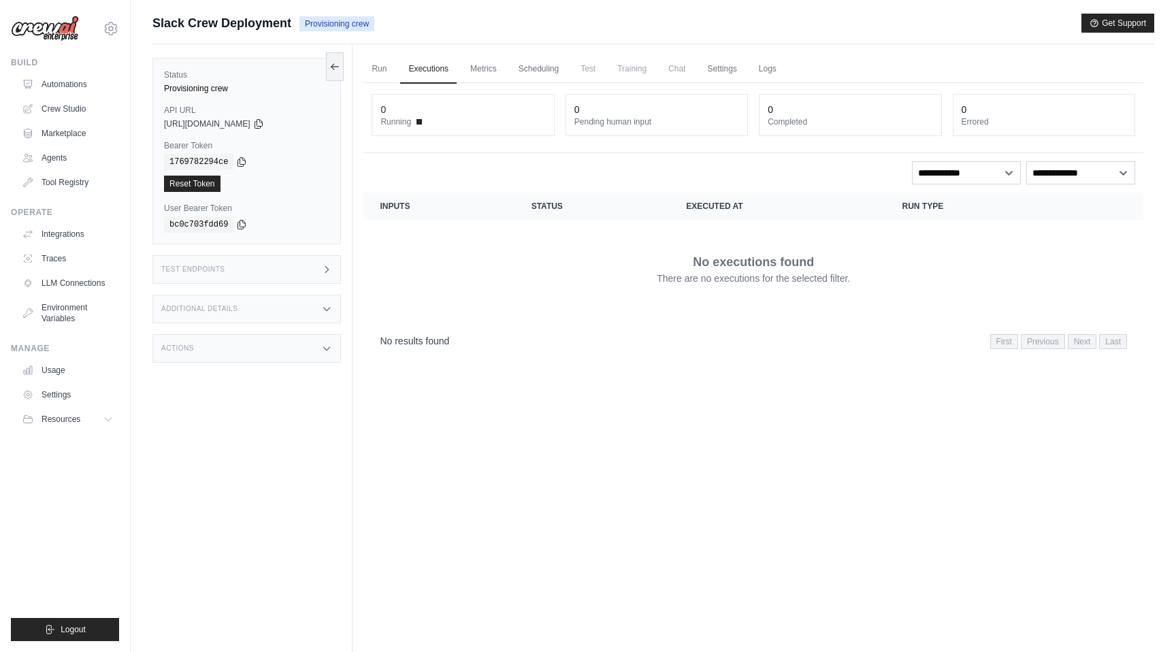
click at [337, 116] on div "Status Provisioning crew API URL copied https://slack-crew-deployment-b42c3152-…" at bounding box center [246, 151] width 189 height 186
click at [755, 71] on link "Logs" at bounding box center [768, 69] width 34 height 29
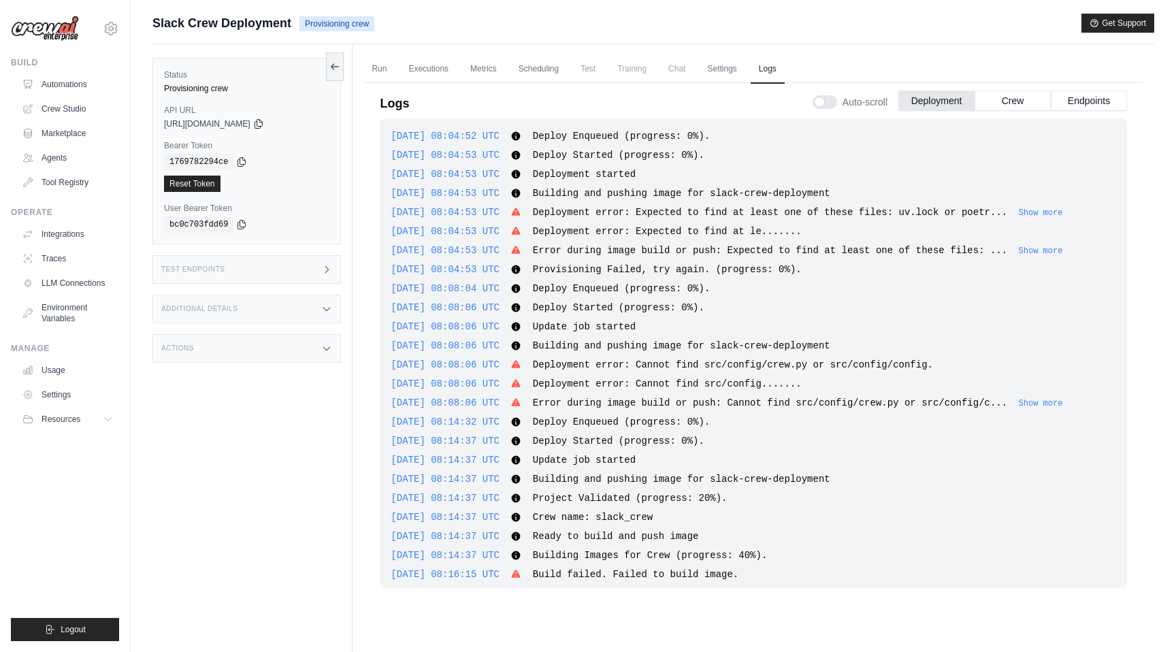
scroll to position [976, 0]
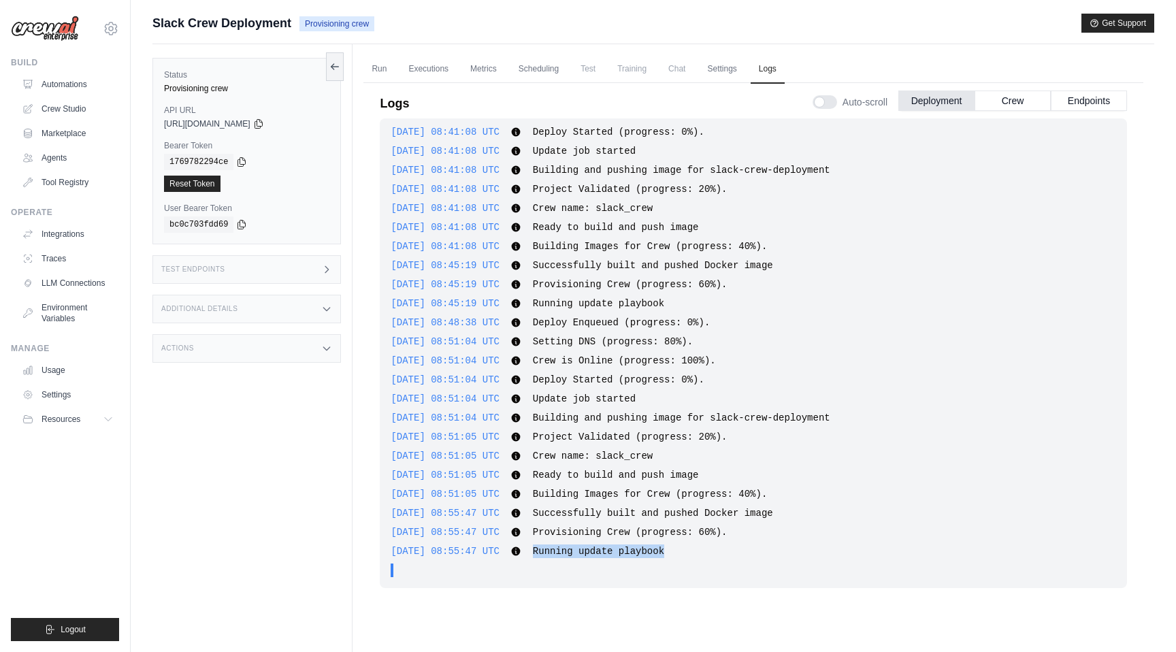
drag, startPoint x: 556, startPoint y: 555, endPoint x: 690, endPoint y: 551, distance: 134.2
click at [690, 551] on div "2025-08-21 08:55:47 UTC Running update playbook Show more Show less" at bounding box center [754, 552] width 726 height 14
copy span "Running update playbook"
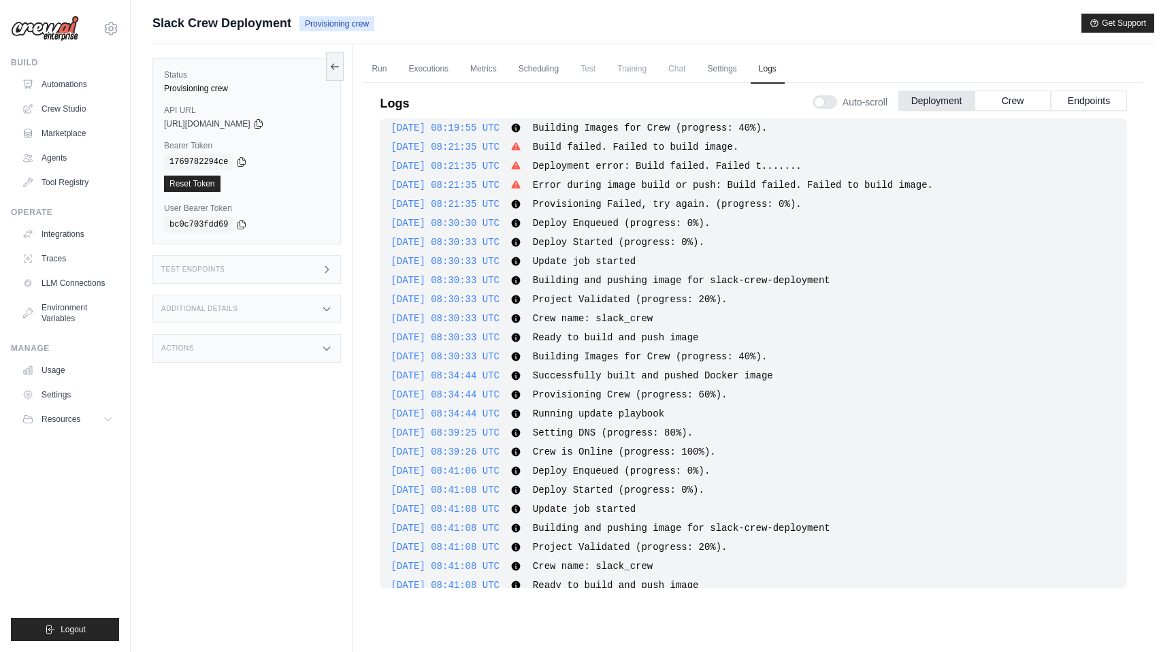
scroll to position [536, 0]
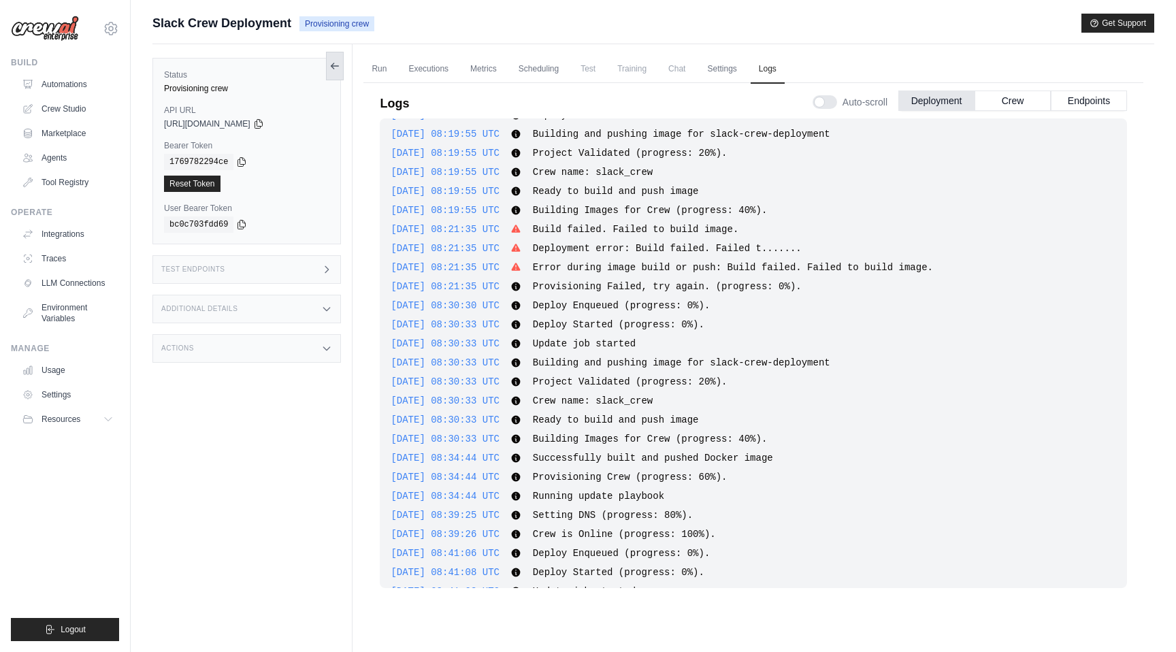
click at [335, 62] on icon at bounding box center [334, 66] width 11 height 11
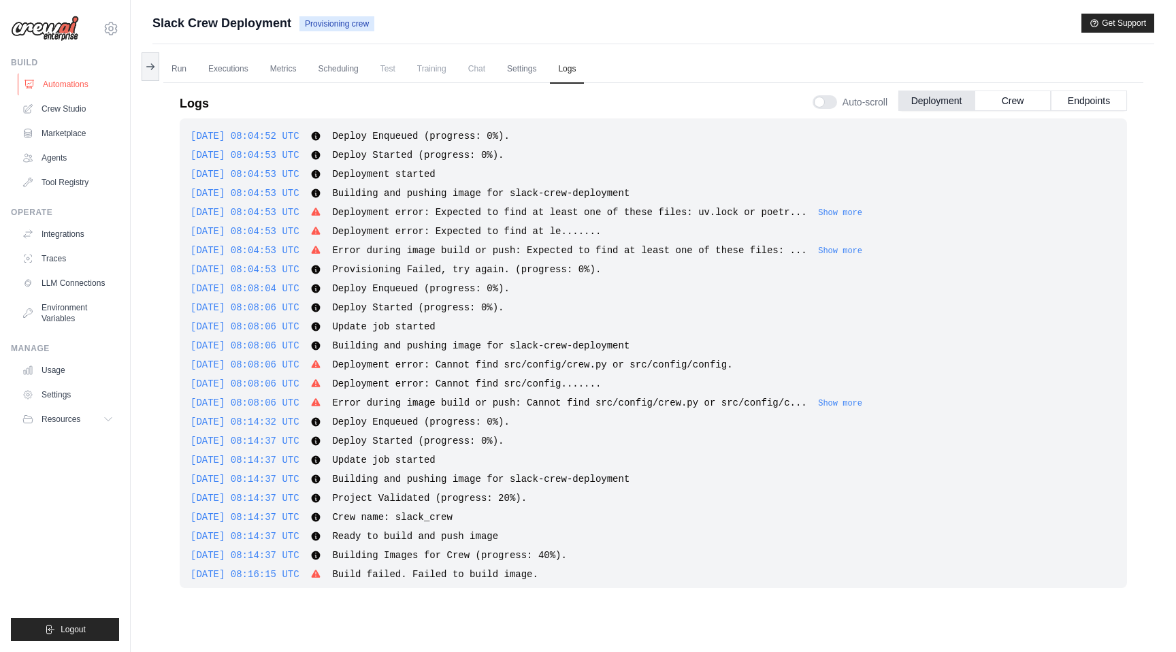
scroll to position [527, 0]
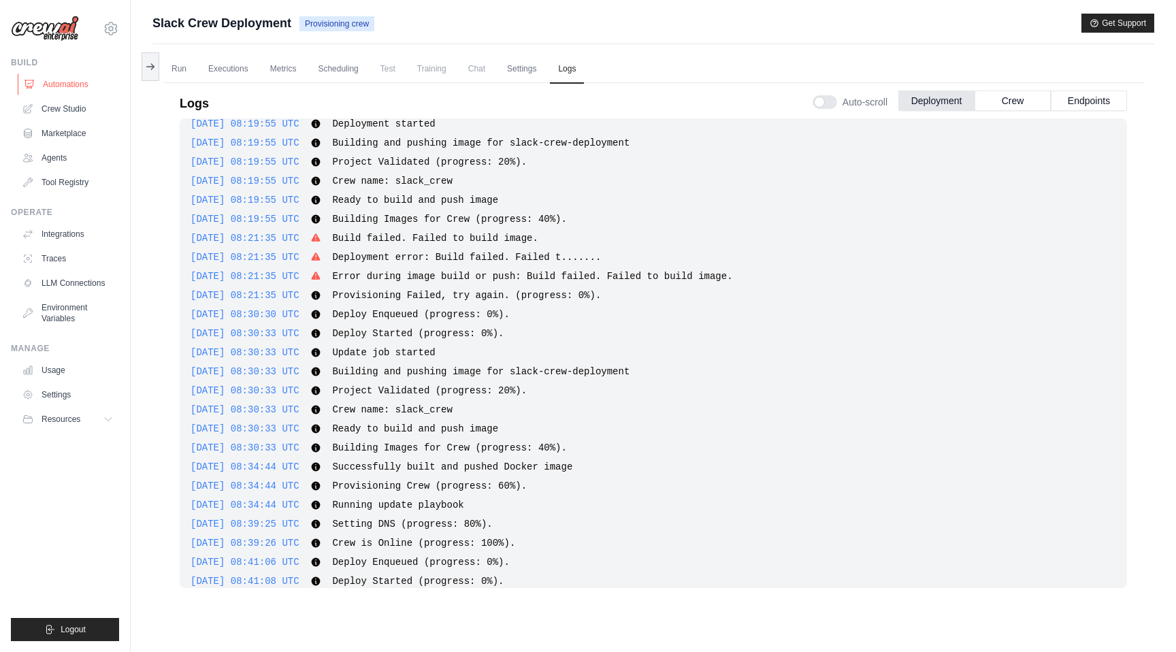
click at [89, 75] on link "Automations" at bounding box center [69, 85] width 103 height 22
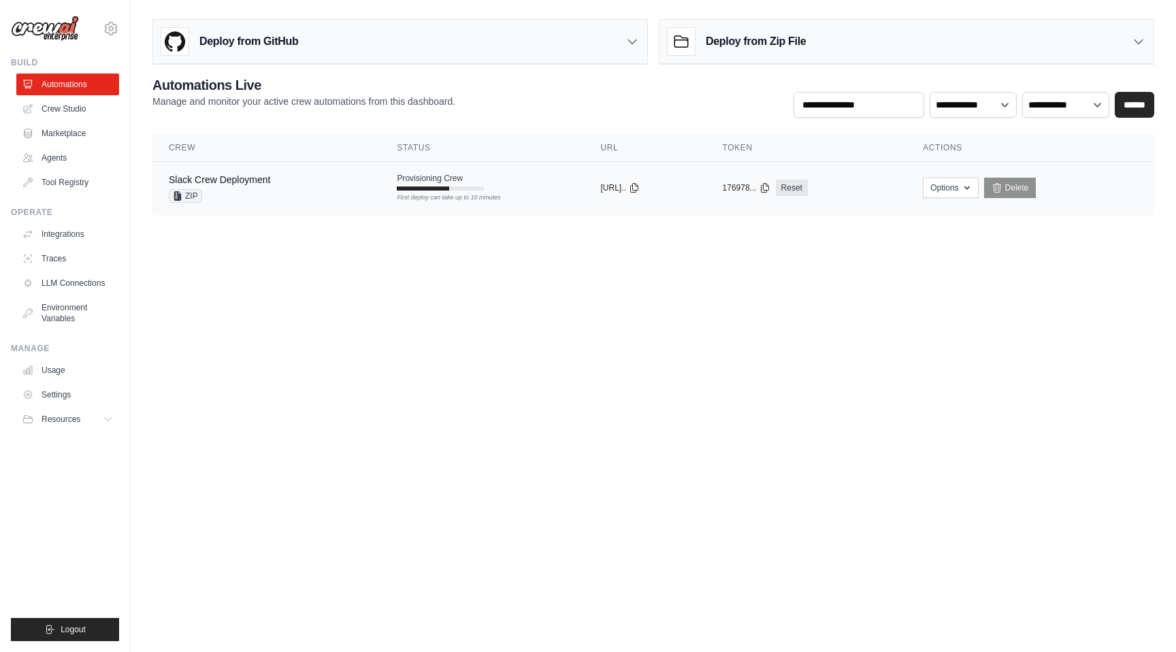
click at [282, 184] on div "Slack Crew Deployment ZIP" at bounding box center [266, 188] width 195 height 30
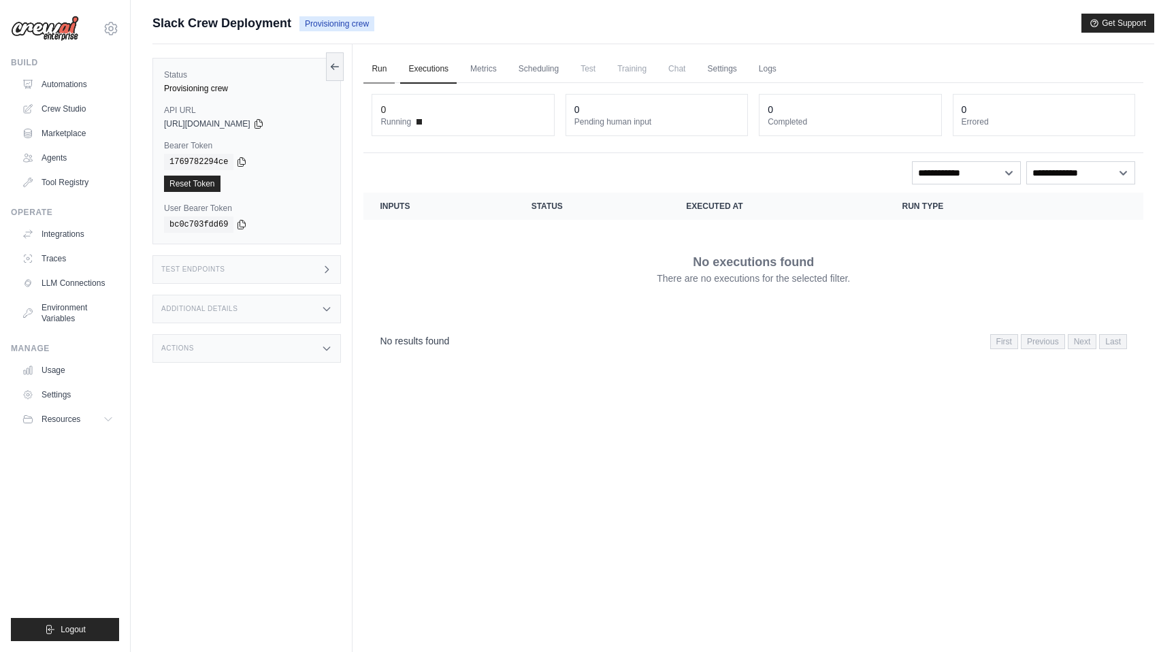
click at [369, 72] on link "Run" at bounding box center [378, 69] width 31 height 29
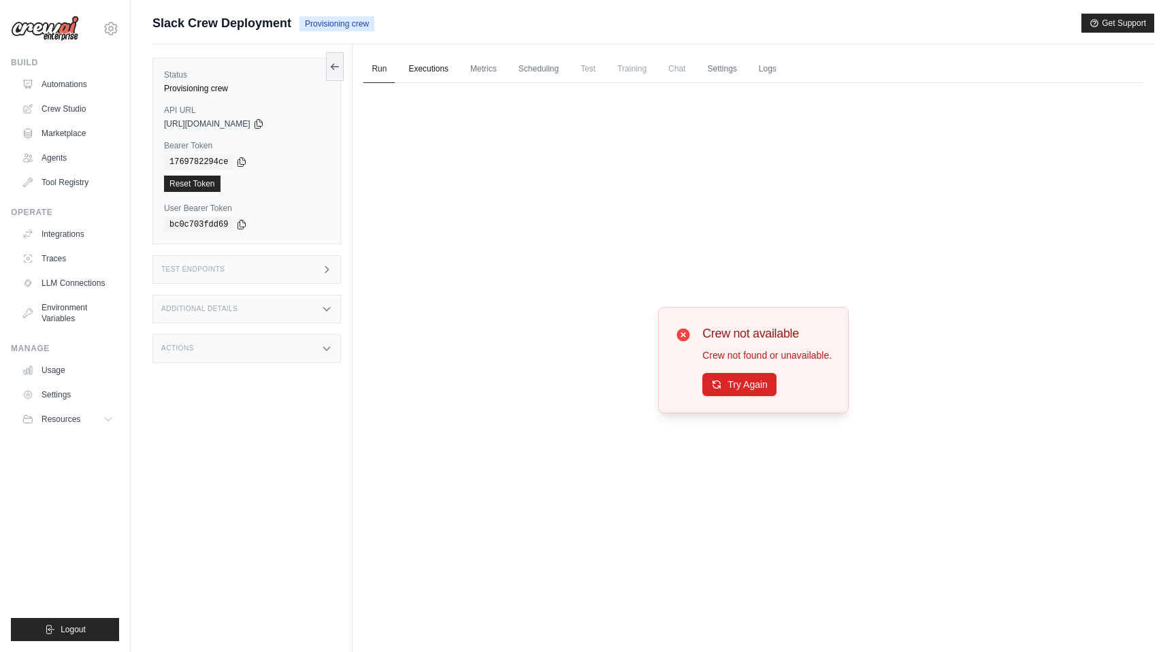
click at [417, 76] on link "Executions" at bounding box center [428, 69] width 56 height 29
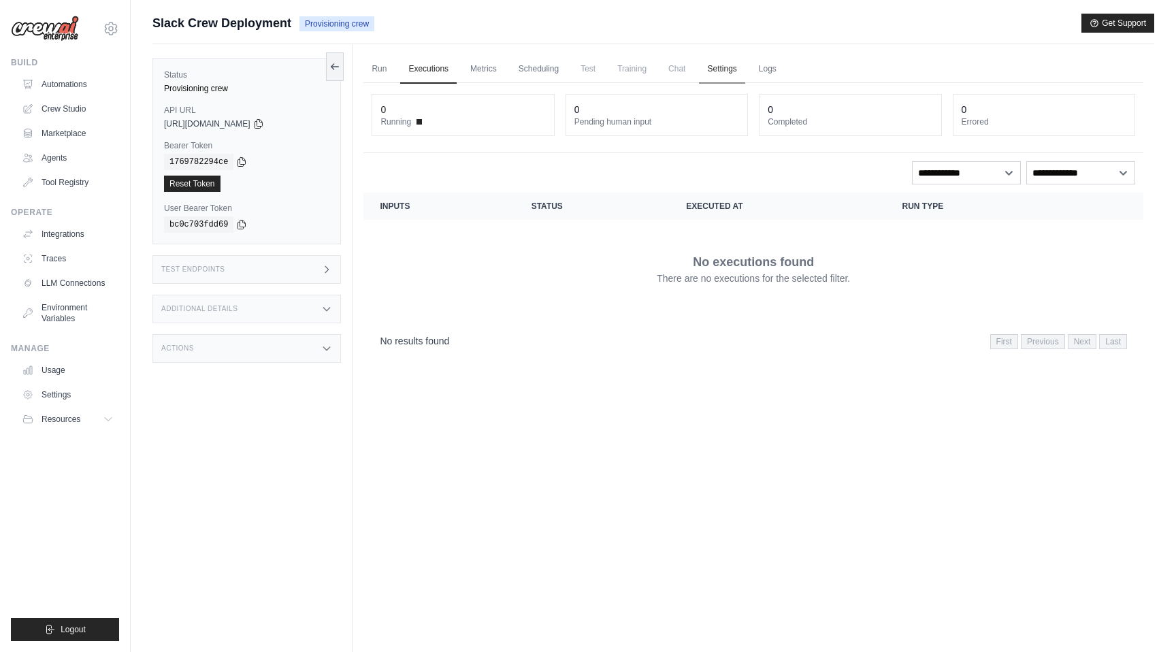
click at [710, 68] on link "Settings" at bounding box center [722, 69] width 46 height 29
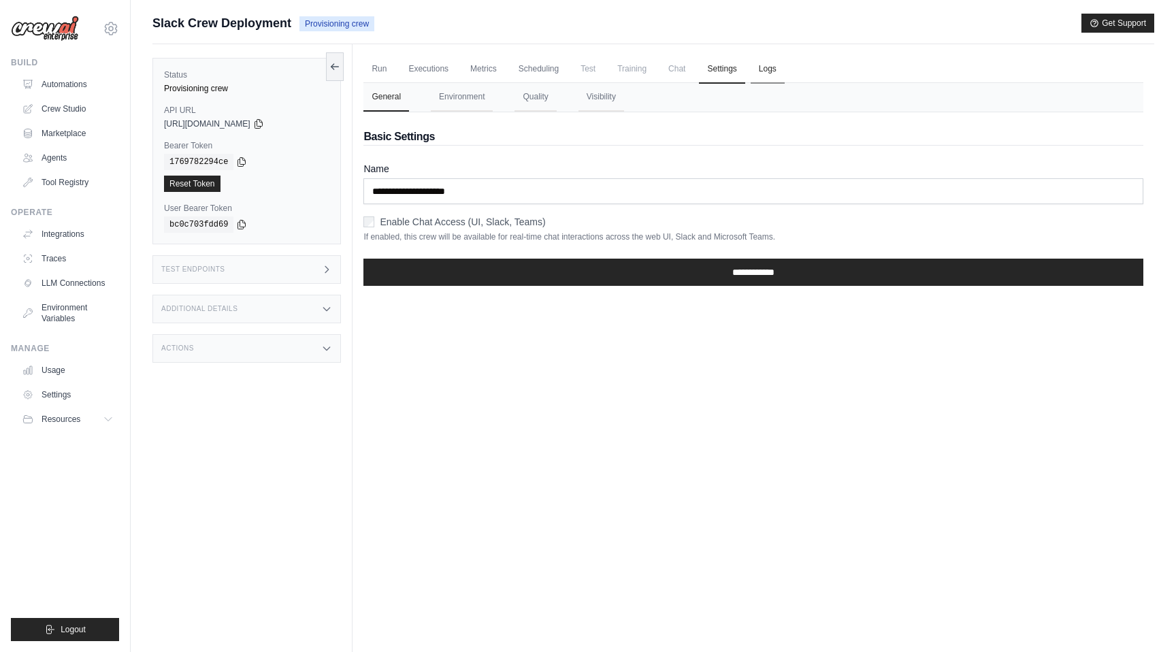
click at [770, 71] on link "Logs" at bounding box center [768, 69] width 34 height 29
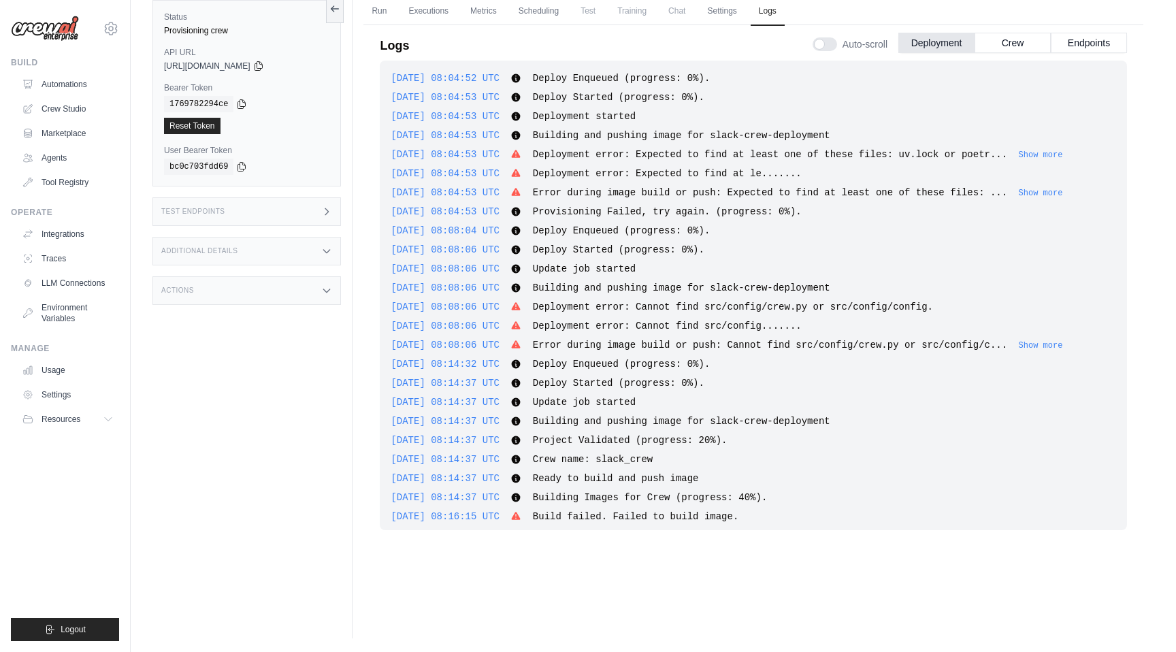
scroll to position [976, 0]
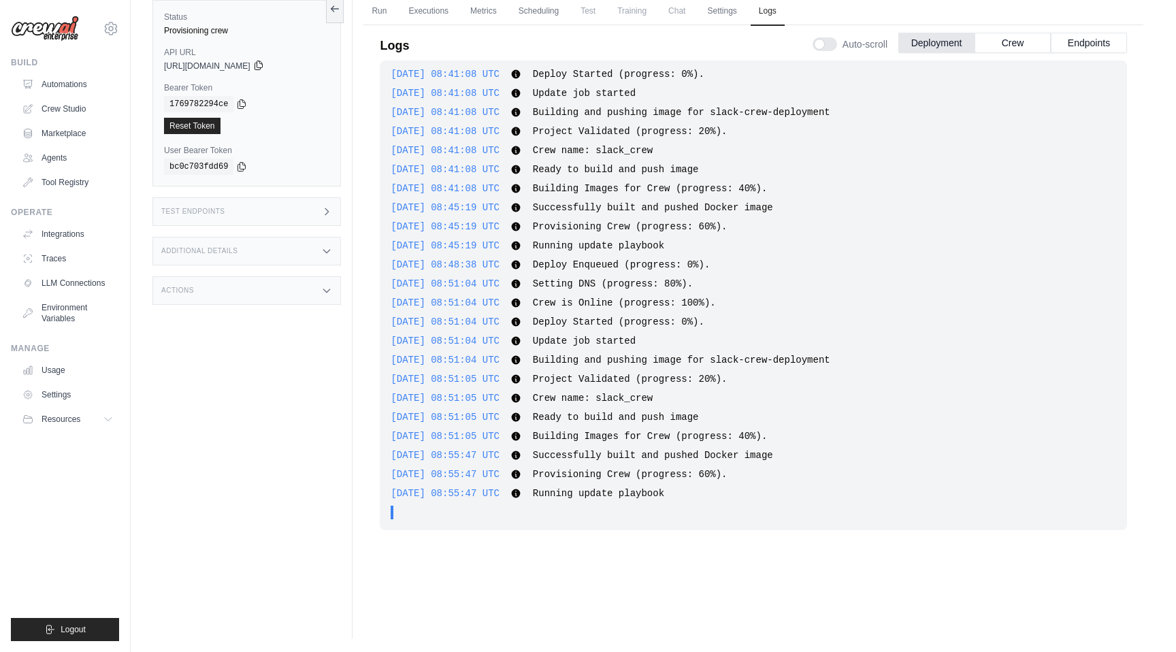
click at [264, 63] on icon at bounding box center [258, 65] width 11 height 11
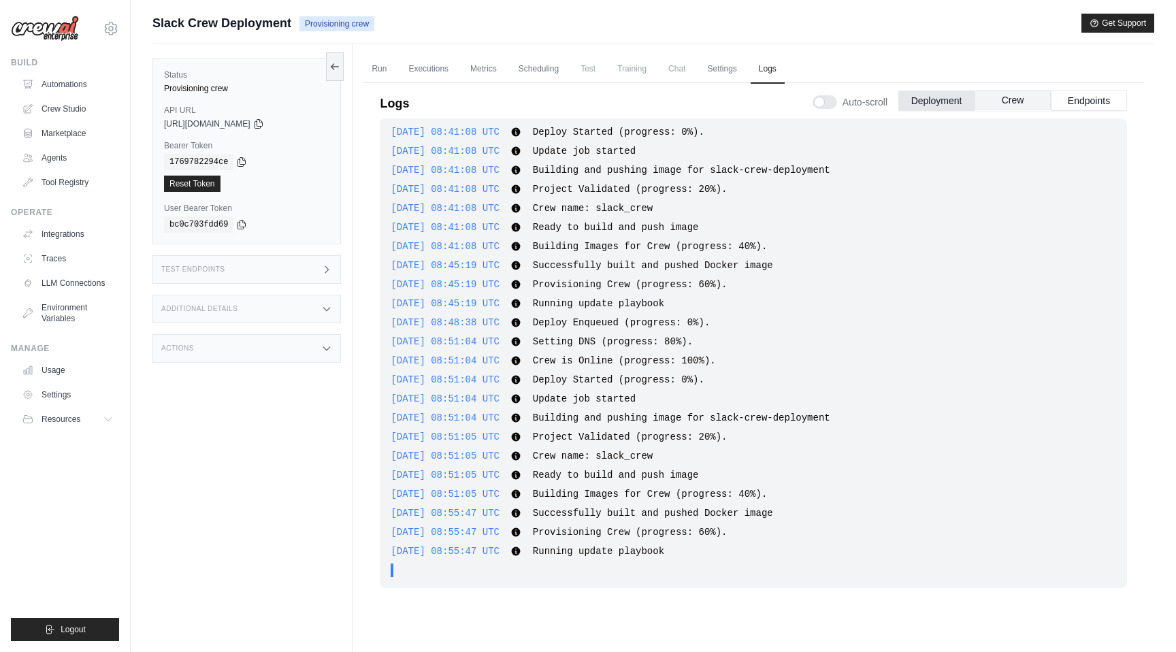
click at [986, 101] on button "Crew" at bounding box center [1013, 100] width 76 height 20
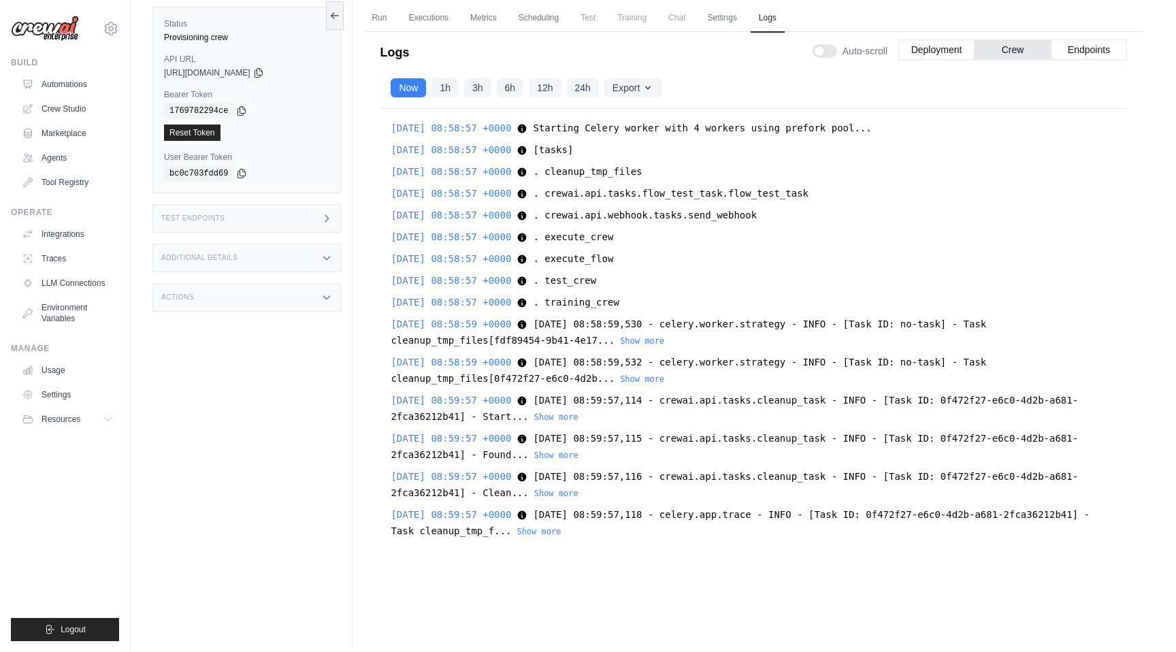
scroll to position [58, 0]
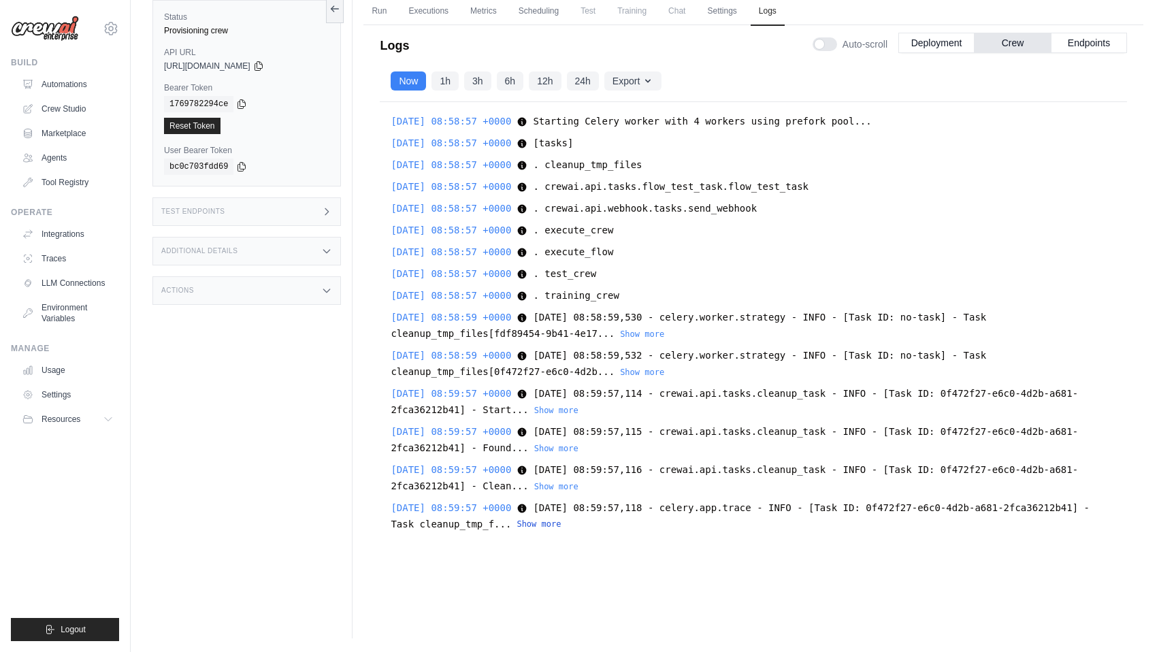
click at [561, 524] on button "Show more" at bounding box center [539, 524] width 44 height 11
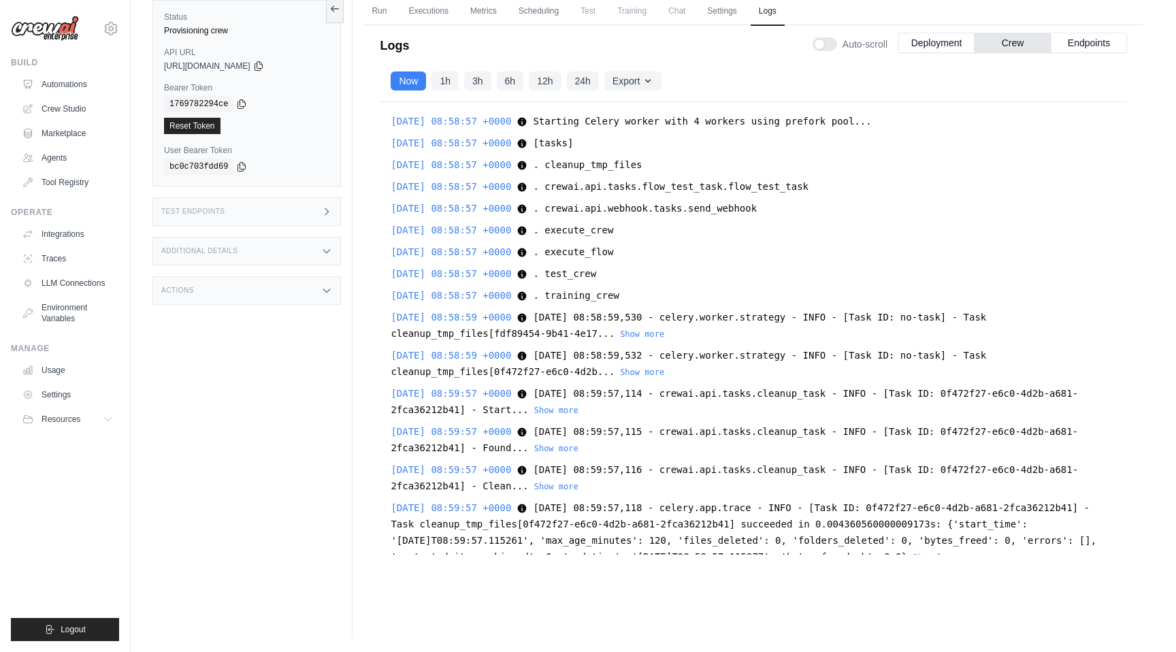
scroll to position [27, 0]
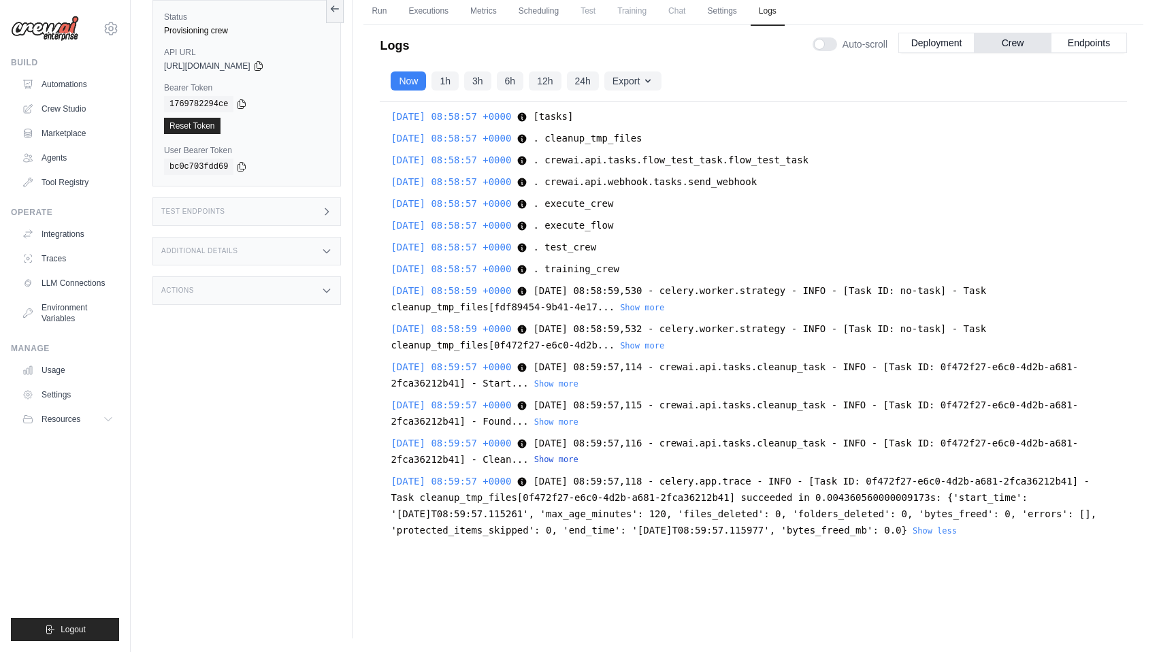
click at [579, 457] on button "Show more" at bounding box center [556, 459] width 44 height 11
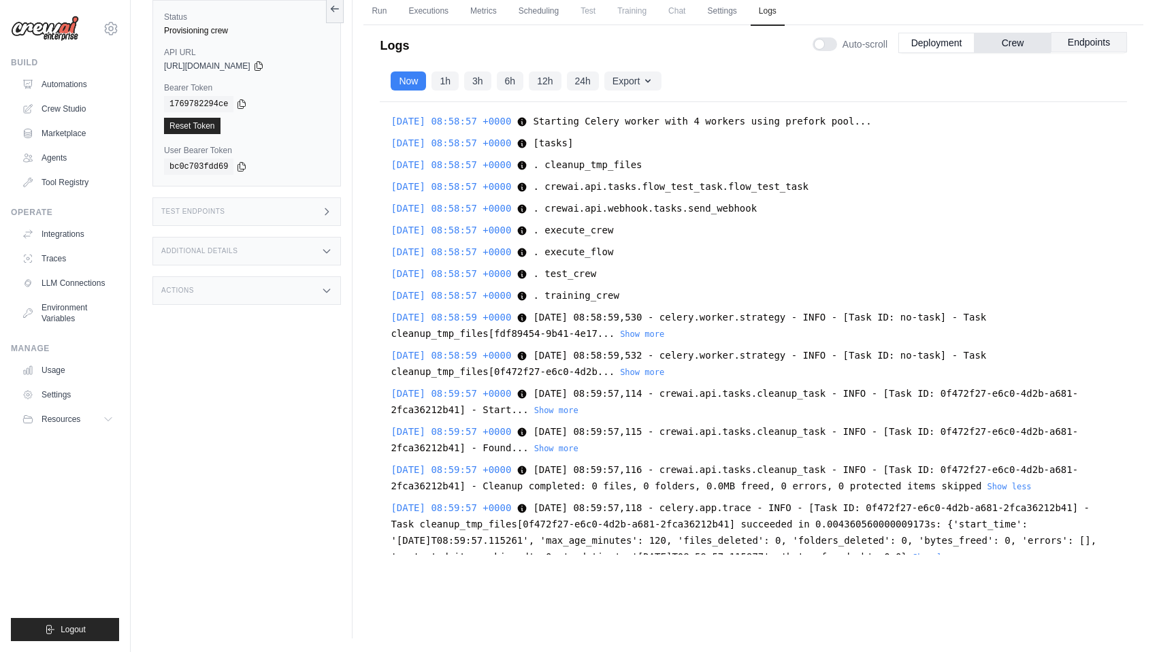
click at [1092, 48] on button "Endpoints" at bounding box center [1089, 42] width 76 height 20
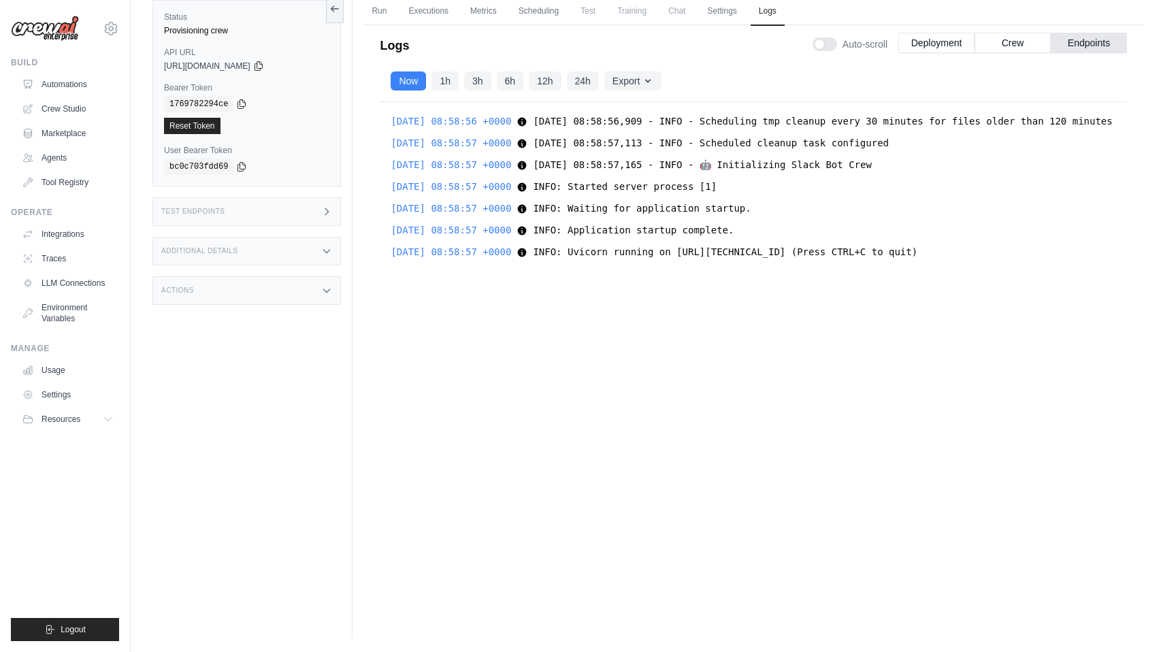
click at [858, 257] on span "INFO: Uvicorn running on https://0.0.0.0:443 (Press CTRL+C to quit)" at bounding box center [725, 251] width 385 height 11
click at [947, 50] on button "Deployment" at bounding box center [936, 42] width 76 height 20
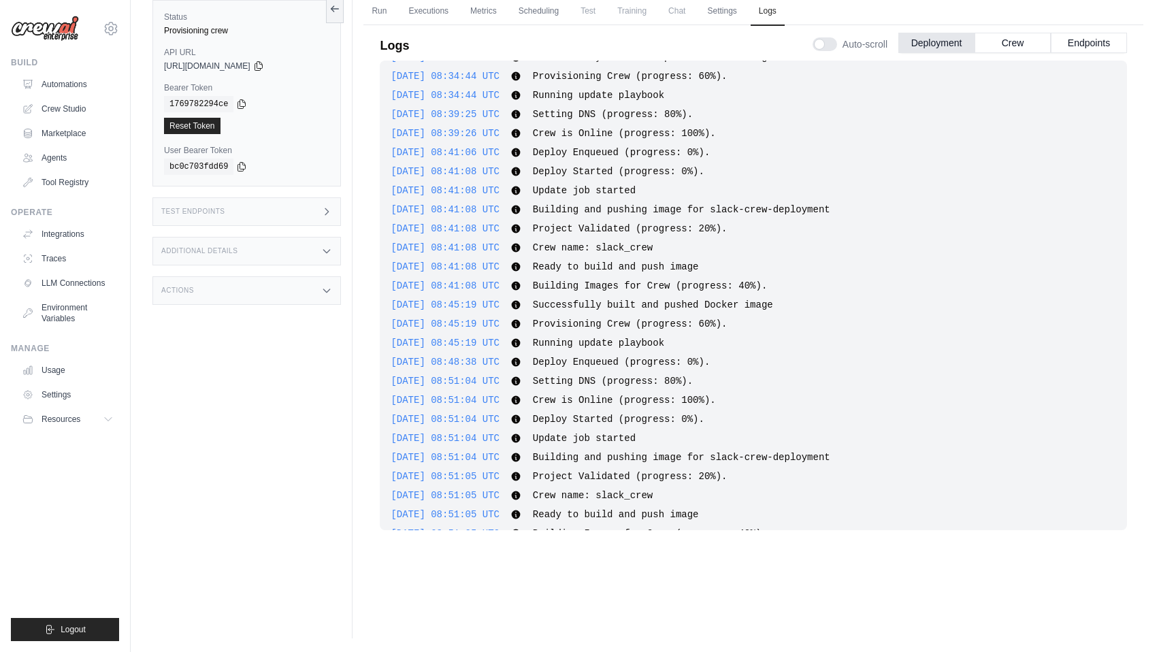
scroll to position [976, 0]
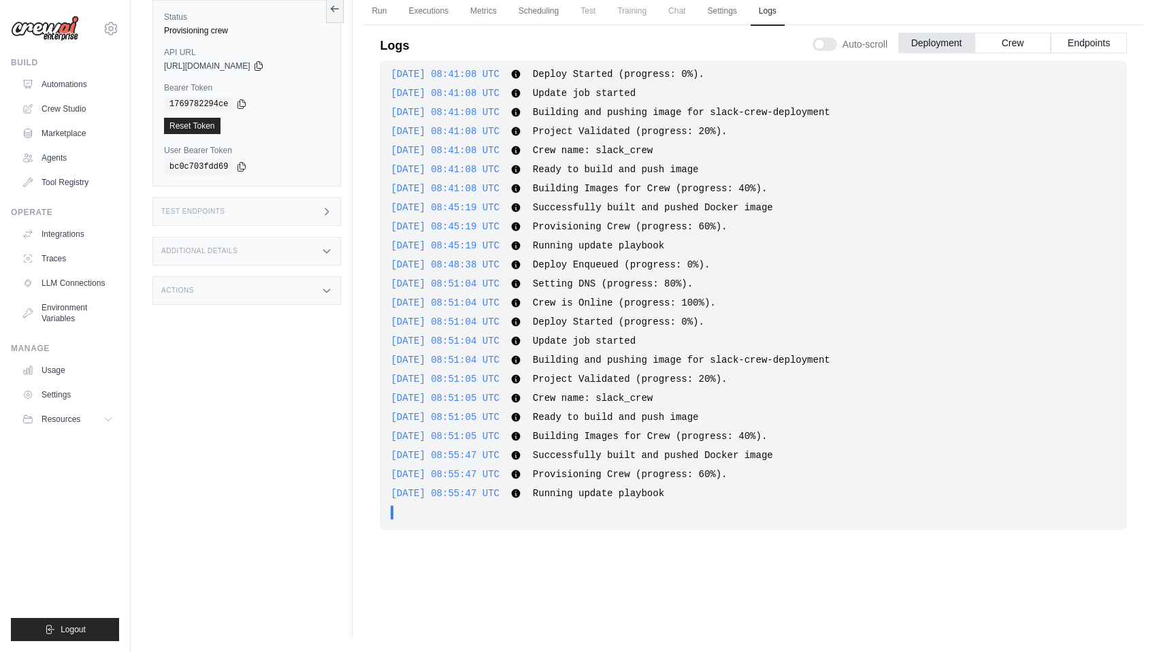
click at [833, 48] on div at bounding box center [825, 44] width 25 height 14
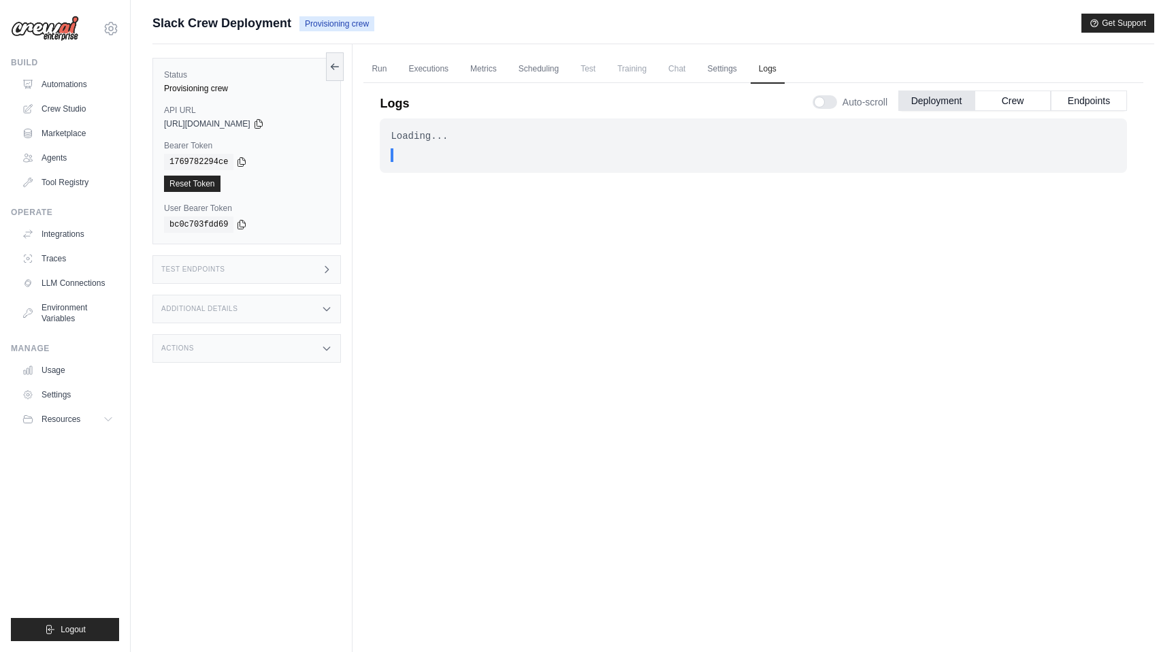
click at [719, 152] on div ". . ." at bounding box center [757, 155] width 717 height 14
click at [1013, 94] on button "Crew" at bounding box center [1013, 100] width 76 height 20
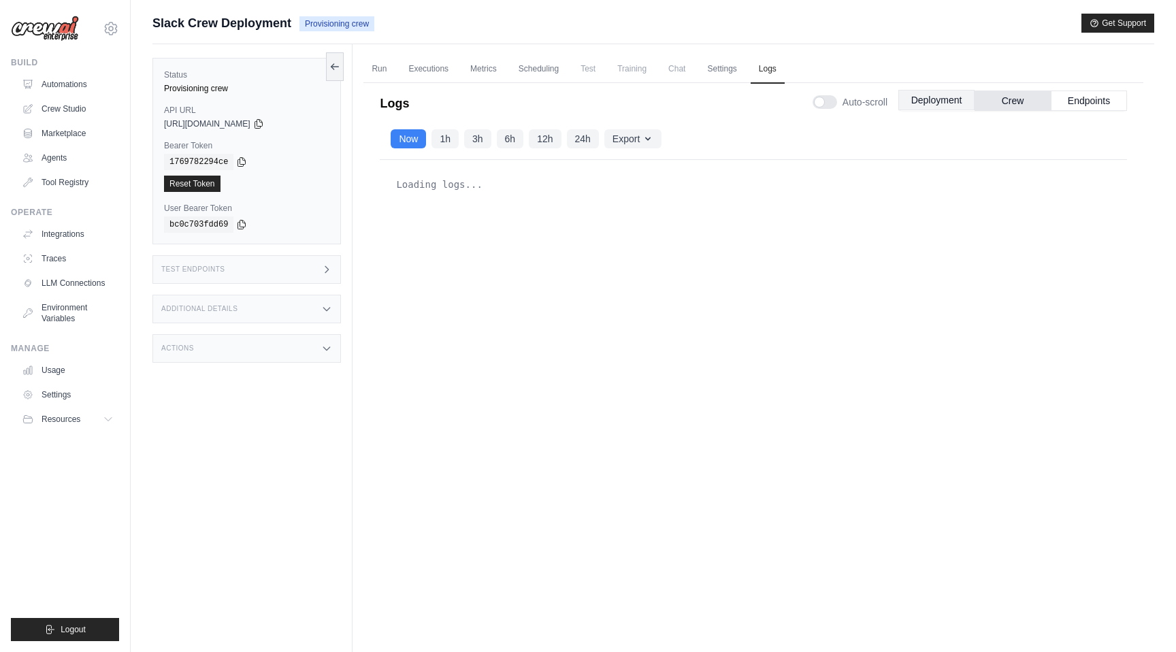
click at [957, 98] on button "Deployment" at bounding box center [936, 100] width 76 height 20
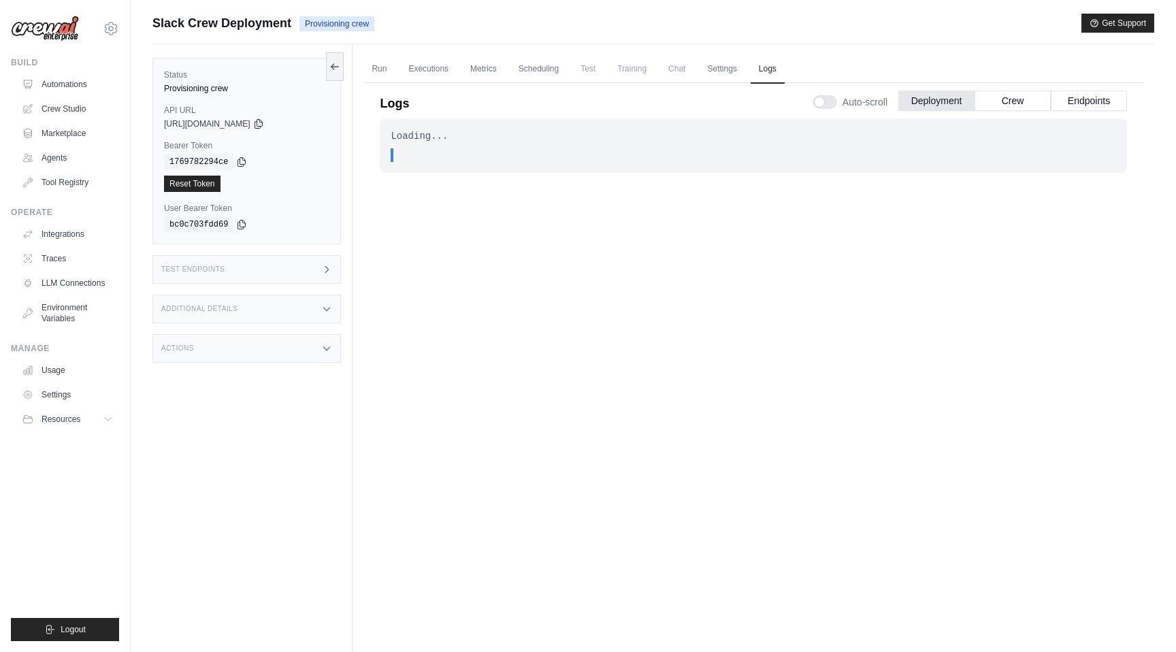
click at [822, 101] on div at bounding box center [825, 102] width 25 height 14
click at [387, 71] on link "Run" at bounding box center [378, 69] width 31 height 29
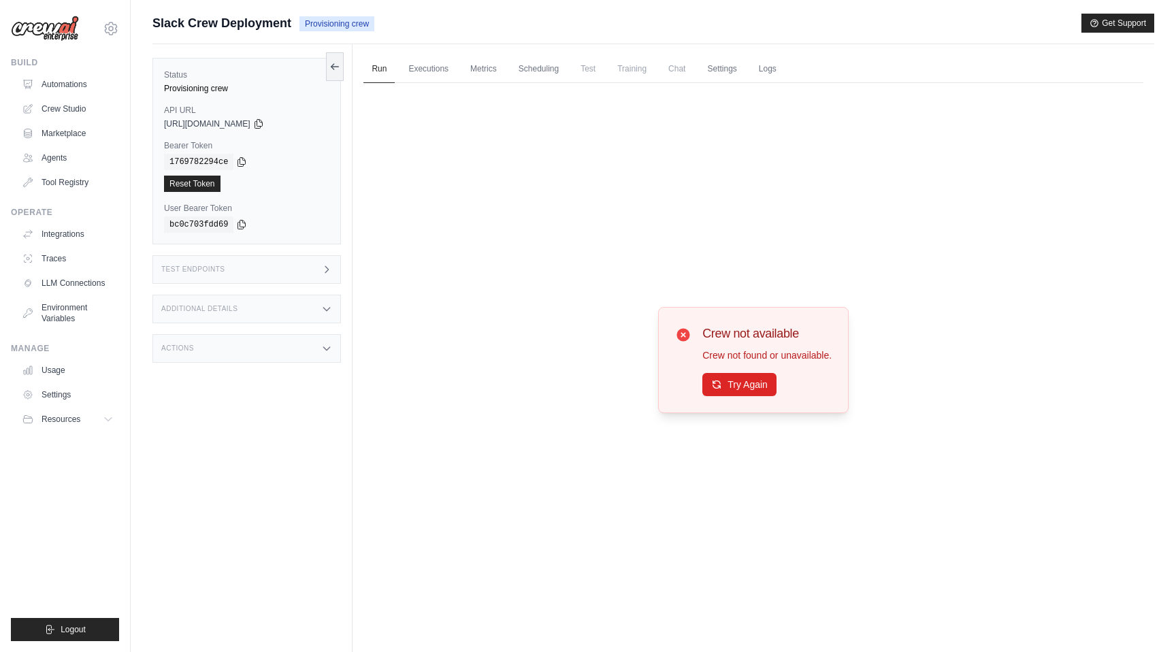
click at [687, 65] on span "Chat" at bounding box center [676, 68] width 33 height 27
click at [726, 71] on link "Settings" at bounding box center [722, 69] width 46 height 29
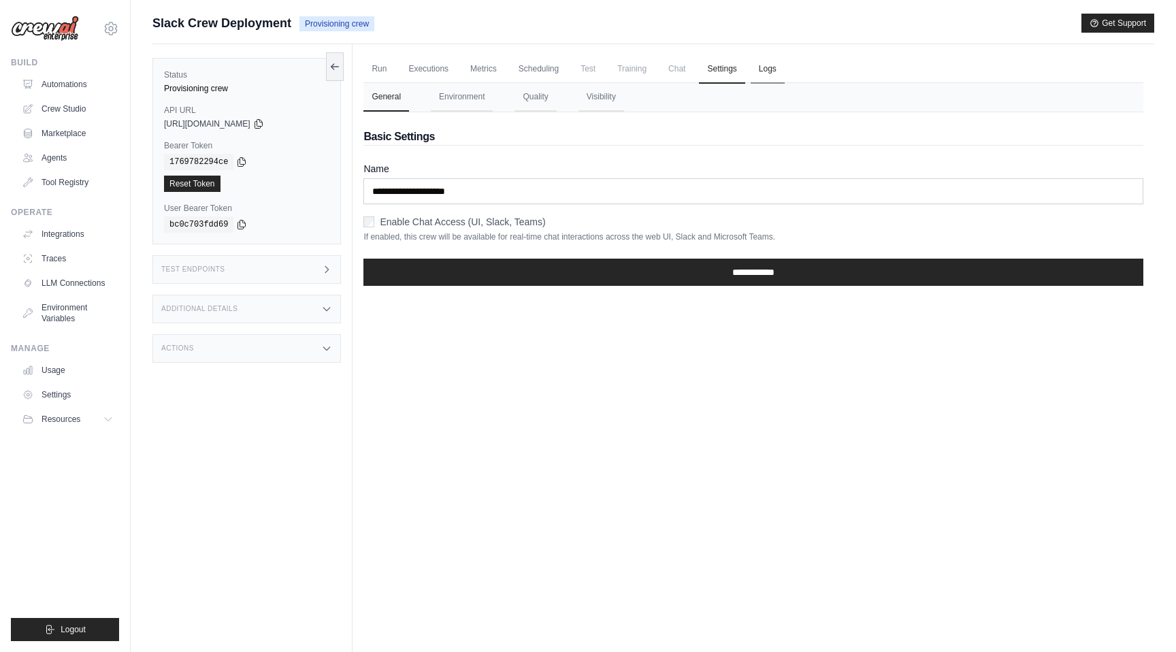
click at [775, 71] on link "Logs" at bounding box center [768, 69] width 34 height 29
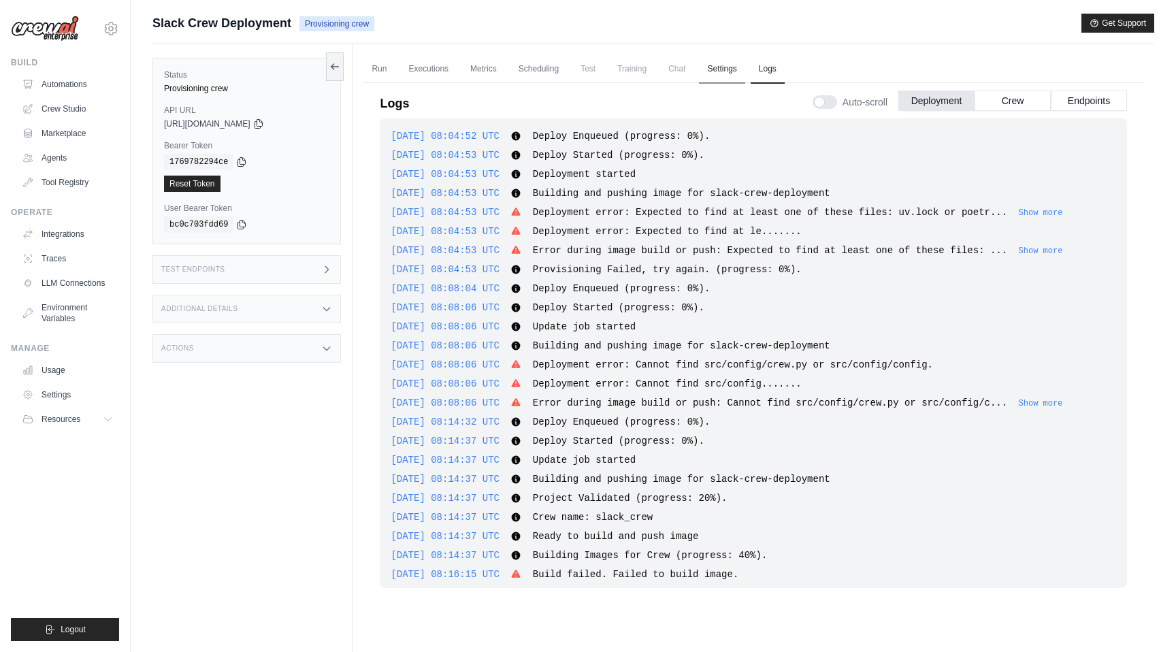
click at [733, 70] on link "Settings" at bounding box center [722, 69] width 46 height 29
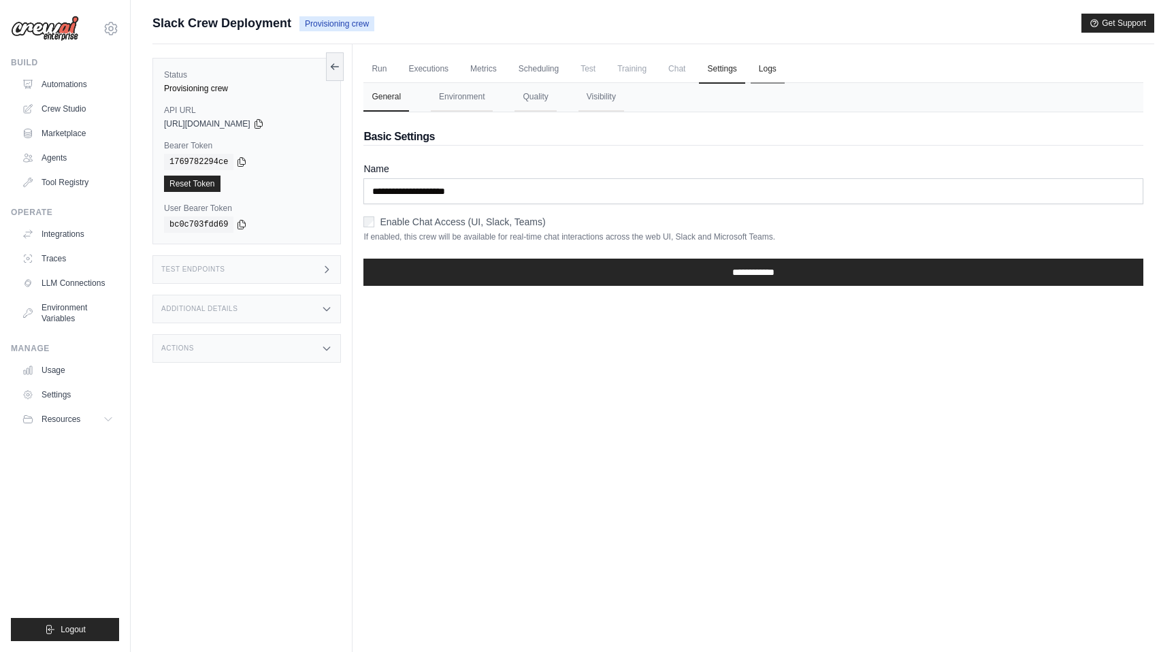
click at [766, 76] on link "Logs" at bounding box center [768, 69] width 34 height 29
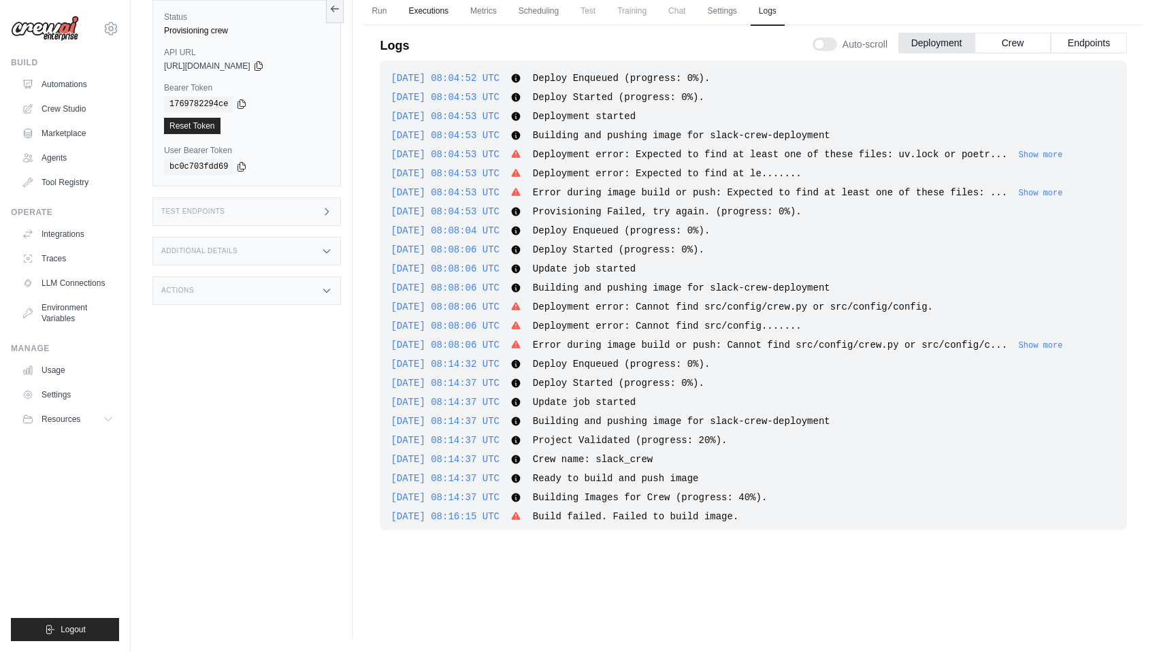
scroll to position [976, 0]
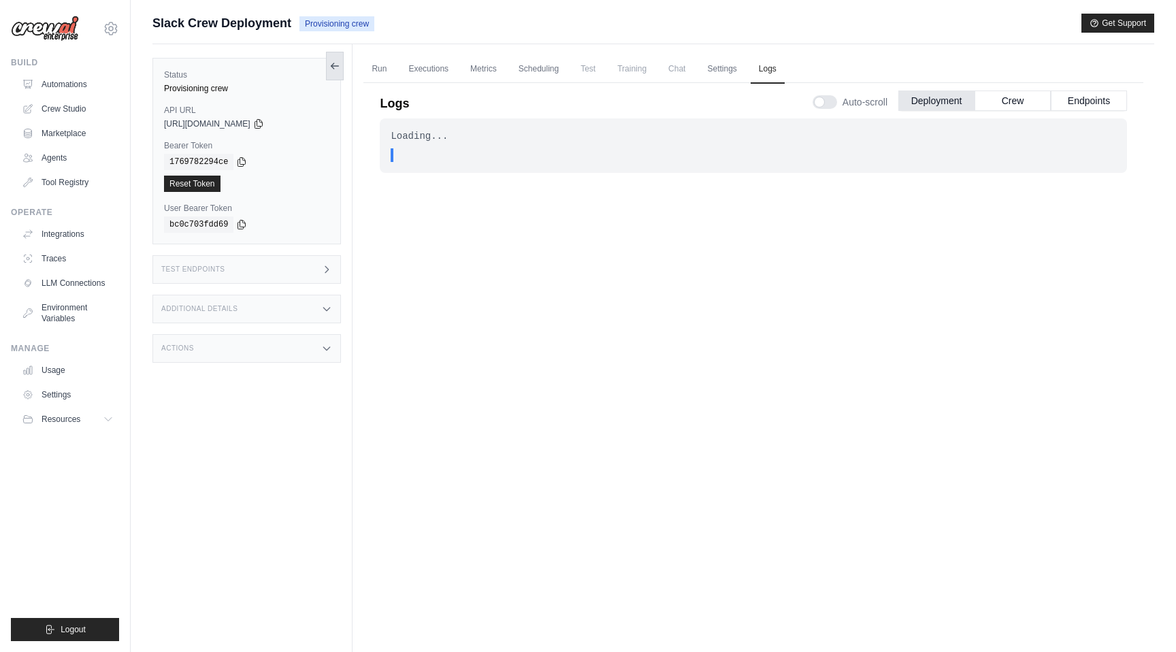
click at [331, 65] on icon at bounding box center [332, 65] width 3 height 5
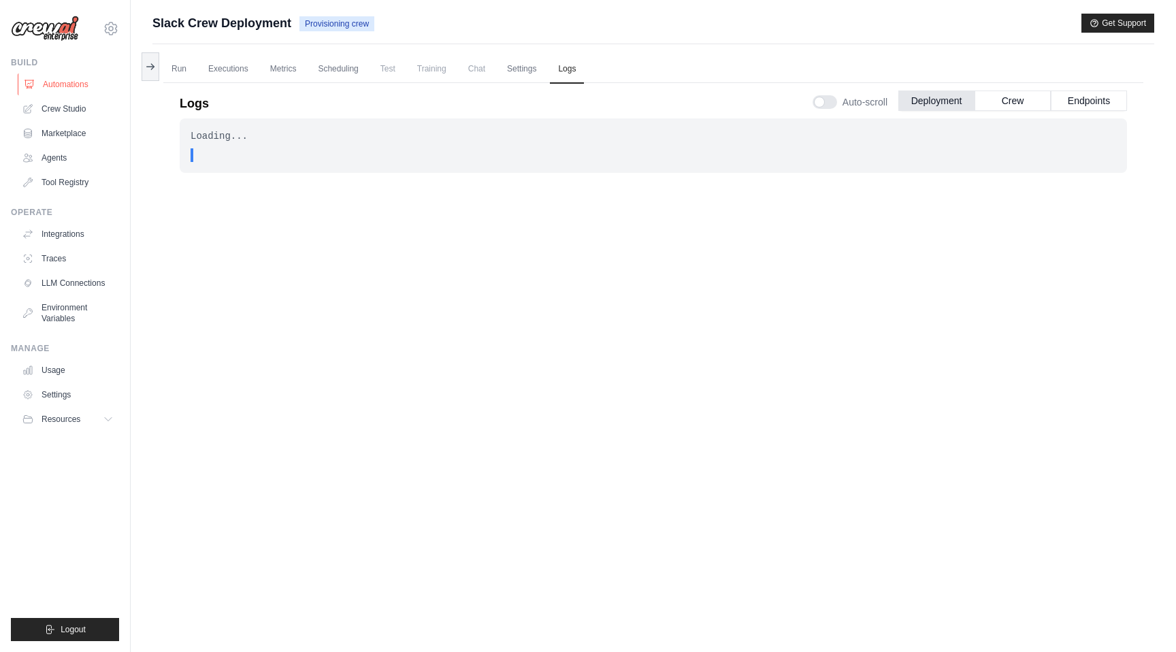
click at [77, 81] on link "Automations" at bounding box center [69, 85] width 103 height 22
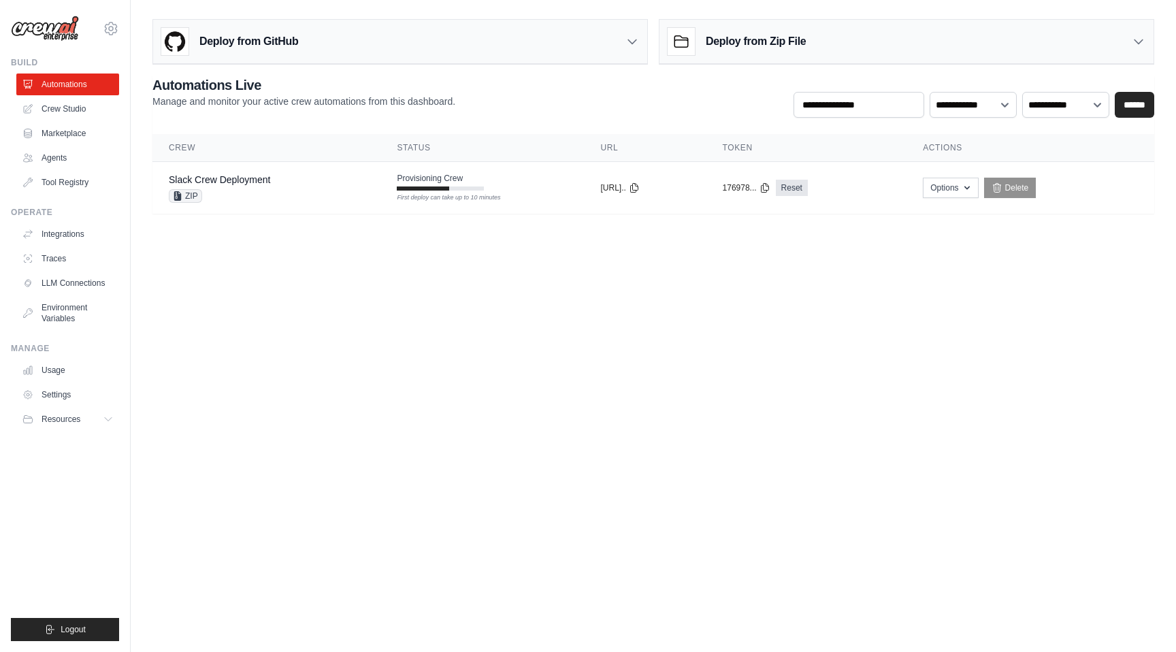
click at [403, 283] on body "[PERSON_NAME][EMAIL_ADDRESS][DOMAIN_NAME] DS-DTS-Sandbox docusign-sid ✓ Setting…" at bounding box center [588, 326] width 1176 height 652
click at [451, 184] on div "Provisioning Crew First deploy can take up to 10 minutes" at bounding box center [440, 182] width 87 height 18
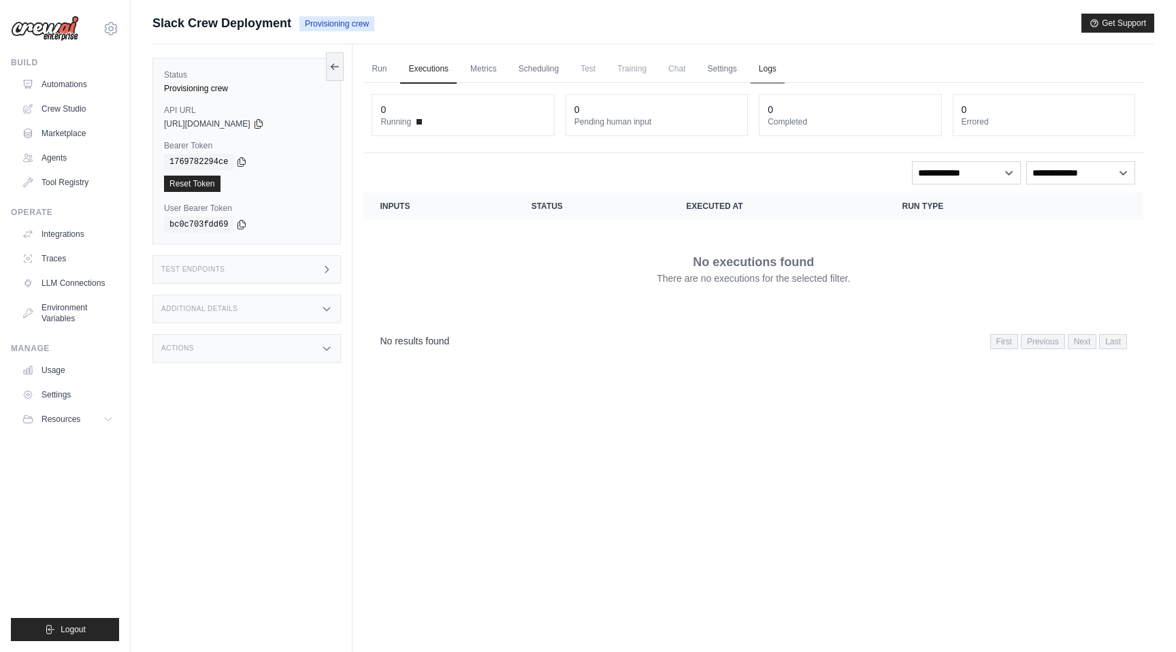
click at [768, 73] on link "Logs" at bounding box center [768, 69] width 34 height 29
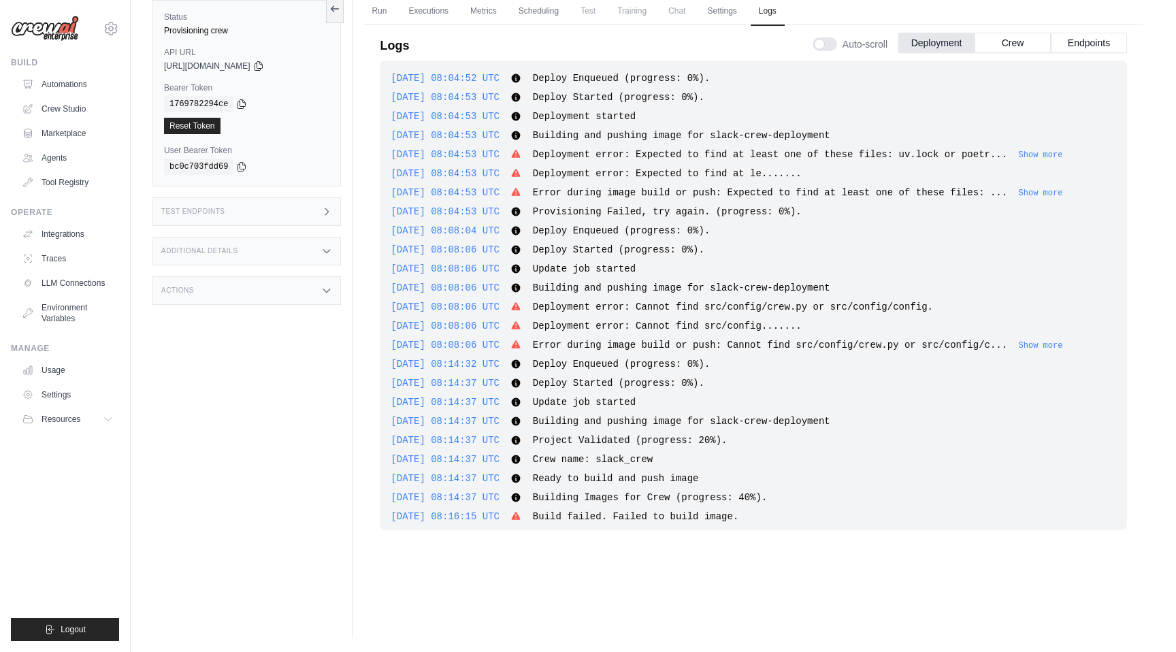
scroll to position [1001, 0]
